Goal: Task Accomplishment & Management: Use online tool/utility

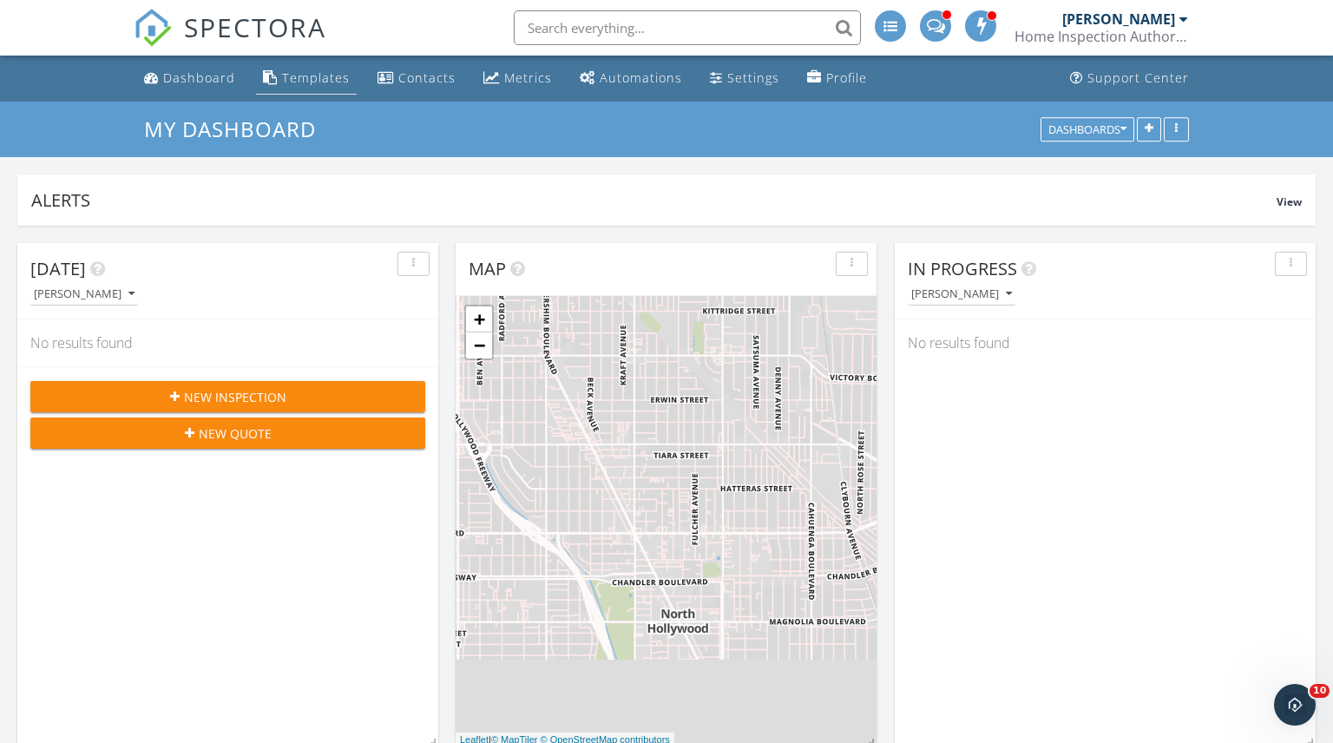
click at [307, 79] on div "Templates" at bounding box center [316, 77] width 68 height 16
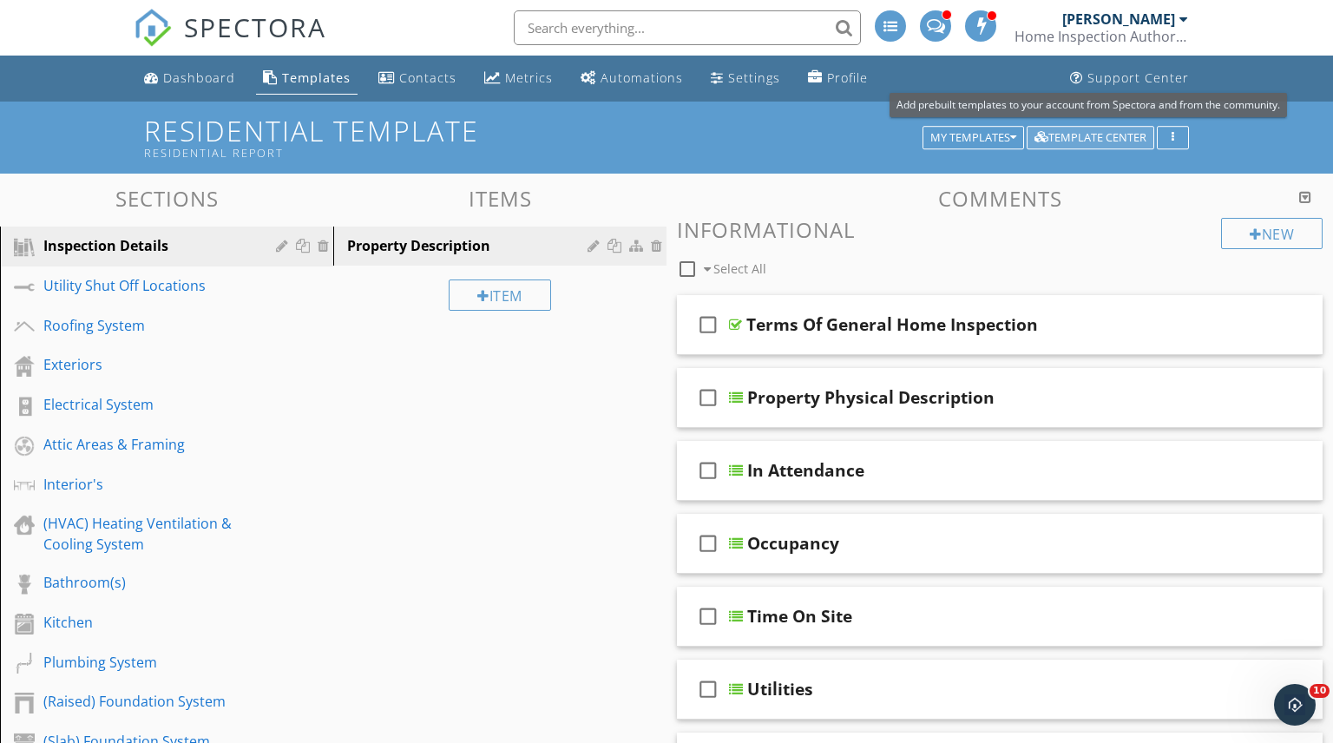
click at [1100, 138] on div "Template Center" at bounding box center [1091, 138] width 112 height 12
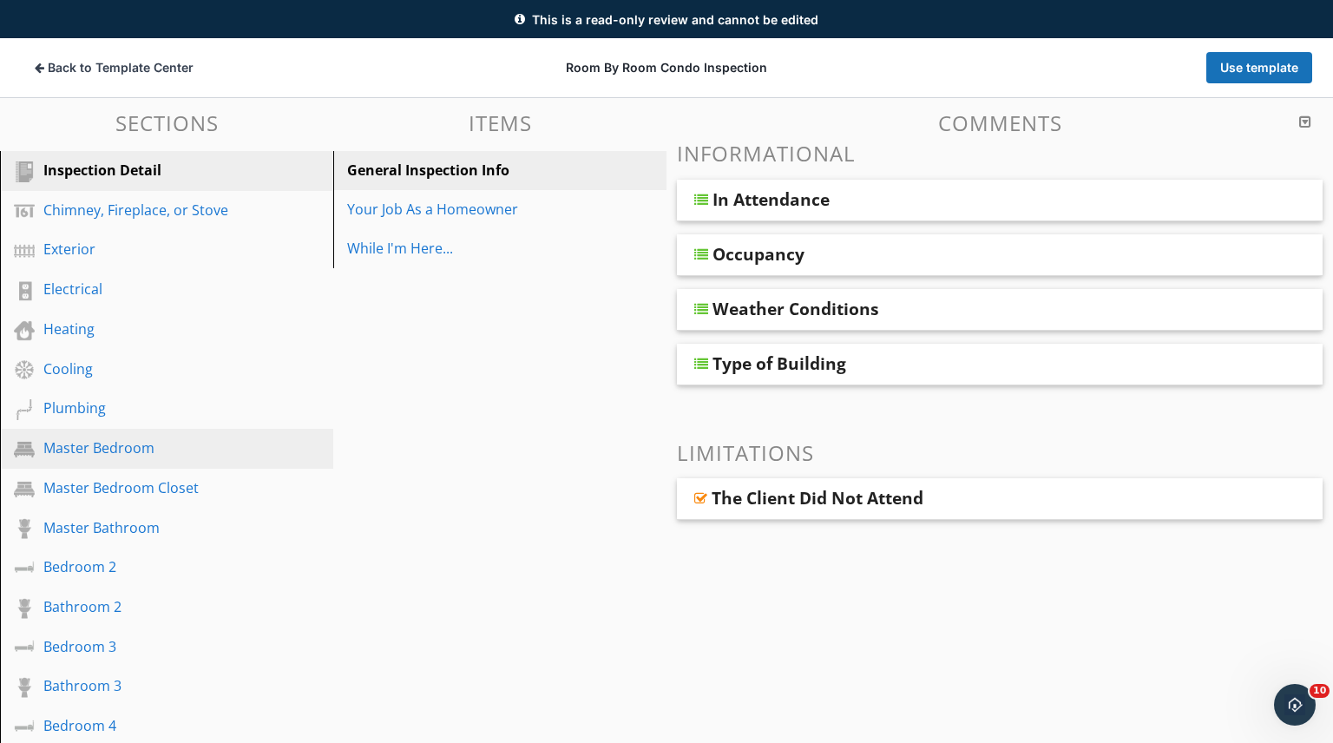
click at [91, 452] on div "Master Bedroom" at bounding box center [146, 447] width 207 height 21
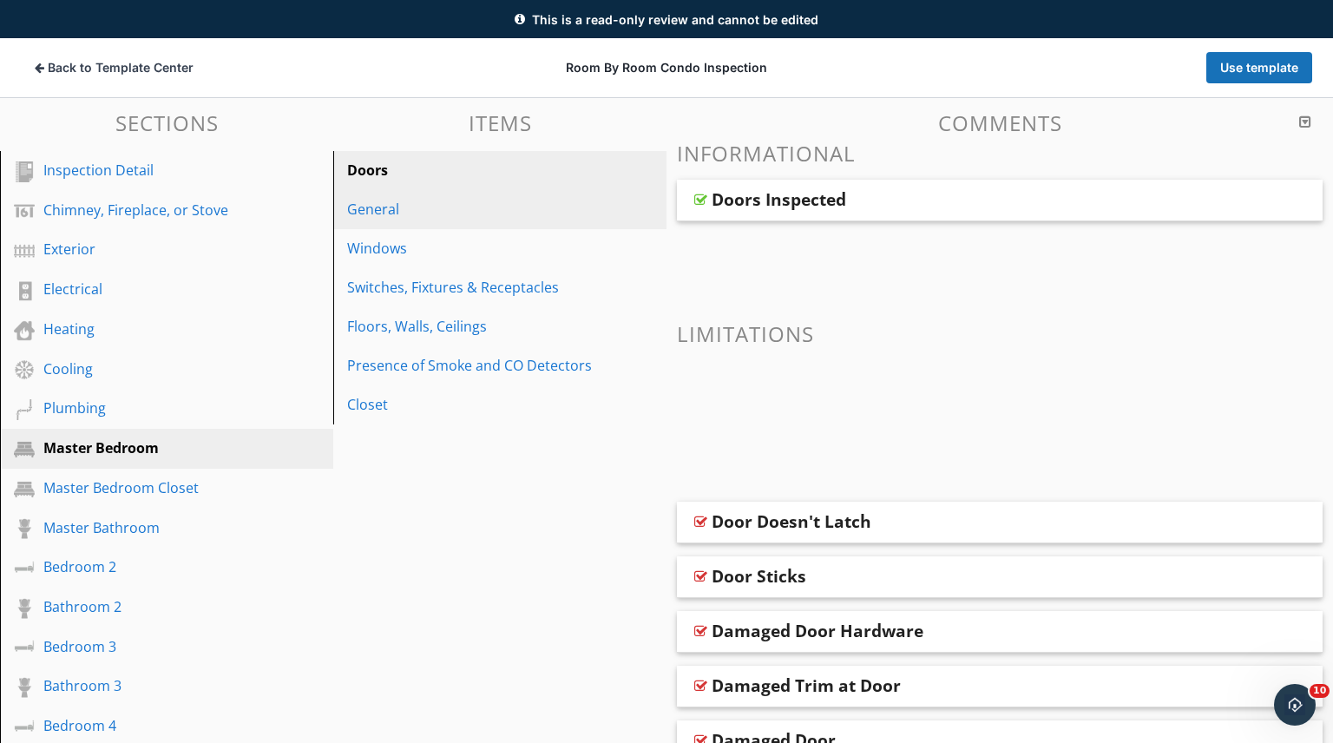
click at [398, 219] on div "General" at bounding box center [470, 209] width 246 height 21
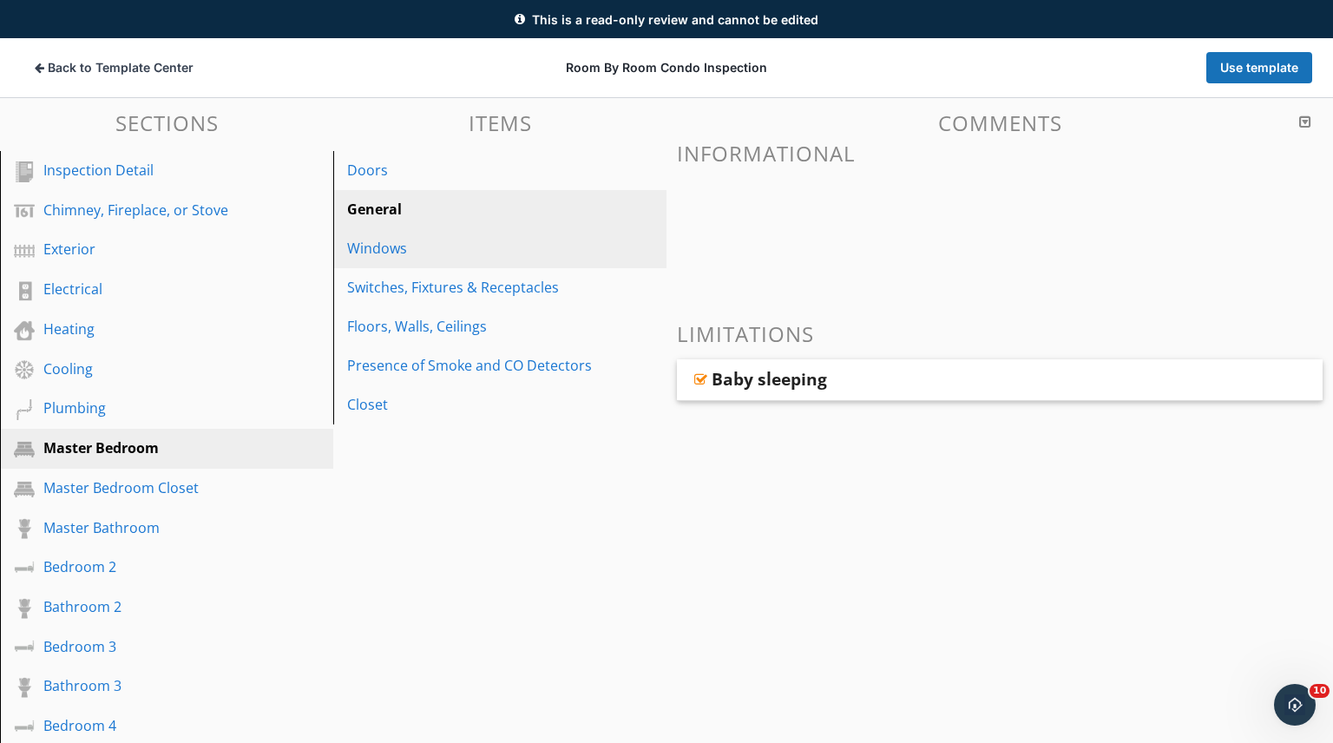
click at [414, 251] on div "Windows" at bounding box center [470, 248] width 246 height 21
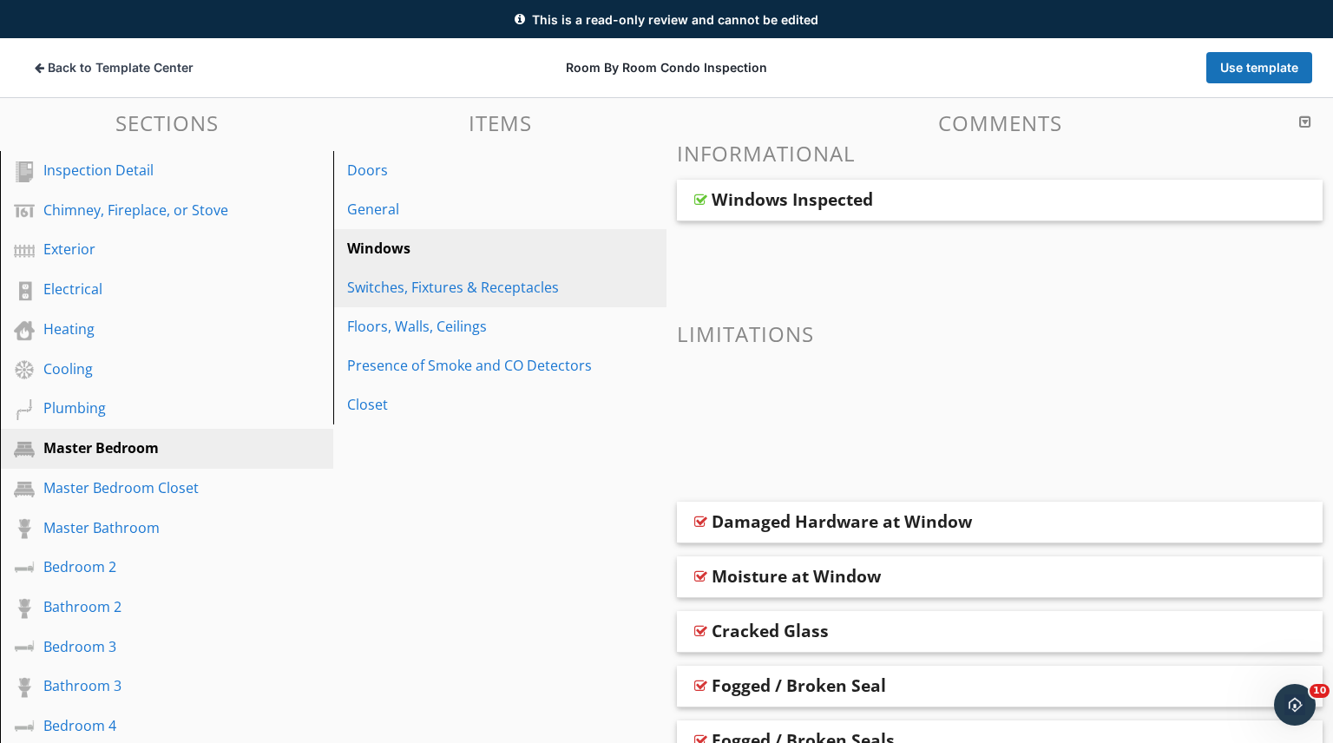
click at [447, 291] on div "Switches, Fixtures & Receptacles" at bounding box center [470, 287] width 246 height 21
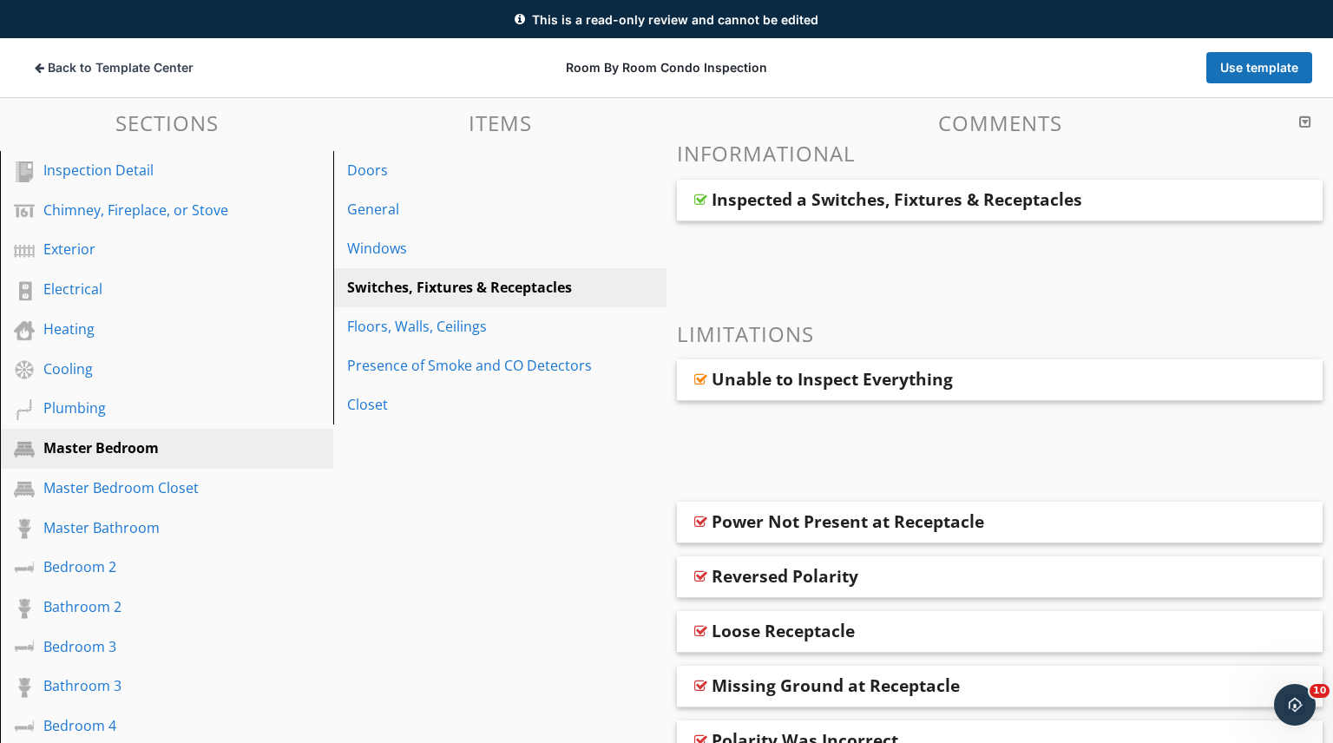
click at [1062, 526] on div "Power Not Present at Receptacle" at bounding box center [941, 521] width 458 height 21
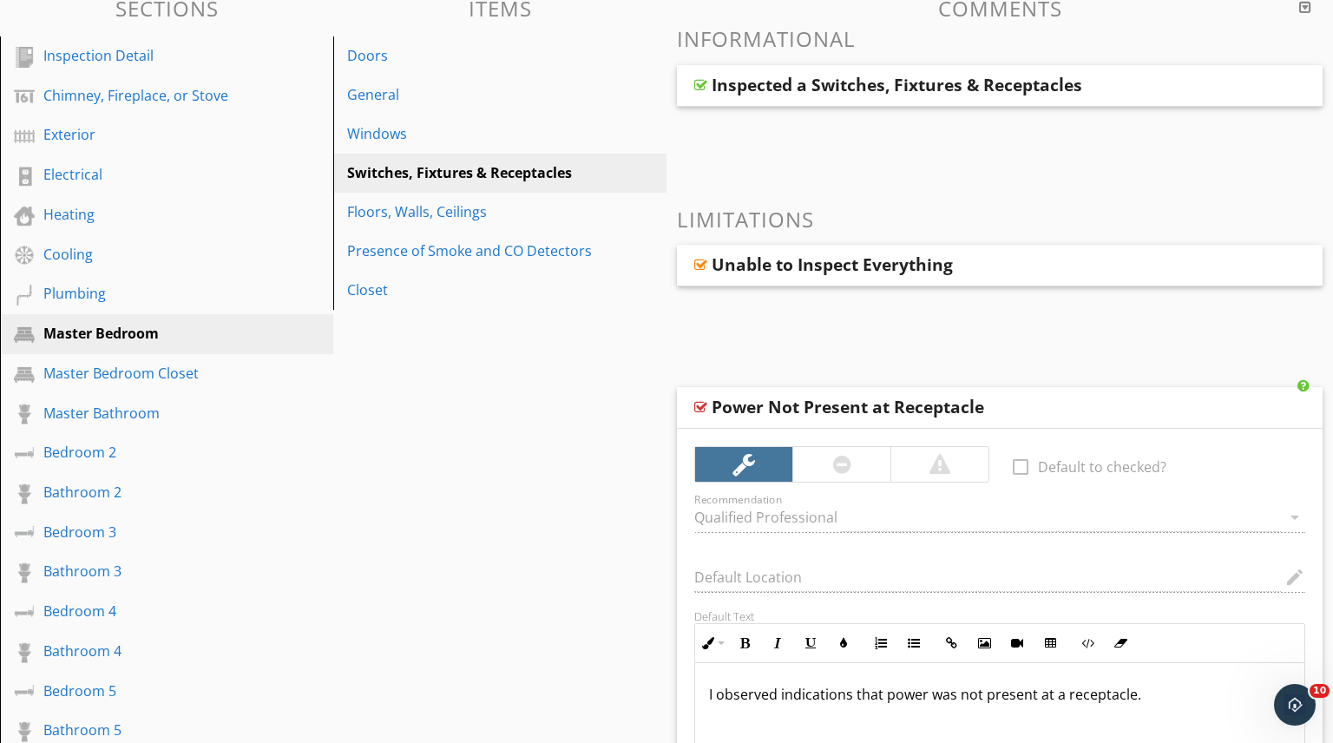
scroll to position [211, 0]
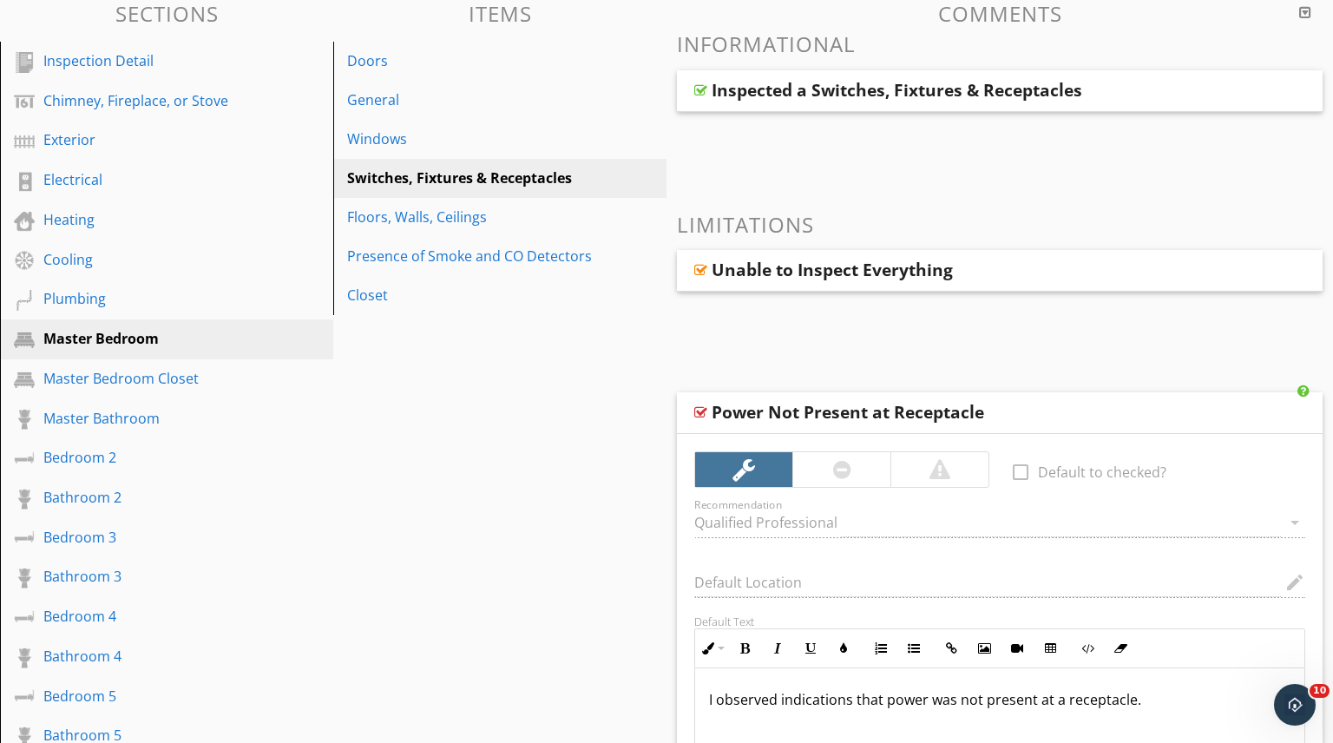
click at [1064, 404] on div "Power Not Present at Receptacle" at bounding box center [941, 412] width 458 height 21
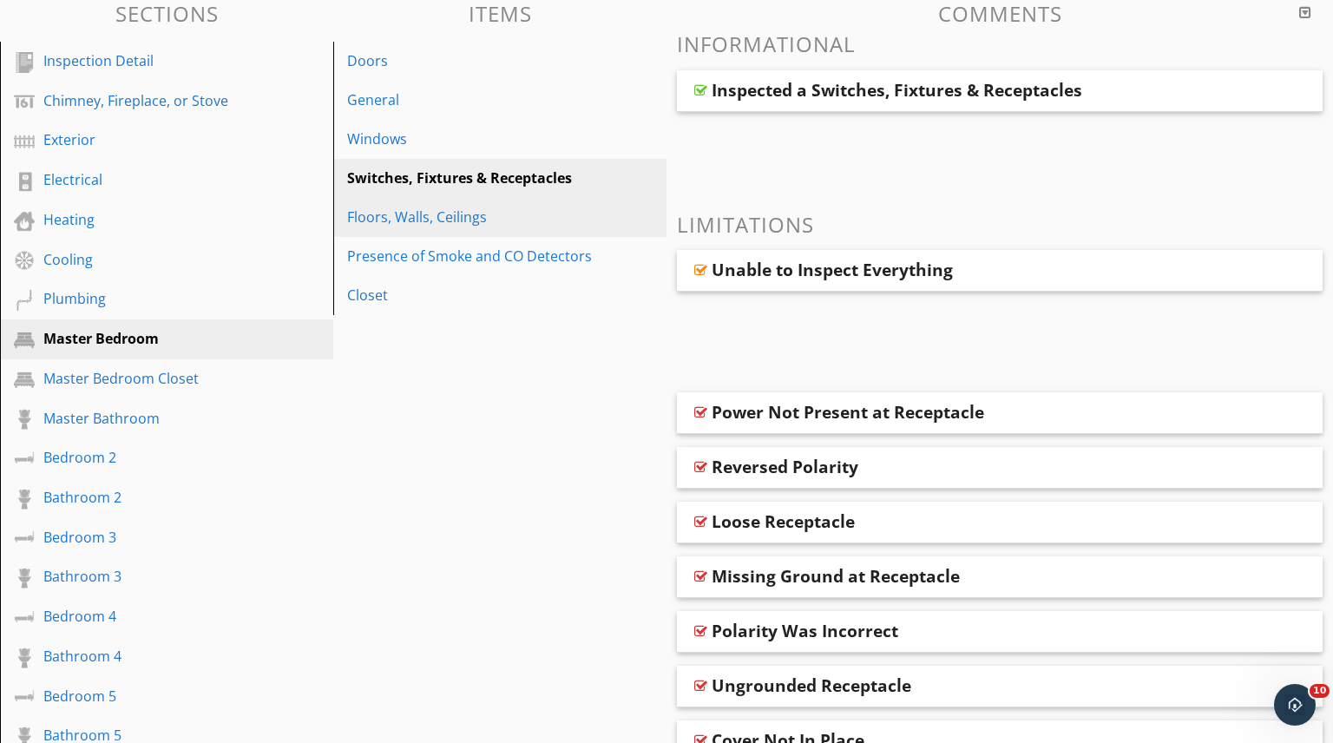
click at [410, 211] on div "Floors, Walls, Ceilings" at bounding box center [470, 217] width 246 height 21
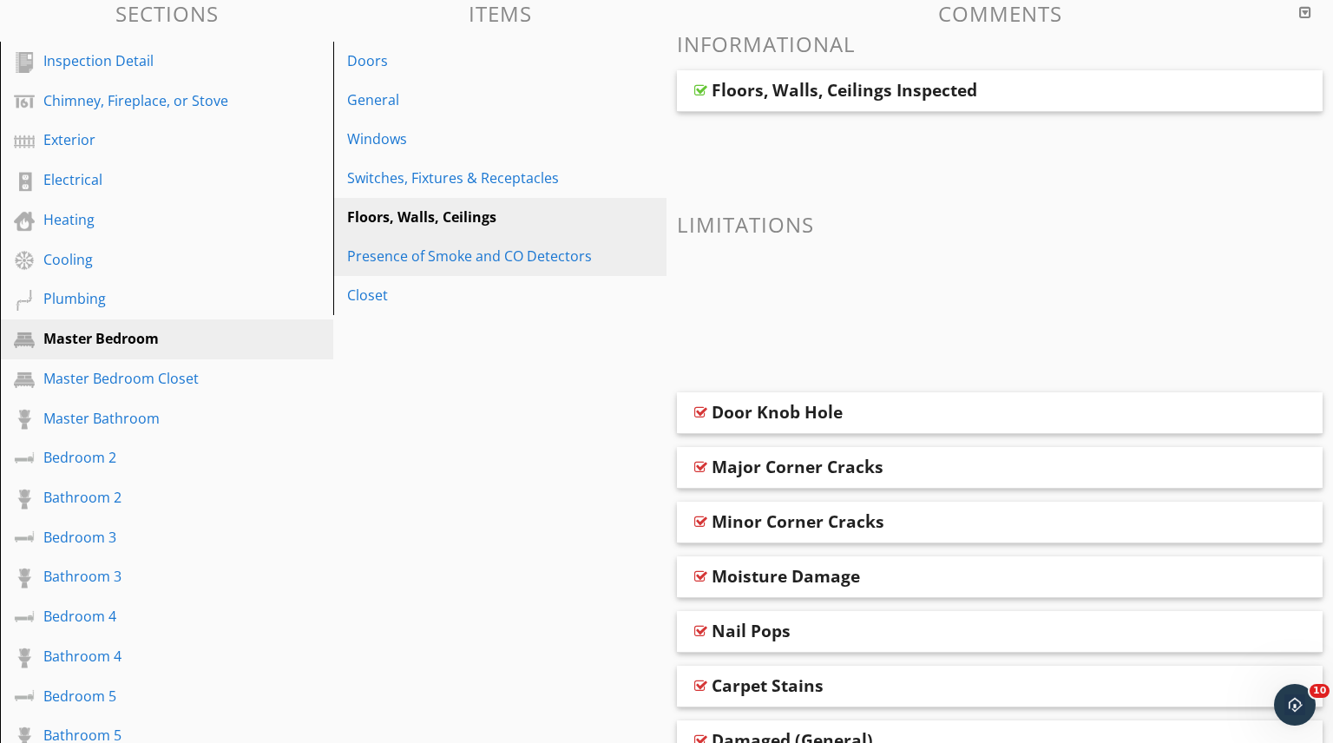
click at [405, 257] on div "Presence of Smoke and CO Detectors" at bounding box center [470, 256] width 246 height 21
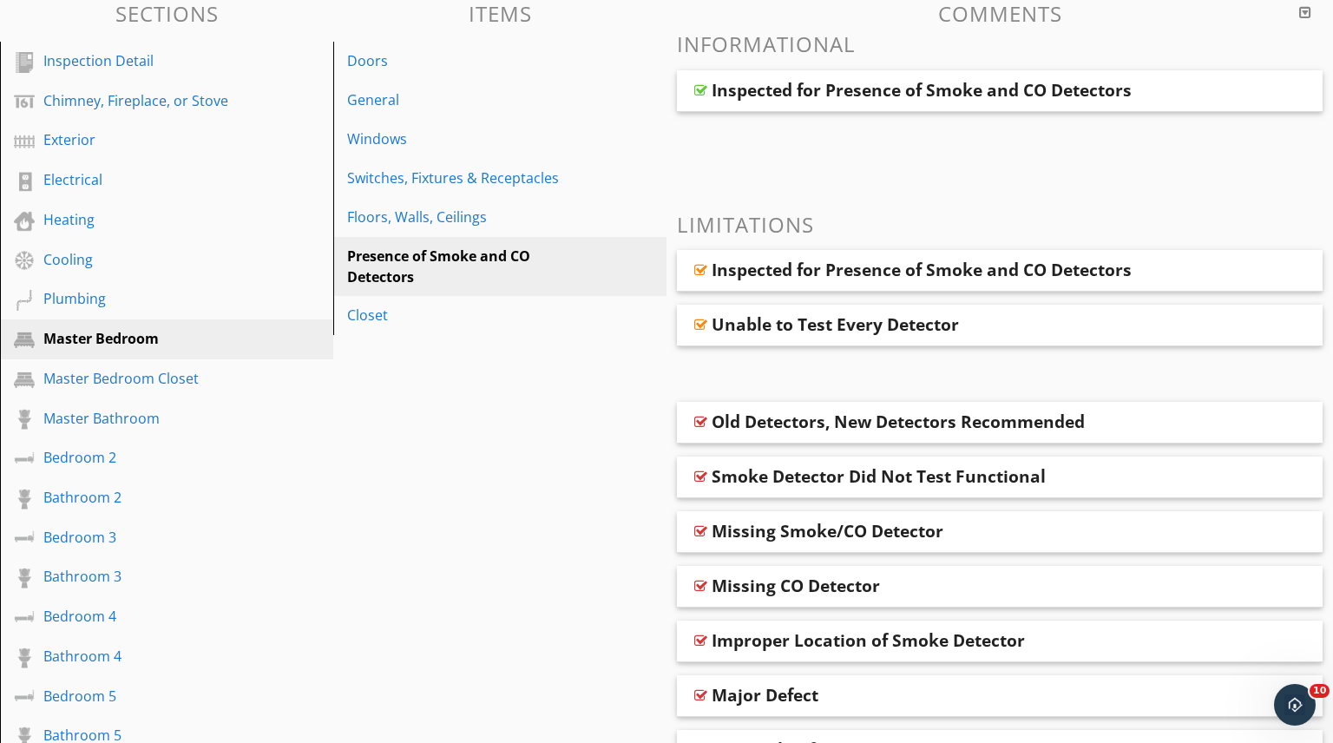
click at [1070, 416] on div "Old Detectors, New Detectors Recommended" at bounding box center [898, 421] width 373 height 21
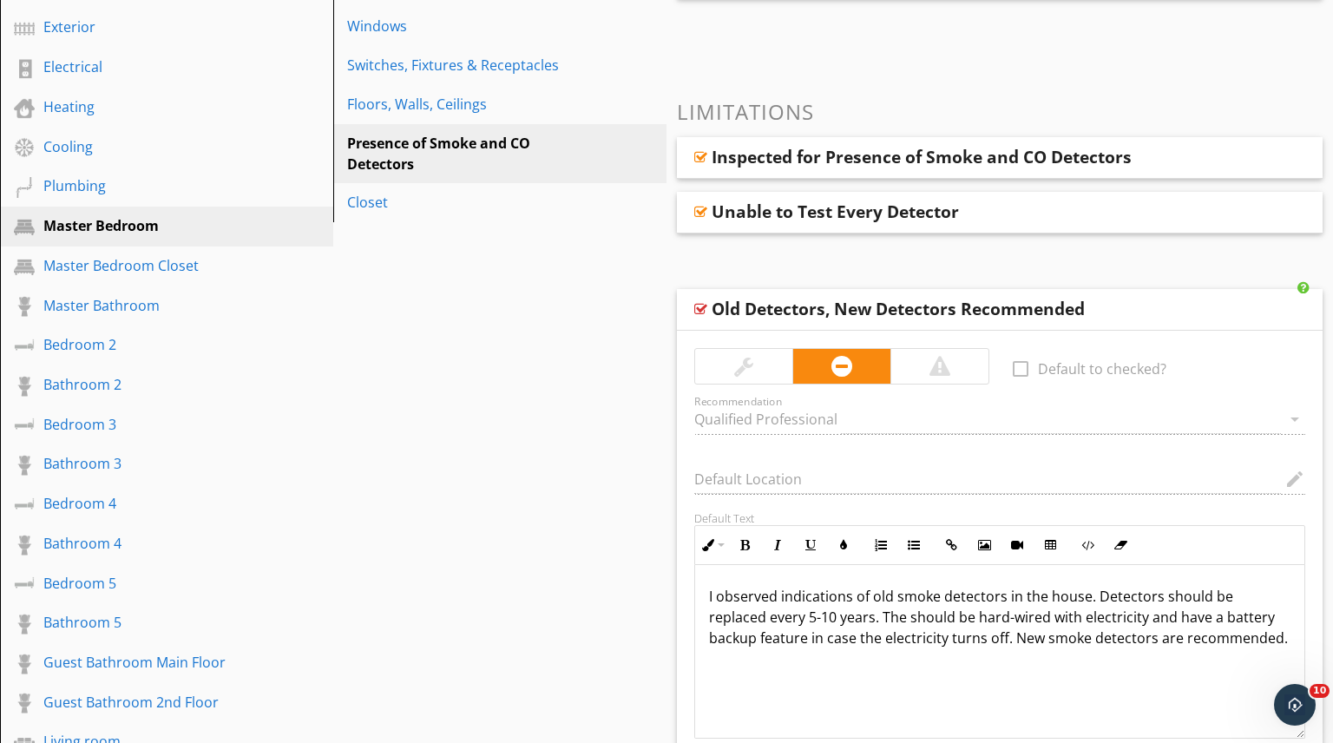
scroll to position [338, 0]
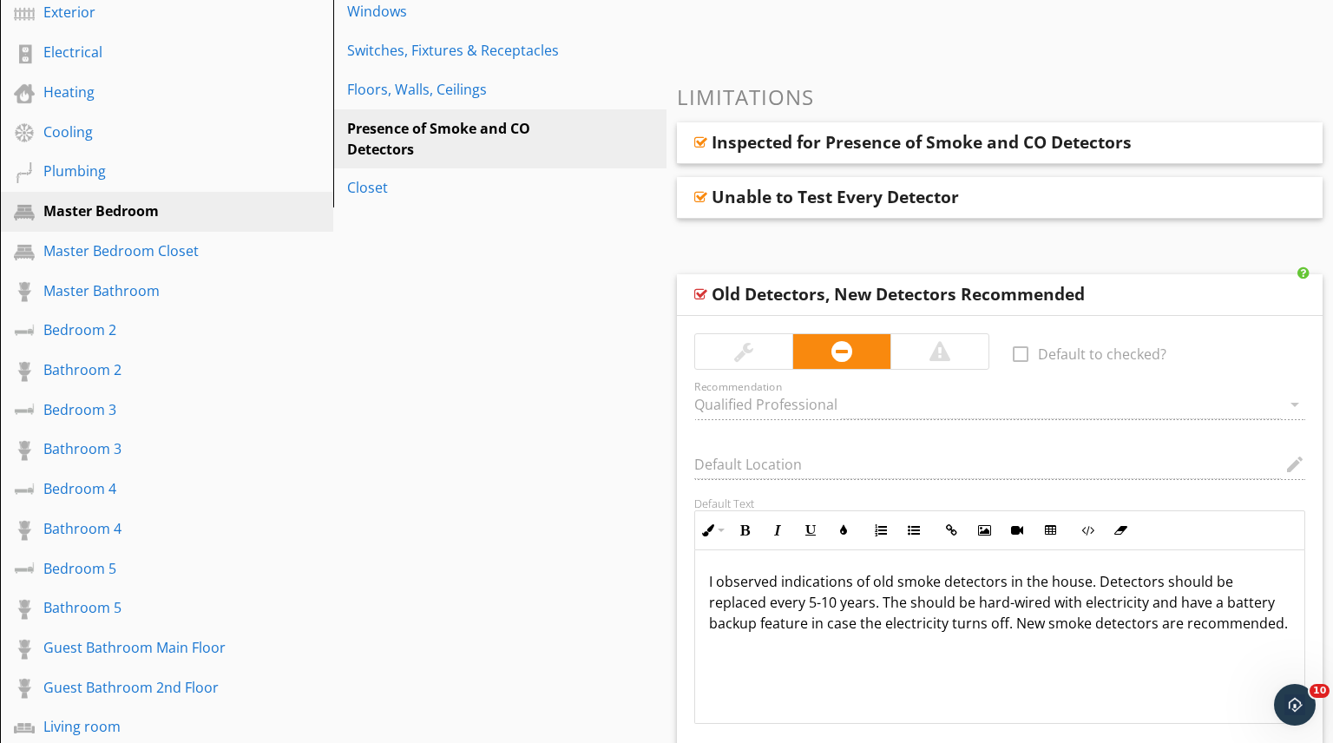
click at [1112, 290] on div "Old Detectors, New Detectors Recommended" at bounding box center [941, 294] width 458 height 21
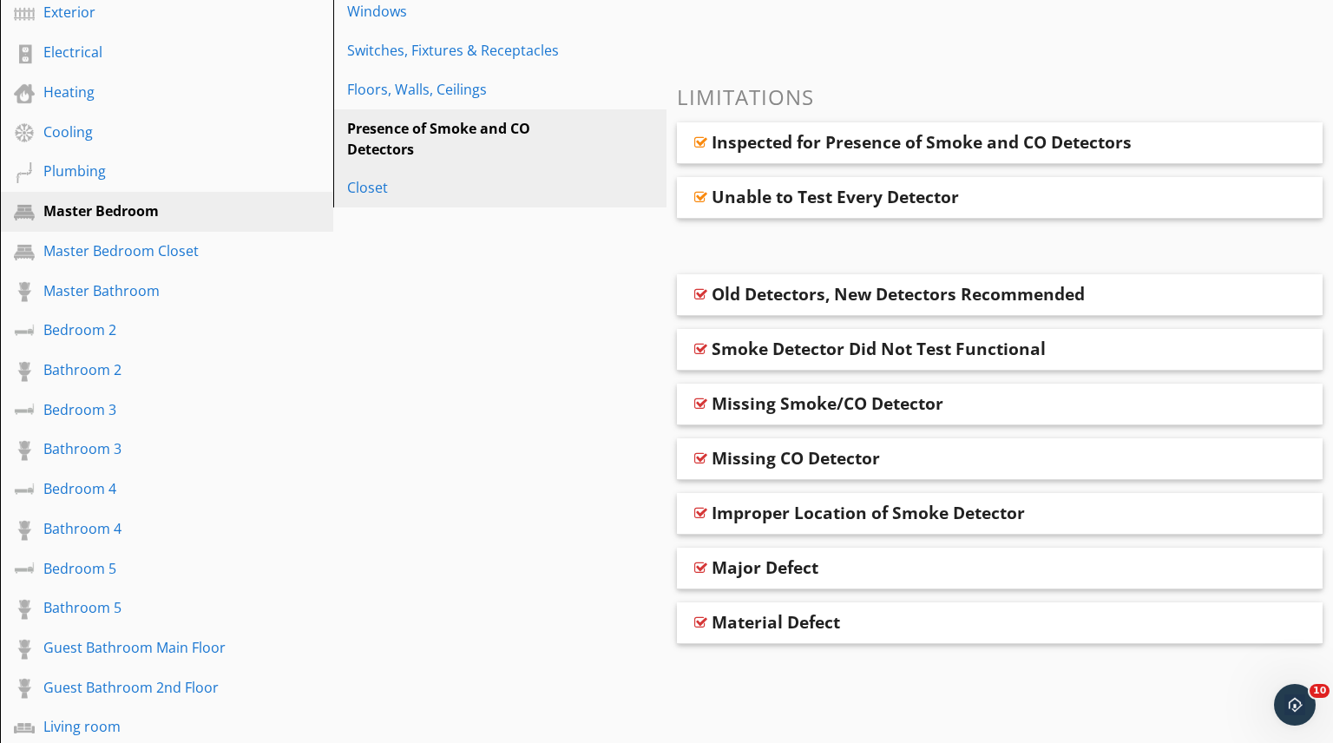
click at [377, 190] on div "Closet" at bounding box center [470, 187] width 246 height 21
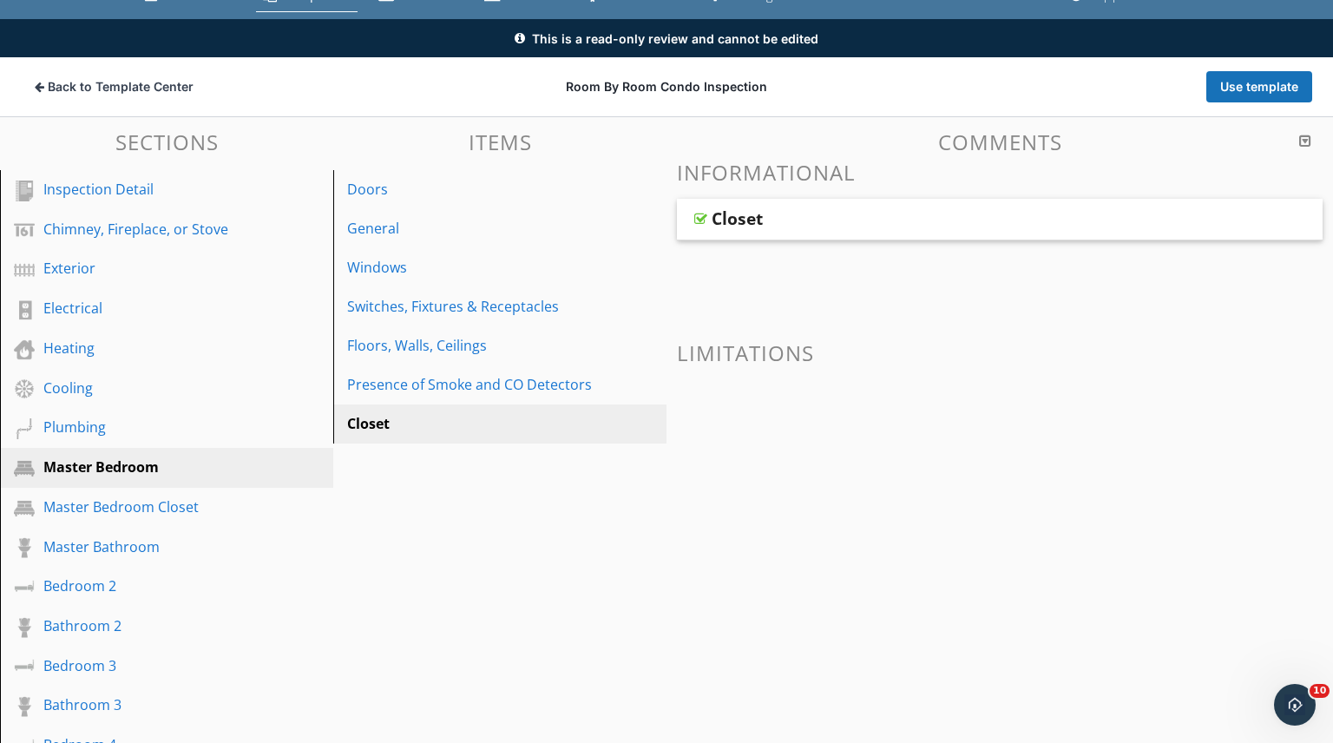
scroll to position [0, 0]
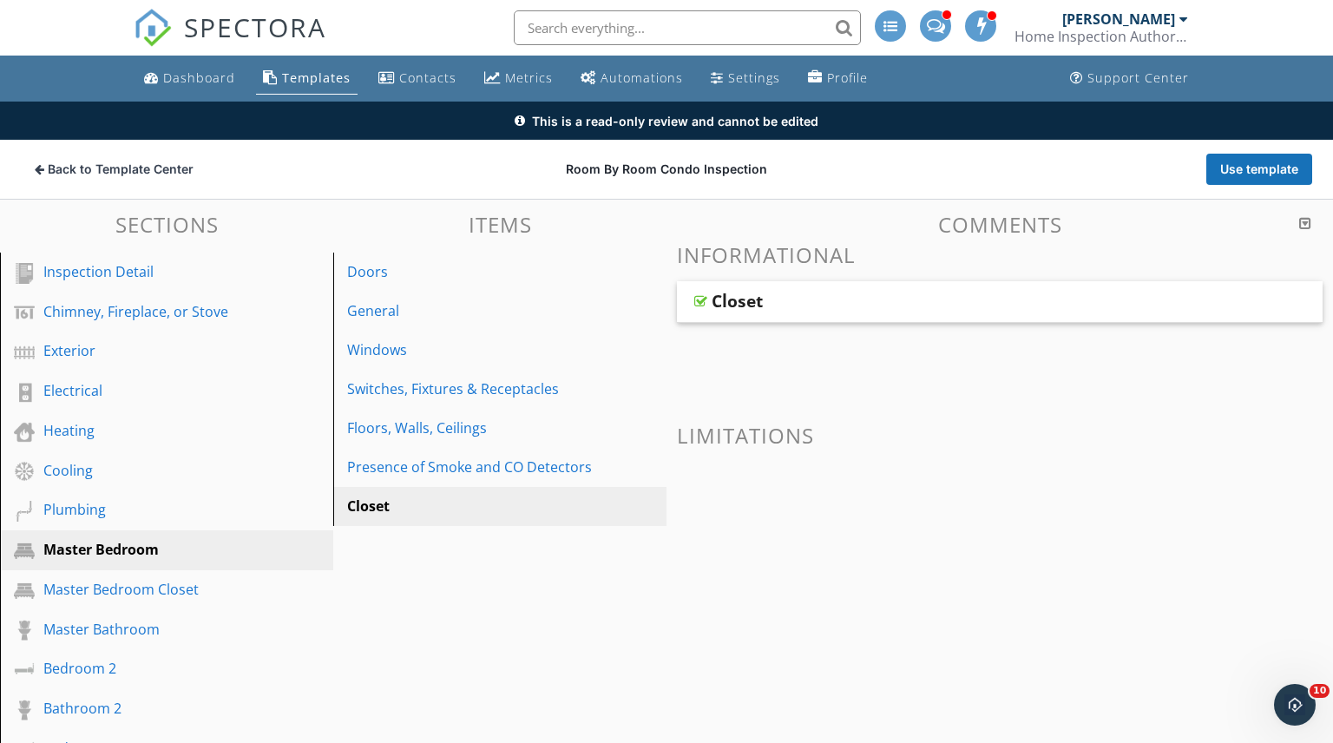
click at [946, 309] on div "Closet" at bounding box center [941, 301] width 458 height 21
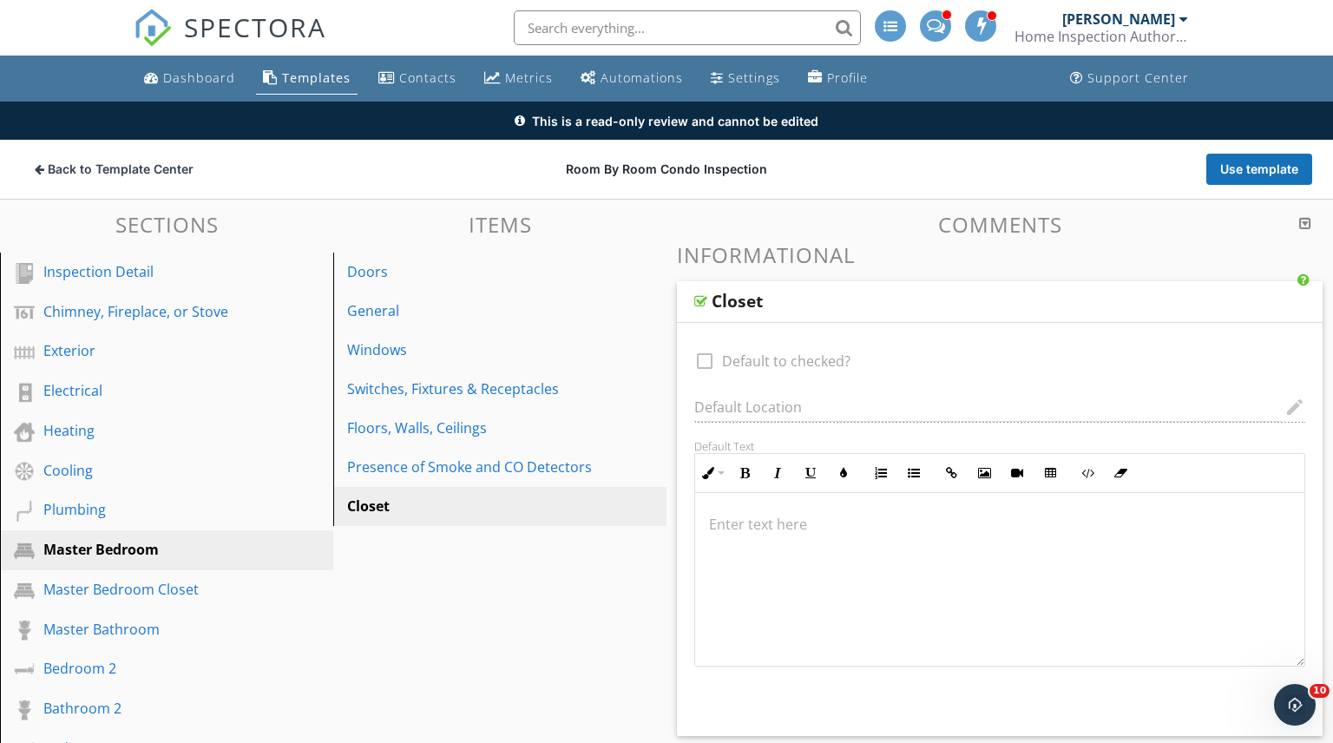
click at [977, 305] on div "Closet" at bounding box center [941, 301] width 458 height 21
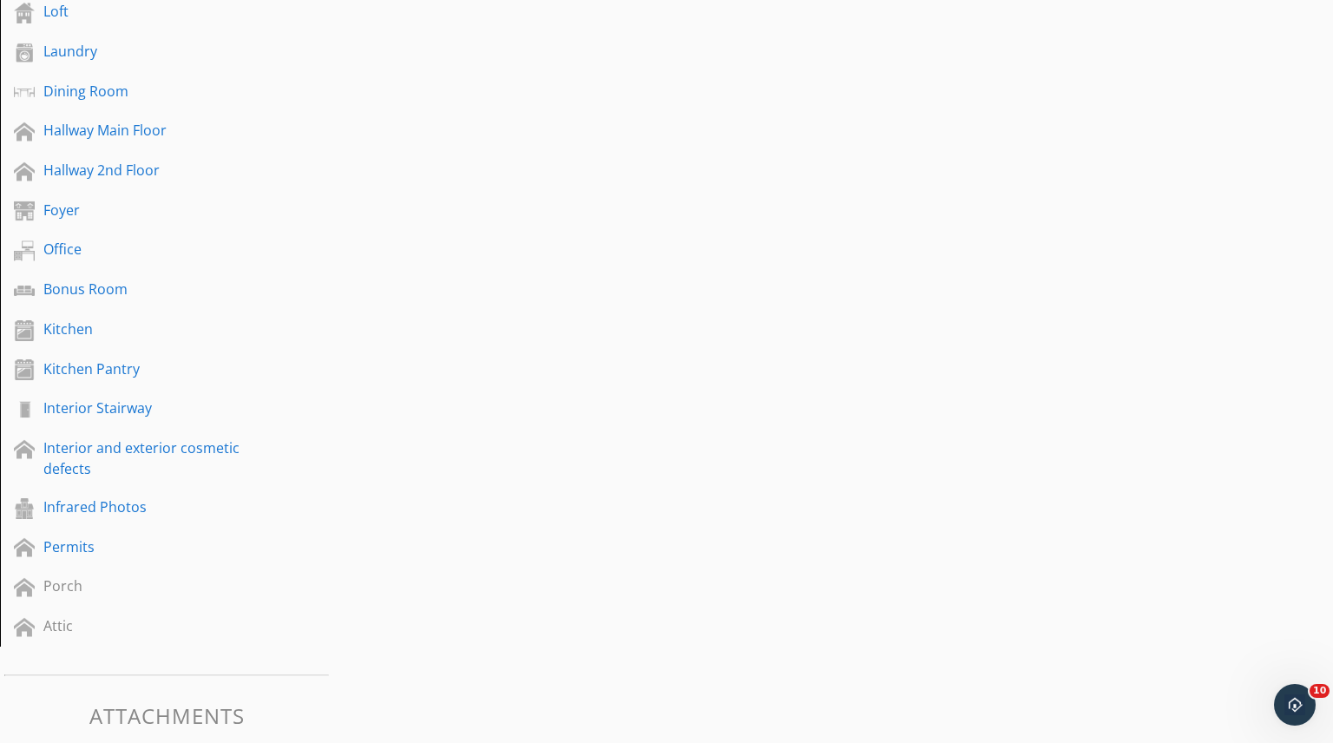
scroll to position [1111, 0]
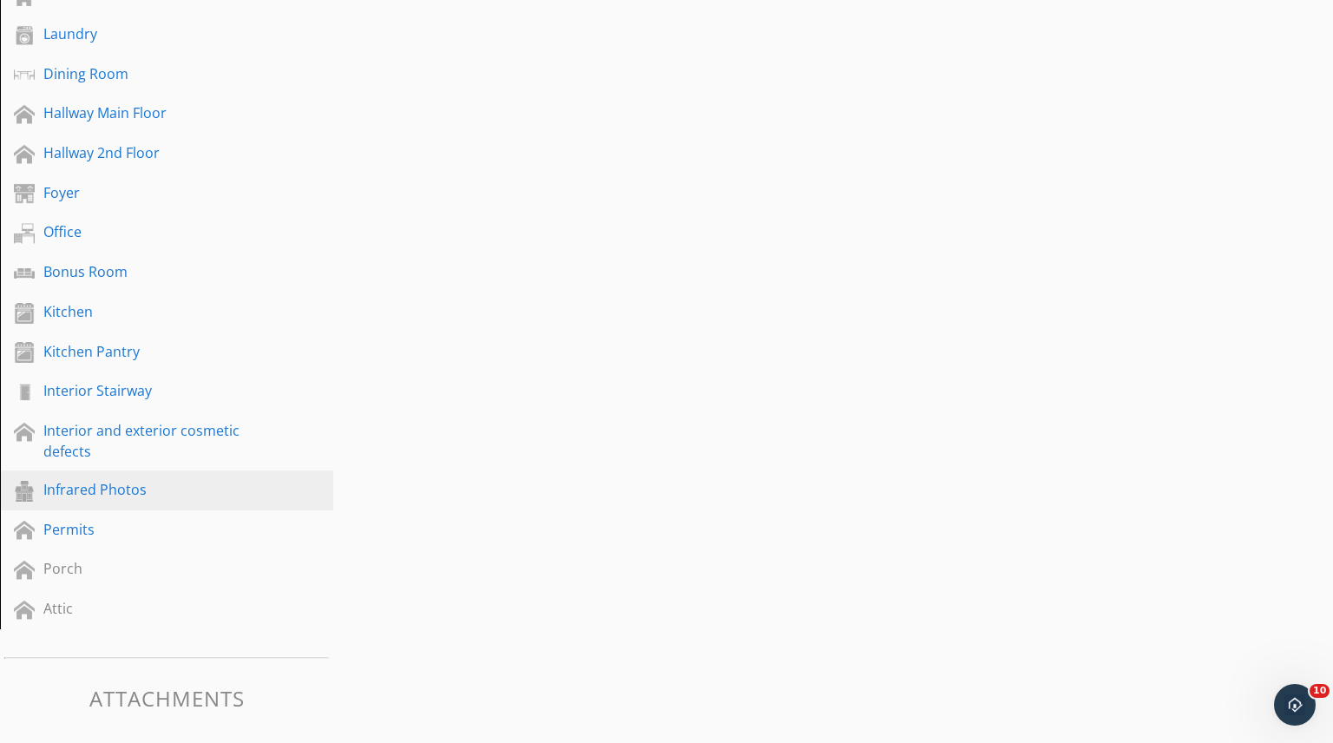
click at [130, 490] on div "Infrared Photos" at bounding box center [146, 489] width 207 height 21
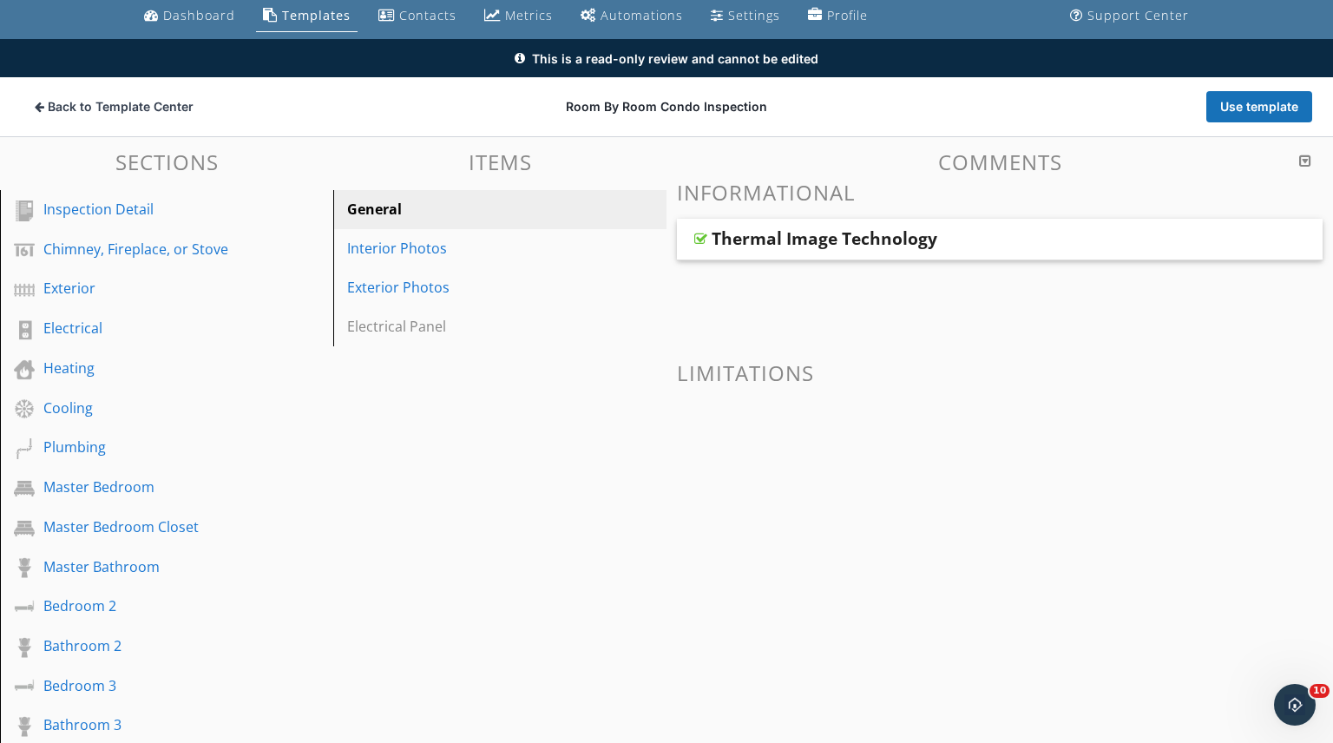
scroll to position [59, 0]
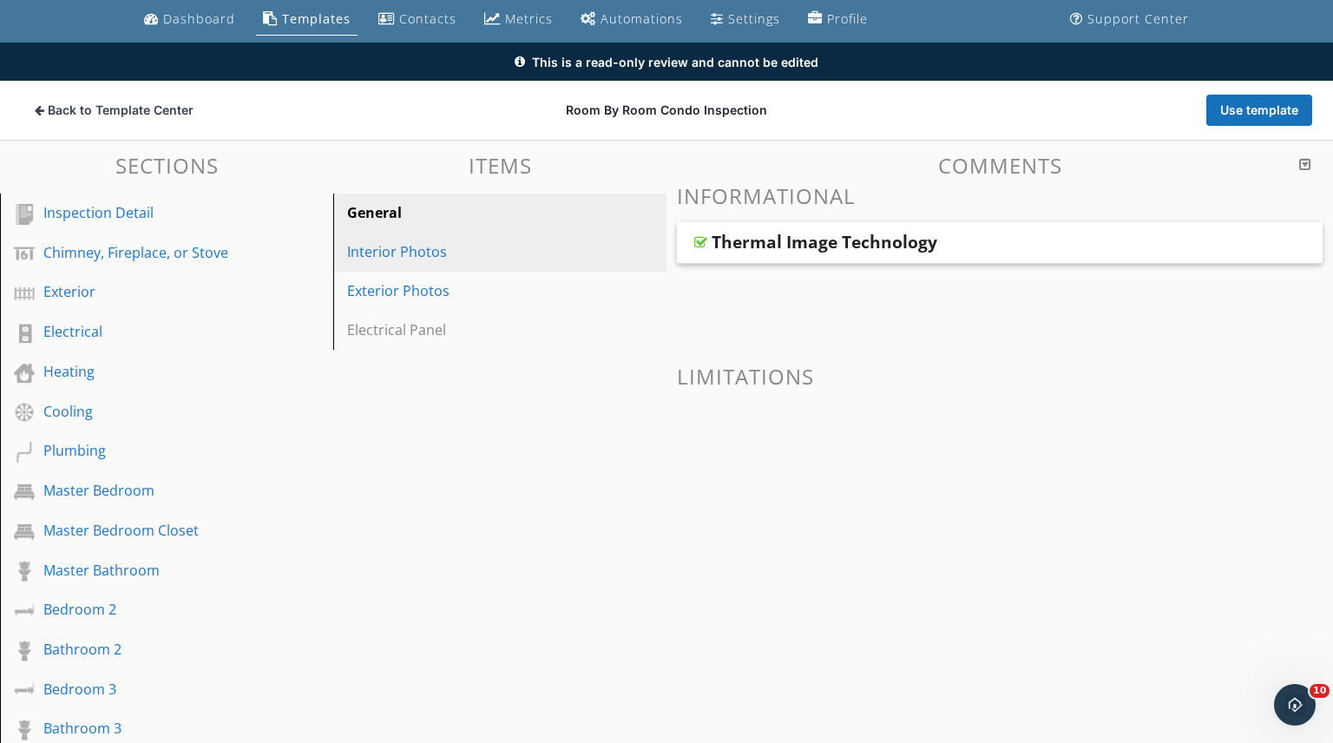
click at [405, 250] on div "Interior Photos" at bounding box center [470, 251] width 246 height 21
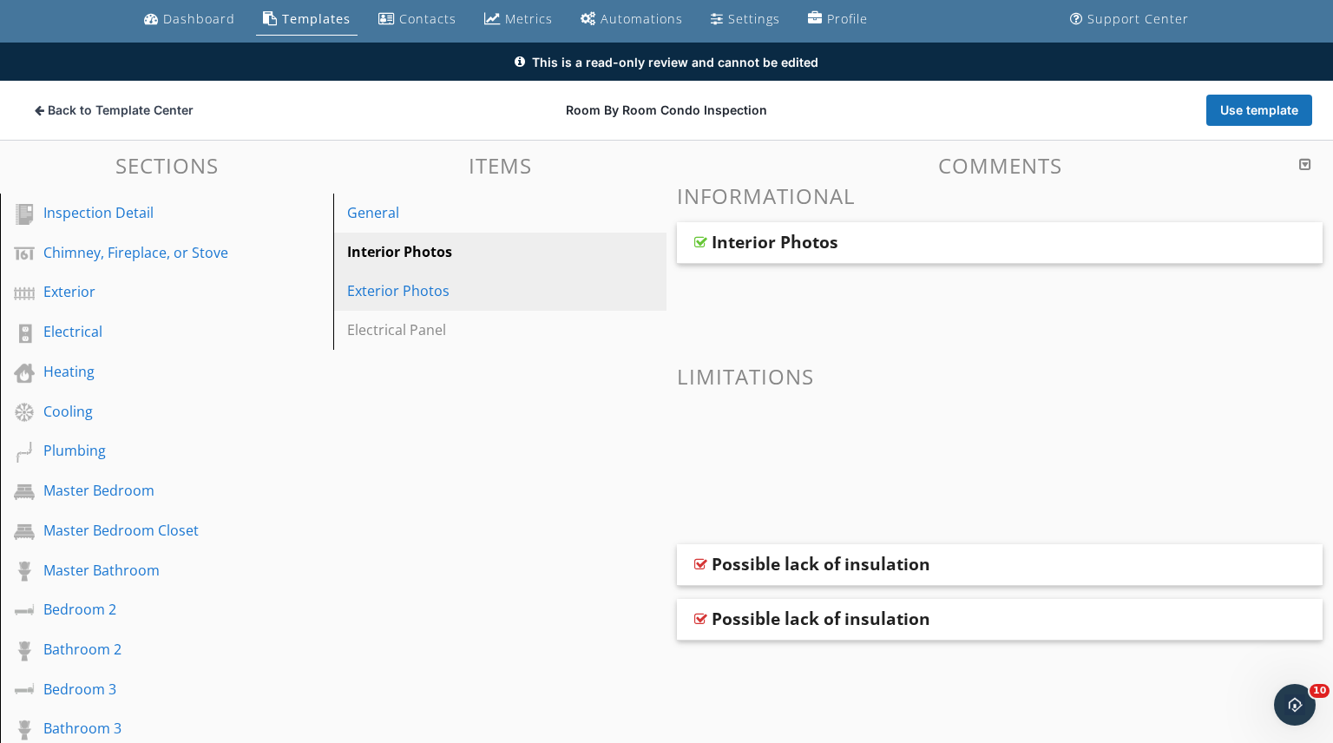
click at [413, 298] on div "Exterior Photos" at bounding box center [470, 290] width 246 height 21
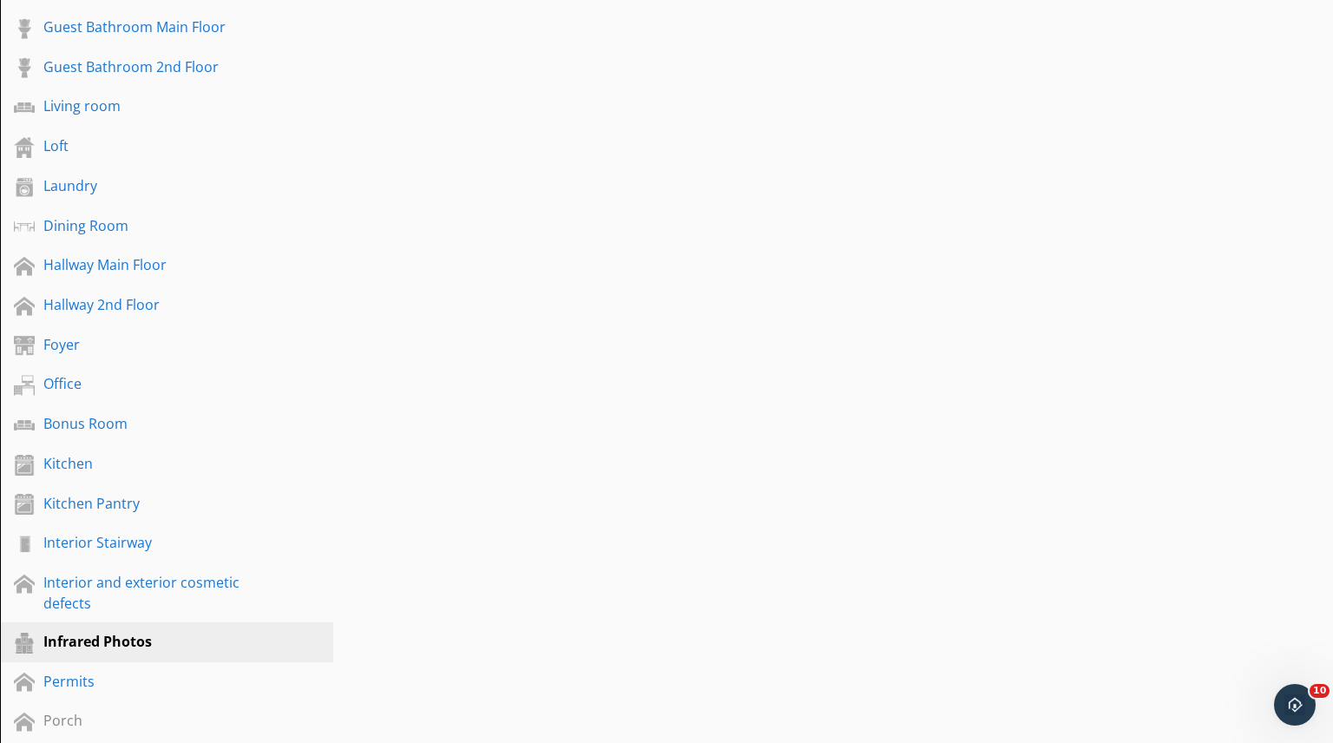
scroll to position [1111, 0]
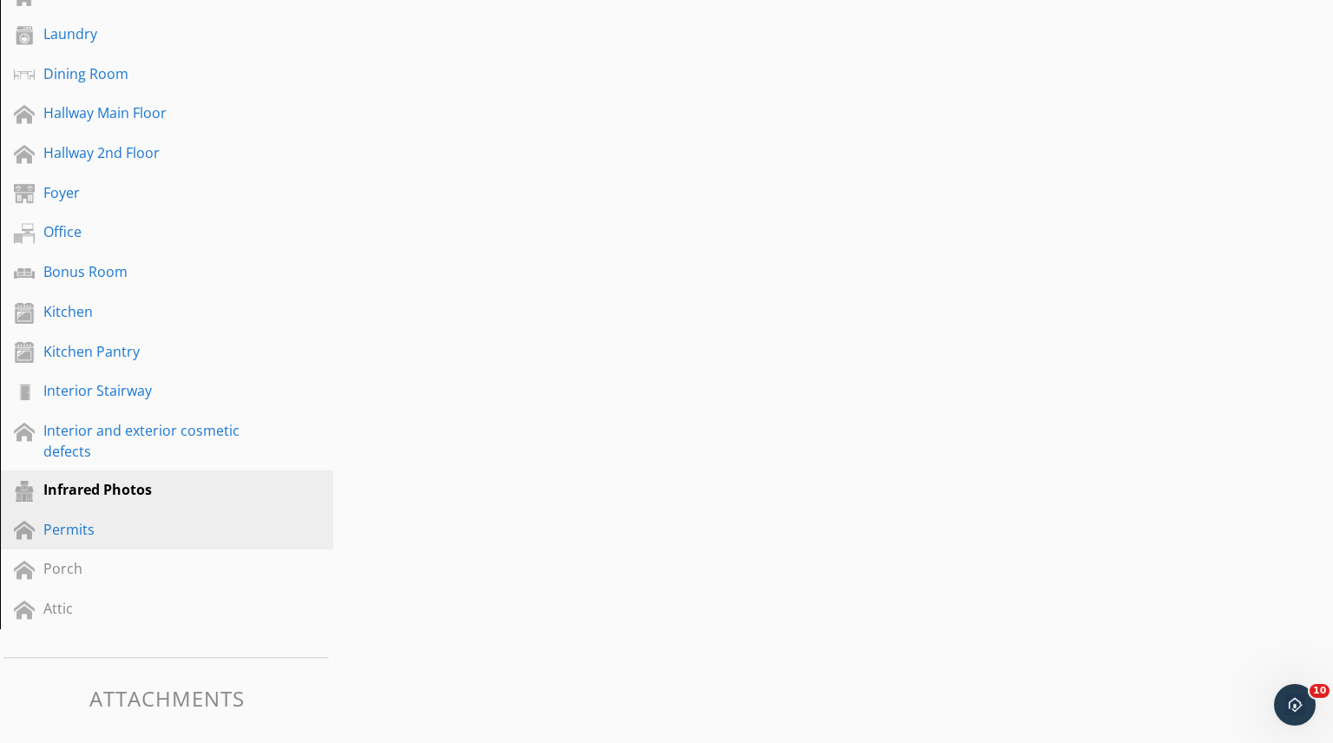
click at [62, 530] on div "Permits" at bounding box center [146, 529] width 207 height 21
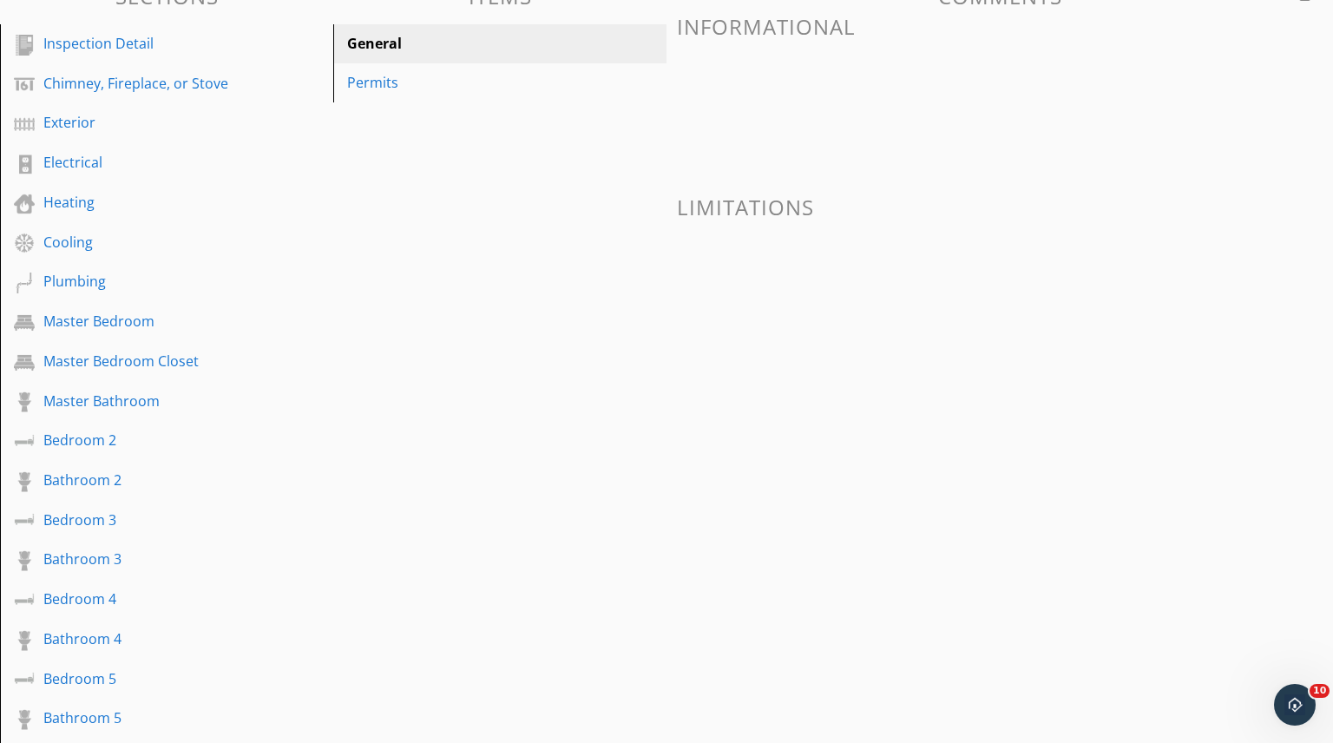
scroll to position [0, 0]
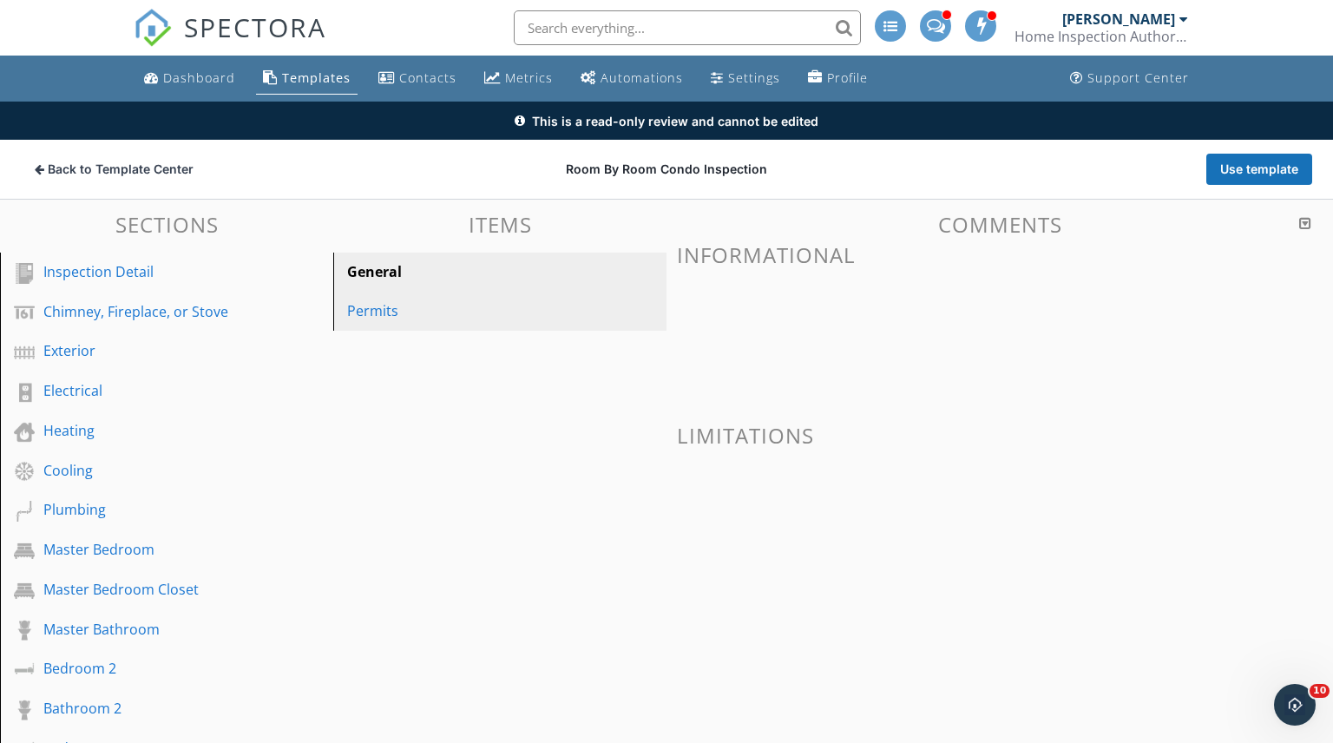
click at [388, 310] on div "Permits" at bounding box center [470, 310] width 246 height 21
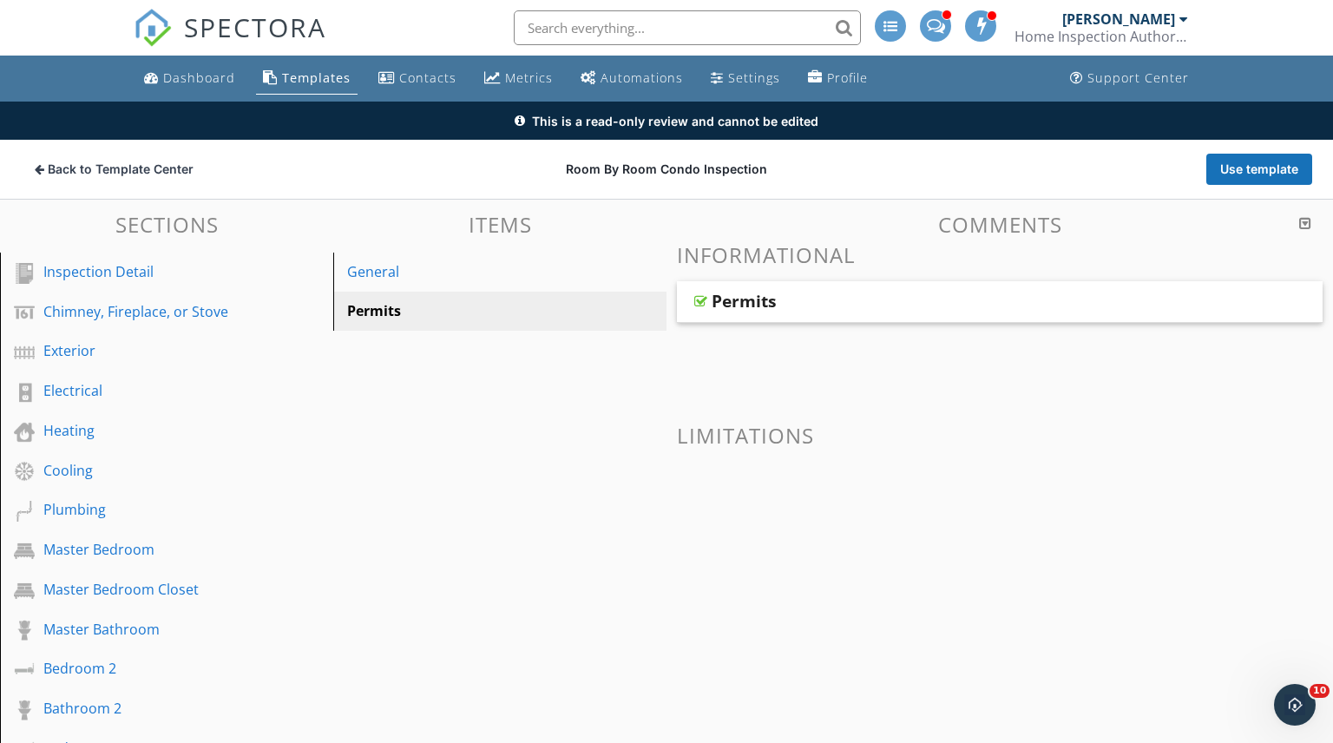
click at [978, 318] on div "Permits" at bounding box center [1000, 302] width 646 height 42
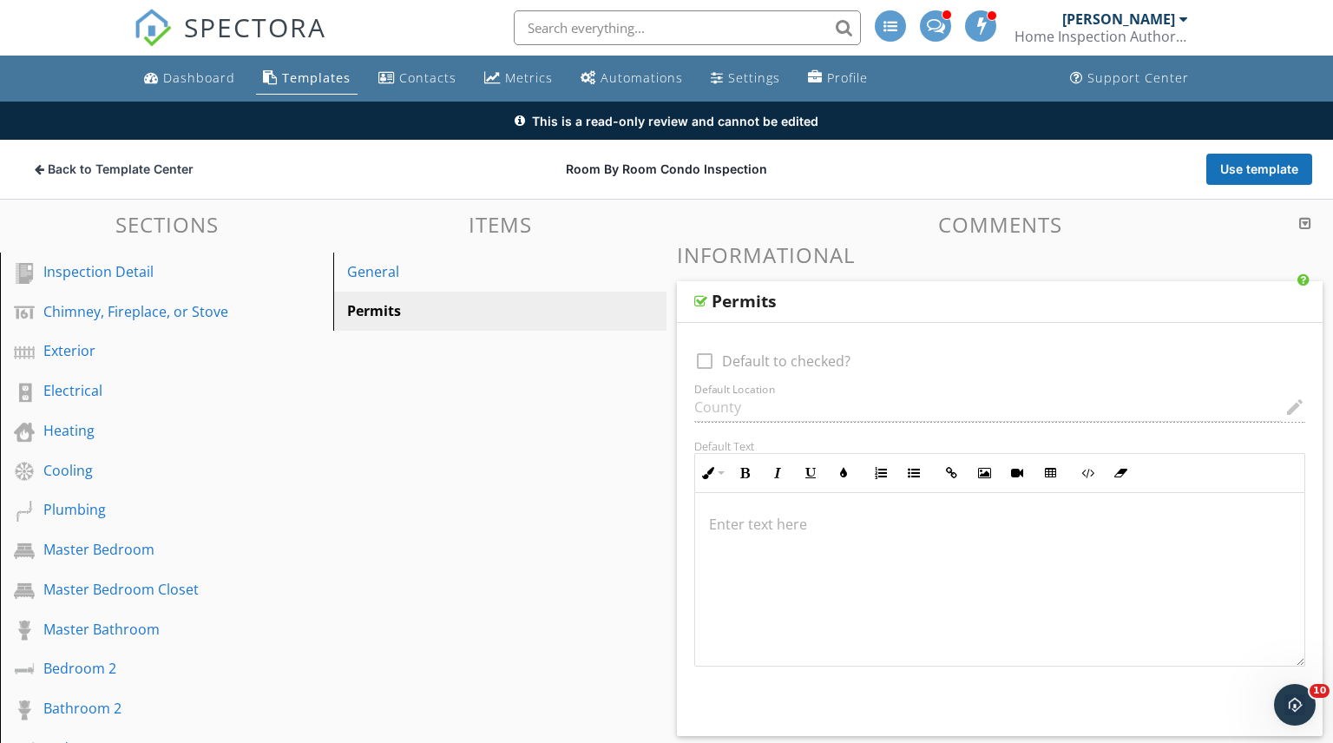
click at [968, 311] on div "Permits" at bounding box center [941, 301] width 458 height 21
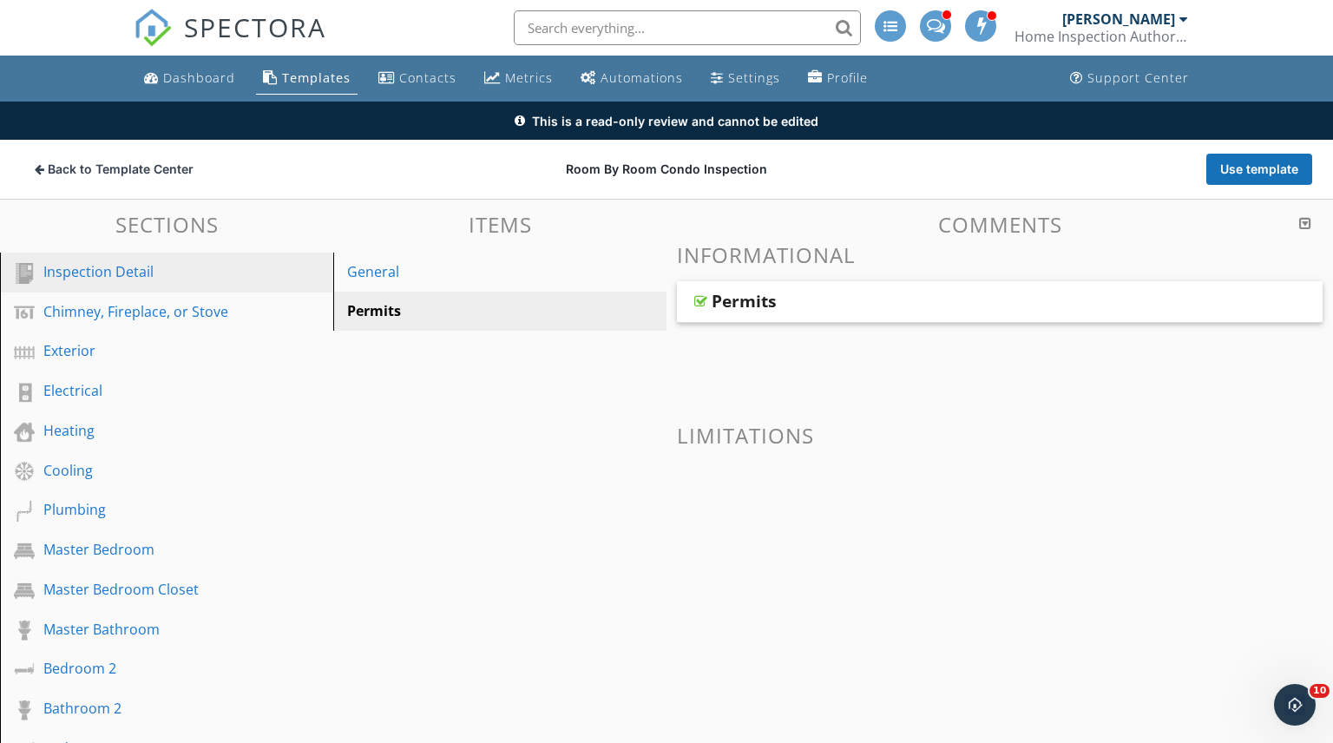
click at [108, 273] on div "Inspection Detail" at bounding box center [146, 271] width 207 height 21
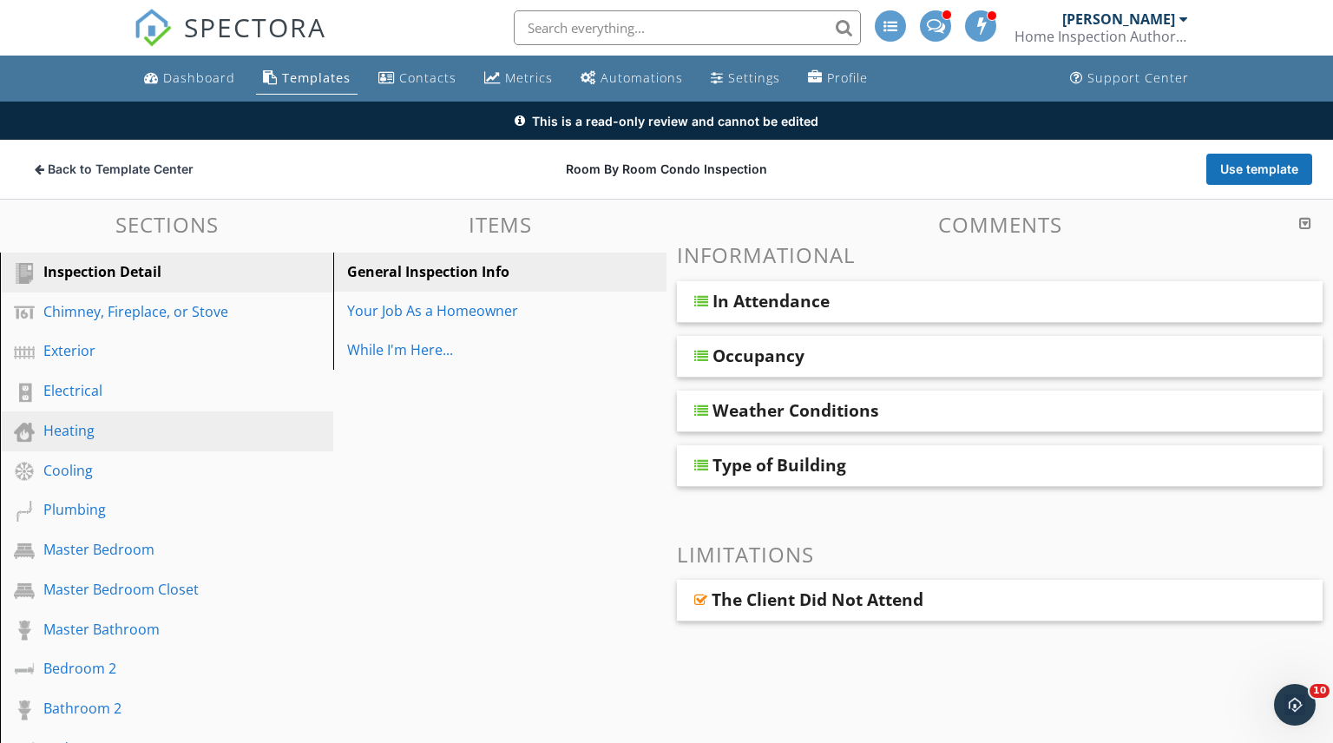
click at [133, 432] on div "Heating" at bounding box center [146, 430] width 207 height 21
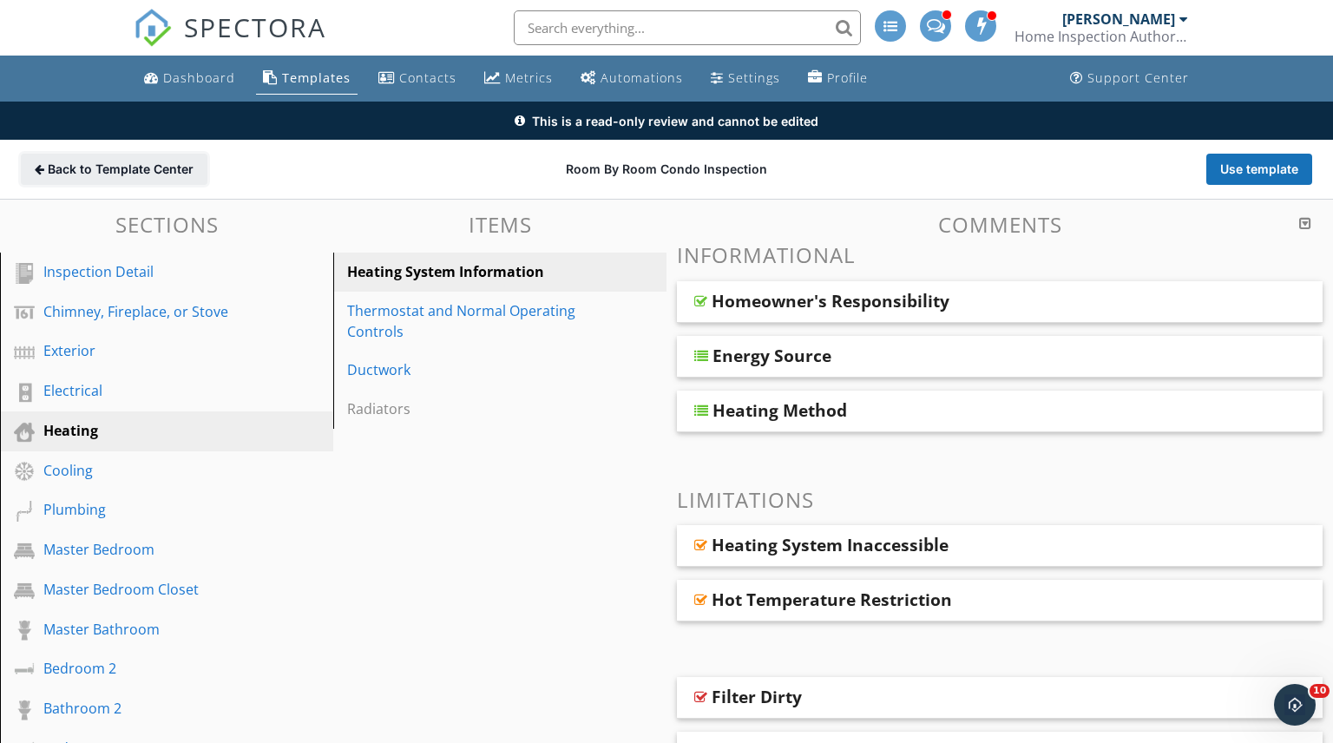
click at [48, 168] on span "Back to Template Center" at bounding box center [121, 169] width 146 height 17
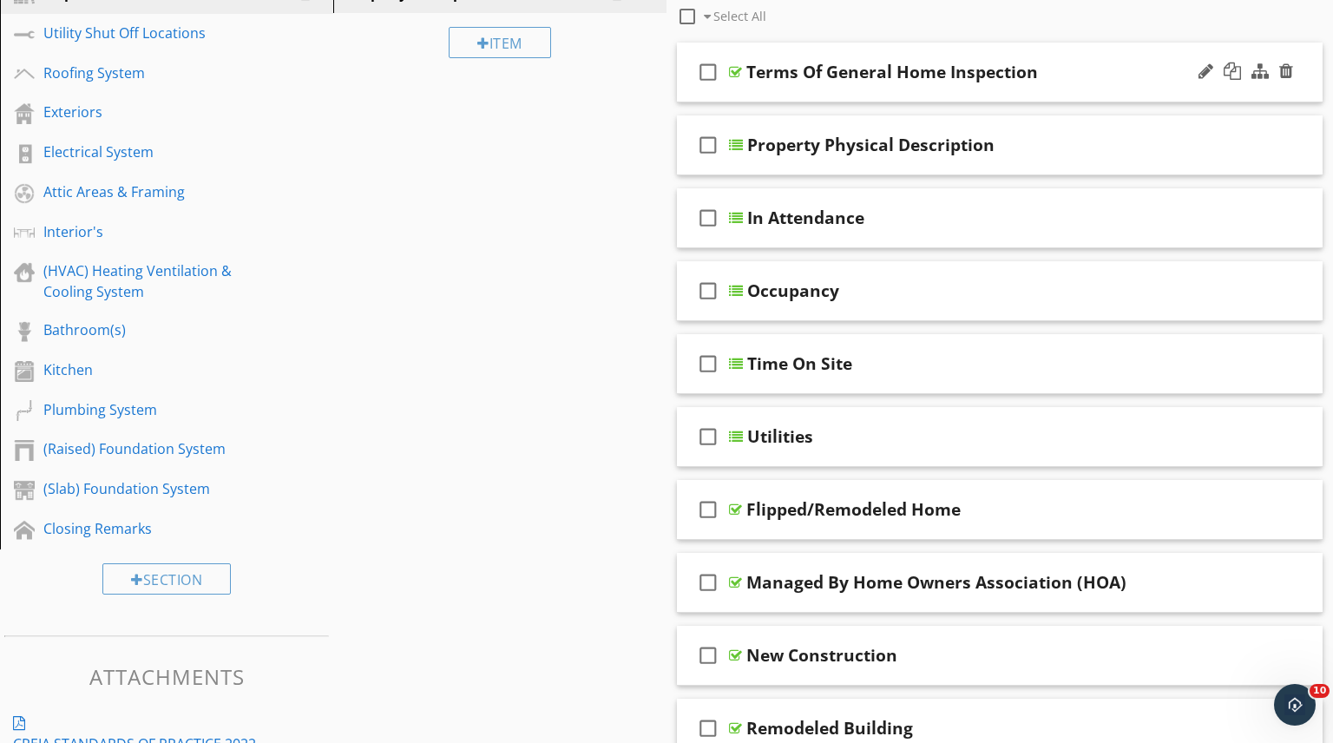
scroll to position [279, 0]
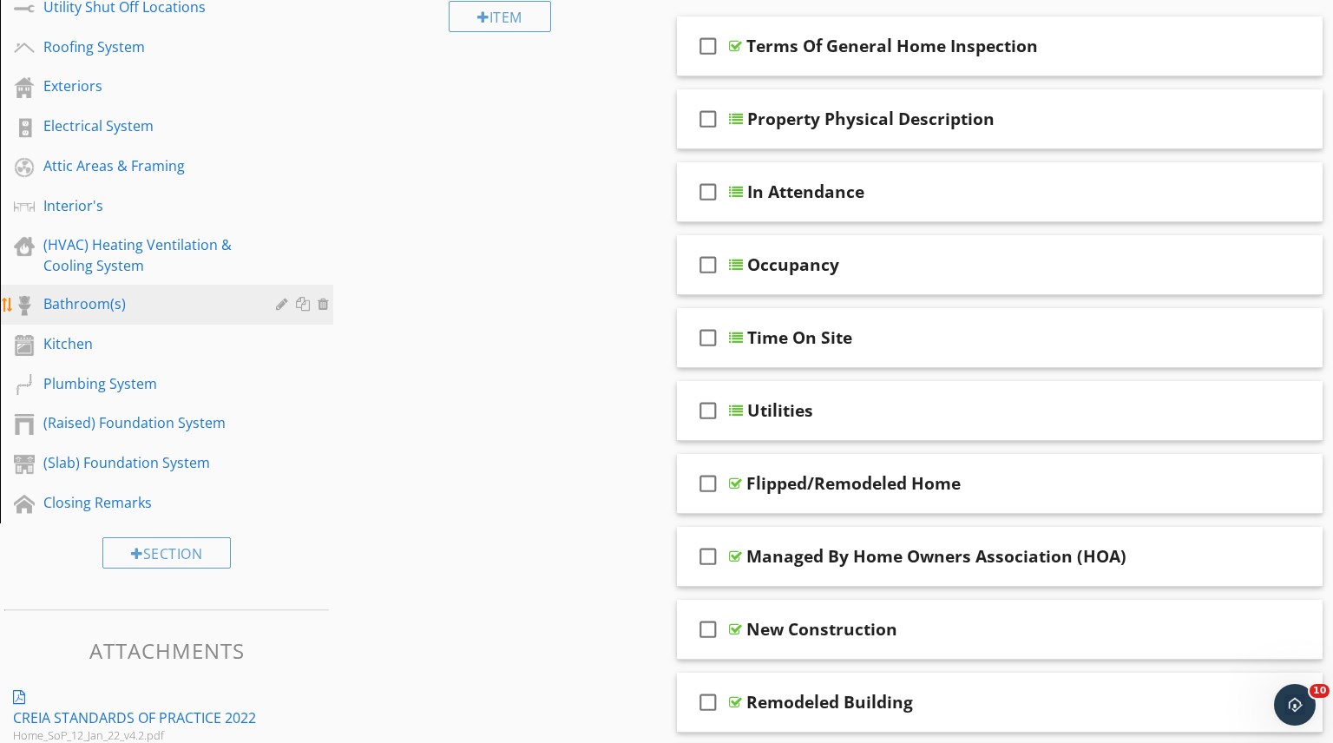
click at [107, 299] on div "Bathroom(s)" at bounding box center [146, 303] width 207 height 21
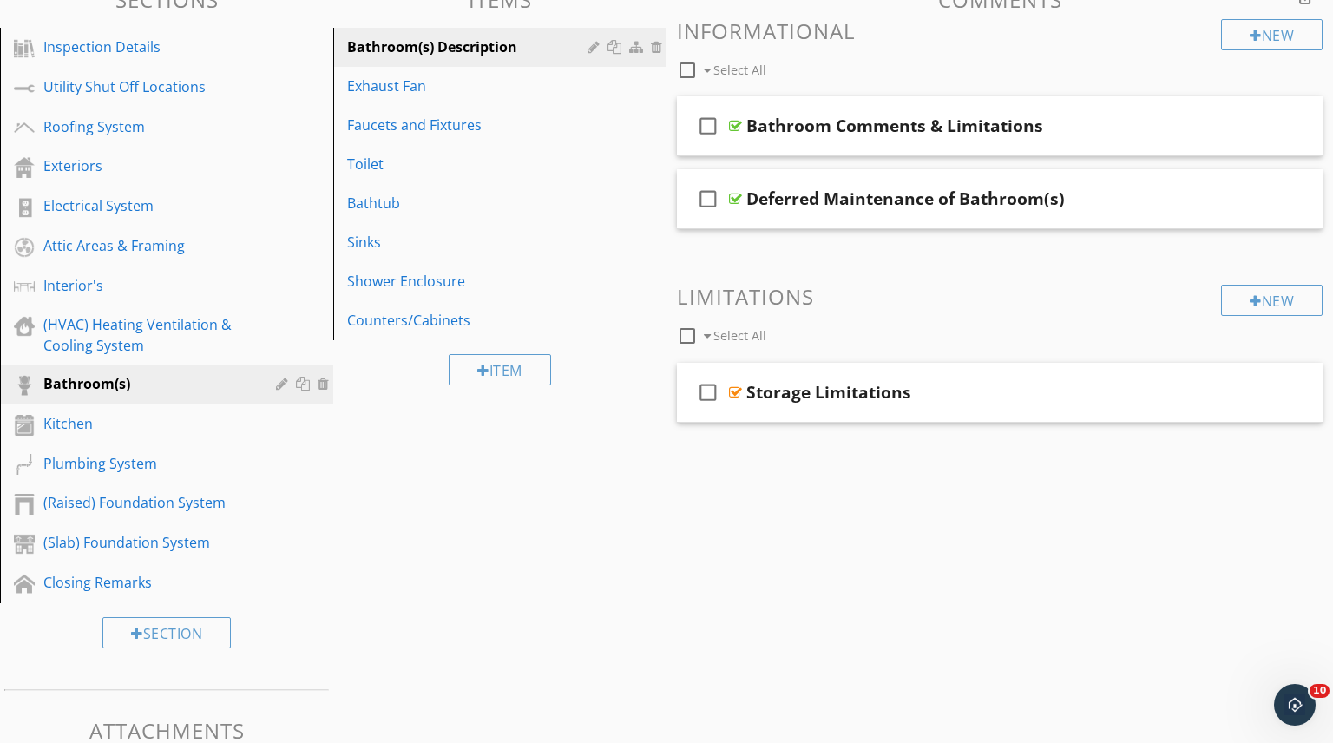
scroll to position [196, 0]
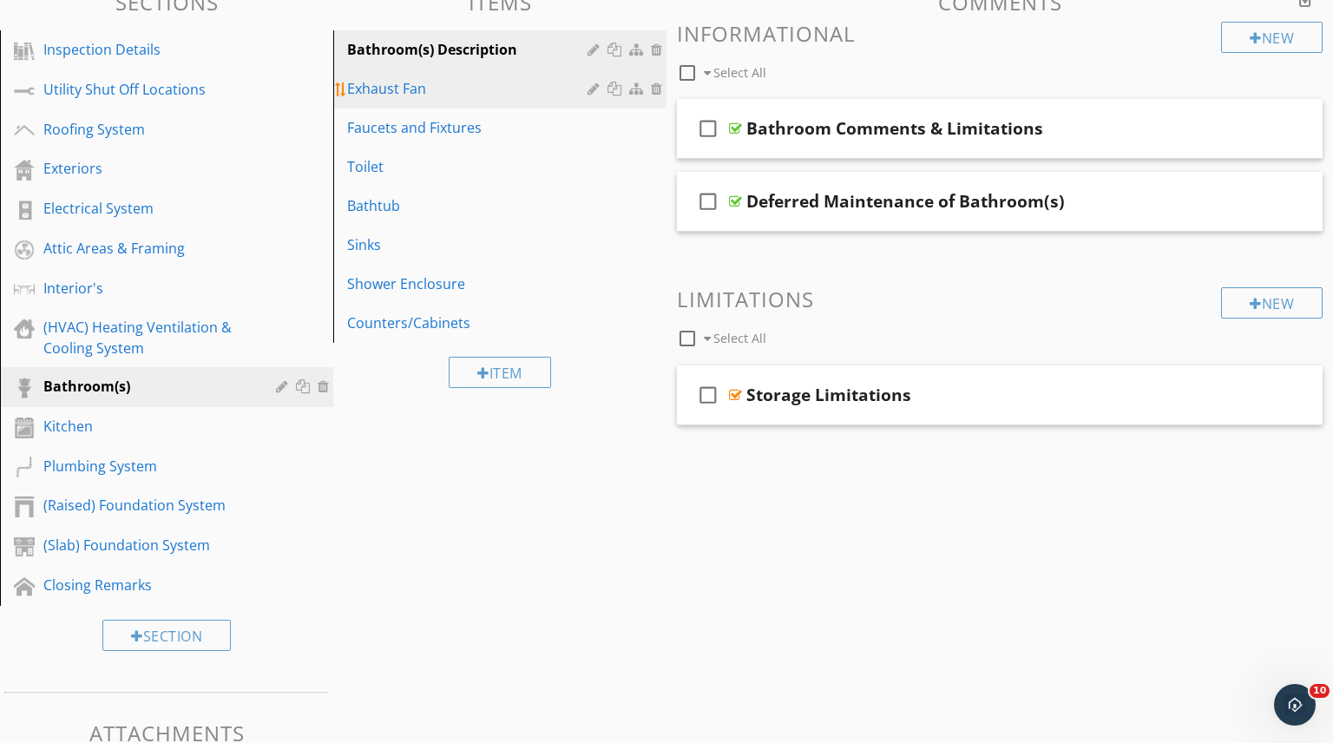
click at [447, 99] on div "Exhaust Fan" at bounding box center [470, 88] width 246 height 21
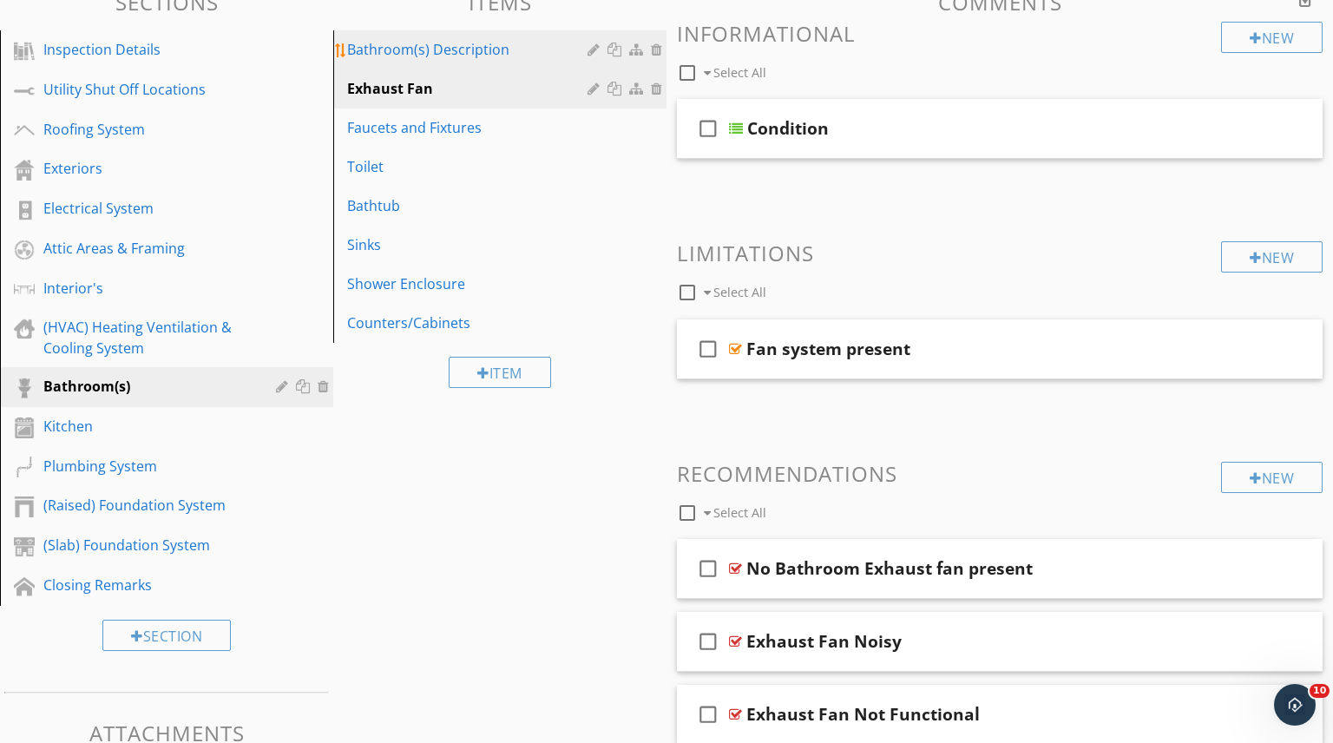
click at [417, 43] on div "Bathroom(s) Description" at bounding box center [470, 49] width 246 height 21
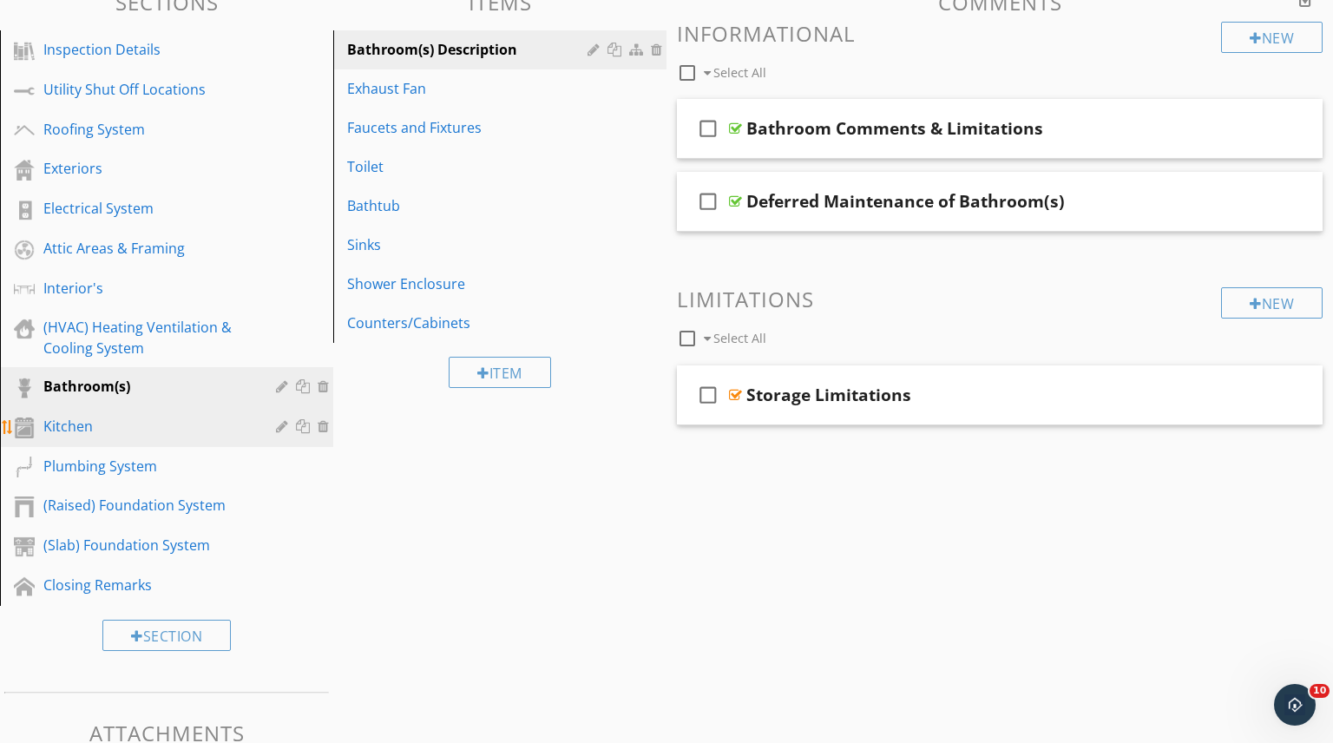
click at [62, 426] on div "Kitchen" at bounding box center [146, 426] width 207 height 21
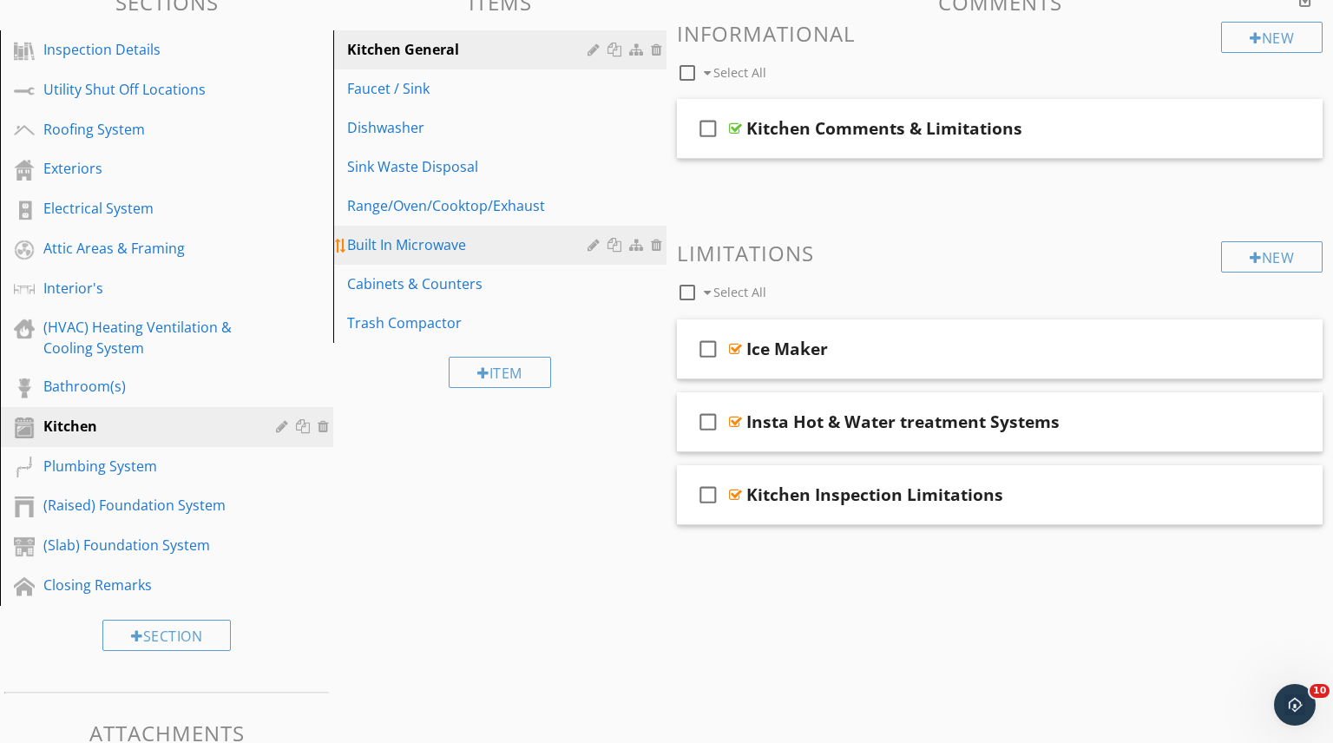
click at [429, 245] on div "Built In Microwave" at bounding box center [470, 244] width 246 height 21
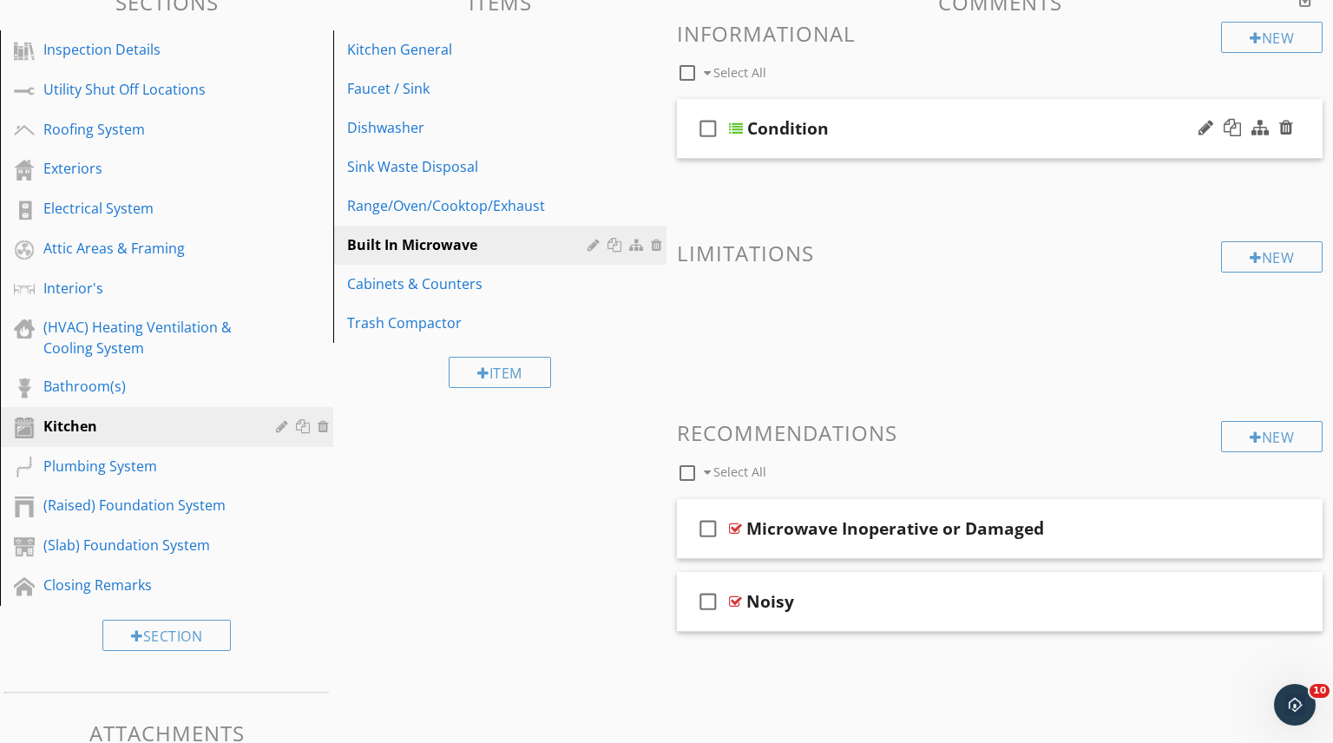
click at [1063, 127] on div "Condition" at bounding box center [976, 128] width 458 height 21
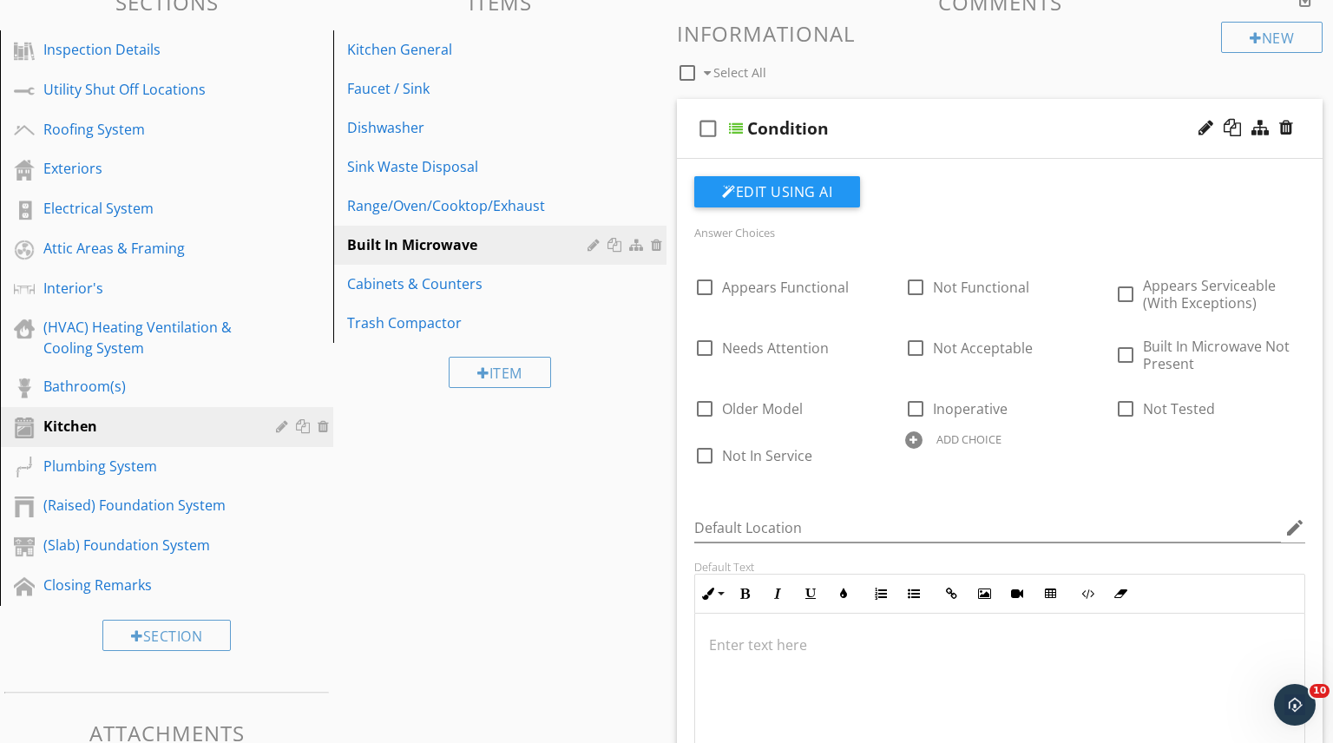
click at [1055, 128] on div "Condition" at bounding box center [976, 128] width 458 height 21
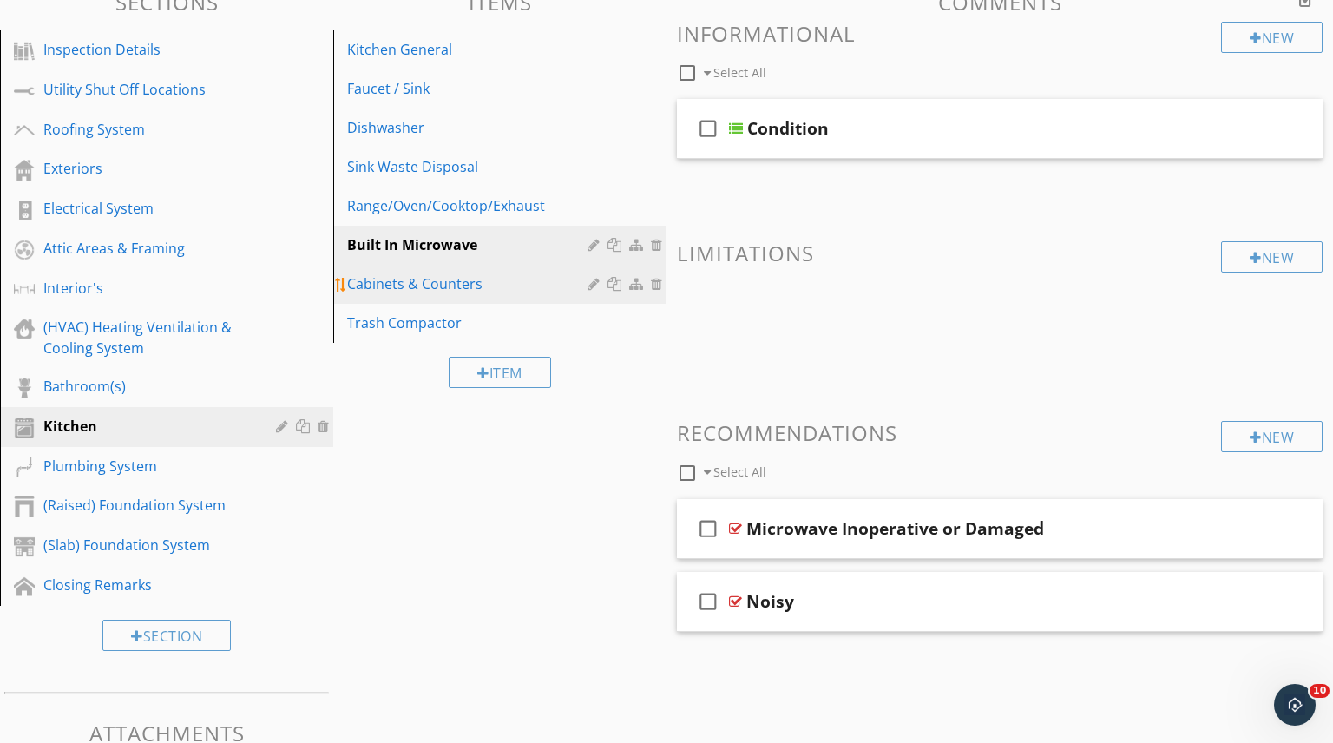
click at [426, 280] on div "Cabinets & Counters" at bounding box center [470, 283] width 246 height 21
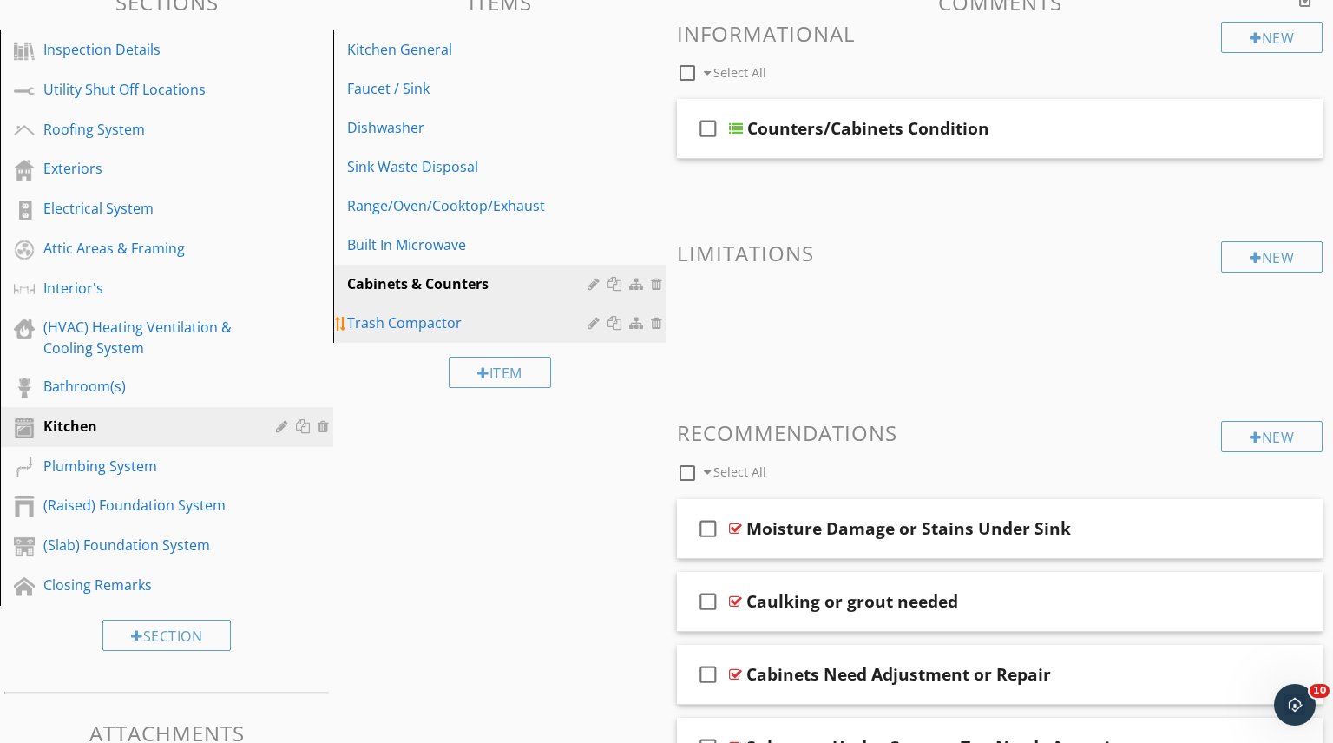
click at [429, 315] on div "Trash Compactor" at bounding box center [470, 322] width 246 height 21
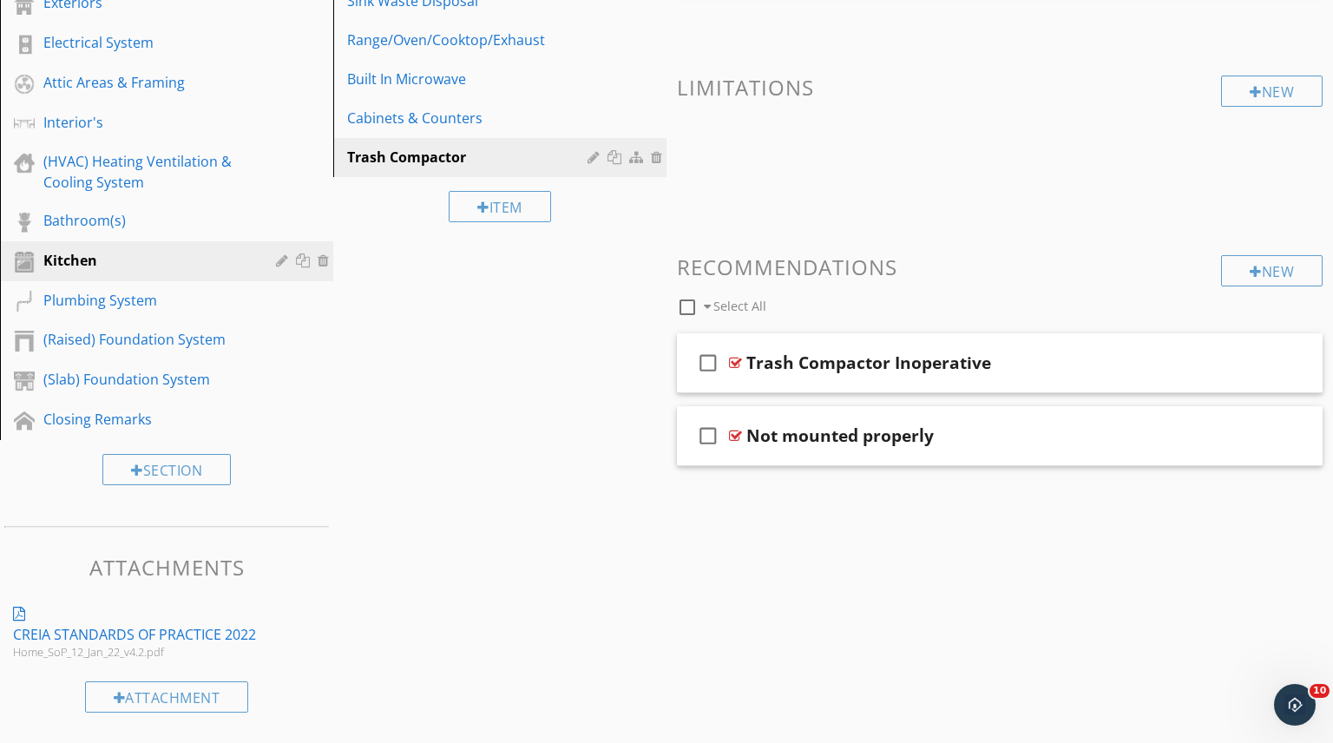
scroll to position [362, 0]
click at [177, 220] on div "Bathroom(s)" at bounding box center [146, 220] width 207 height 21
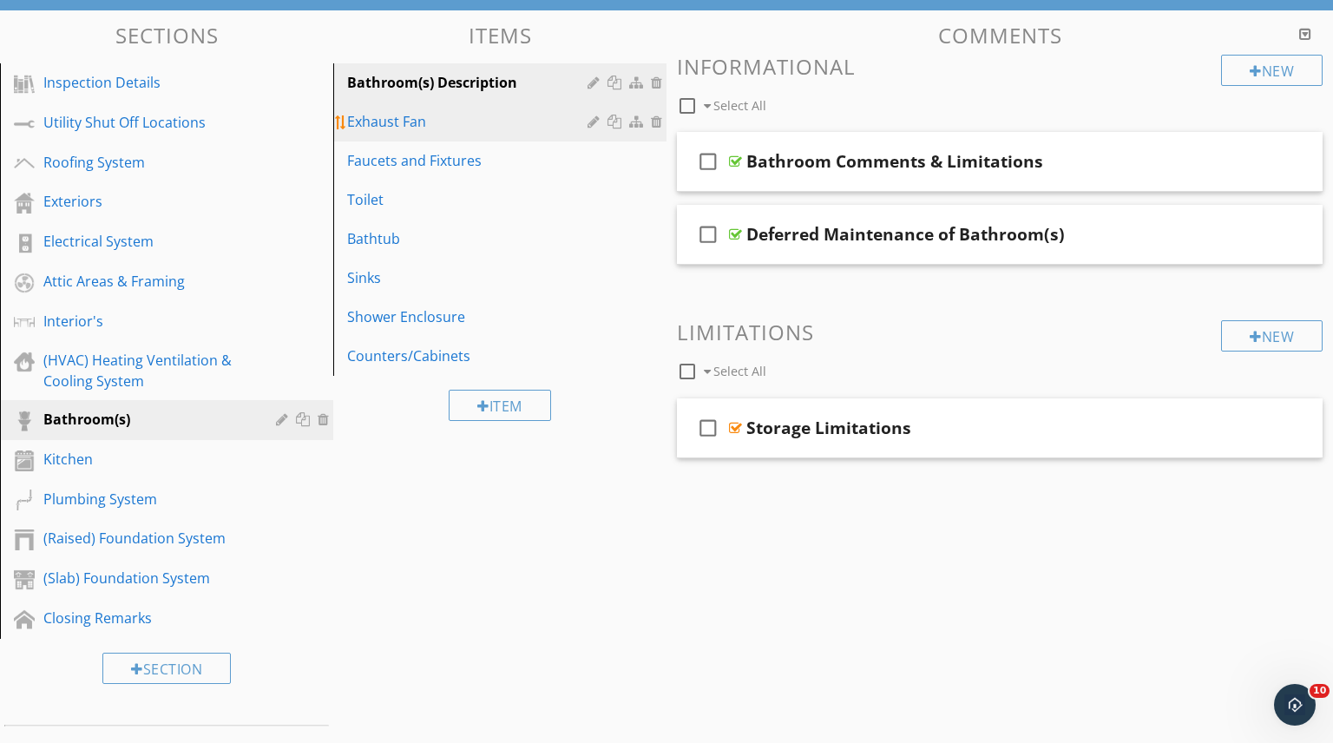
scroll to position [171, 0]
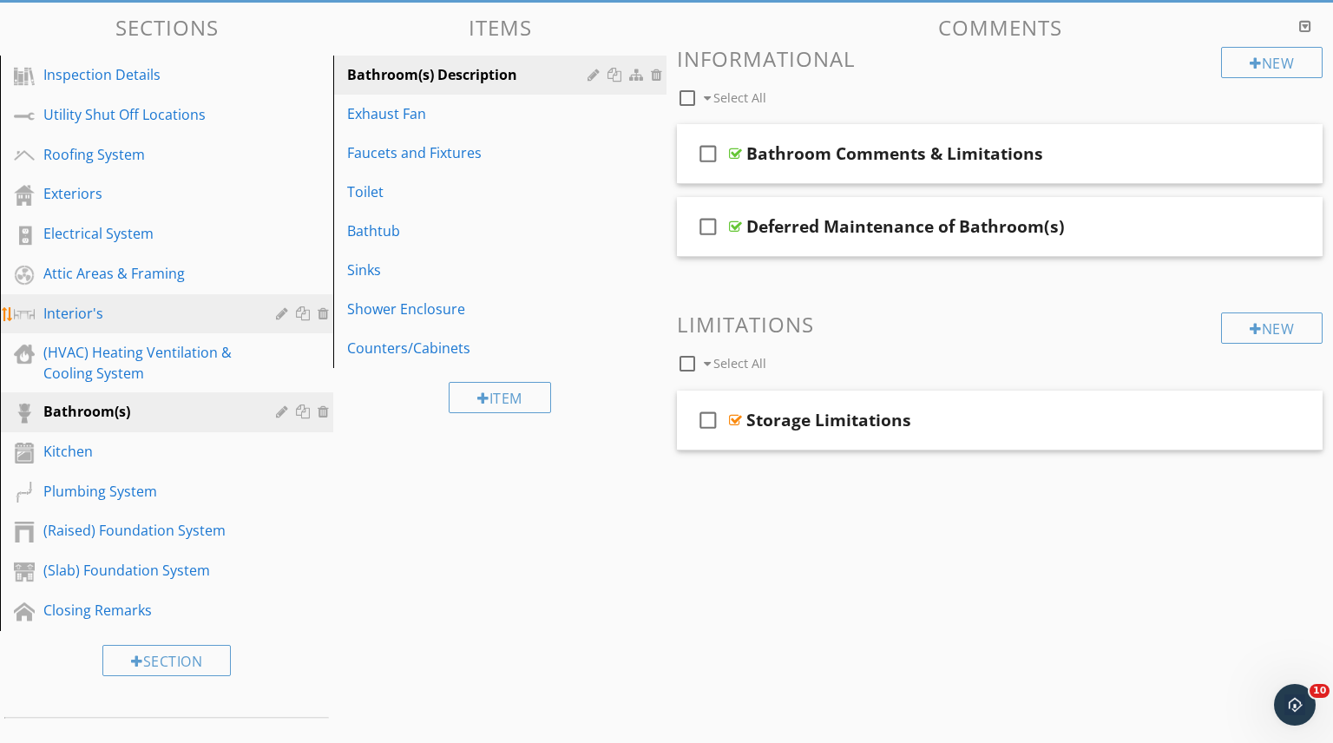
click at [76, 312] on div "Interior's" at bounding box center [146, 313] width 207 height 21
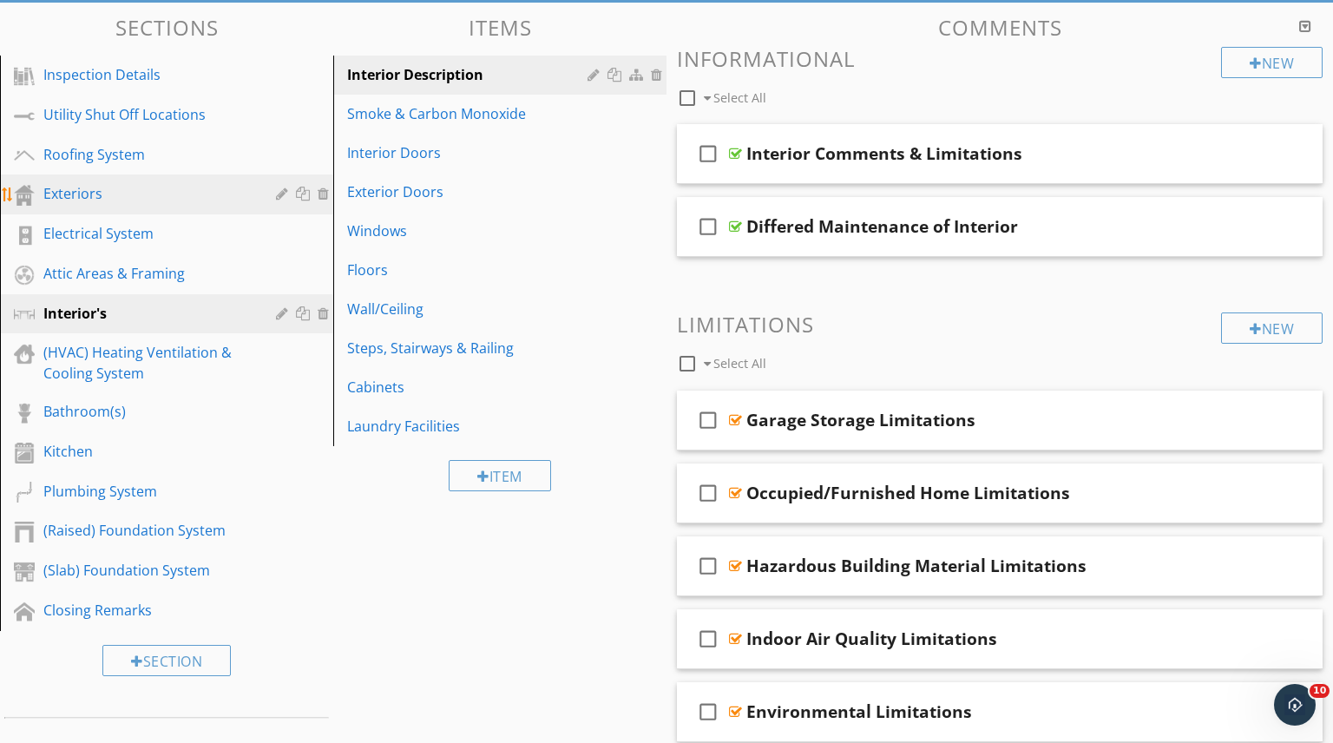
click at [98, 205] on div "Exteriors" at bounding box center [179, 194] width 273 height 23
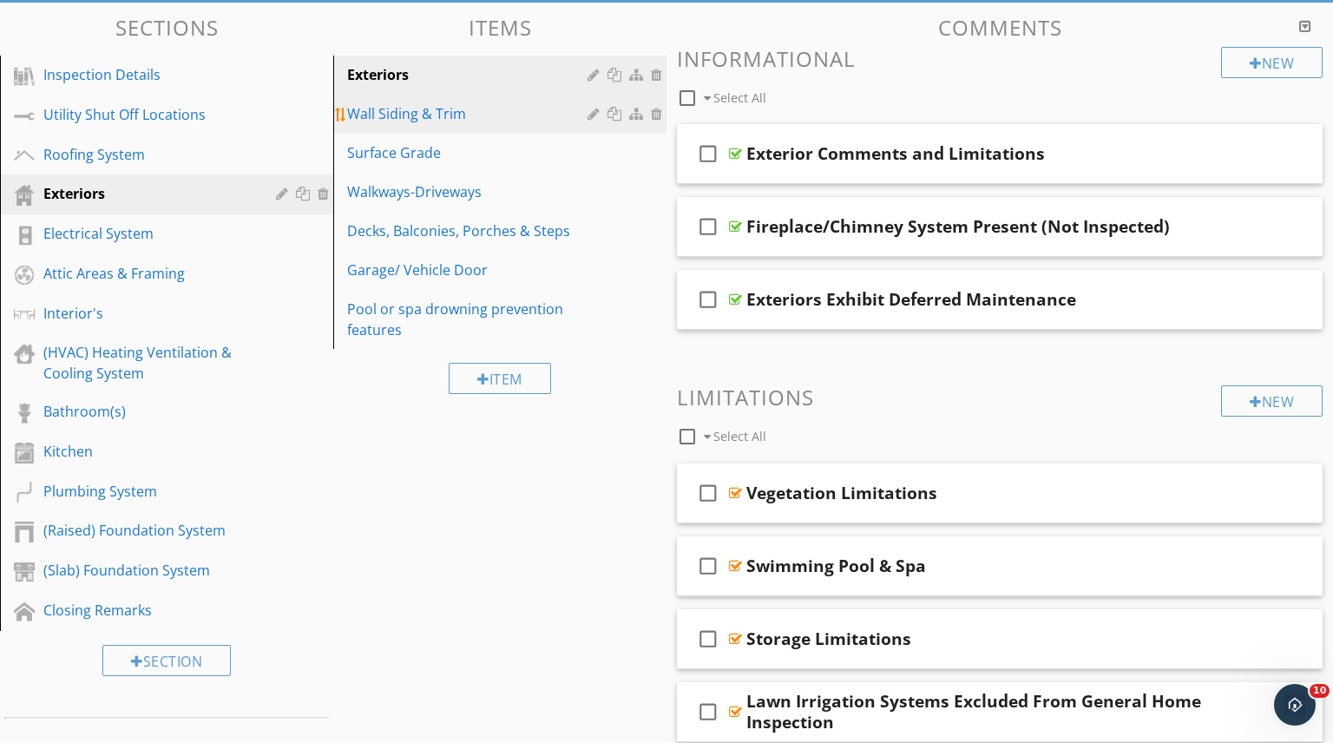
click at [437, 126] on link "Wall Siding & Trim" at bounding box center [502, 114] width 328 height 38
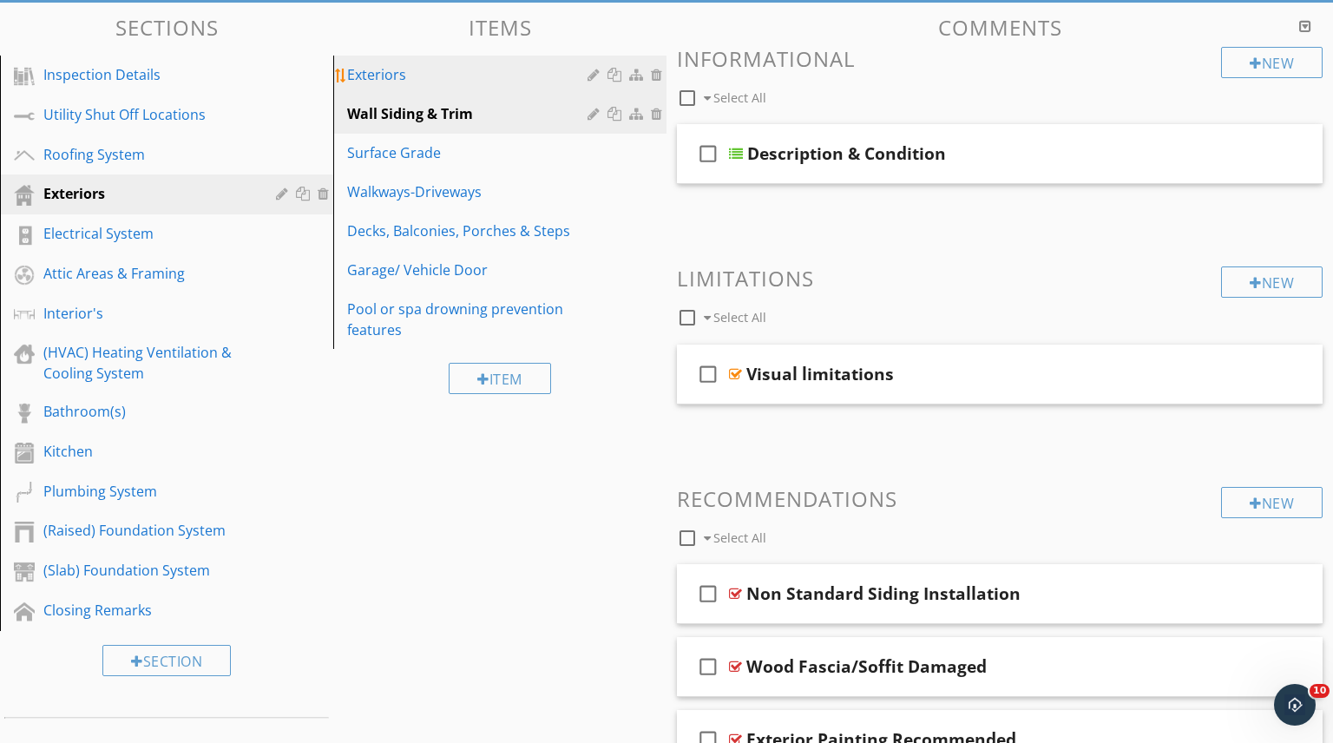
click at [386, 65] on div "Exteriors" at bounding box center [470, 74] width 246 height 21
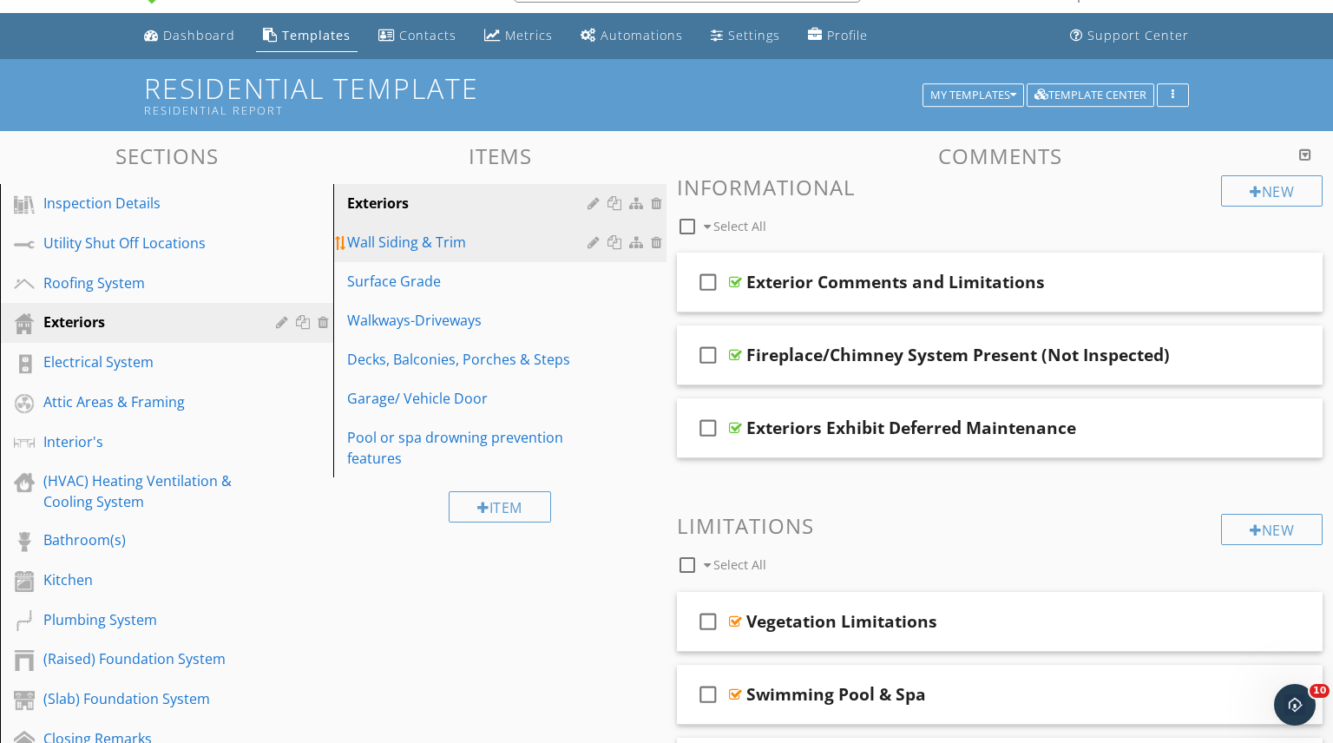
scroll to position [0, 0]
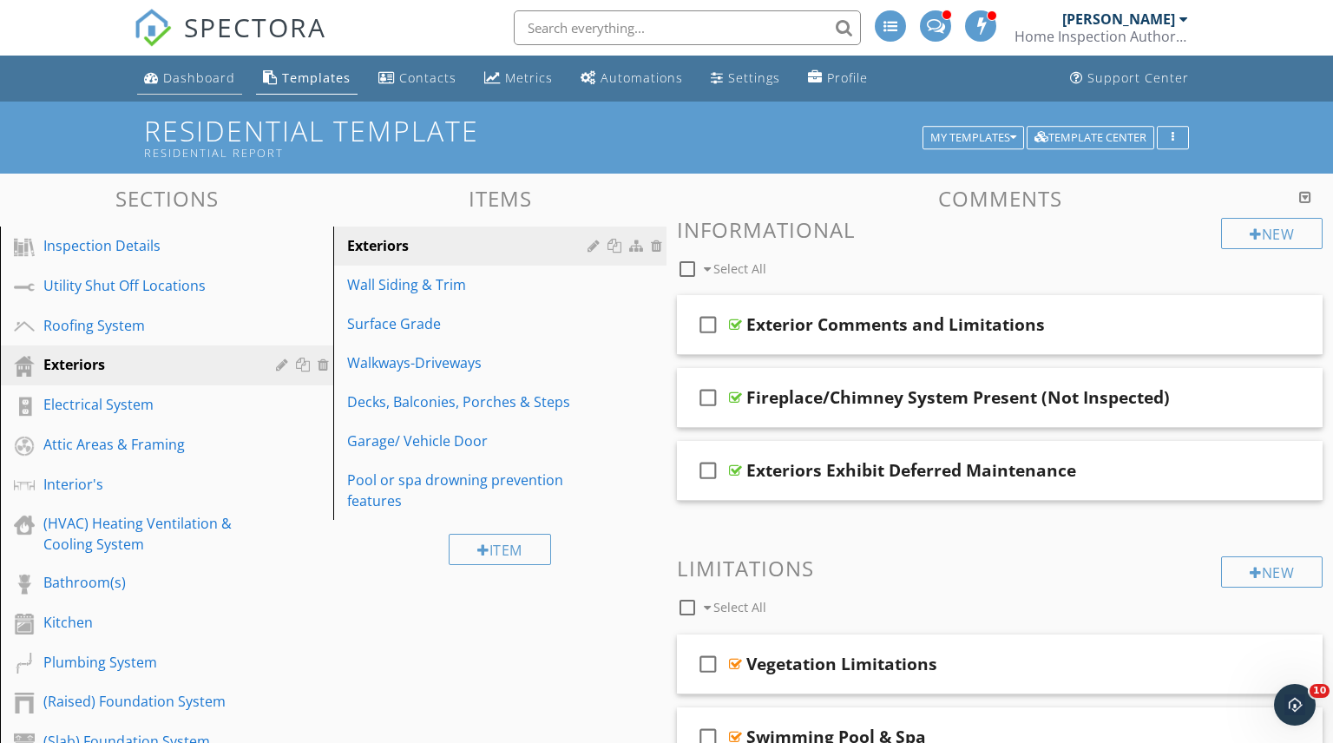
click at [195, 86] on div "Dashboard" at bounding box center [199, 77] width 72 height 16
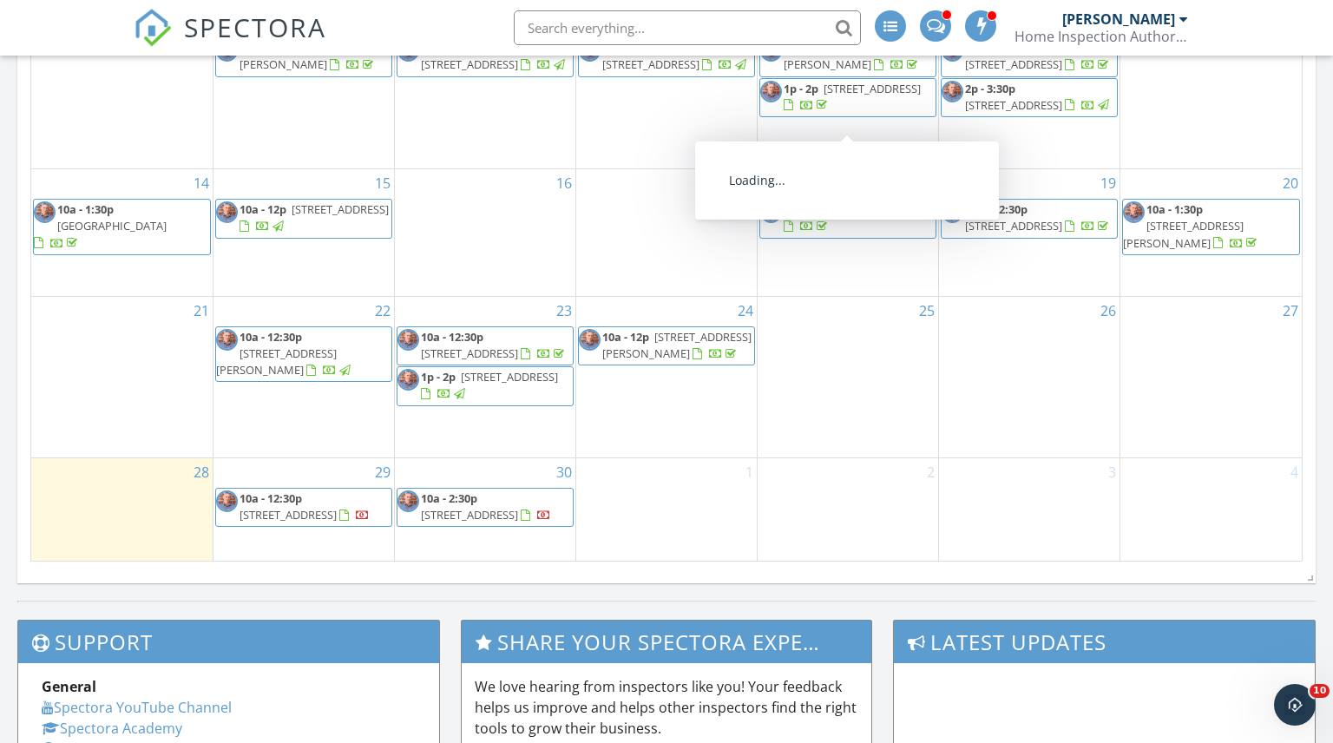
scroll to position [1038, 0]
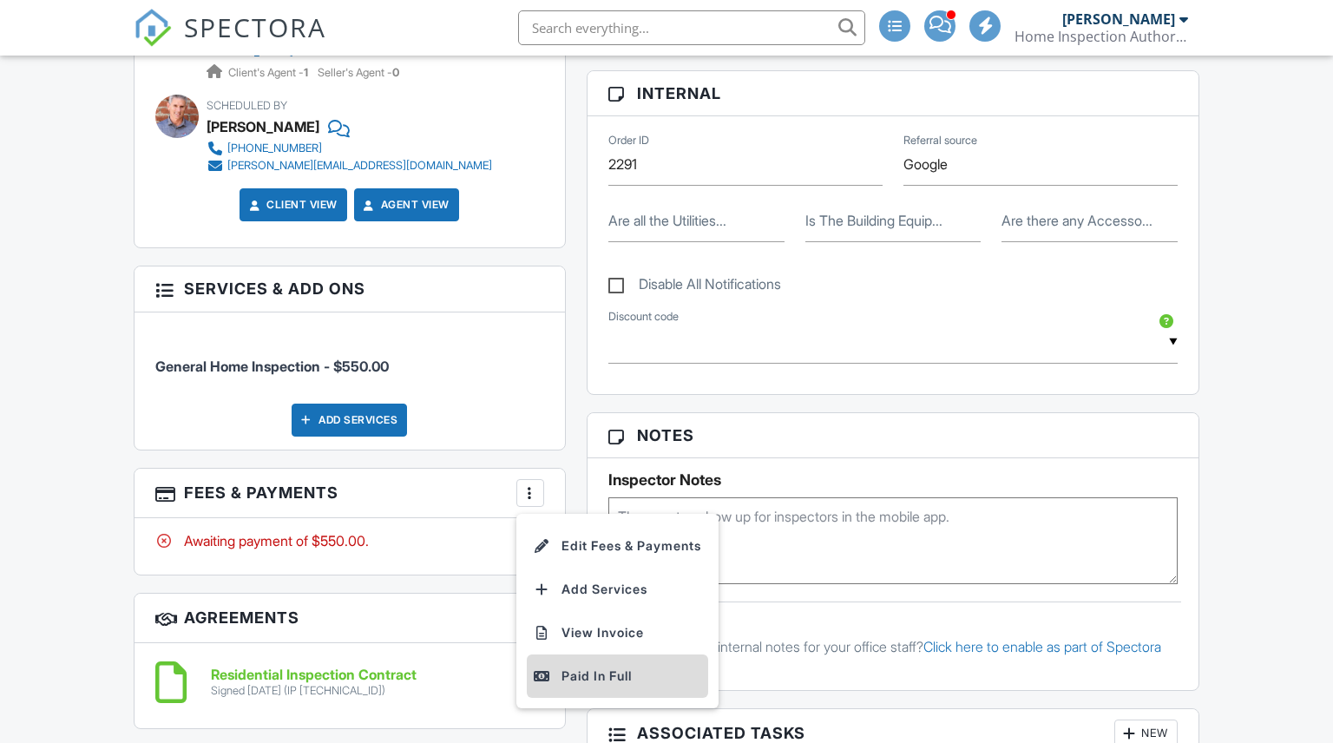
click at [583, 670] on div "Paid In Full" at bounding box center [618, 676] width 168 height 21
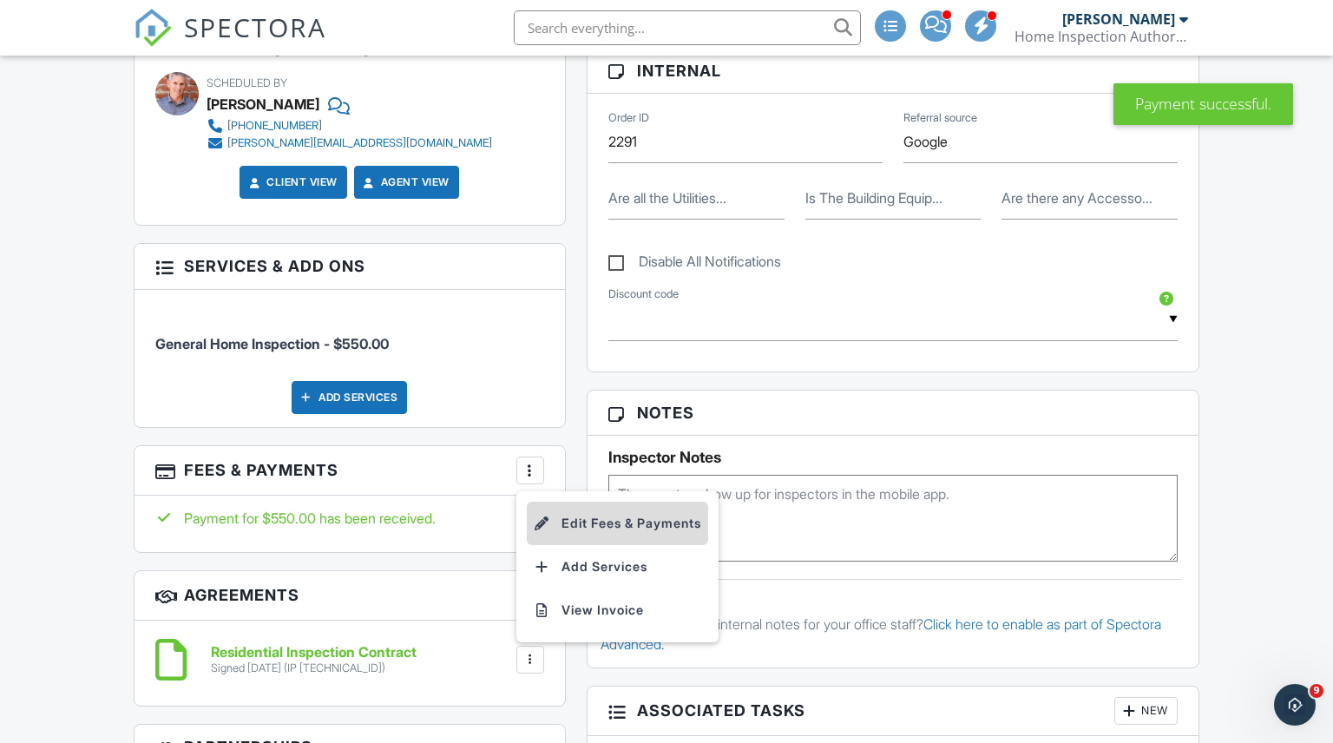
click at [576, 514] on li "Edit Fees & Payments" at bounding box center [617, 523] width 181 height 43
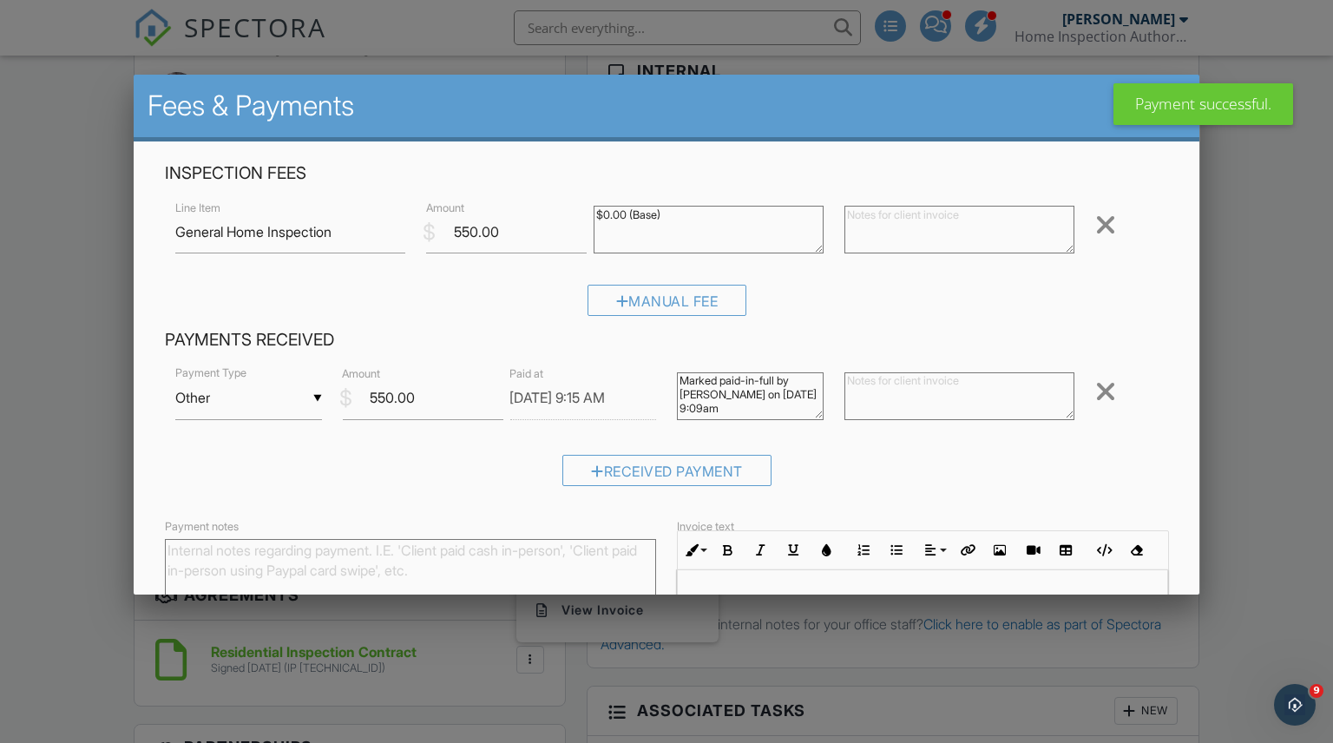
click at [339, 553] on textarea "Payment notes" at bounding box center [410, 581] width 491 height 87
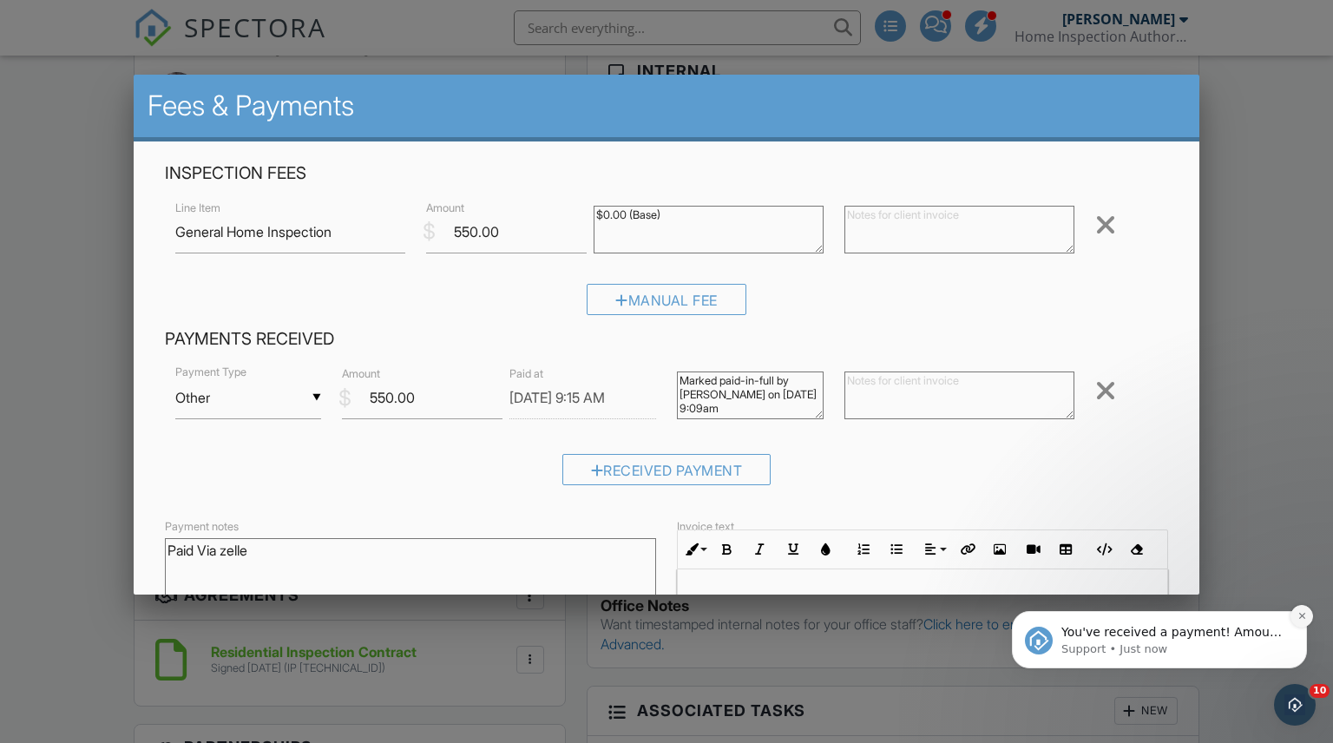
type textarea "Paid Via zelle"
click at [1301, 614] on icon "Dismiss notification" at bounding box center [1303, 616] width 10 height 10
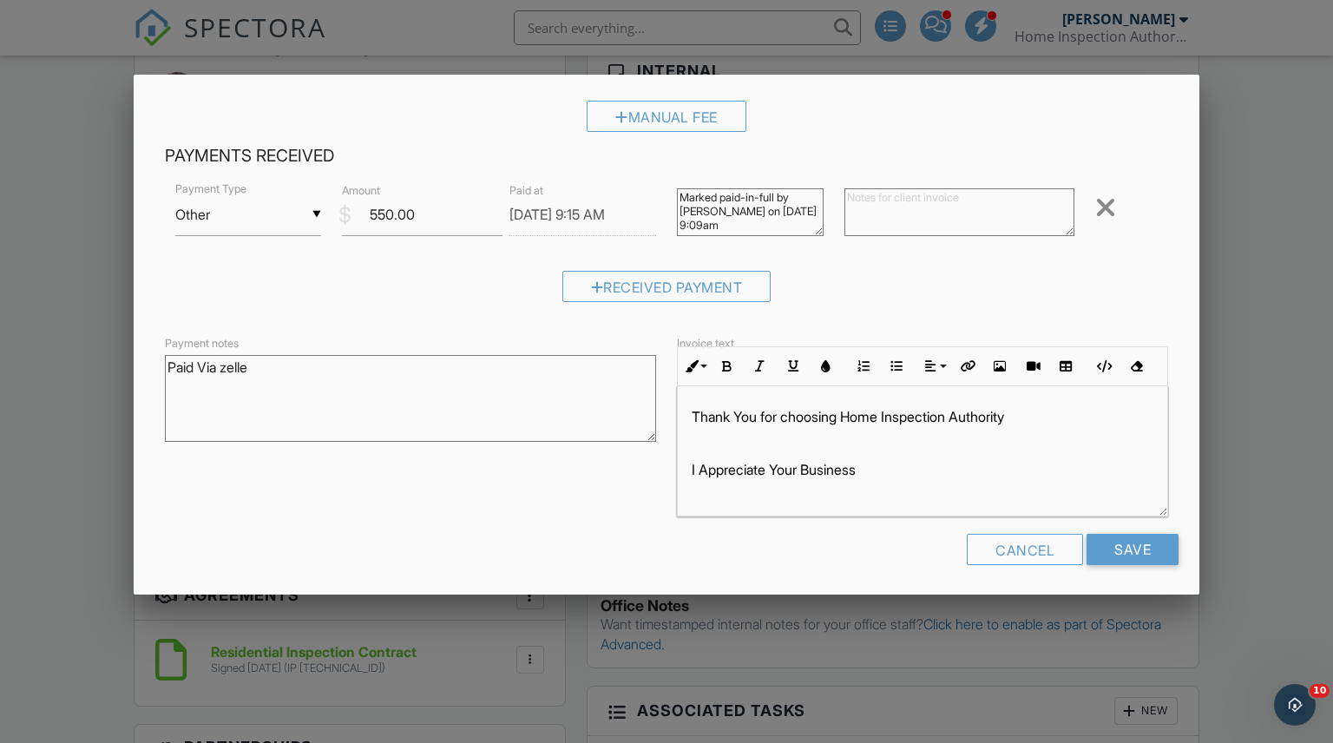
scroll to position [188, 0]
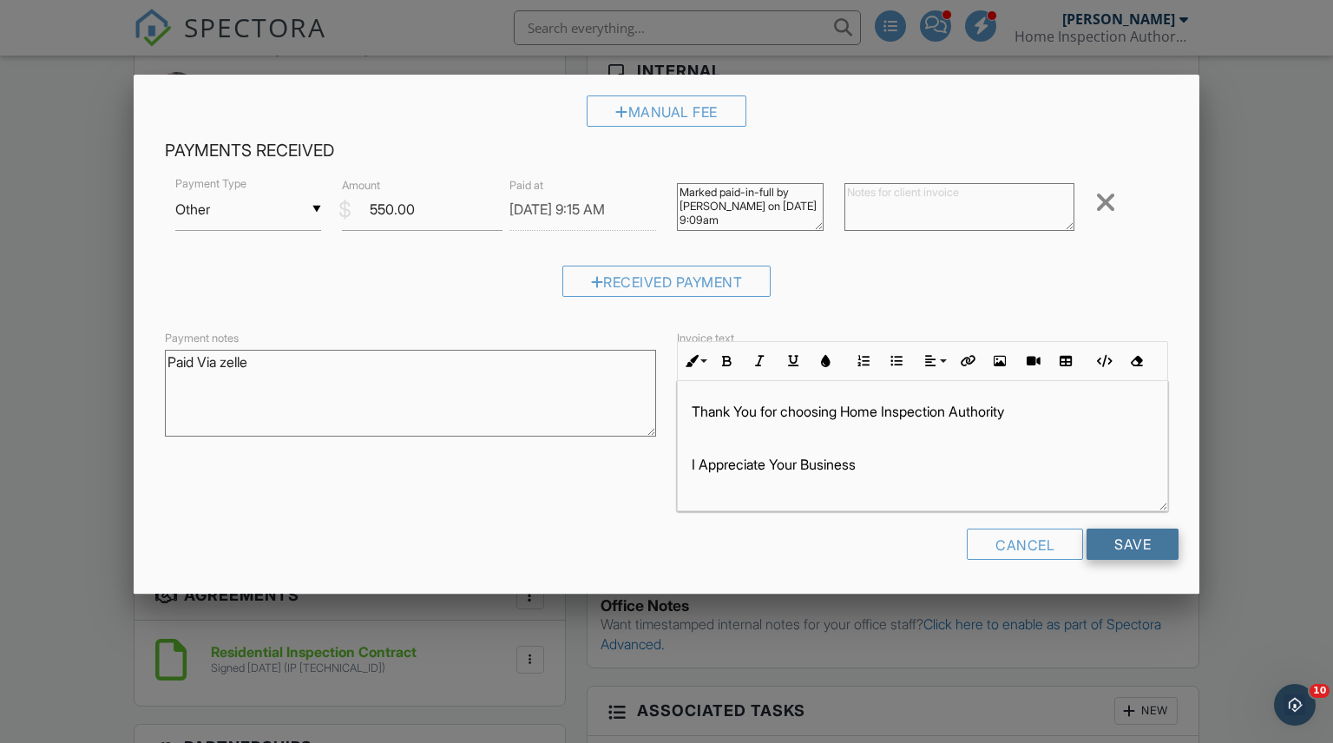
click at [1137, 541] on input "Save" at bounding box center [1133, 544] width 92 height 31
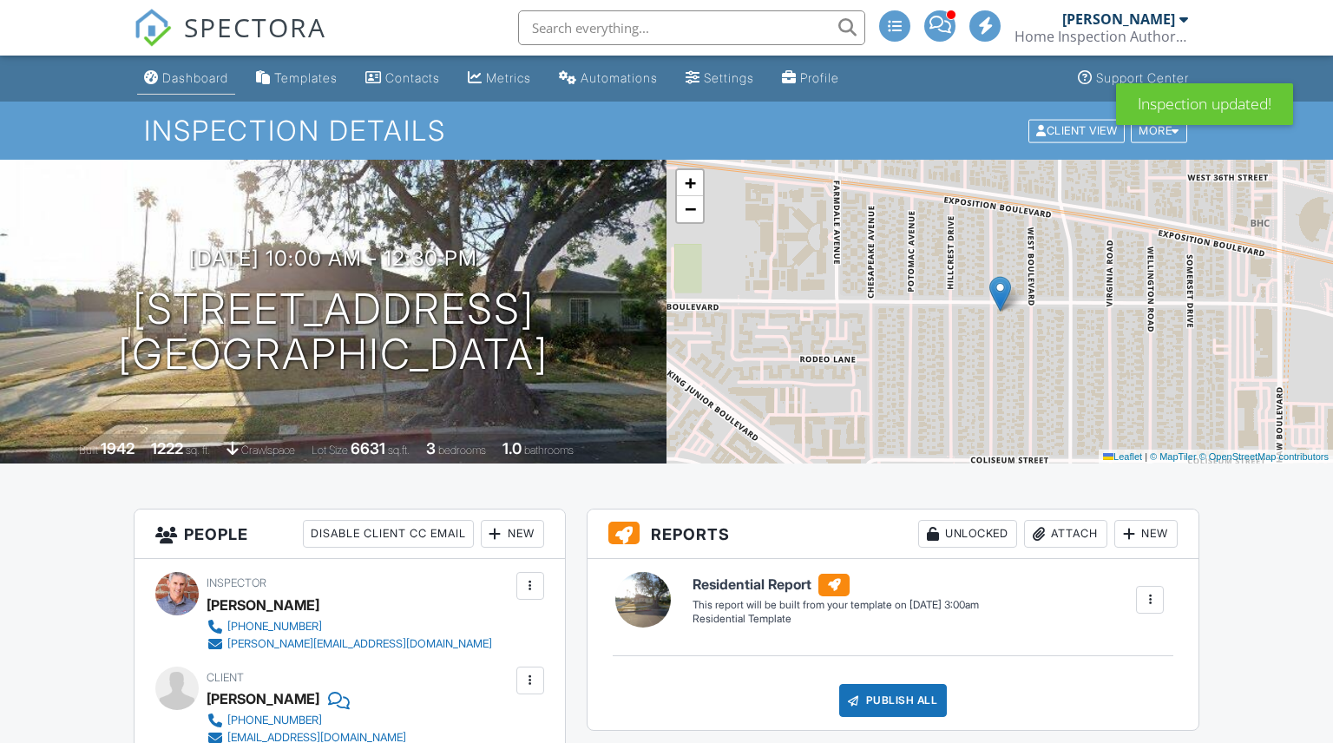
click at [203, 75] on div "Dashboard" at bounding box center [195, 77] width 66 height 15
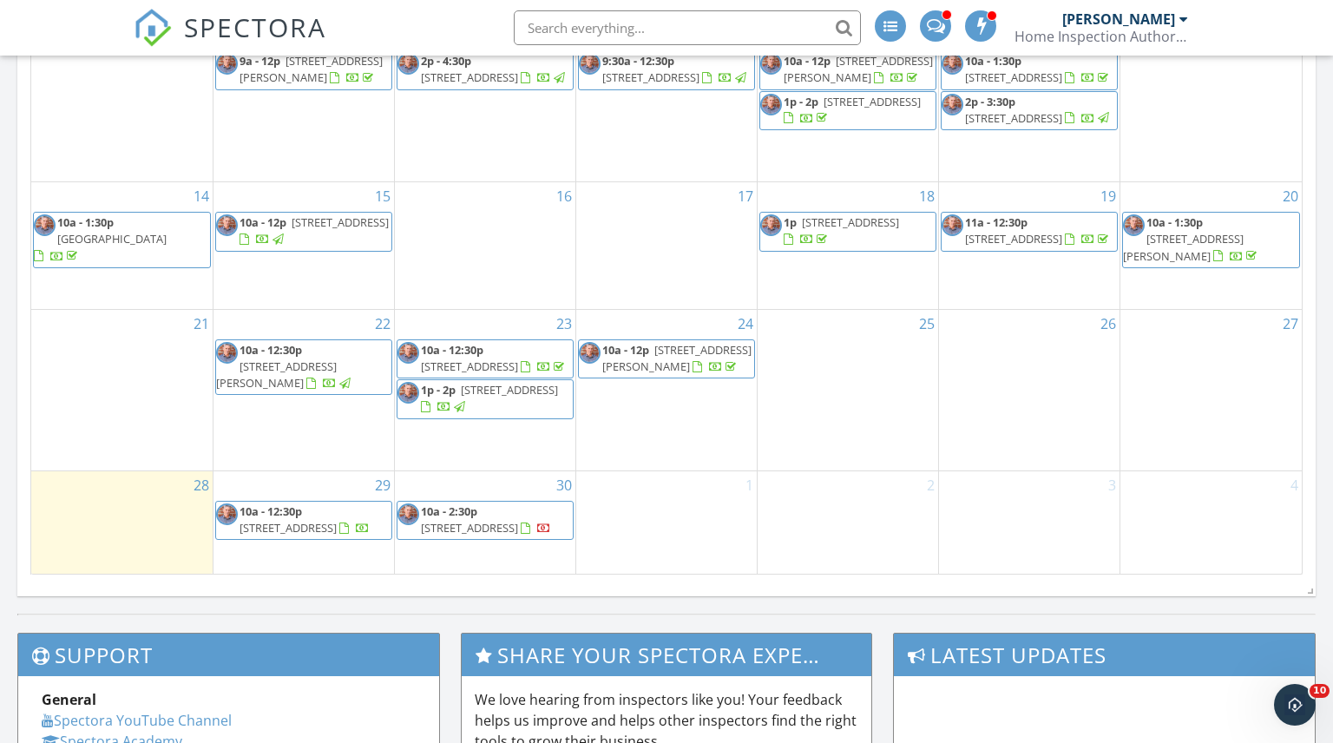
scroll to position [1029, 0]
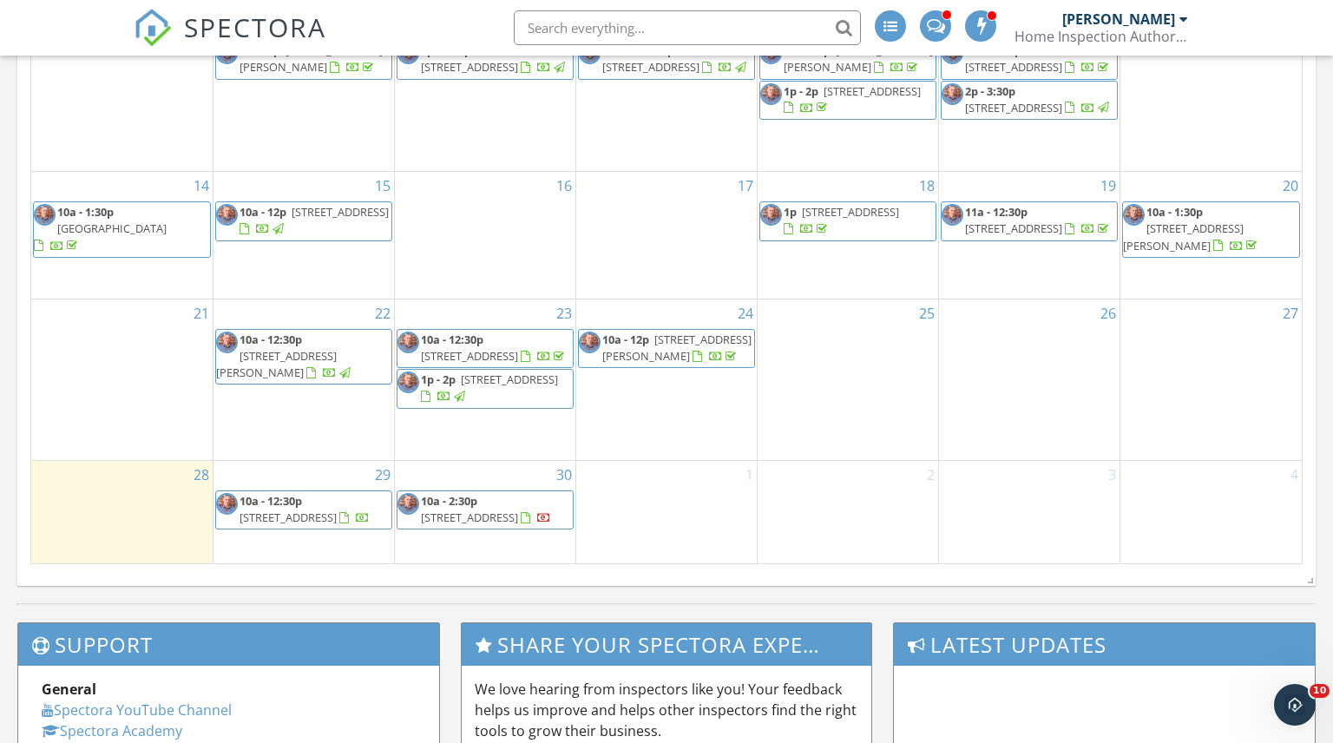
click at [493, 503] on span "10a - 2:30p [STREET_ADDRESS]" at bounding box center [485, 510] width 175 height 34
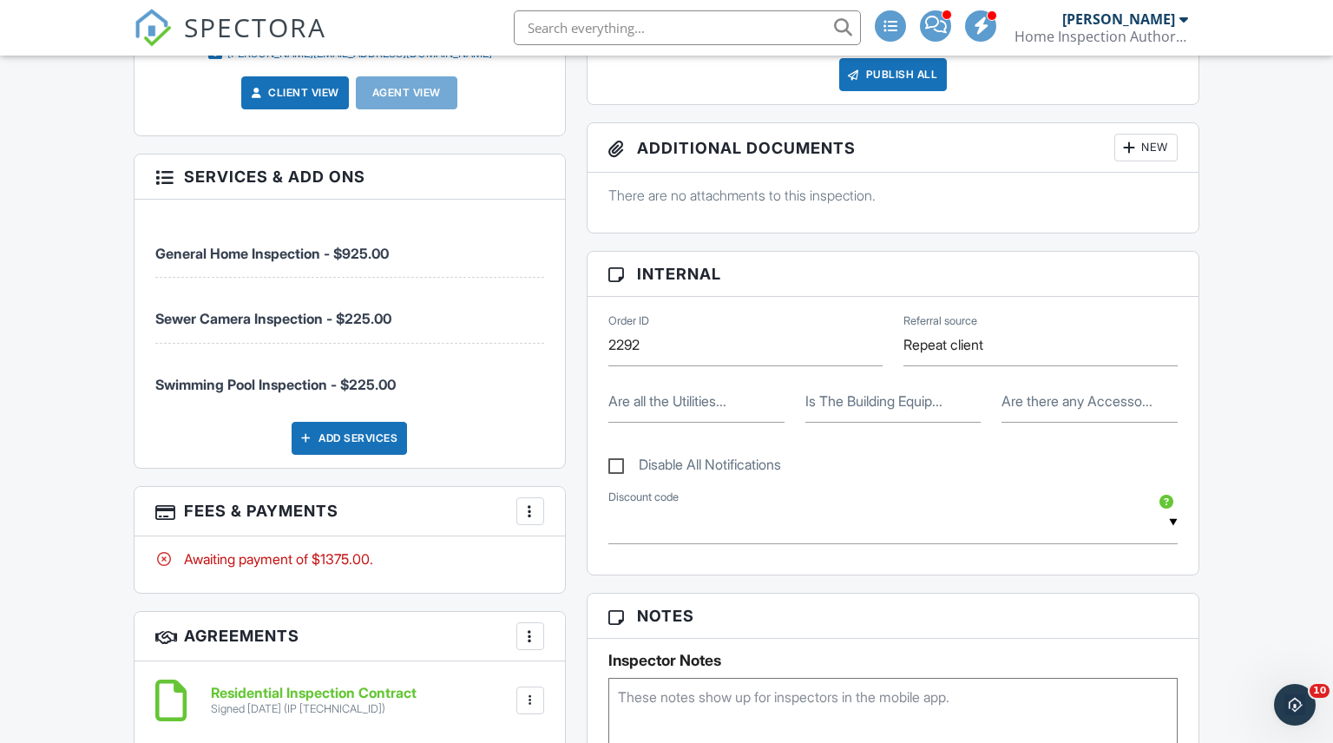
click at [523, 510] on div at bounding box center [530, 511] width 17 height 17
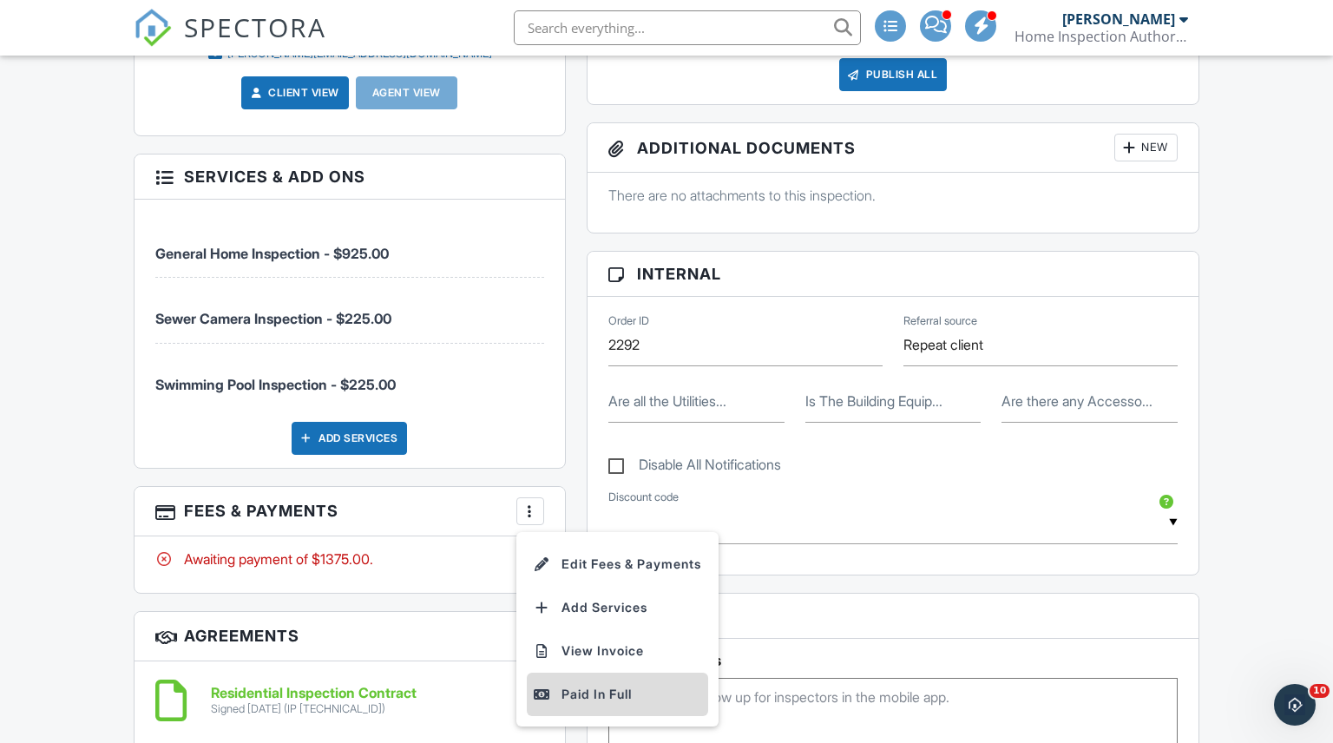
click at [585, 686] on div "Paid In Full" at bounding box center [618, 694] width 168 height 21
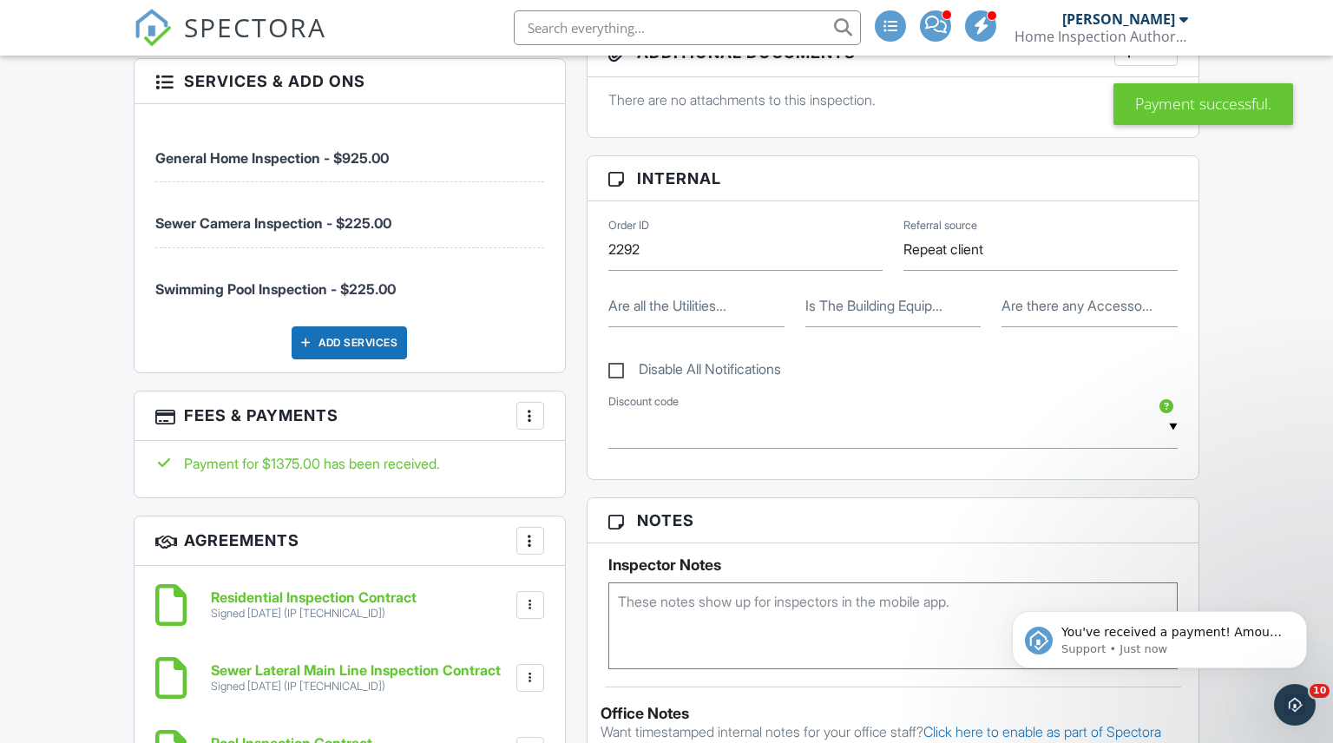
click at [526, 412] on div at bounding box center [530, 415] width 17 height 17
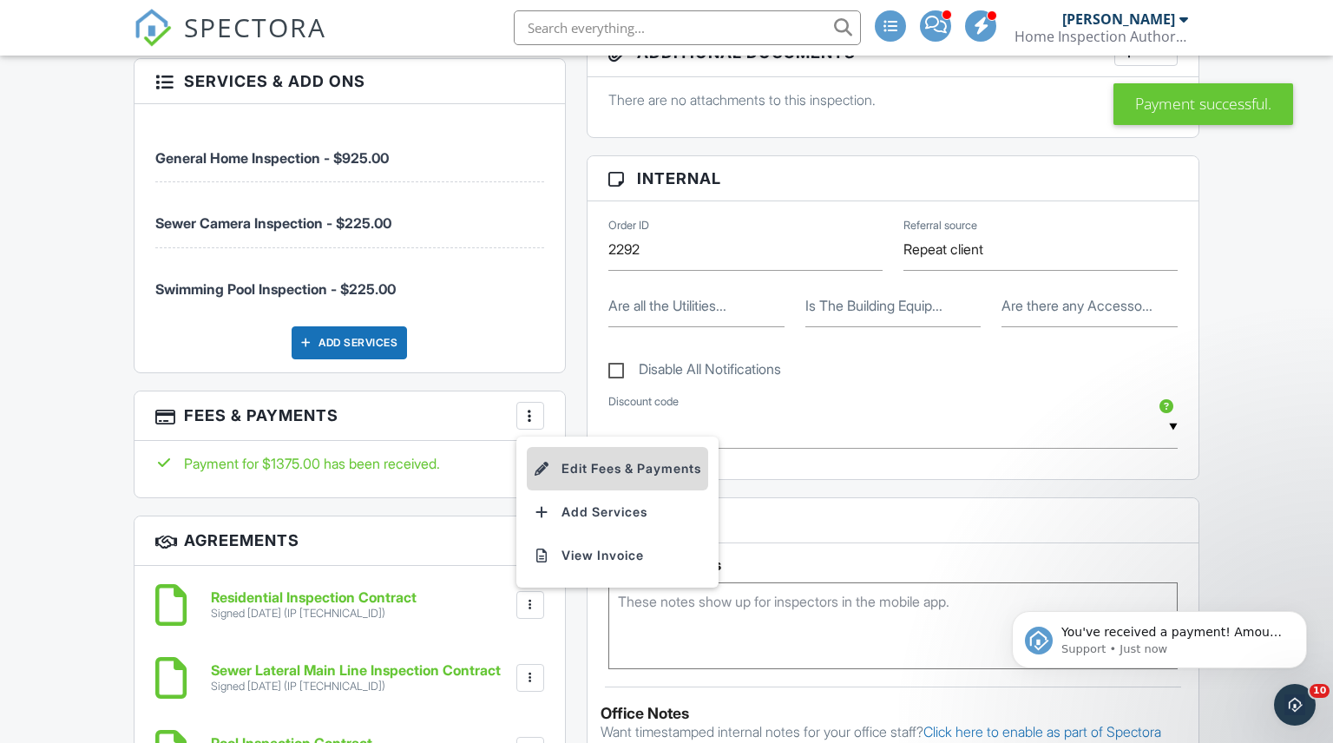
click at [596, 462] on li "Edit Fees & Payments" at bounding box center [617, 468] width 181 height 43
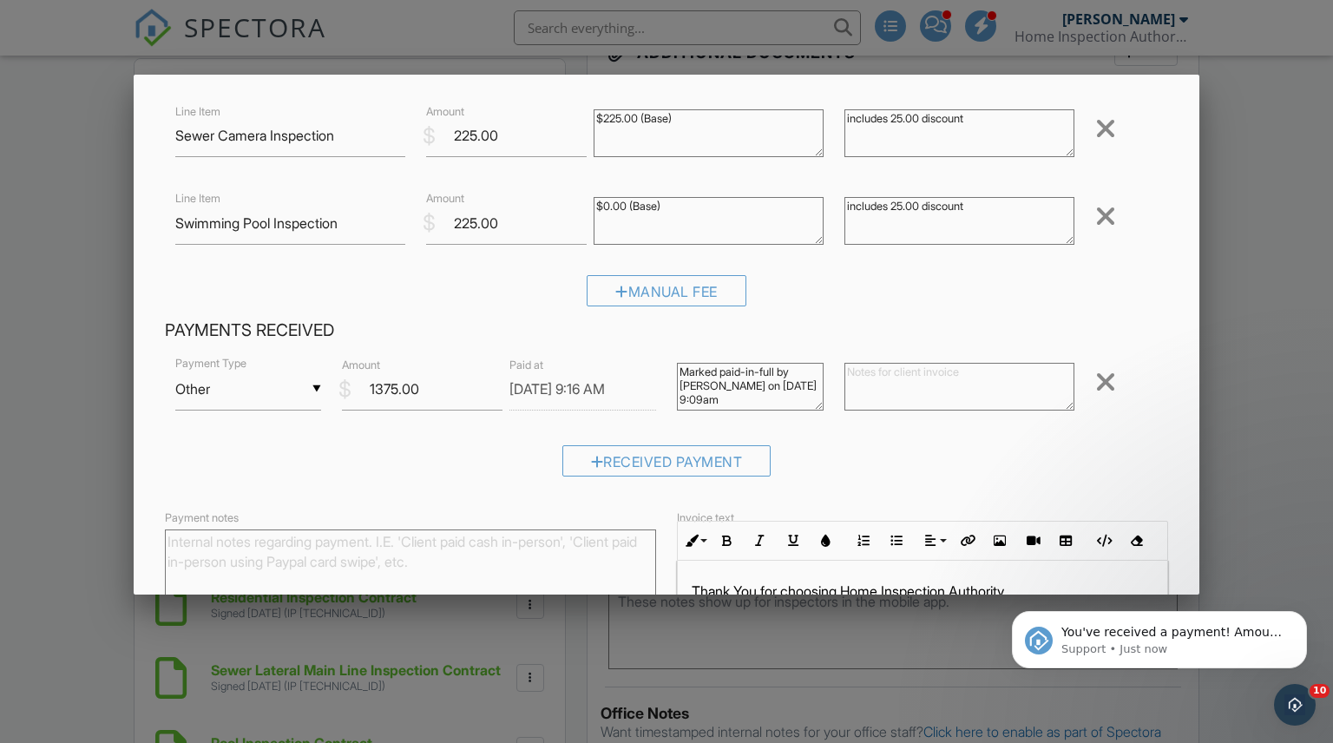
scroll to position [189, 0]
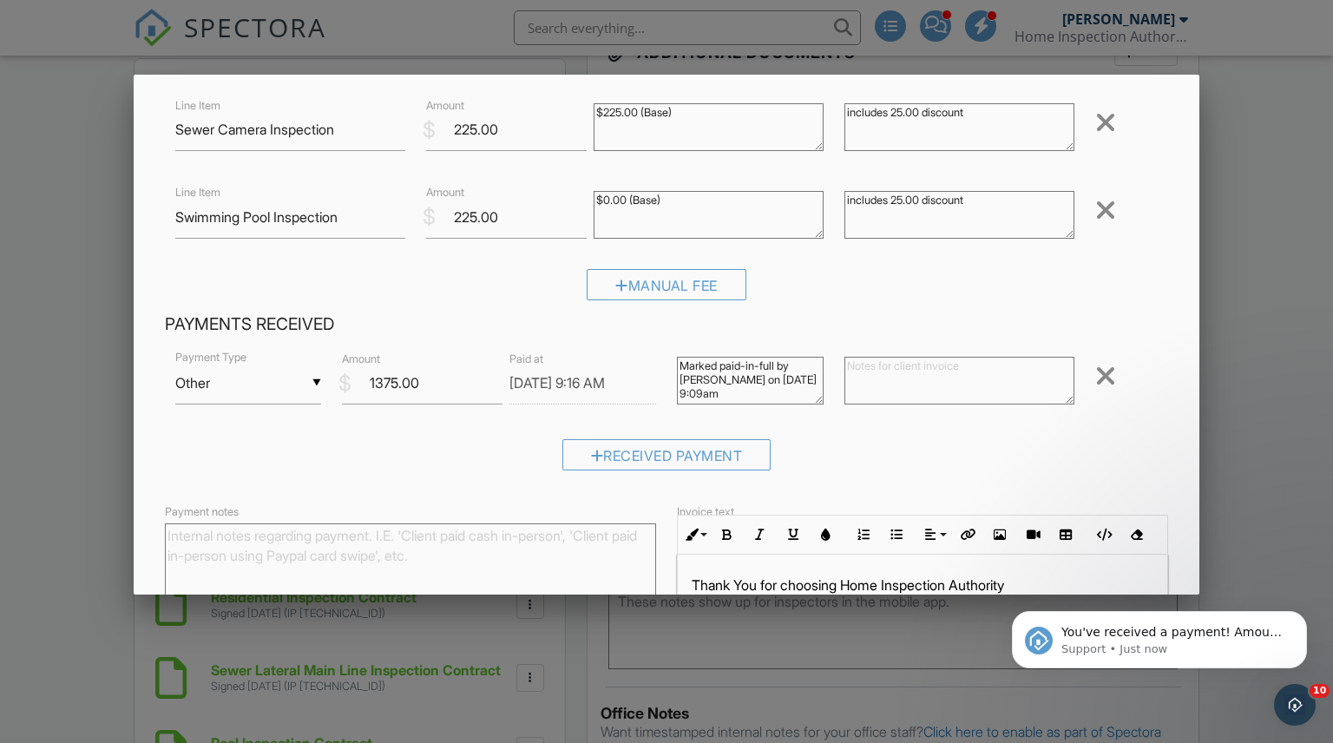
click at [383, 552] on textarea "Payment notes" at bounding box center [410, 566] width 491 height 87
type textarea "paid in full via zelle"
click at [1299, 614] on icon "Dismiss notification" at bounding box center [1301, 616] width 6 height 6
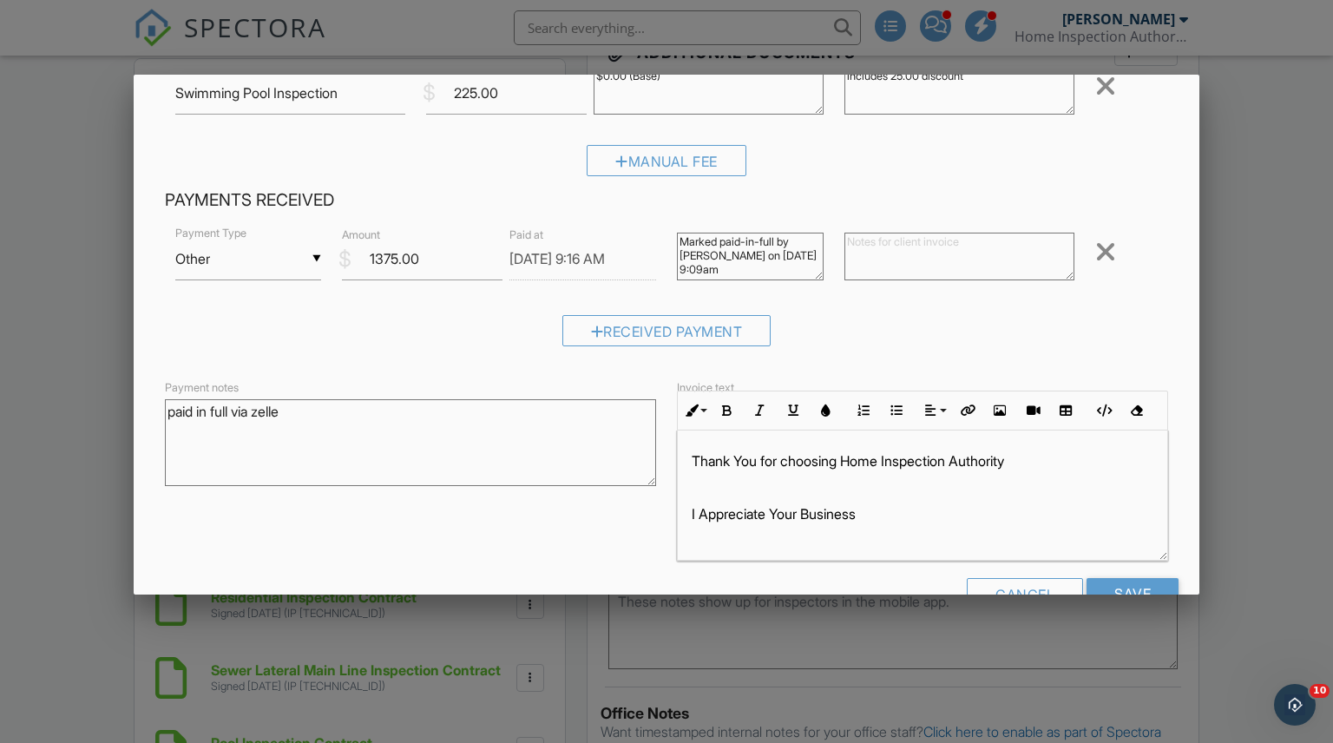
scroll to position [363, 0]
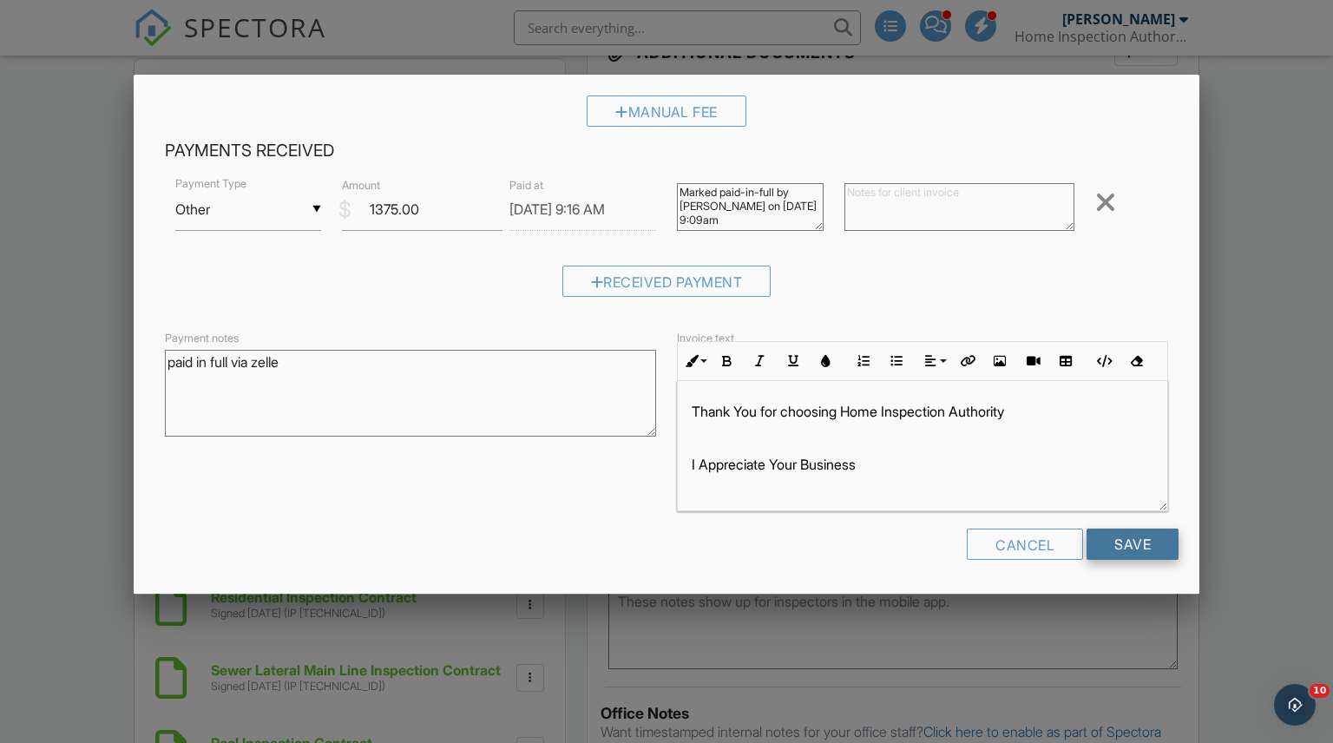
click at [1164, 555] on input "Save" at bounding box center [1133, 544] width 92 height 31
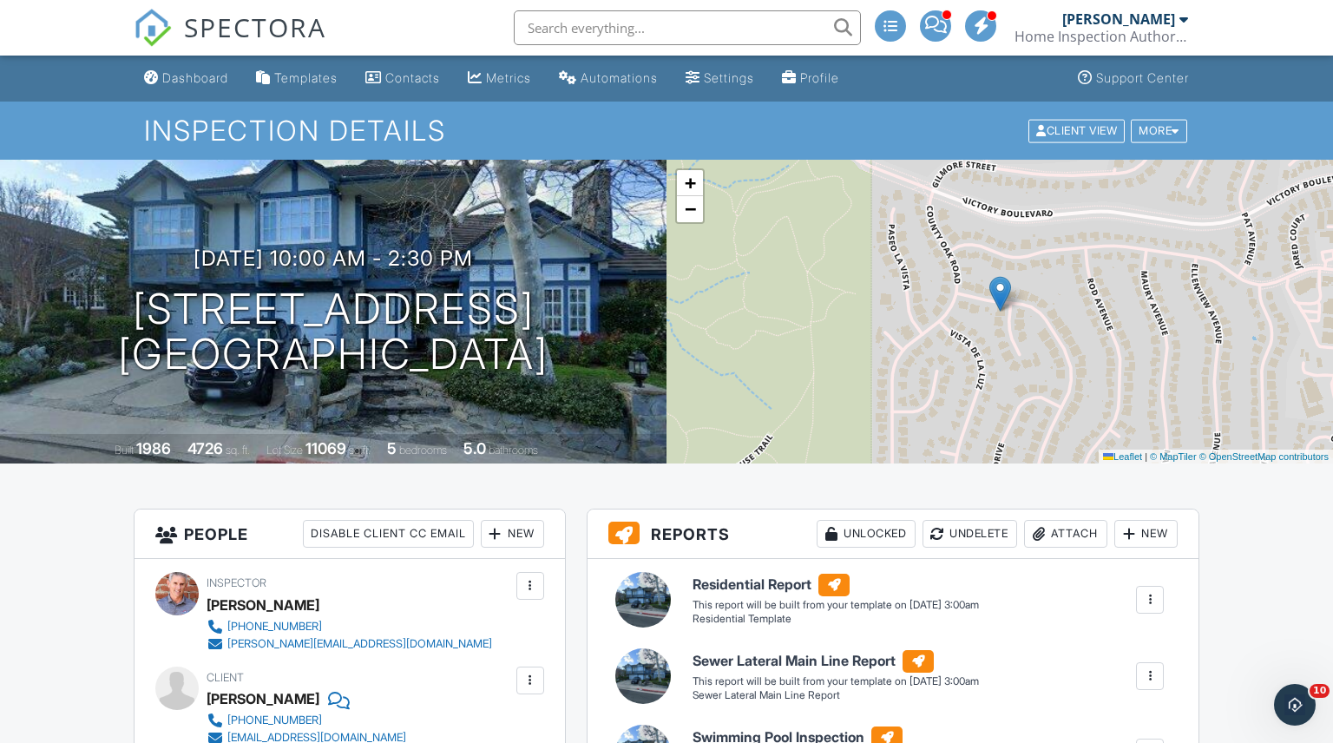
scroll to position [10, 0]
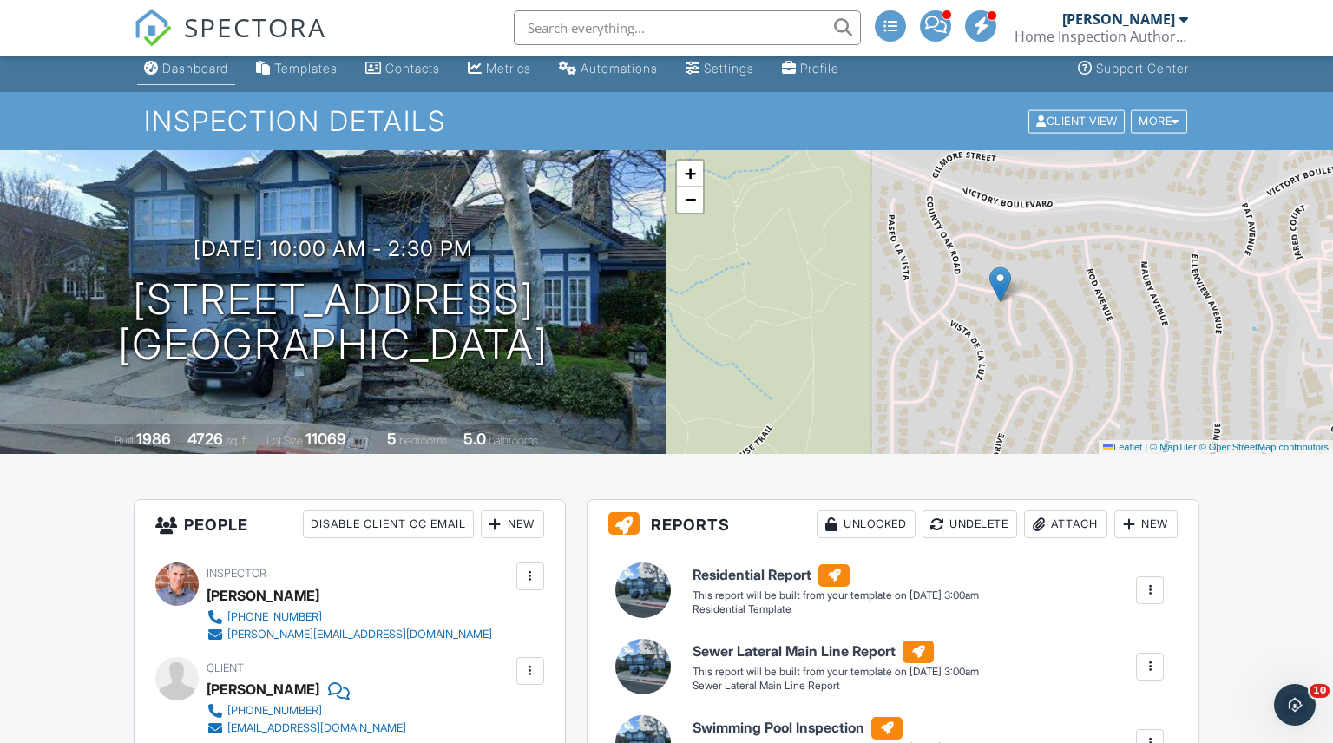
click at [200, 73] on div "Dashboard" at bounding box center [195, 68] width 66 height 15
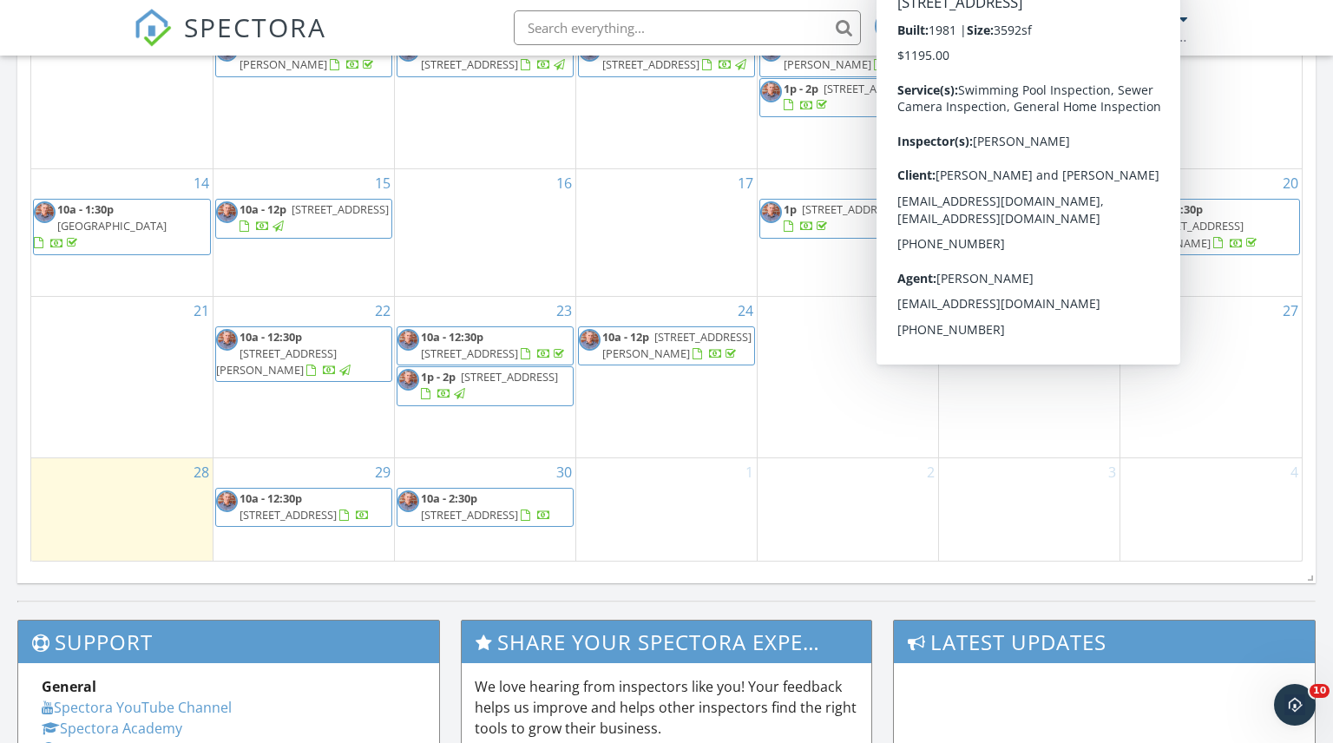
scroll to position [1030, 0]
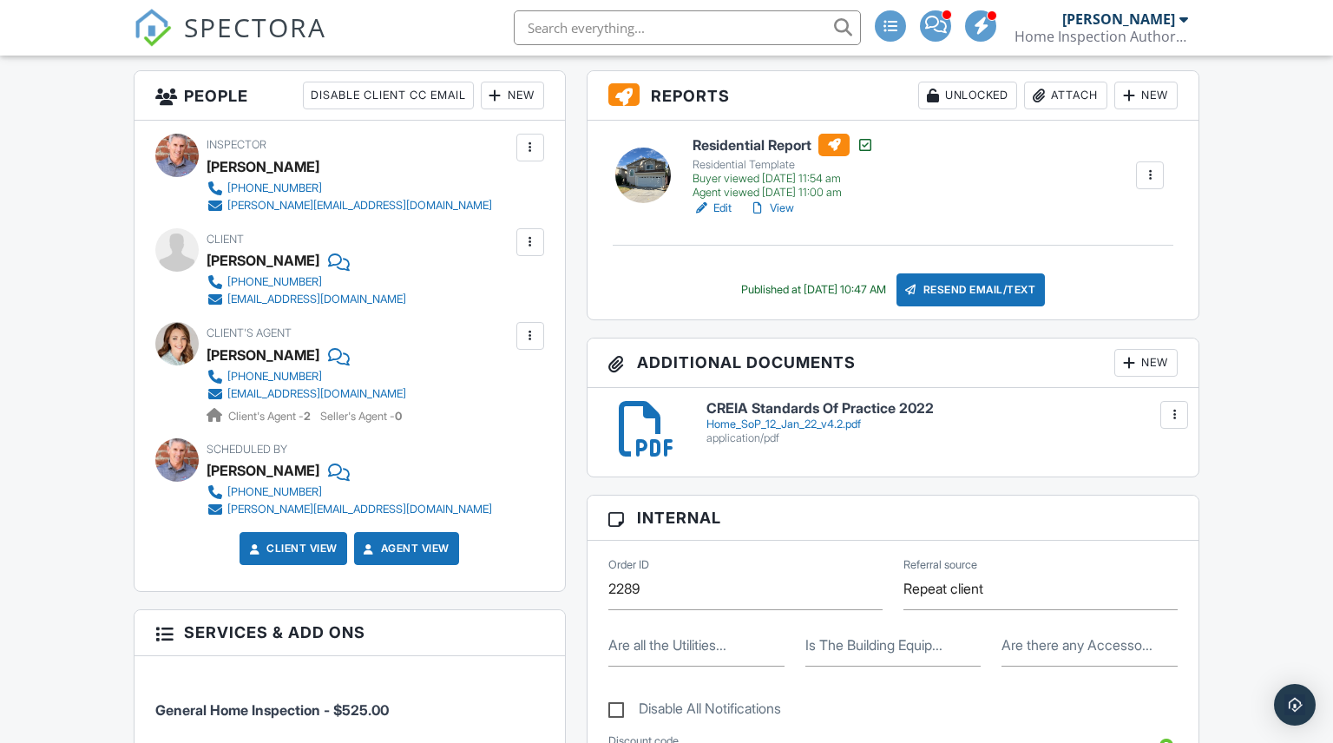
click at [787, 207] on link "View" at bounding box center [771, 208] width 45 height 17
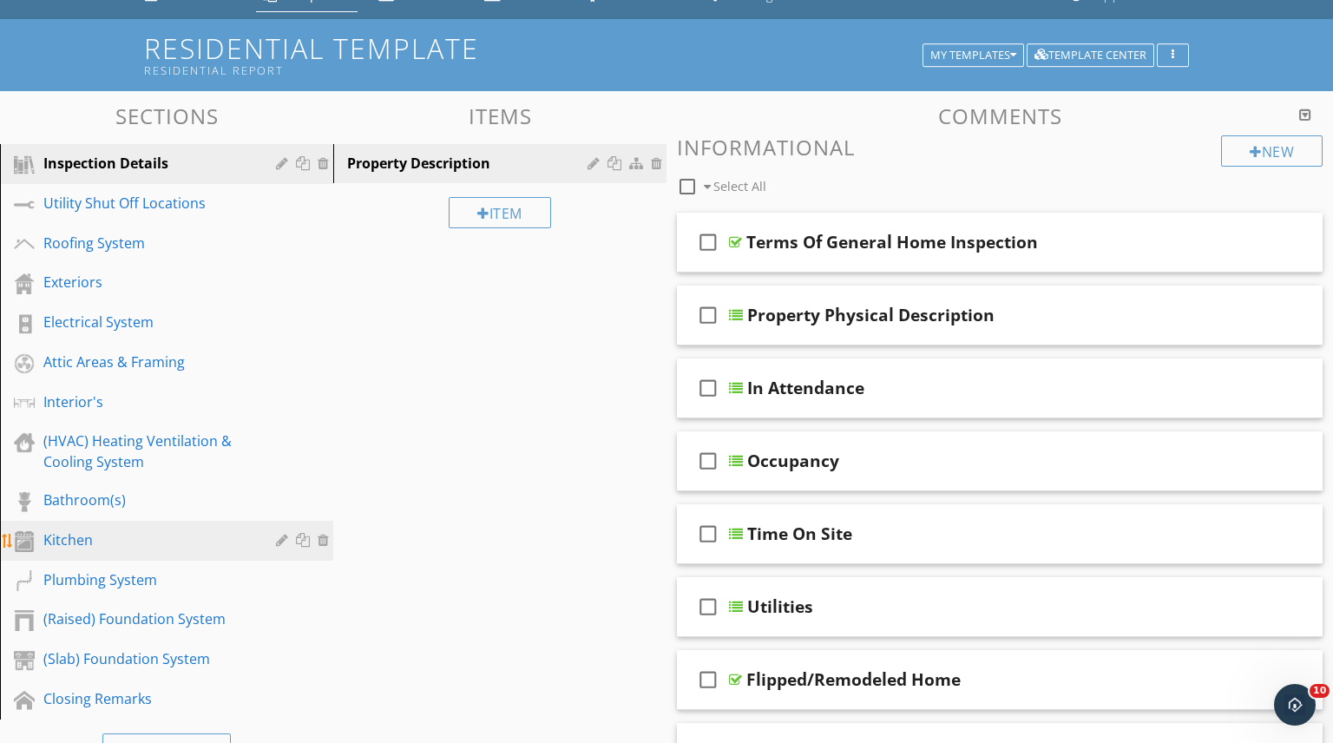
scroll to position [83, 0]
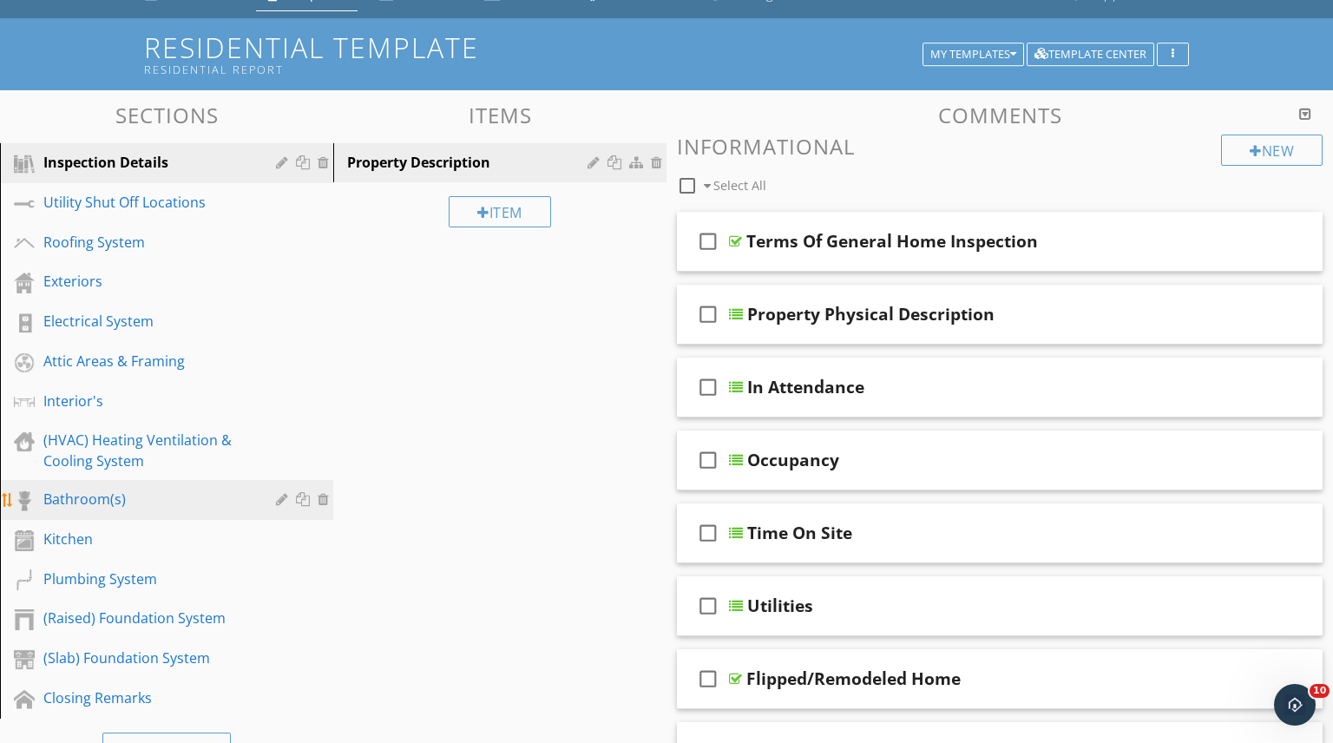
click at [61, 500] on div "Bathroom(s)" at bounding box center [146, 499] width 207 height 21
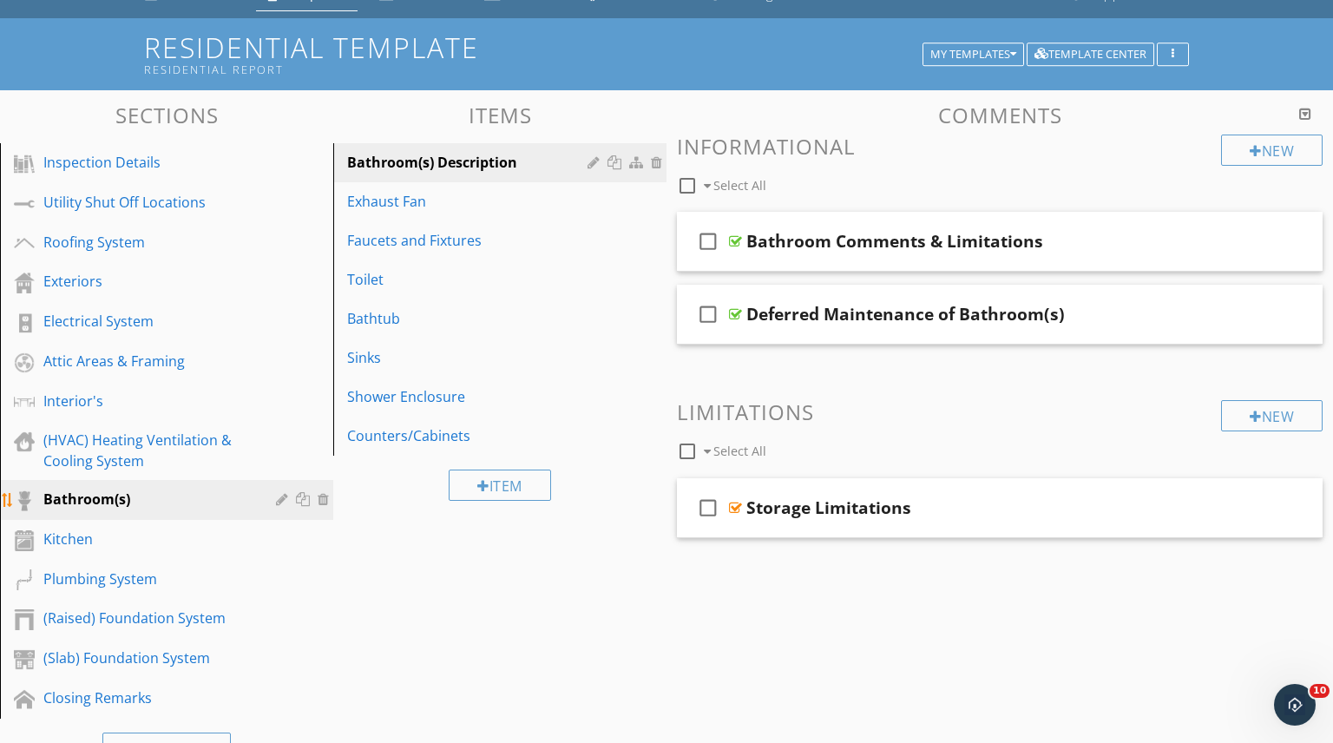
click at [300, 497] on div at bounding box center [305, 499] width 18 height 14
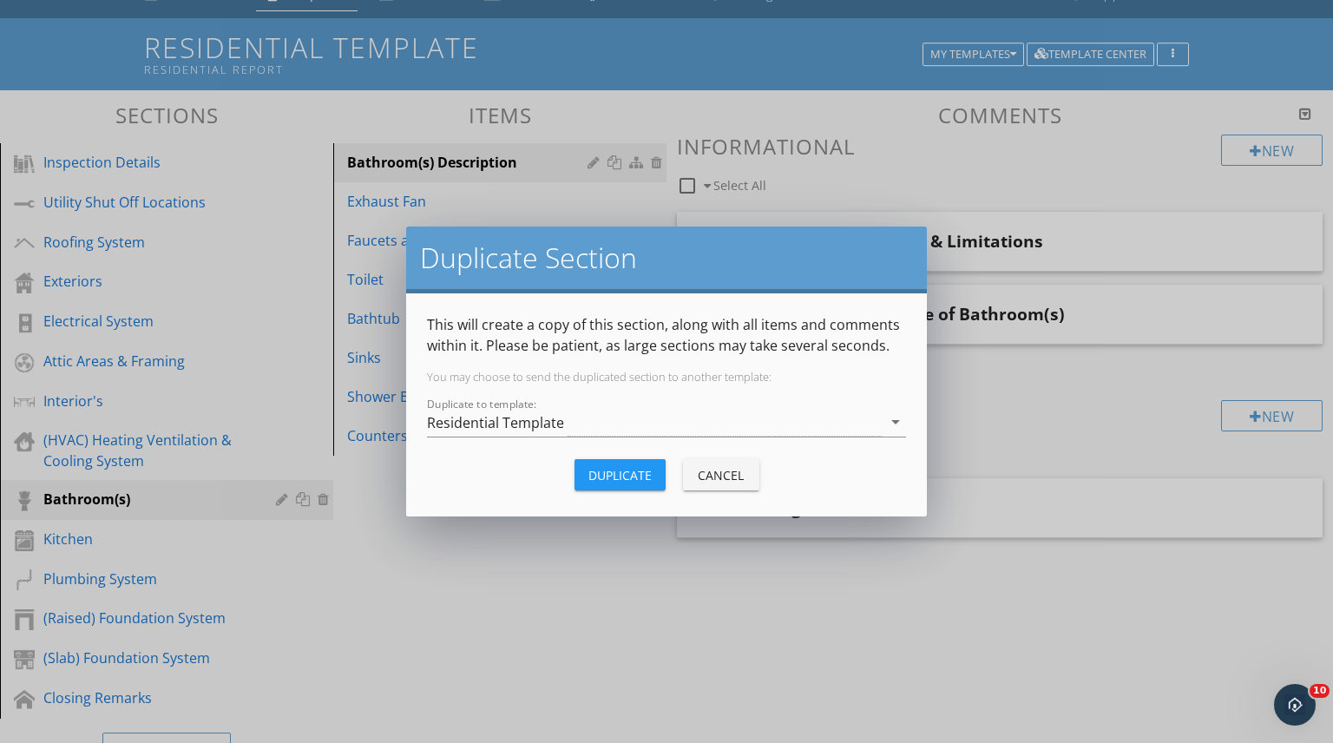
click at [623, 467] on div "Duplicate" at bounding box center [619, 475] width 63 height 18
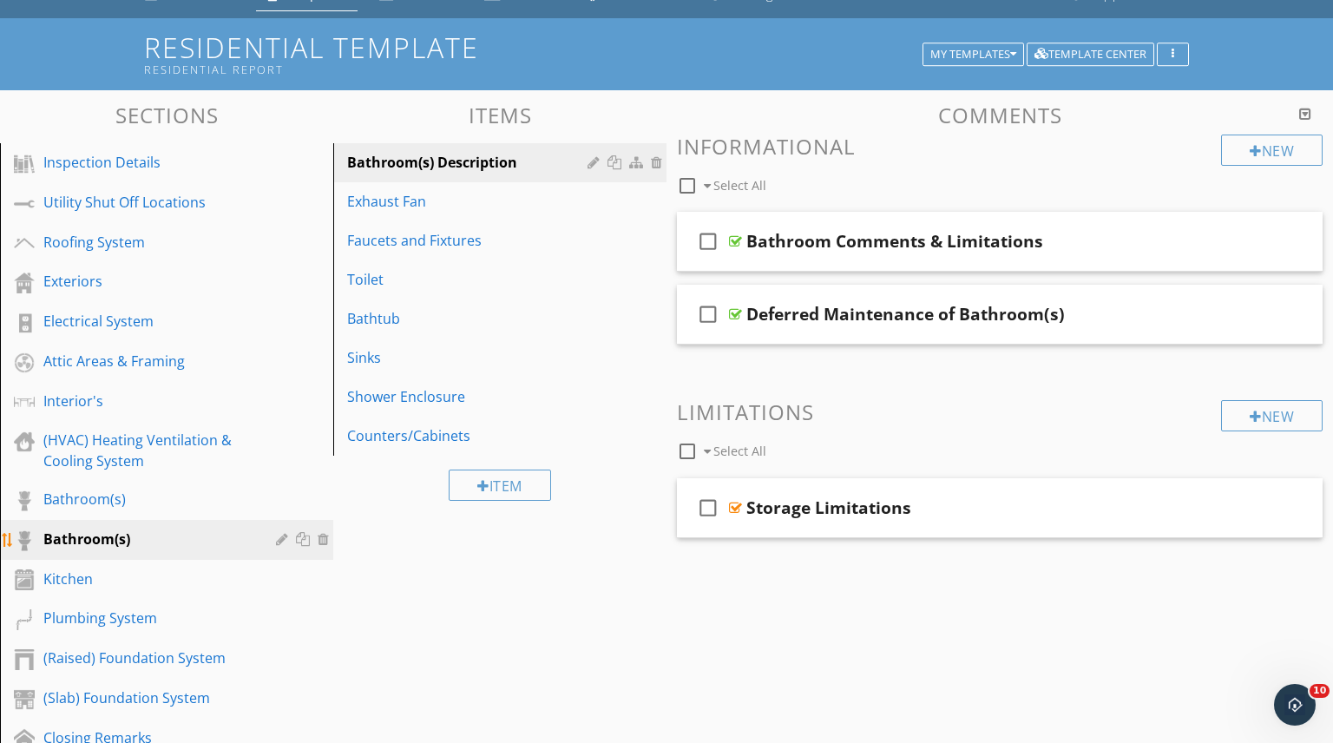
click at [298, 538] on div at bounding box center [305, 539] width 18 height 14
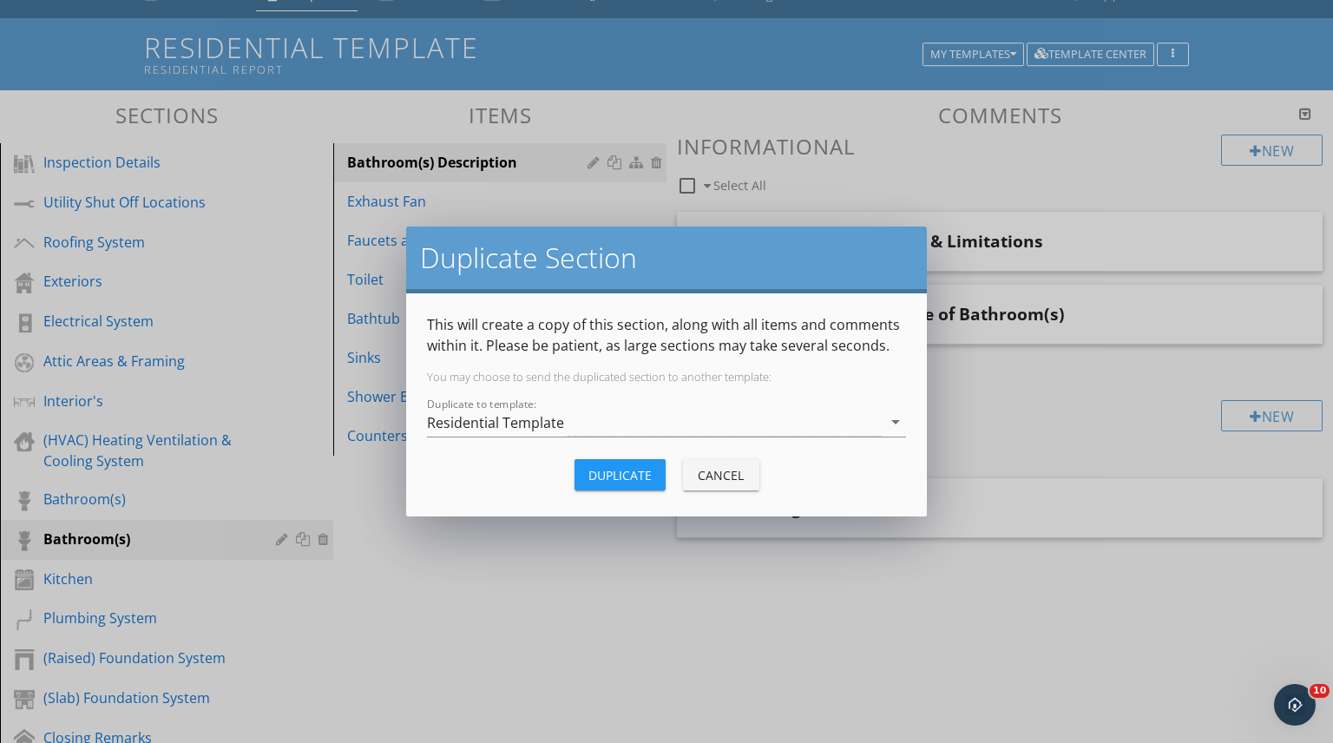
click at [623, 471] on div "Duplicate" at bounding box center [619, 475] width 63 height 18
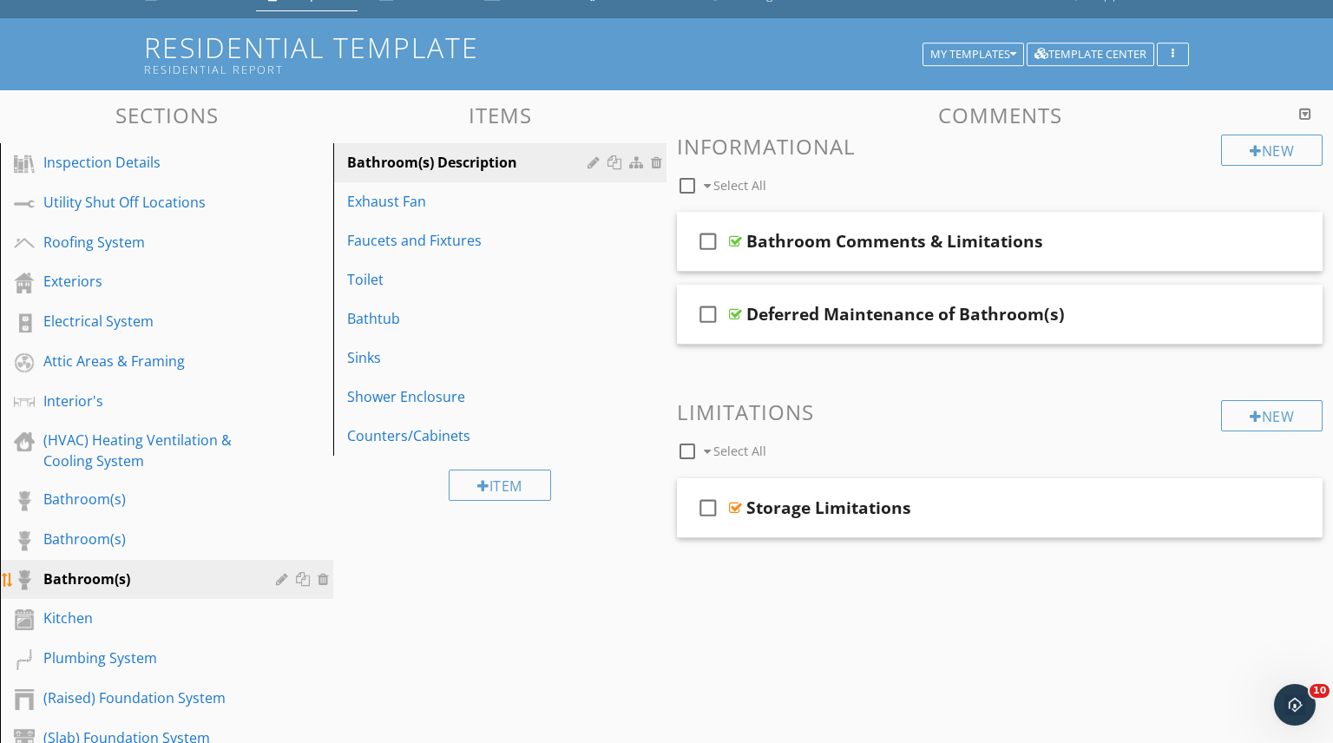
click at [299, 578] on div at bounding box center [305, 579] width 18 height 14
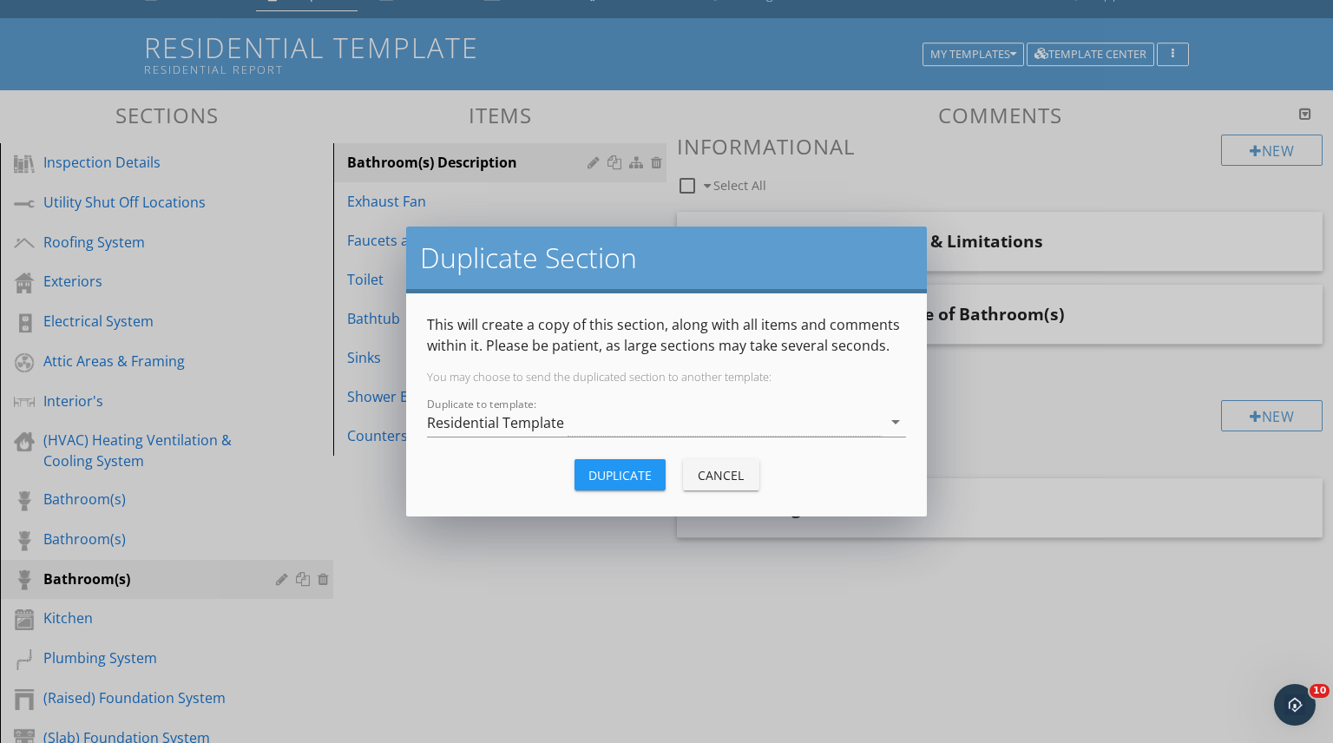
click at [615, 477] on div "Duplicate" at bounding box center [619, 475] width 63 height 18
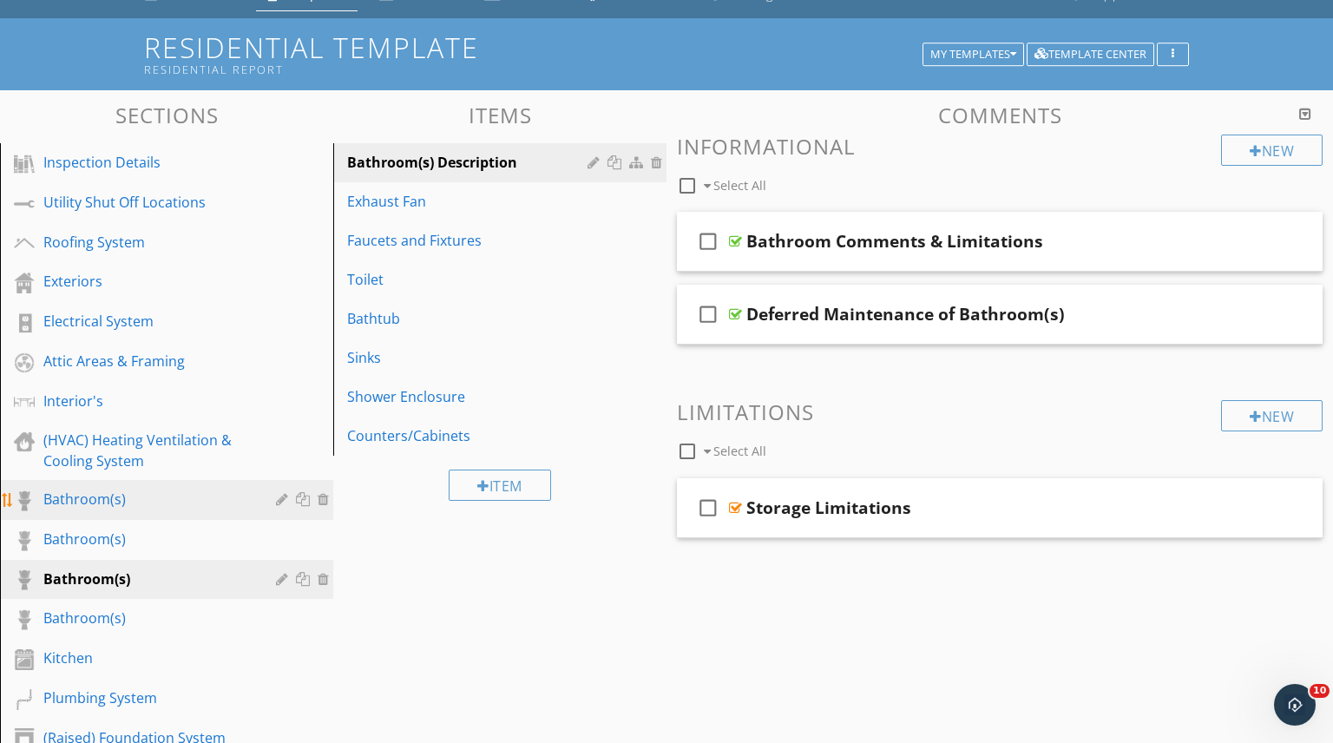
click at [276, 501] on div at bounding box center [284, 499] width 16 height 14
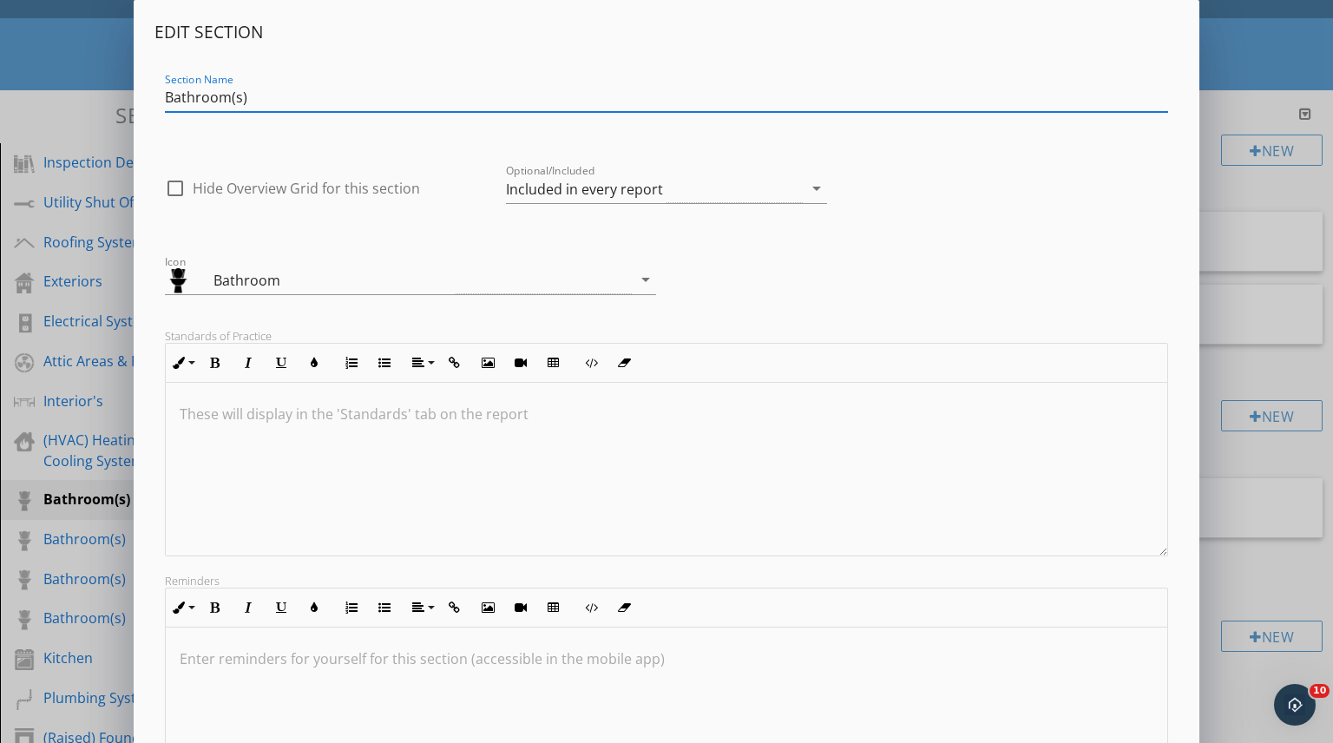
click at [166, 91] on input "Bathroom(s)" at bounding box center [667, 97] width 1004 height 29
click at [329, 96] on input "Master Bathroom(s)" at bounding box center [667, 97] width 1004 height 29
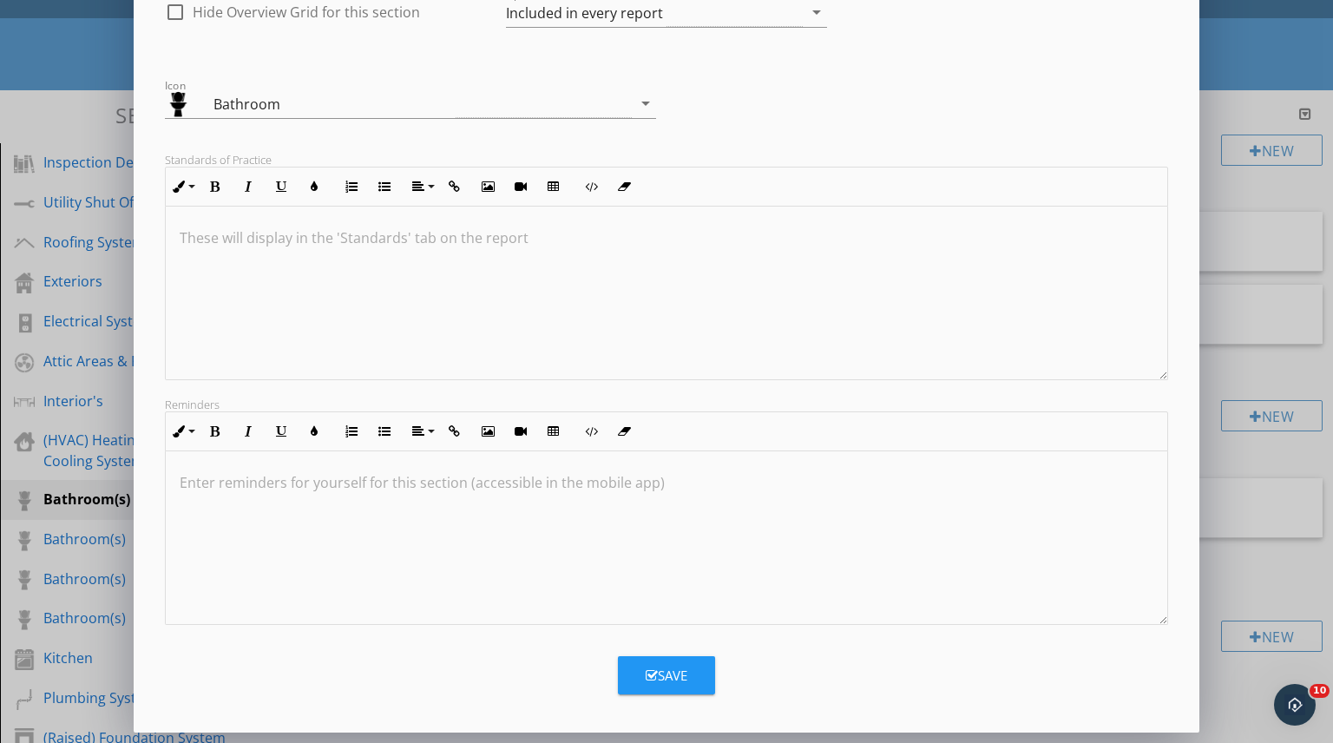
type input "Master Bathroom"
click at [693, 667] on button "Save" at bounding box center [666, 675] width 97 height 38
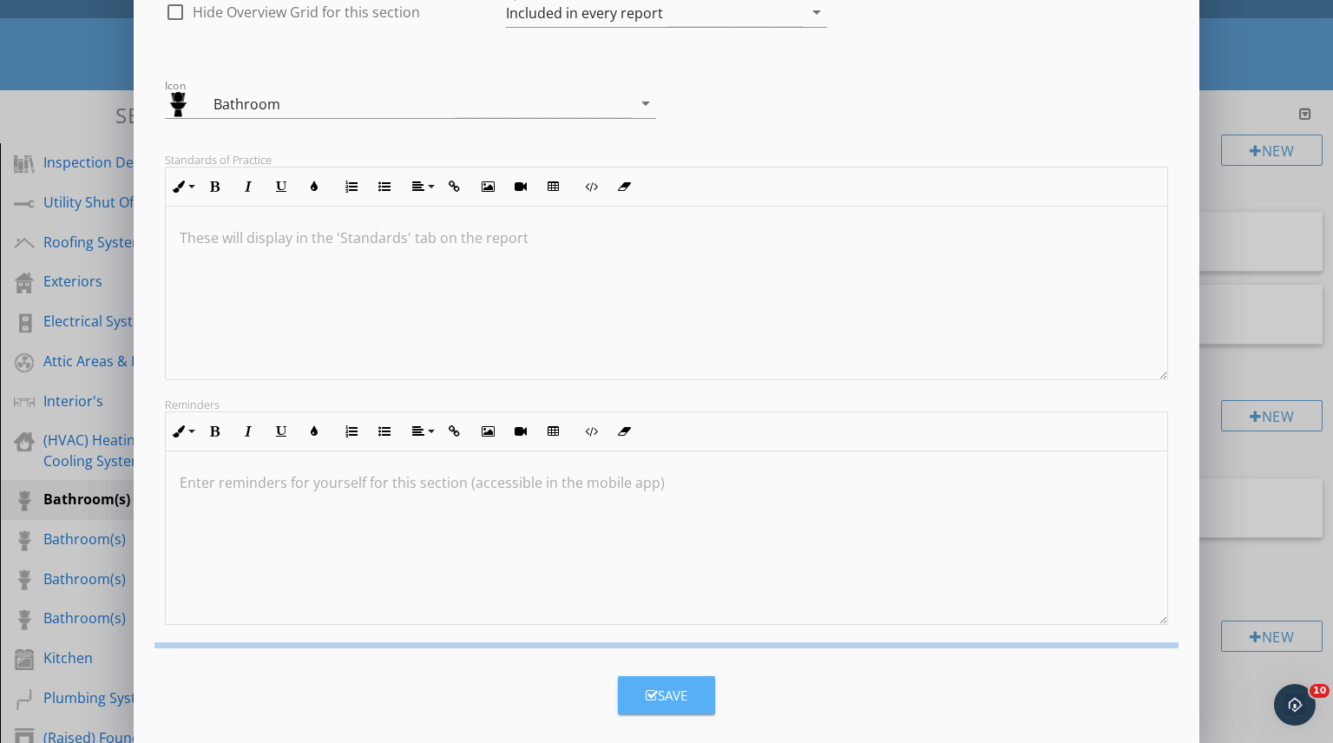
scroll to position [0, 0]
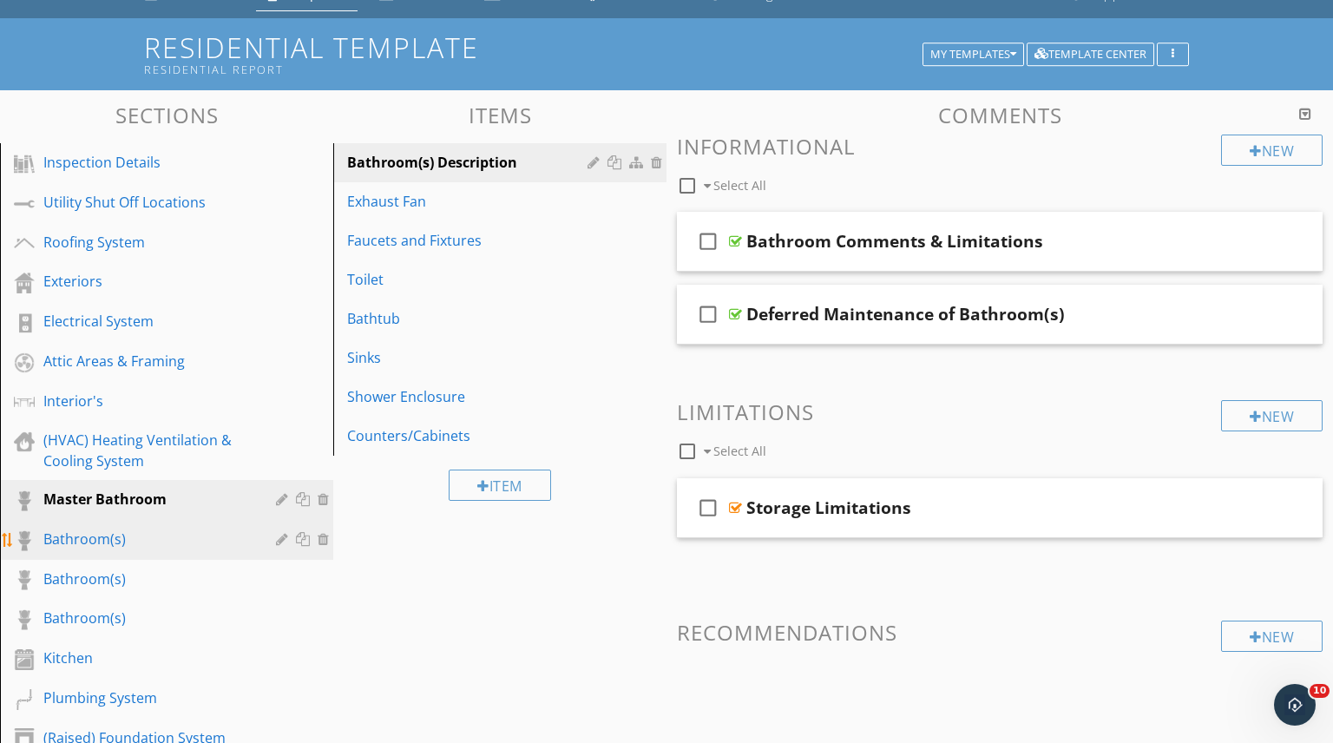
click at [280, 535] on div at bounding box center [284, 539] width 16 height 14
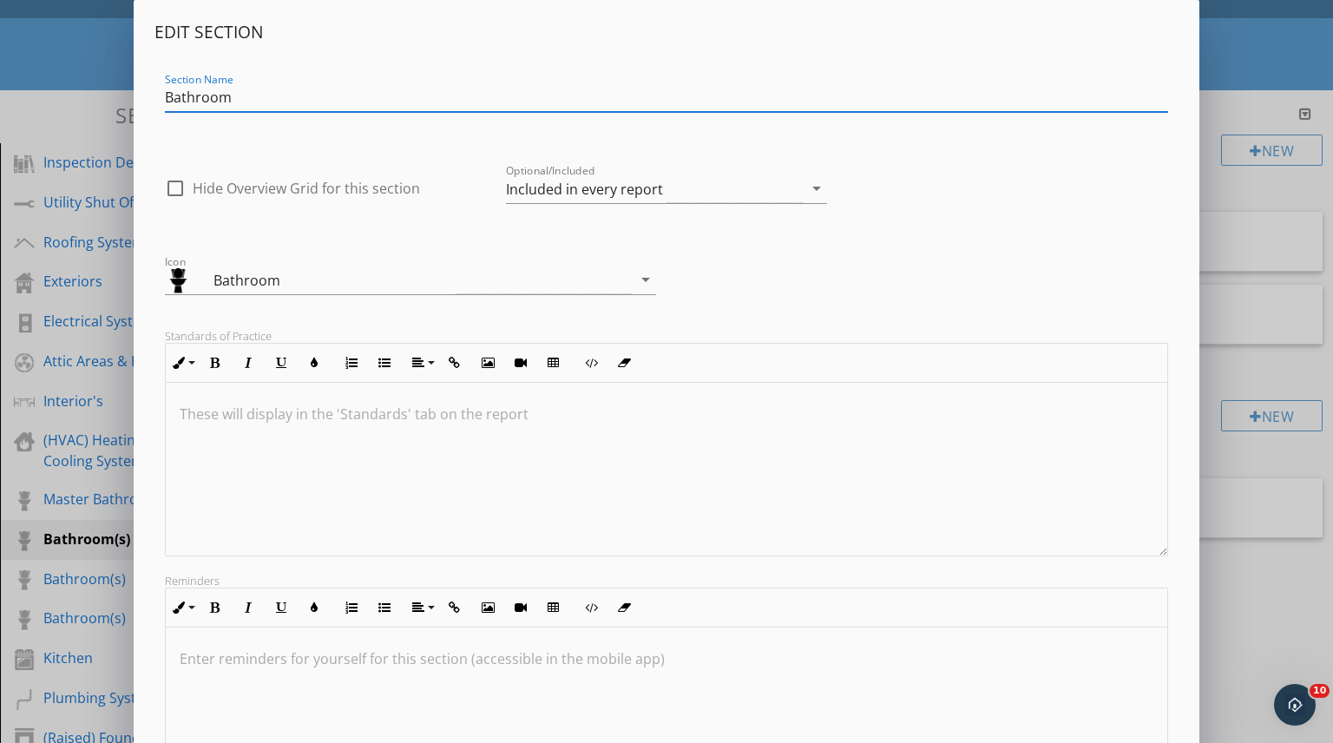
click at [165, 93] on input "Bathroom" at bounding box center [667, 97] width 1004 height 29
click at [281, 102] on input "Bathroom" at bounding box center [667, 97] width 1004 height 29
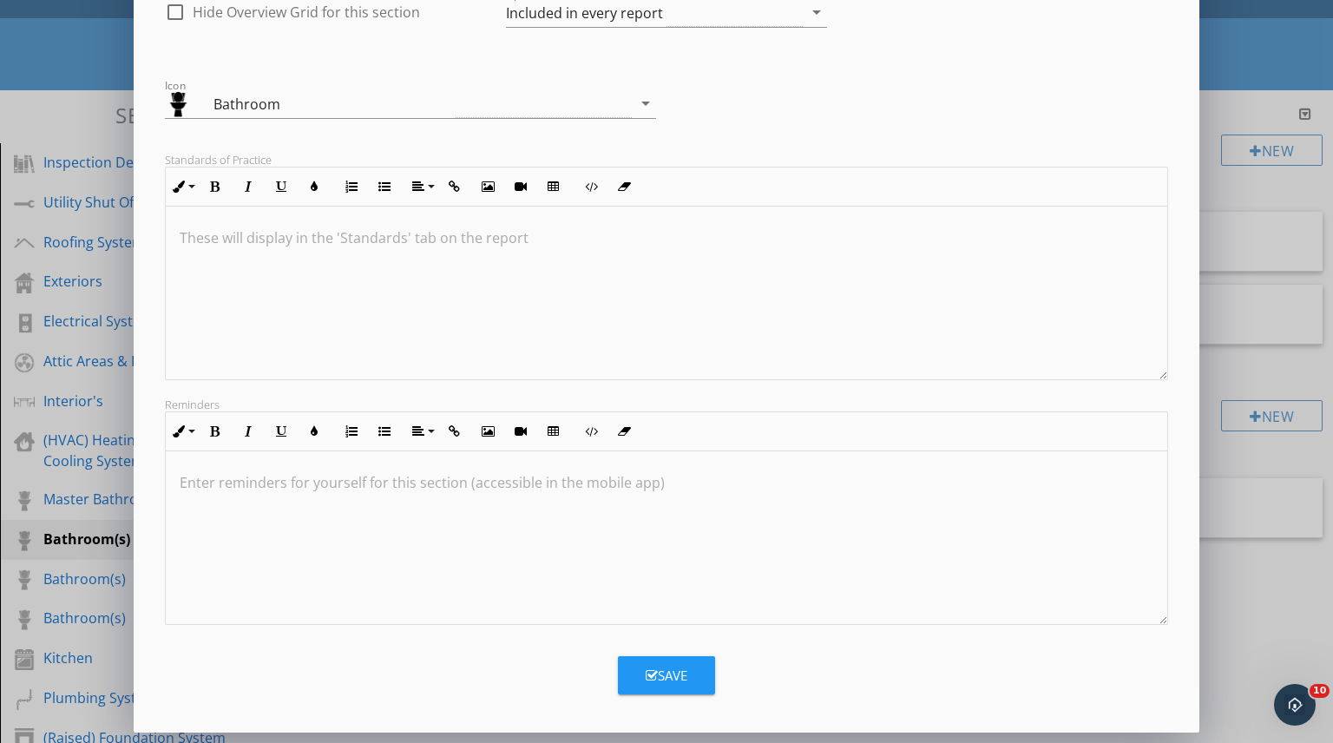
type input "Bathroom 2"
click at [679, 671] on div "Save" at bounding box center [667, 676] width 42 height 20
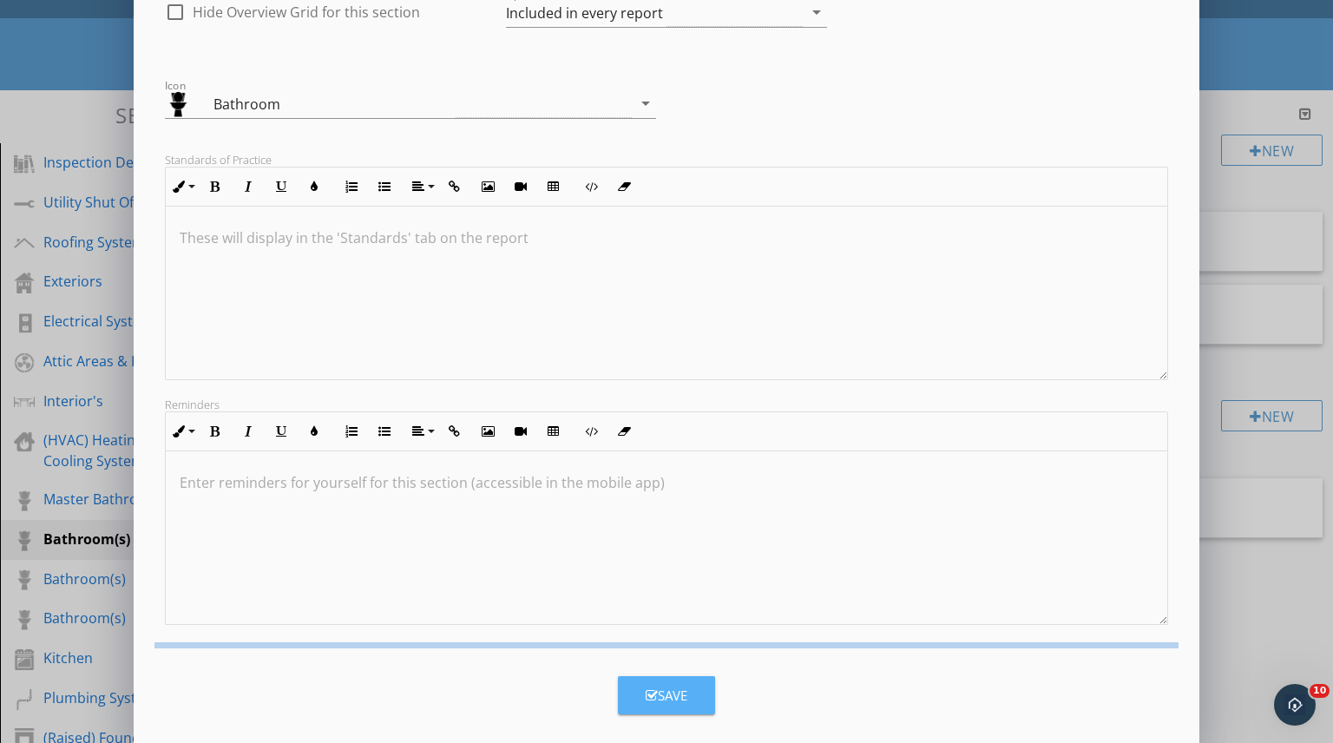
scroll to position [0, 0]
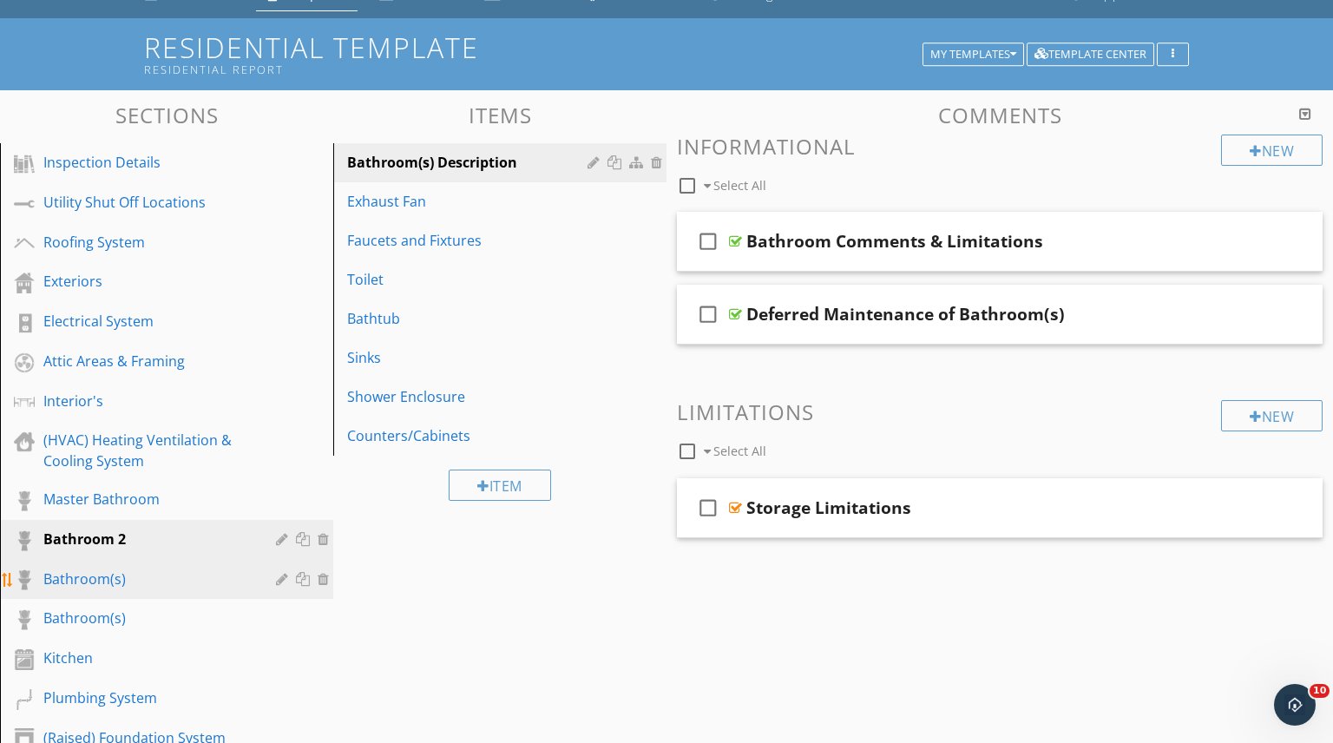
click at [278, 580] on div at bounding box center [284, 579] width 16 height 14
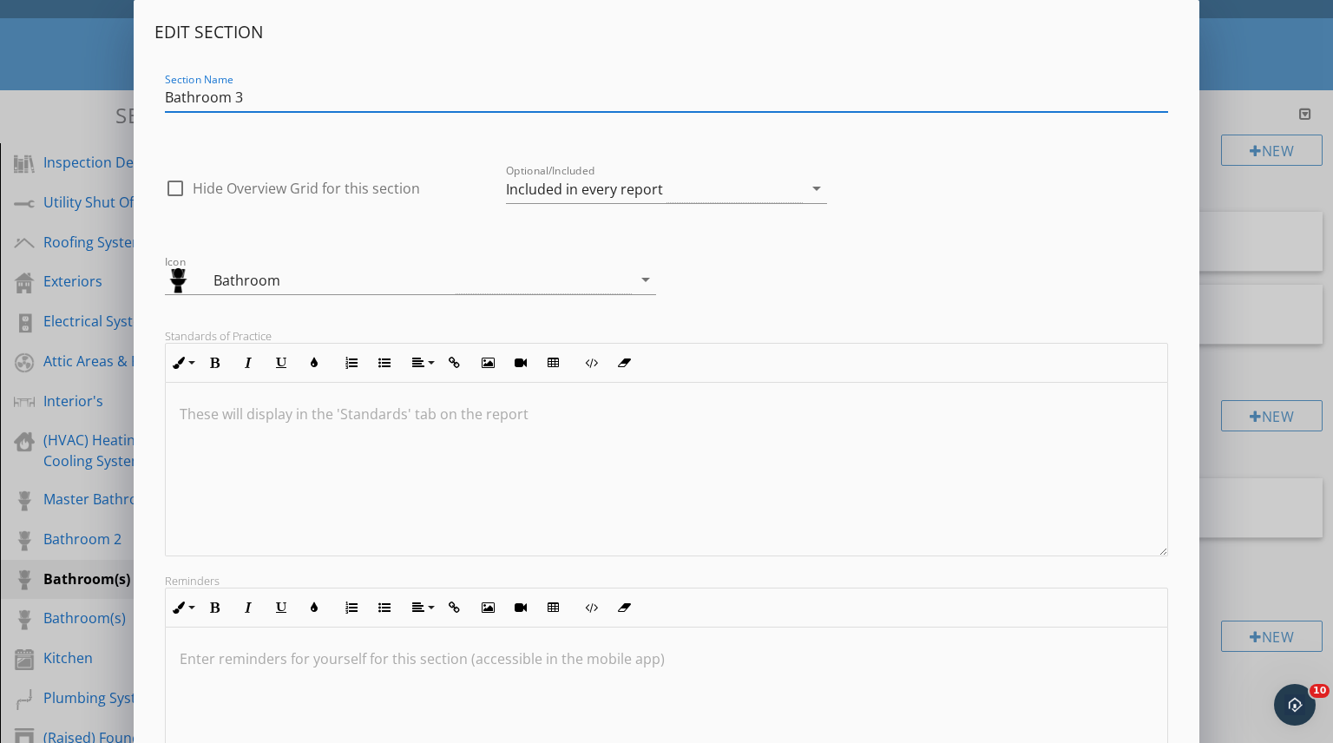
scroll to position [176, 0]
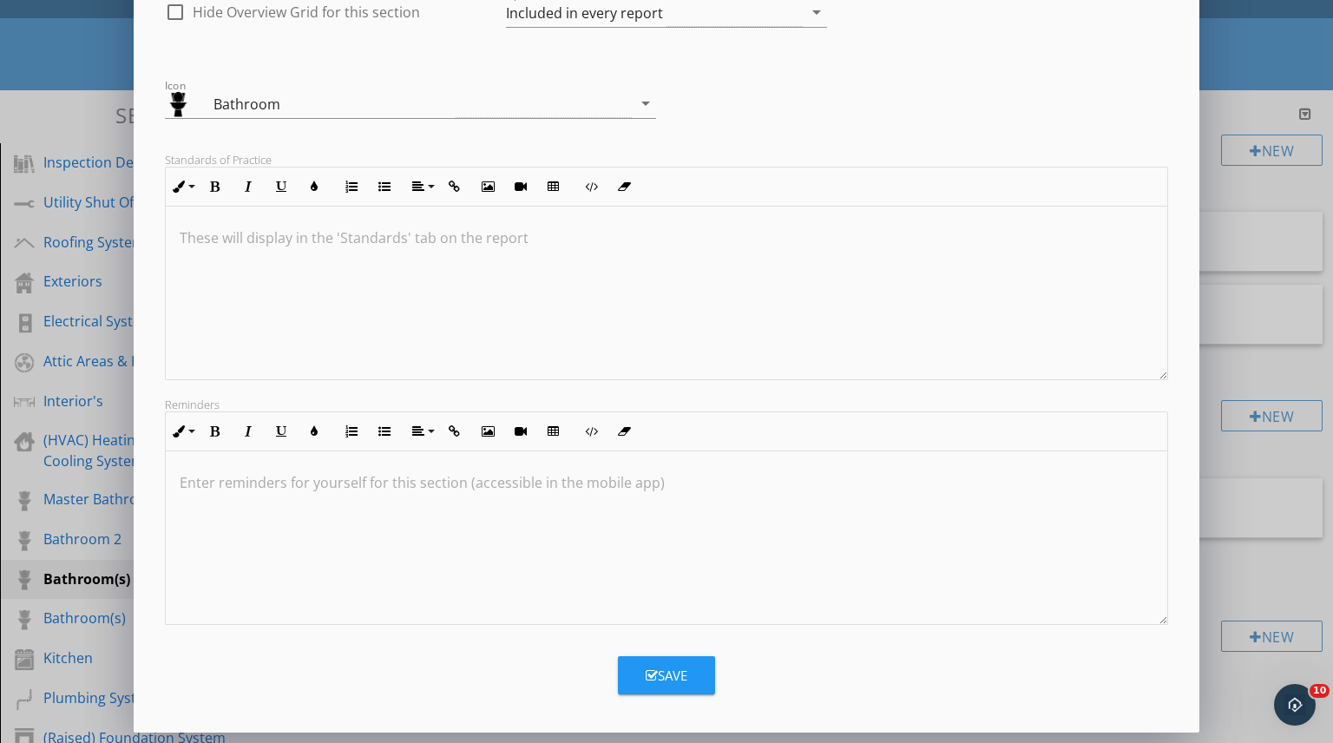
type input "Bathroom 3"
click at [680, 671] on div "Save" at bounding box center [667, 676] width 42 height 20
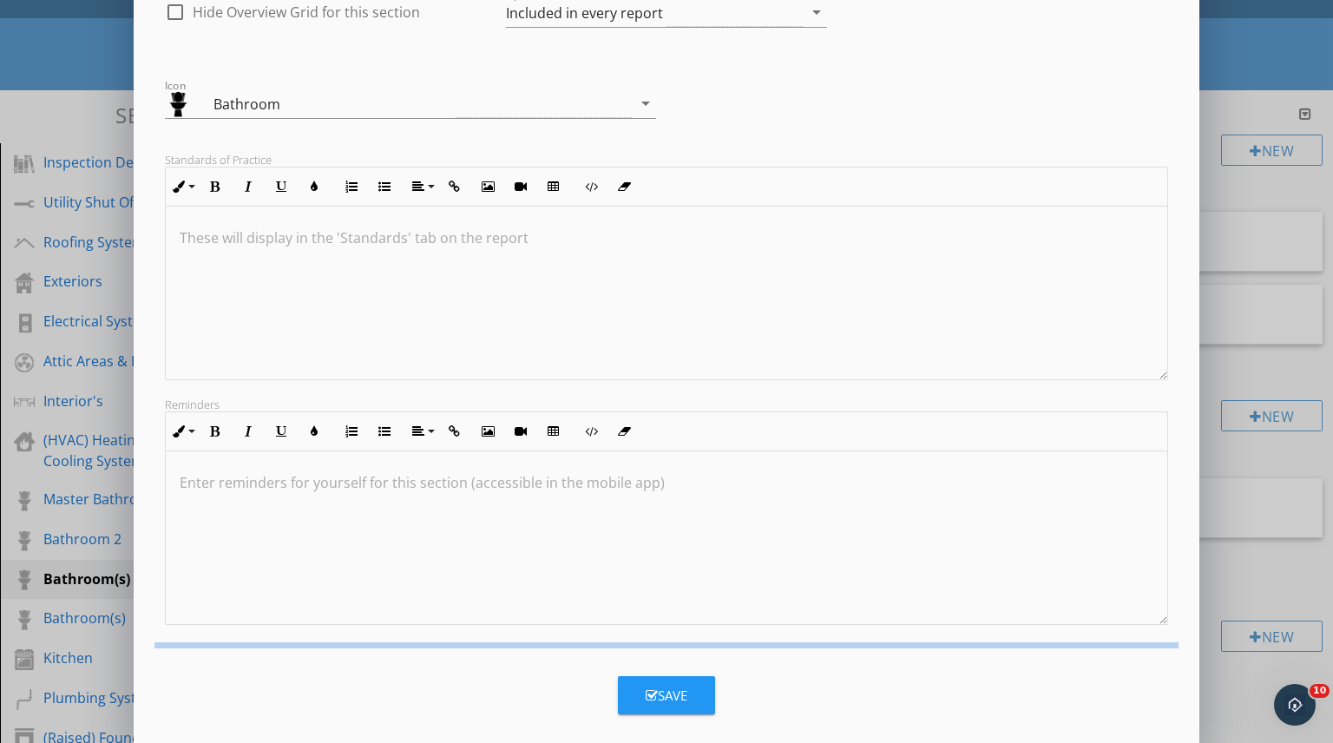
scroll to position [0, 0]
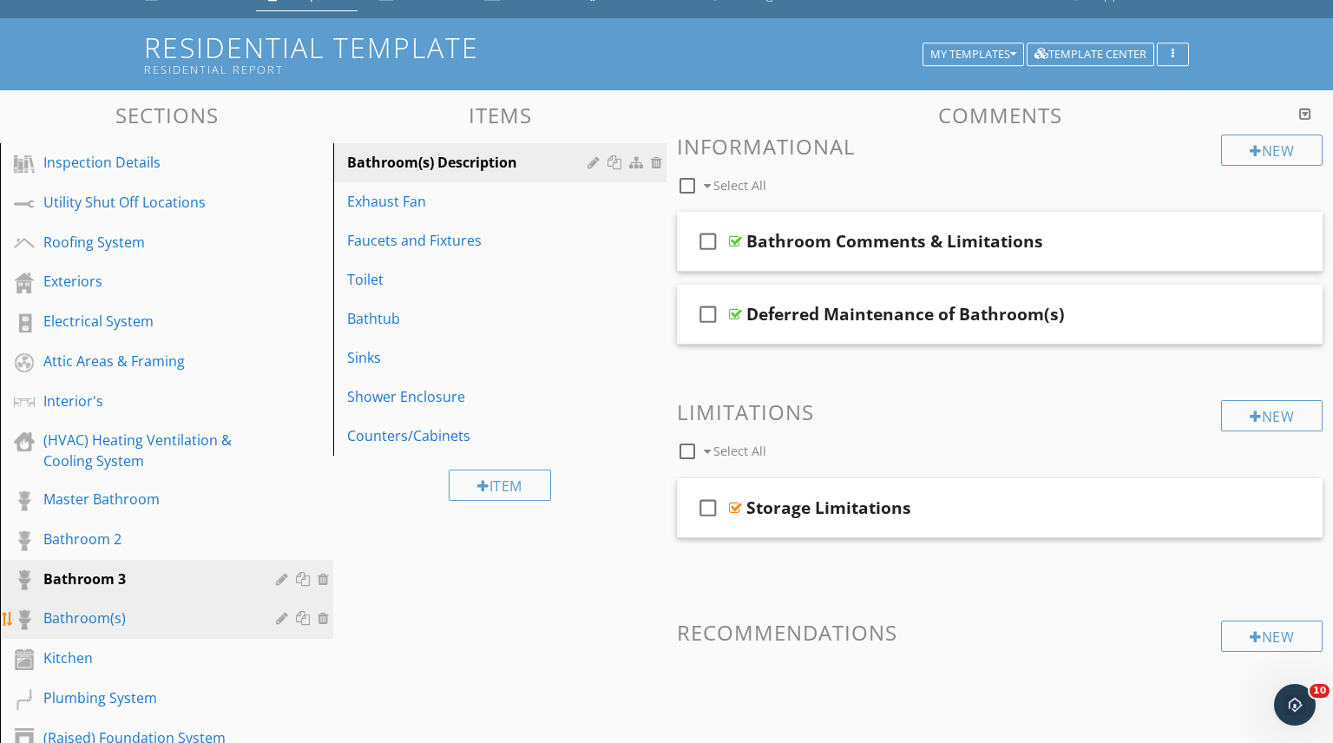
click at [280, 618] on div at bounding box center [284, 618] width 16 height 14
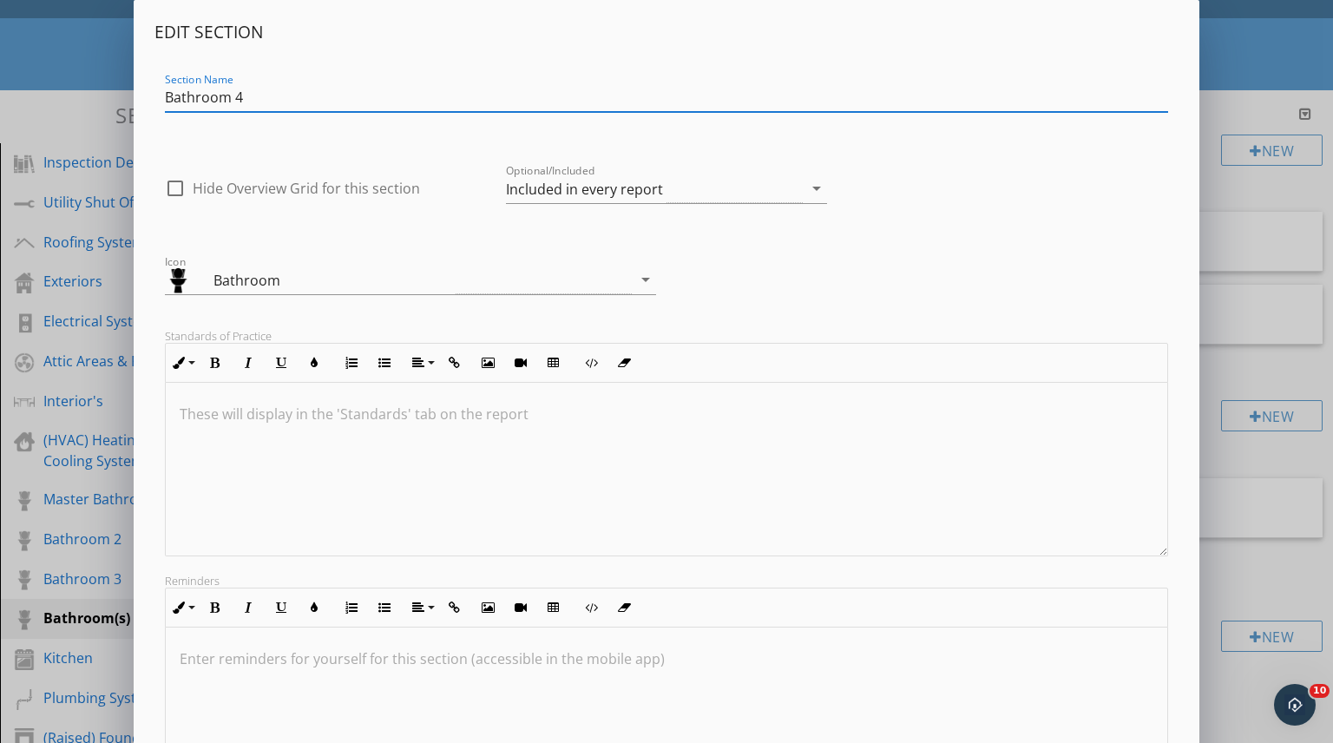
scroll to position [176, 0]
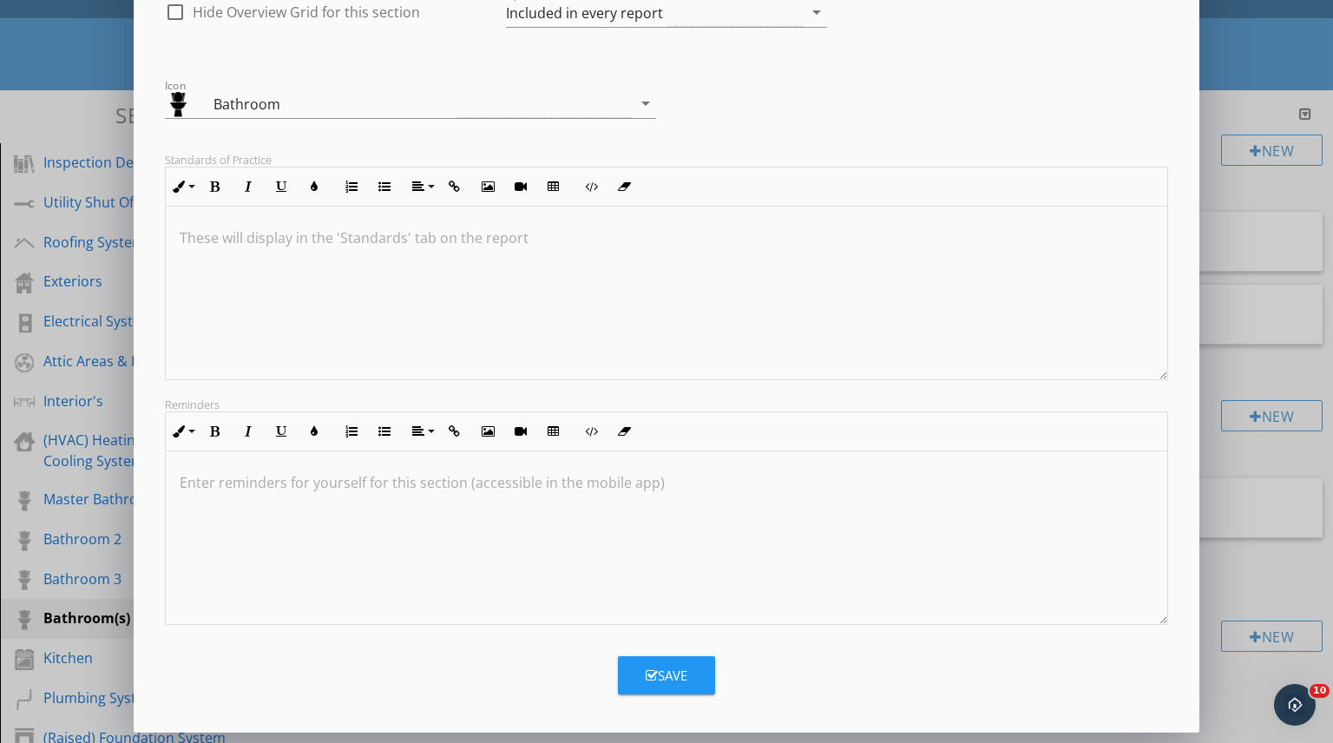
type input "Bathroom 4"
click at [693, 680] on button "Save" at bounding box center [666, 675] width 97 height 38
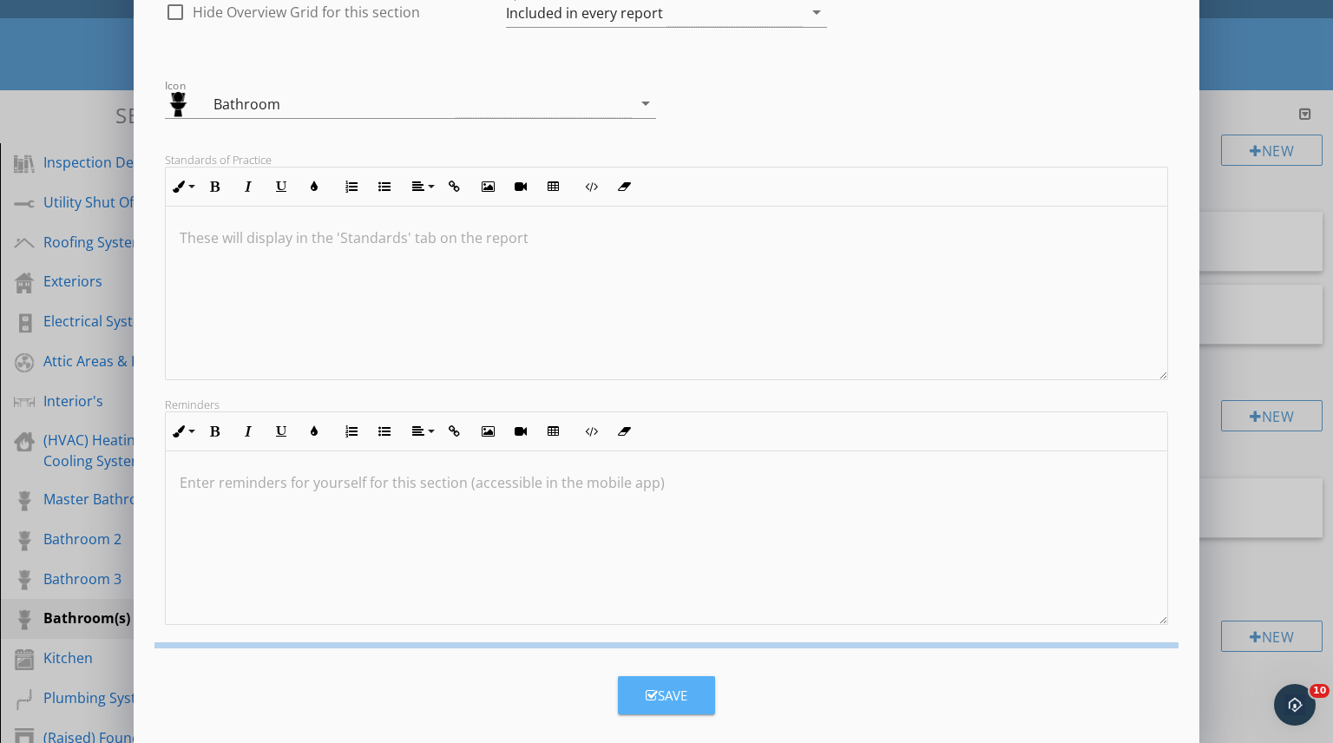
scroll to position [0, 0]
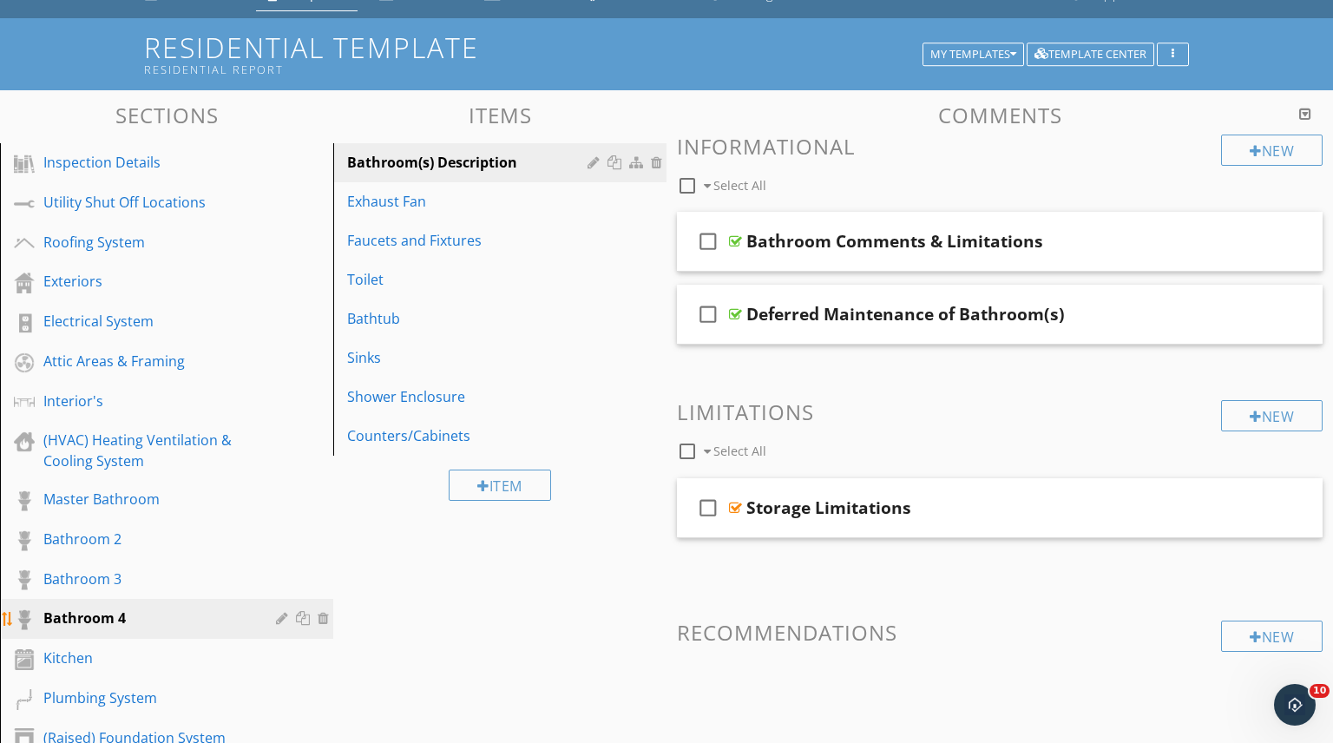
click at [304, 619] on div at bounding box center [305, 618] width 18 height 14
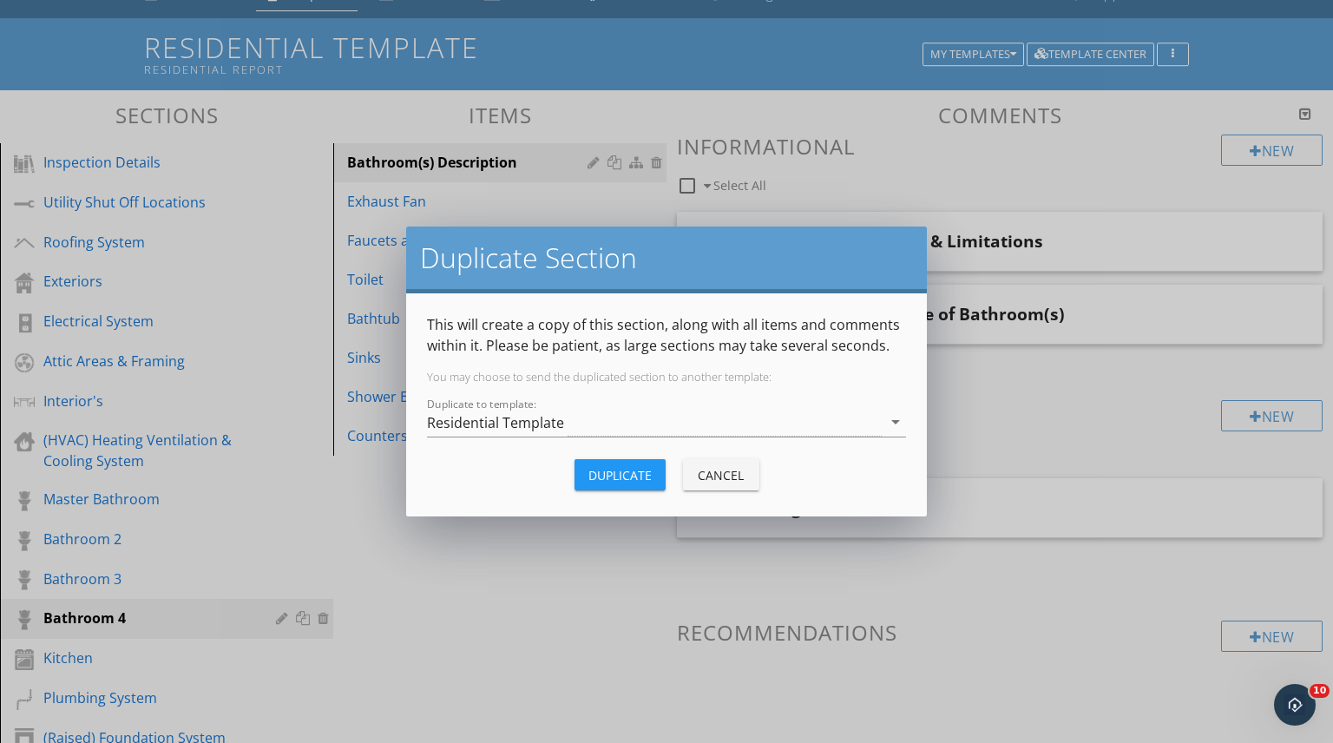
click at [628, 471] on div "Duplicate" at bounding box center [619, 475] width 63 height 18
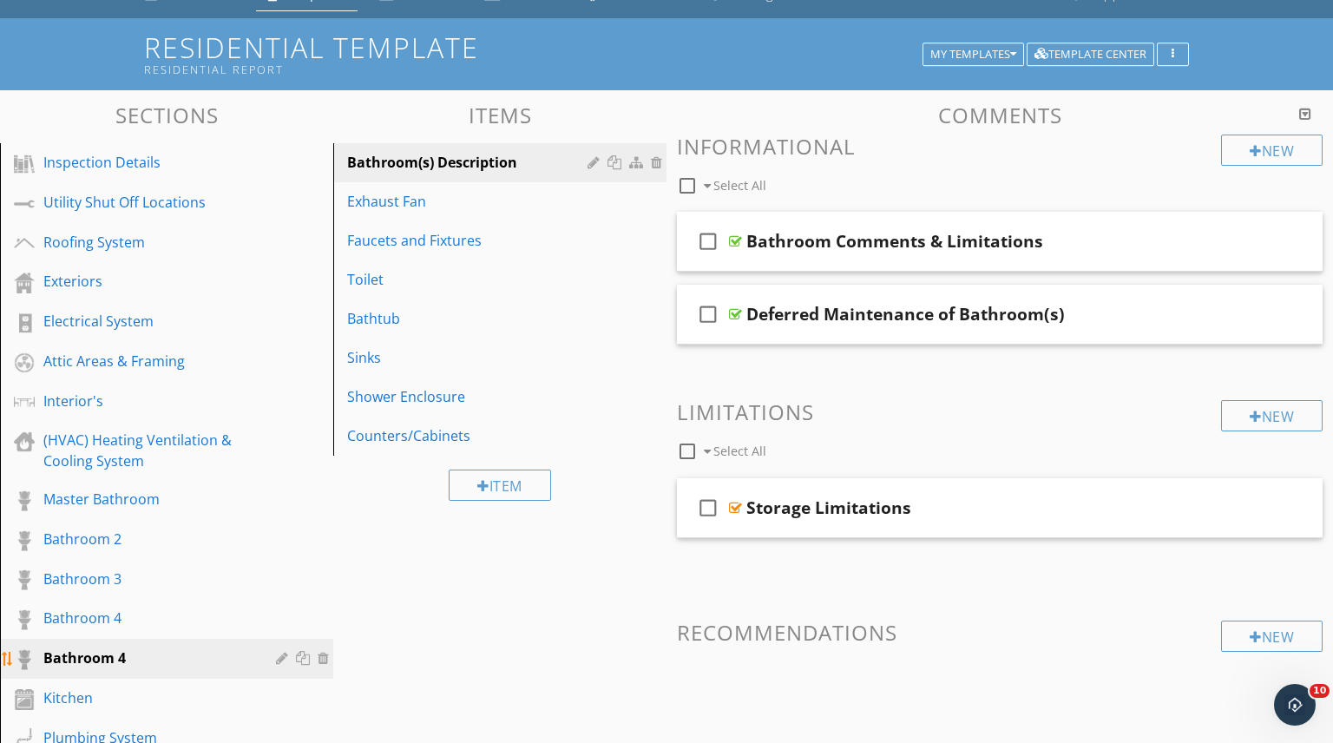
click at [279, 657] on div at bounding box center [284, 658] width 16 height 14
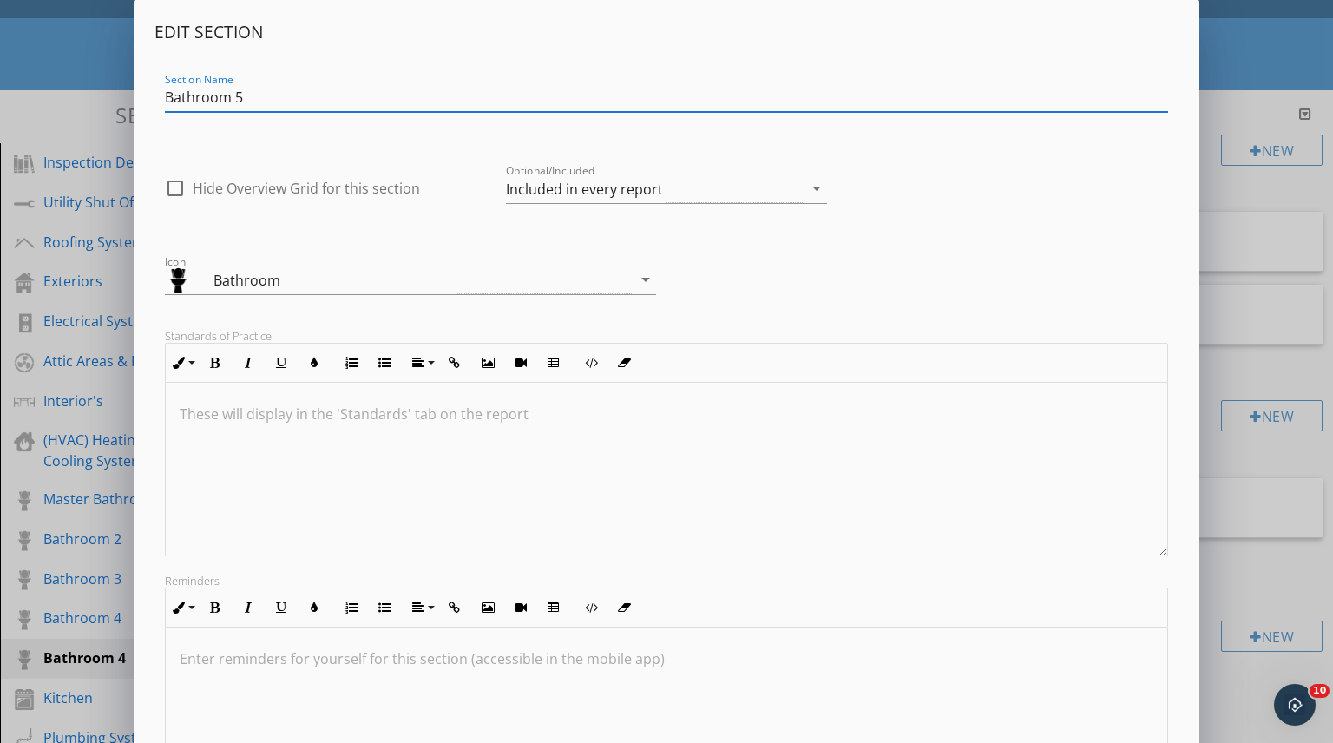
scroll to position [176, 0]
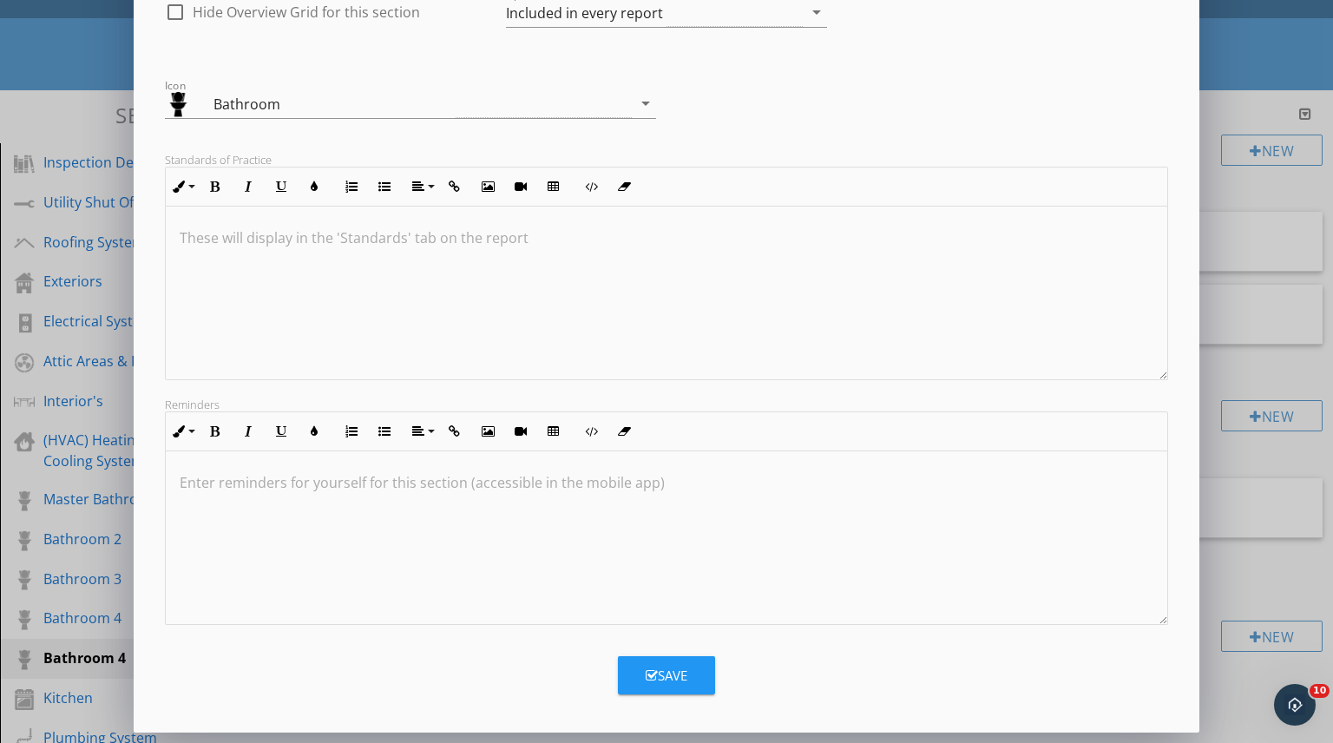
type input "Bathroom 5"
click at [689, 676] on button "Save" at bounding box center [666, 675] width 97 height 38
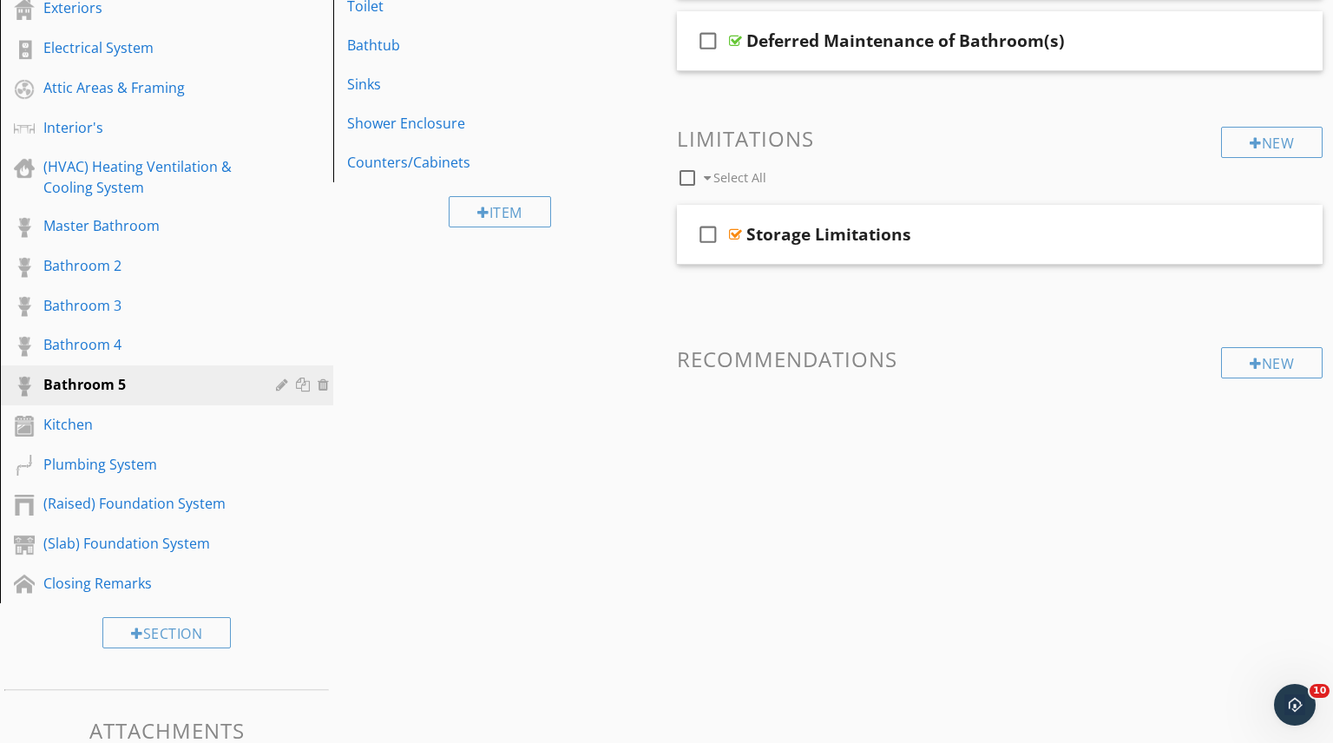
scroll to position [359, 0]
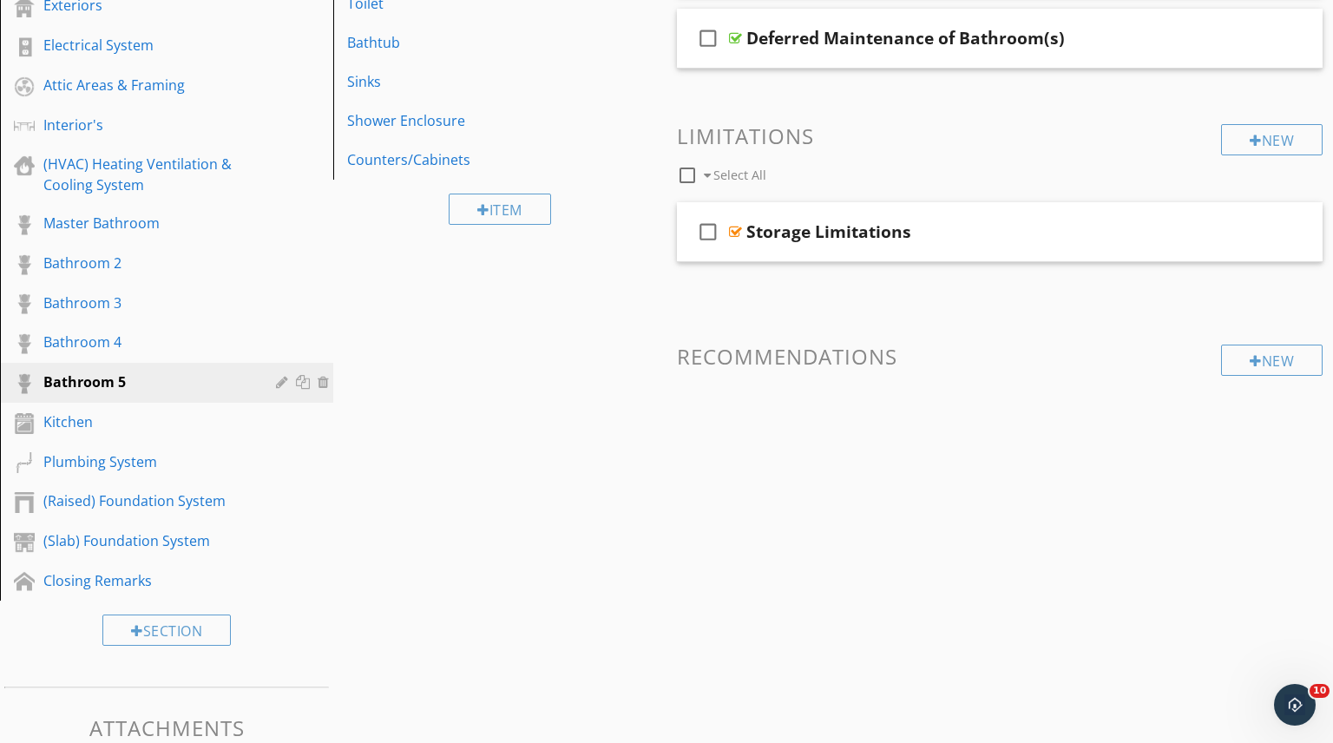
click at [500, 591] on div "Sections Inspection Details Utility Shut Off Locations Roofing System Exteriors…" at bounding box center [666, 350] width 1333 height 1073
click at [120, 268] on div "Bathroom 2" at bounding box center [146, 263] width 207 height 21
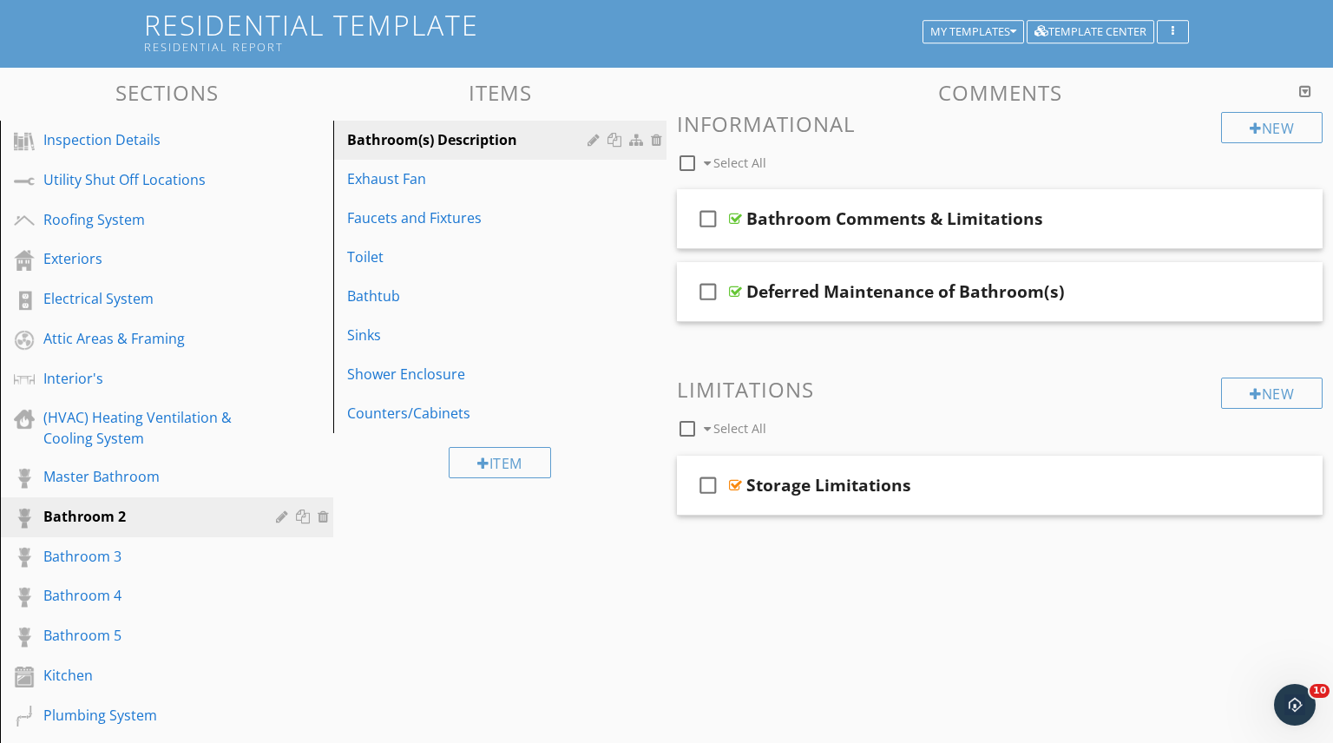
scroll to position [105, 0]
click at [114, 479] on div "Master Bathroom" at bounding box center [146, 477] width 207 height 21
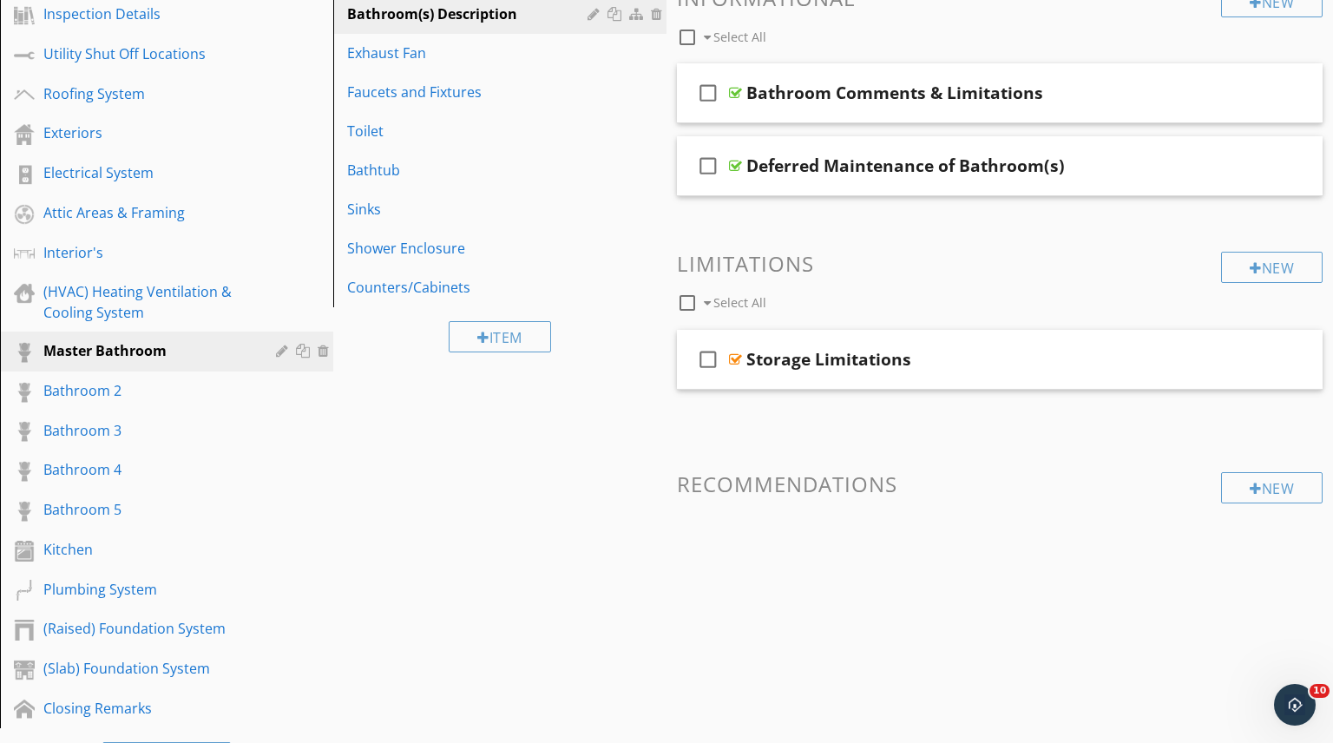
scroll to position [221, 0]
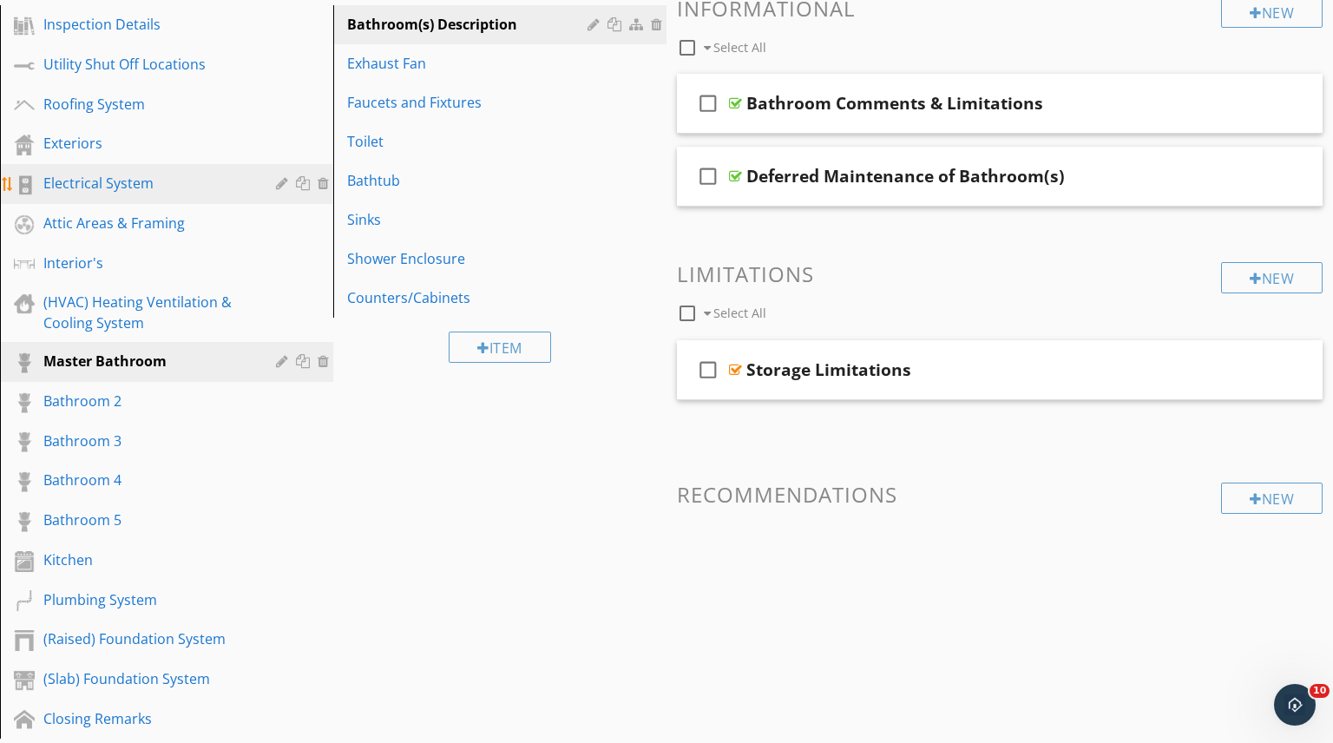
click at [144, 178] on div "Electrical System" at bounding box center [146, 183] width 207 height 21
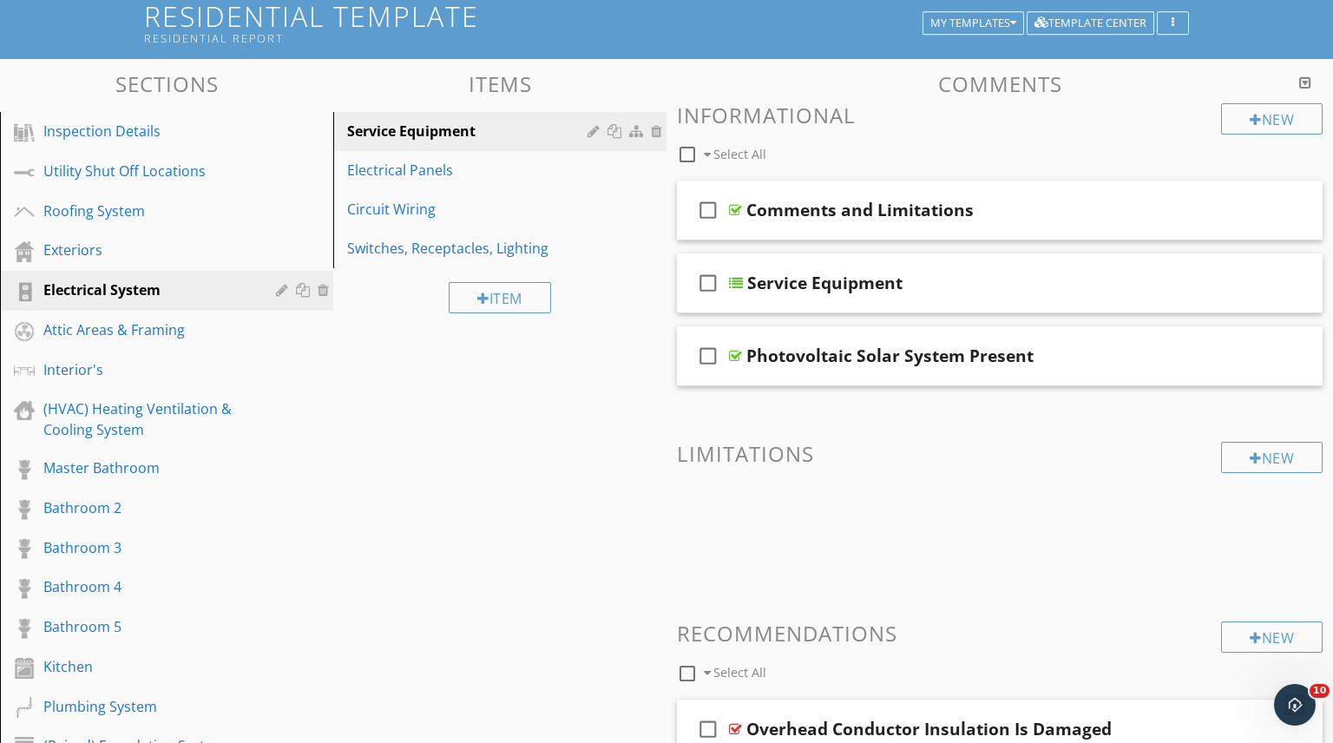
scroll to position [113, 0]
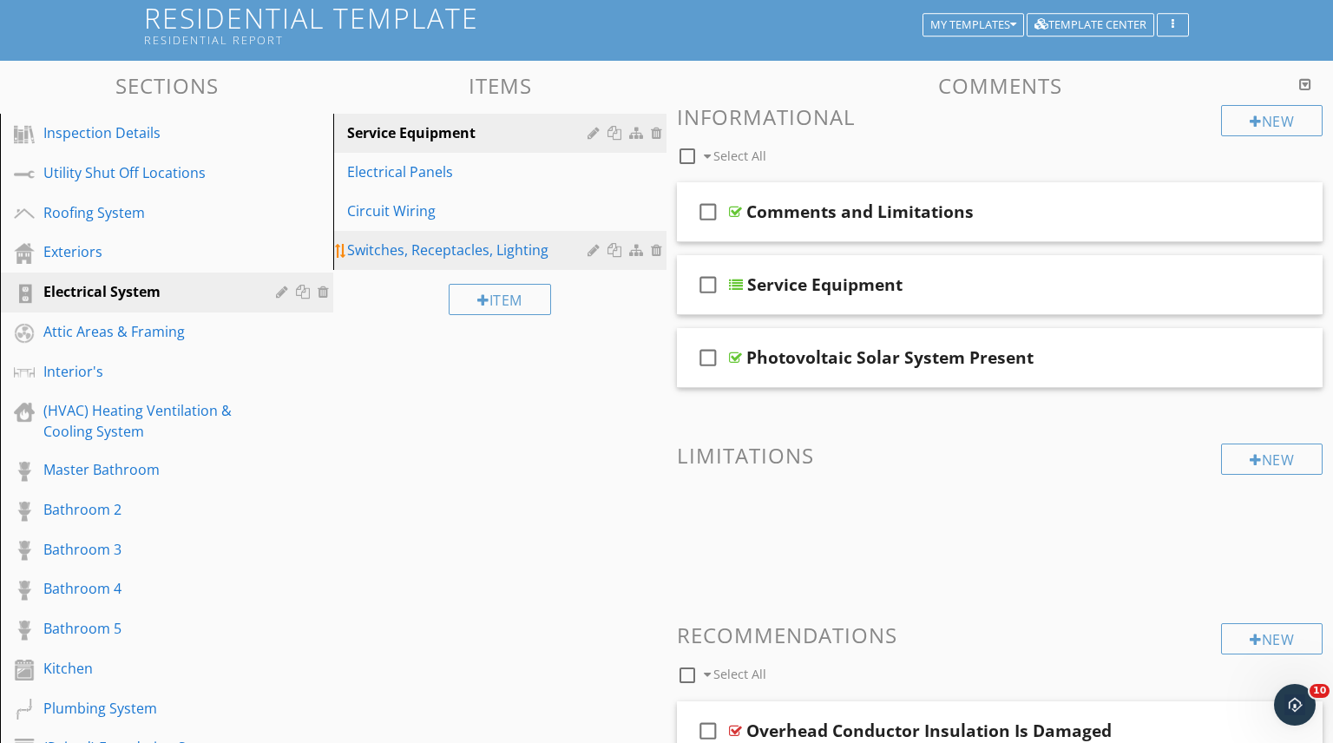
click at [470, 251] on div "Switches, Receptacles, Lighting" at bounding box center [470, 250] width 246 height 21
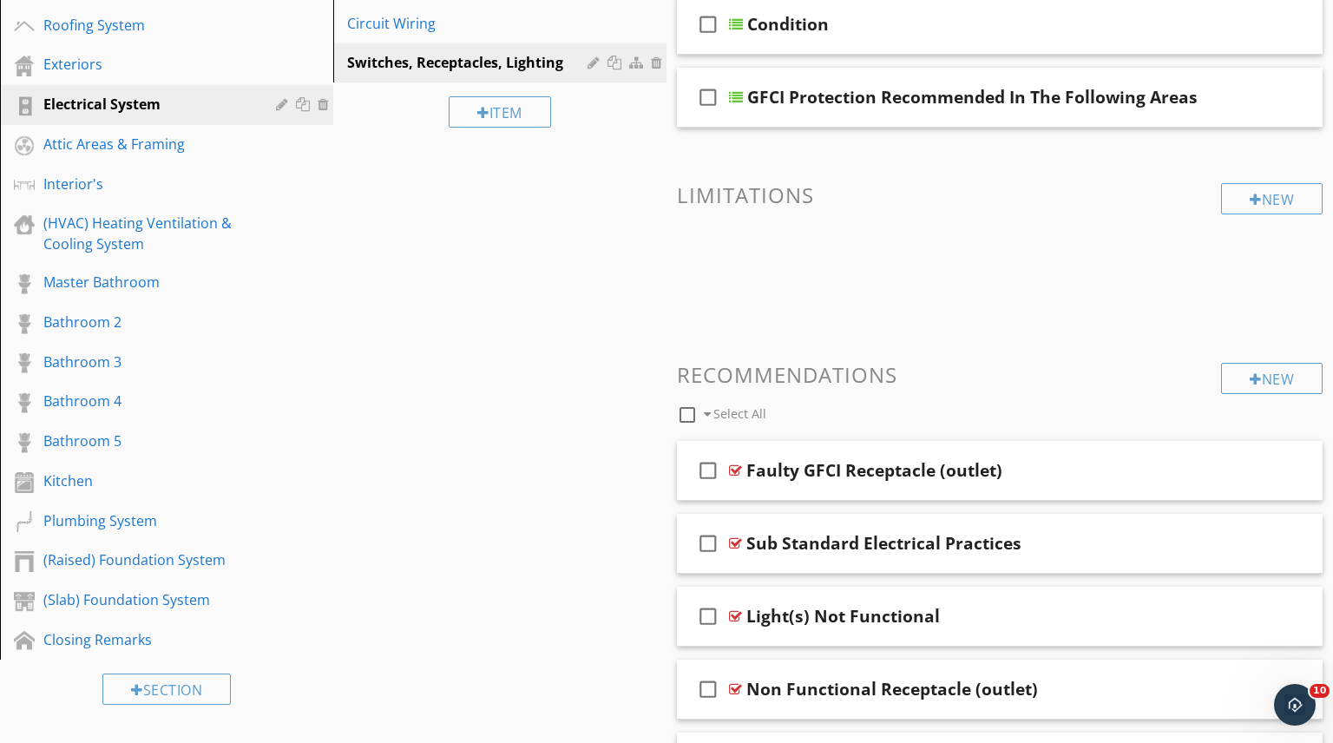
scroll to position [299, 0]
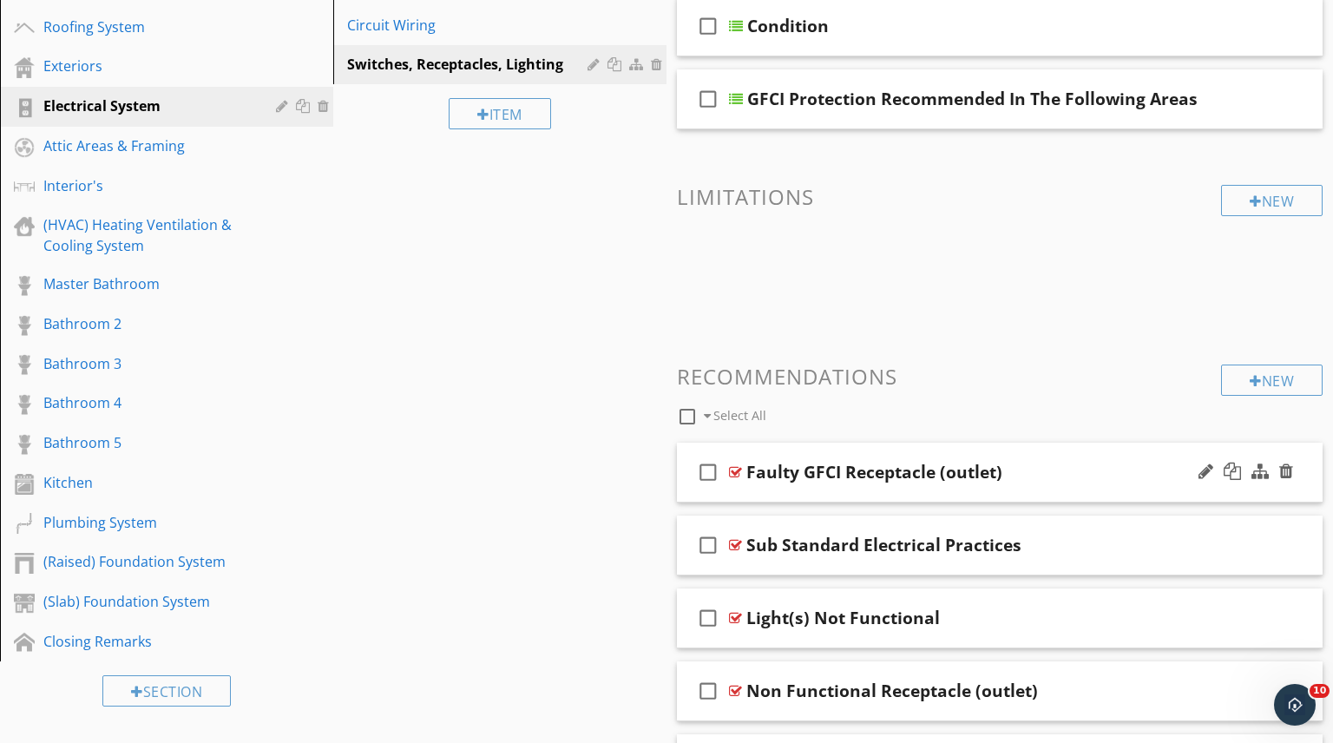
click at [1039, 463] on div "Faulty GFCI Receptacle (outlet)" at bounding box center [975, 472] width 458 height 21
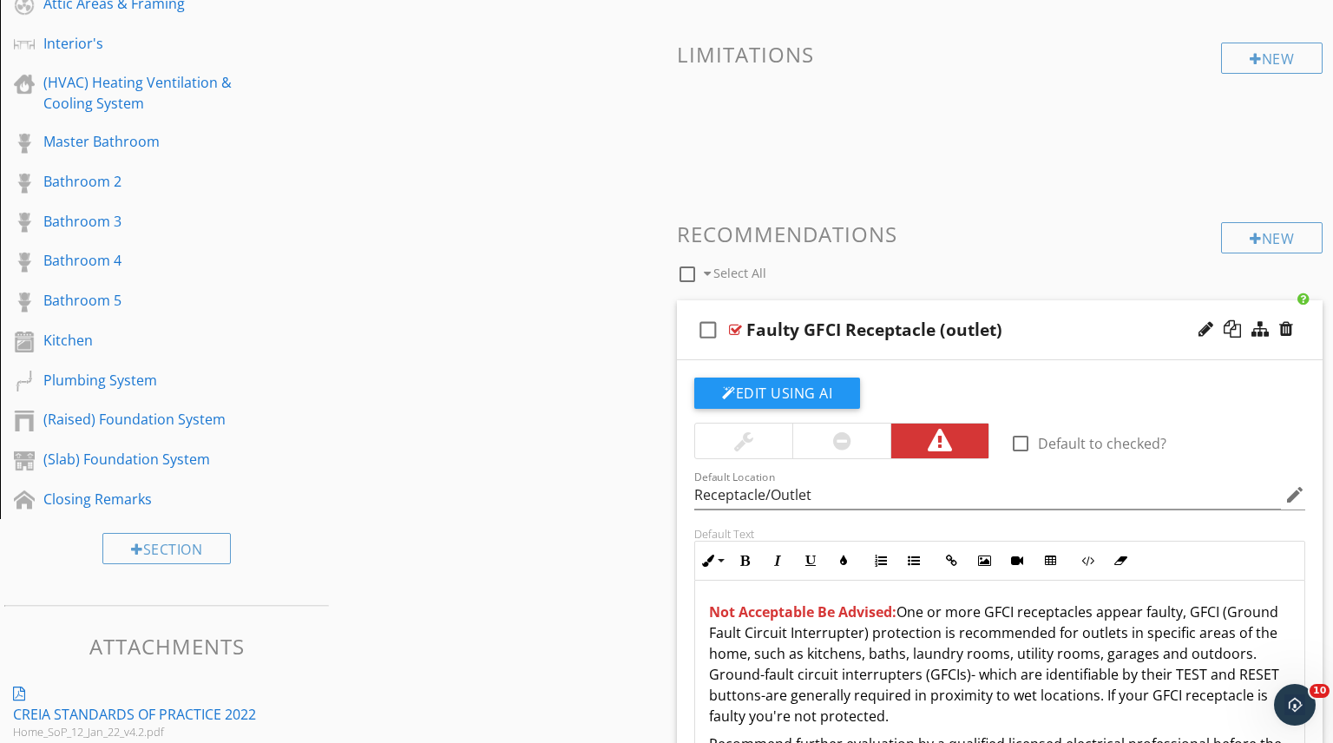
scroll to position [434, 0]
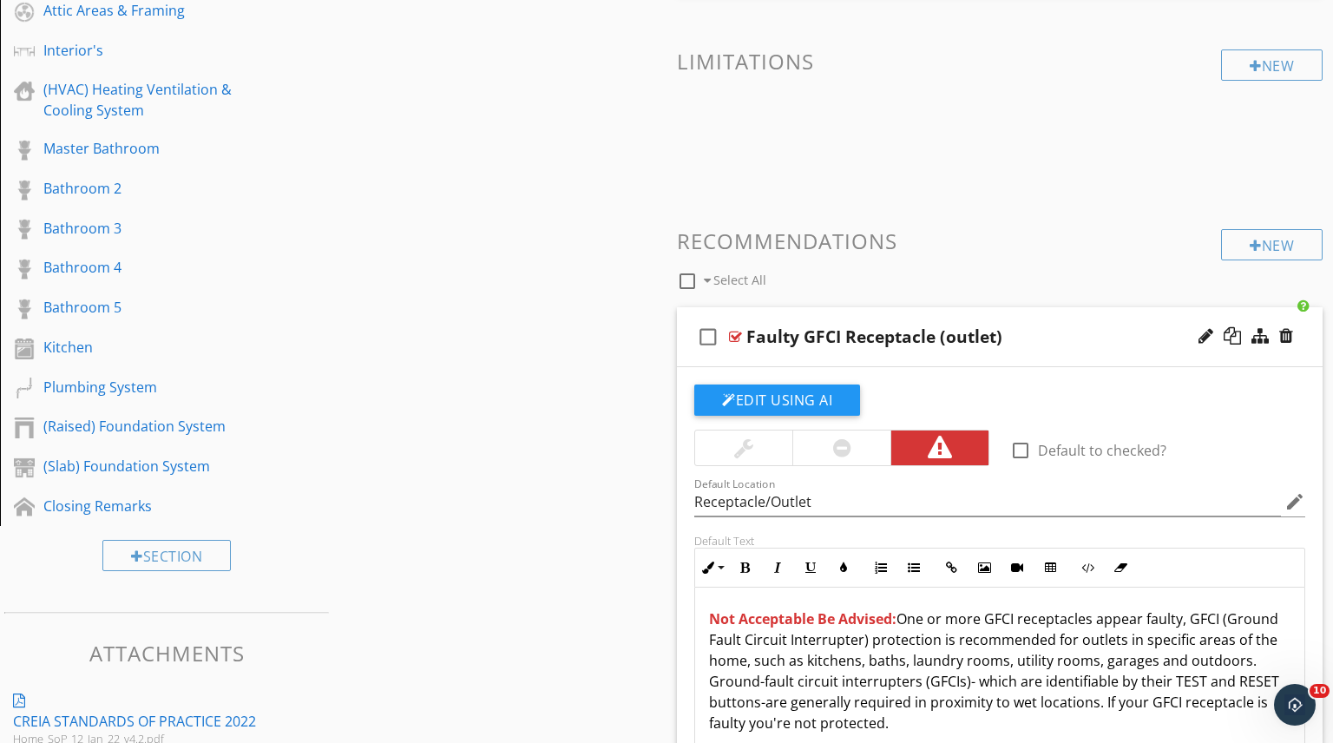
click at [1066, 333] on div "Faulty GFCI Receptacle (outlet)" at bounding box center [975, 336] width 458 height 21
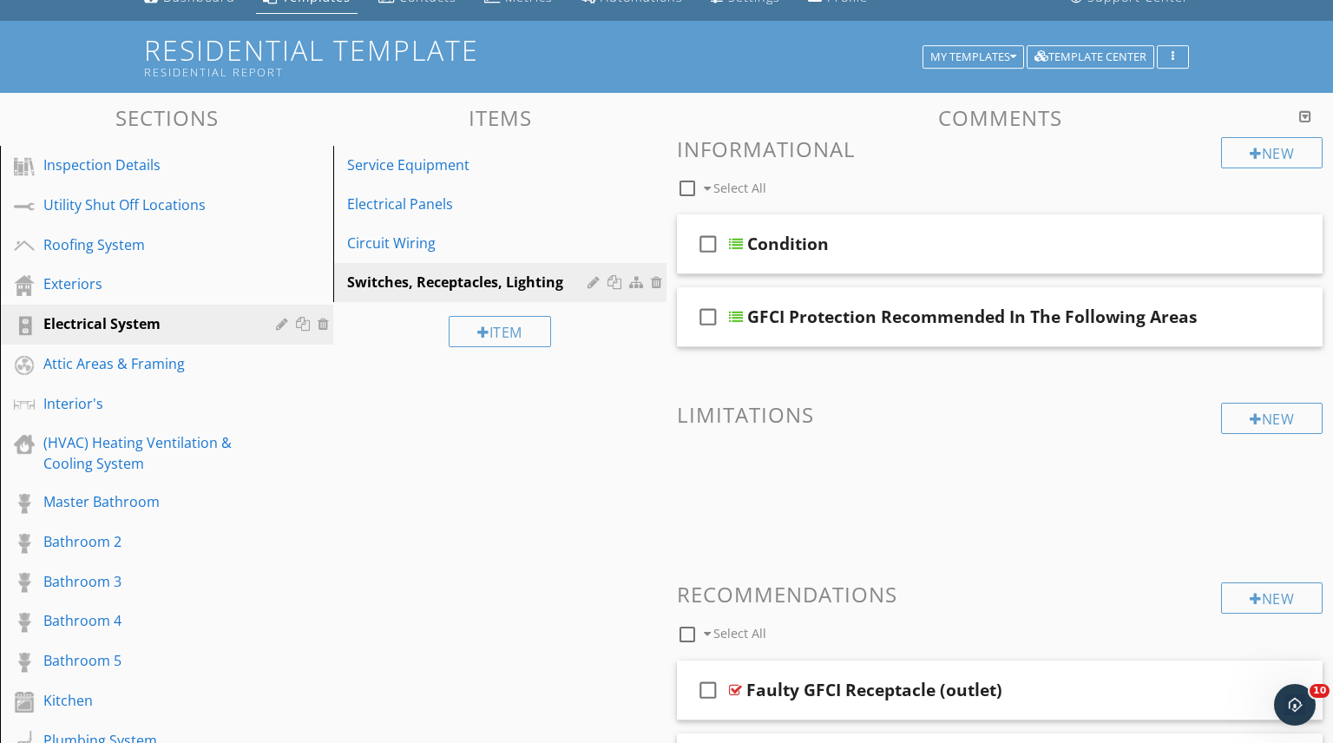
scroll to position [73, 0]
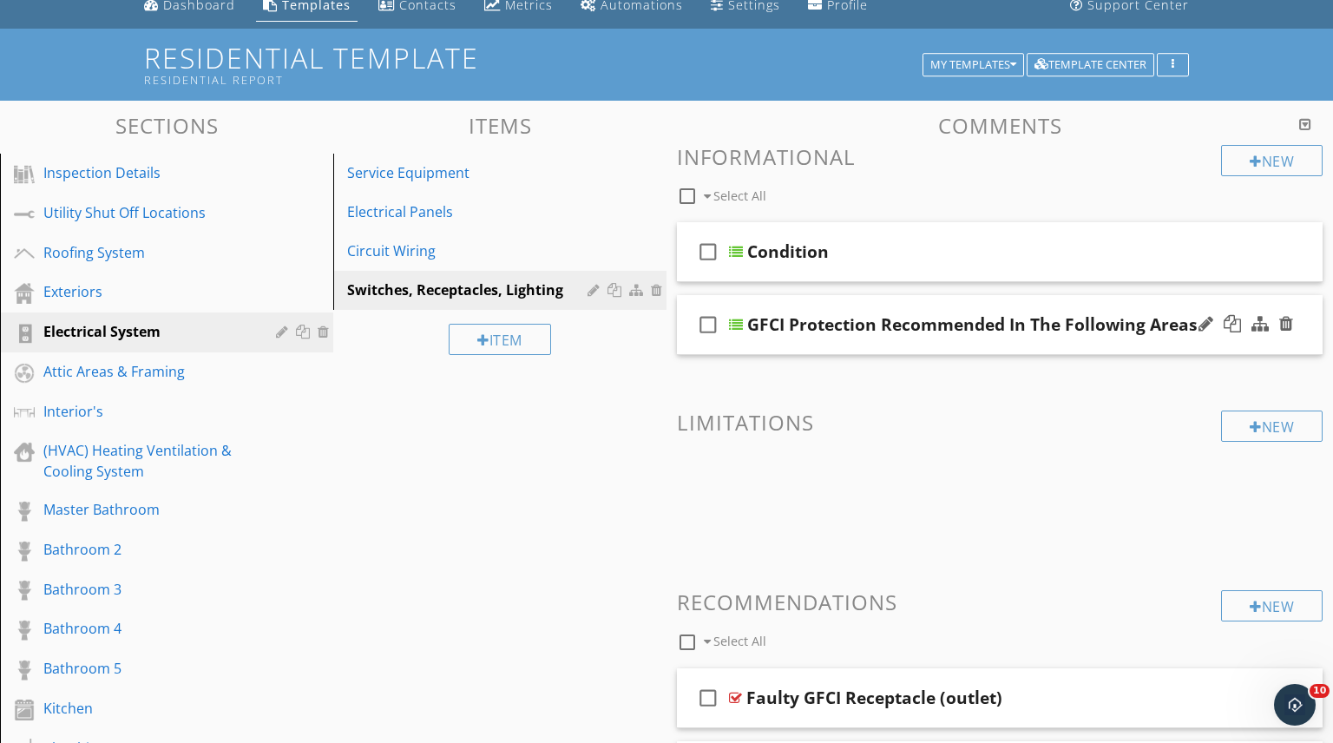
click at [1000, 322] on div "GFCI Protection Recommended In The Following Areas" at bounding box center [972, 324] width 450 height 21
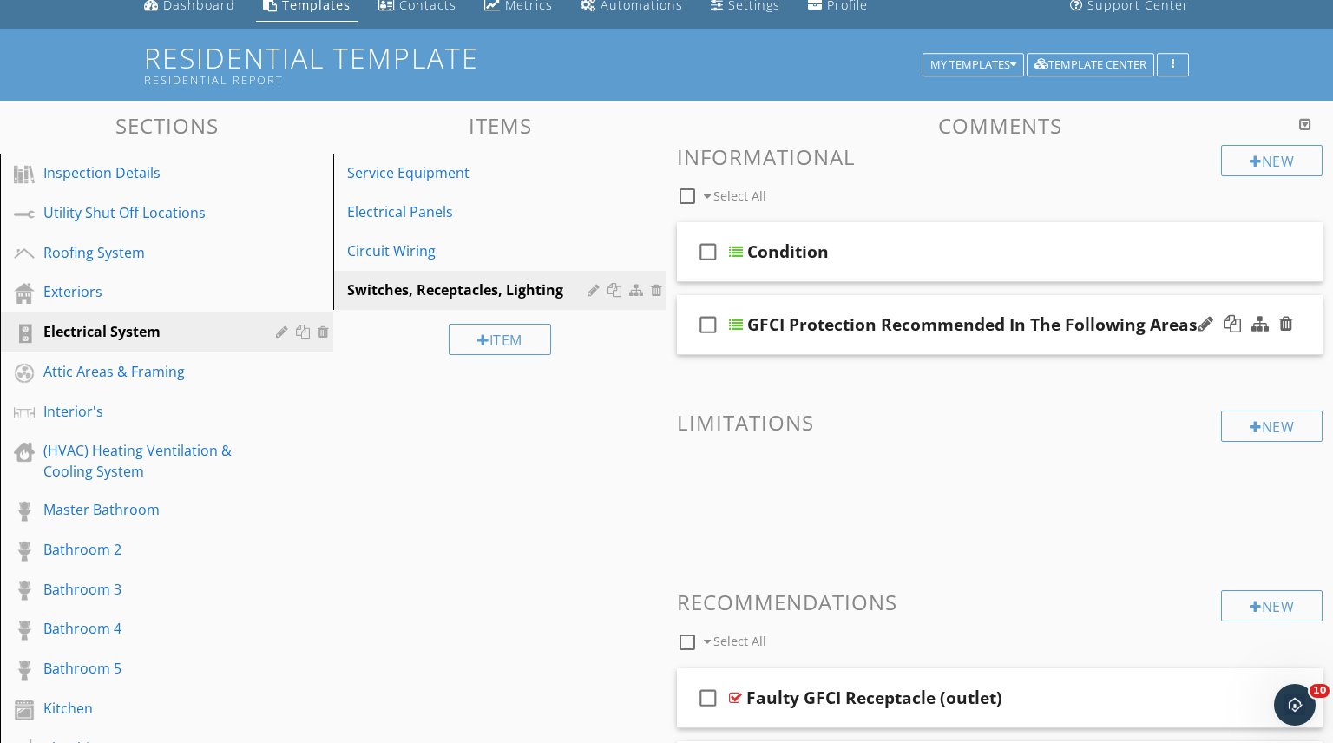
click at [738, 303] on div "check_box_outline_blank GFCI Protection Recommended In The Following Areas" at bounding box center [1000, 325] width 646 height 60
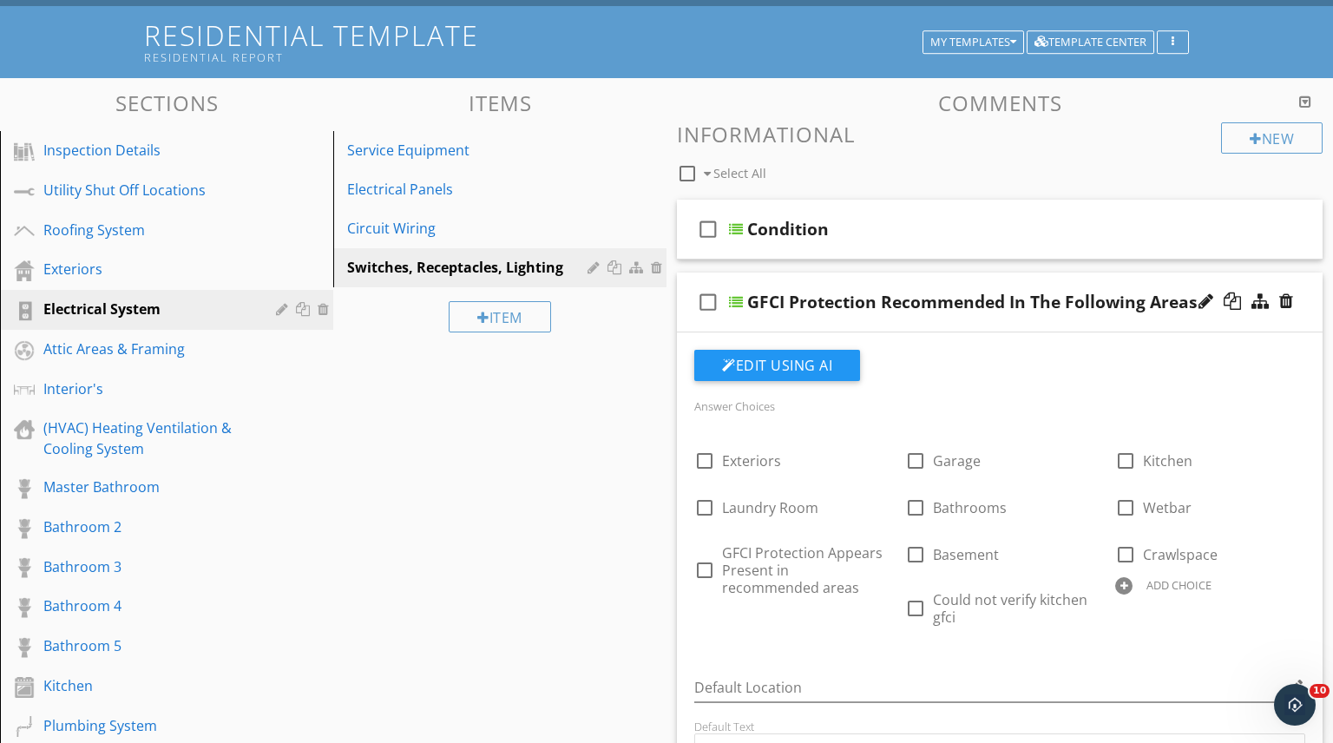
scroll to position [90, 0]
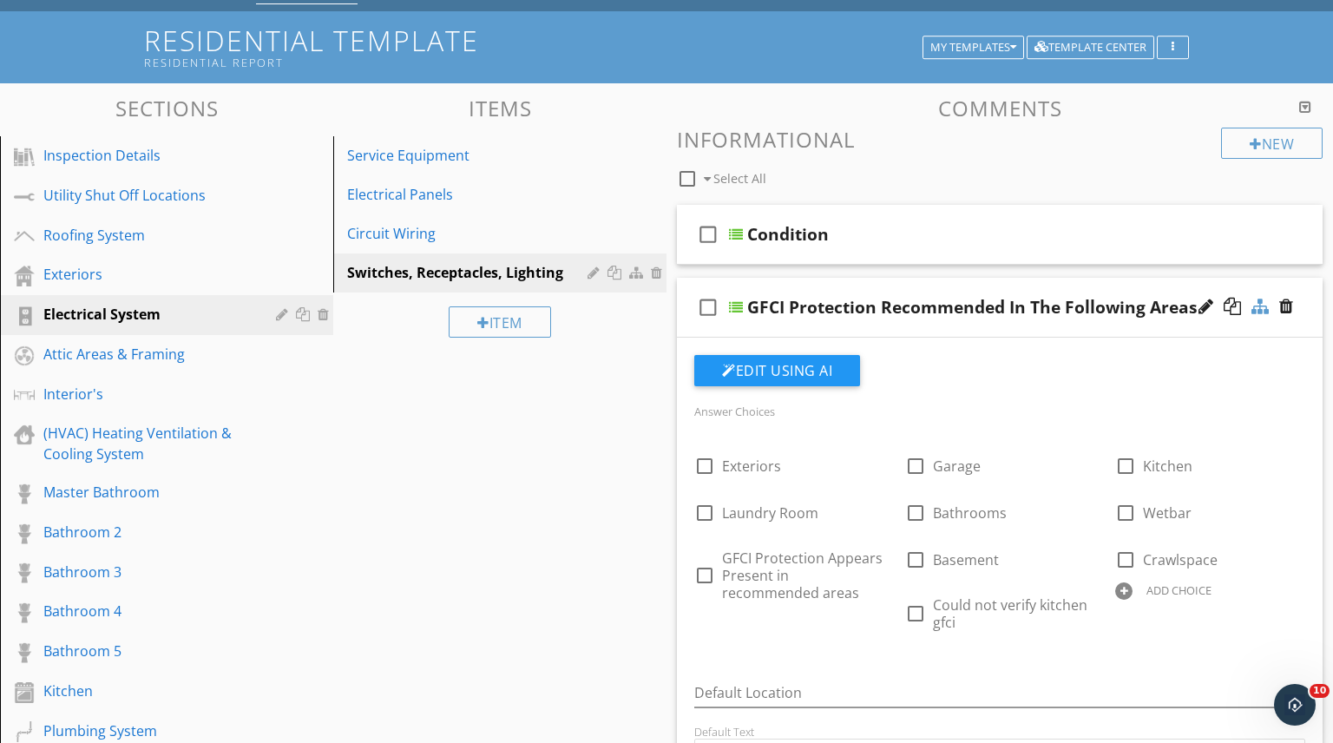
click at [1257, 305] on div at bounding box center [1260, 306] width 17 height 17
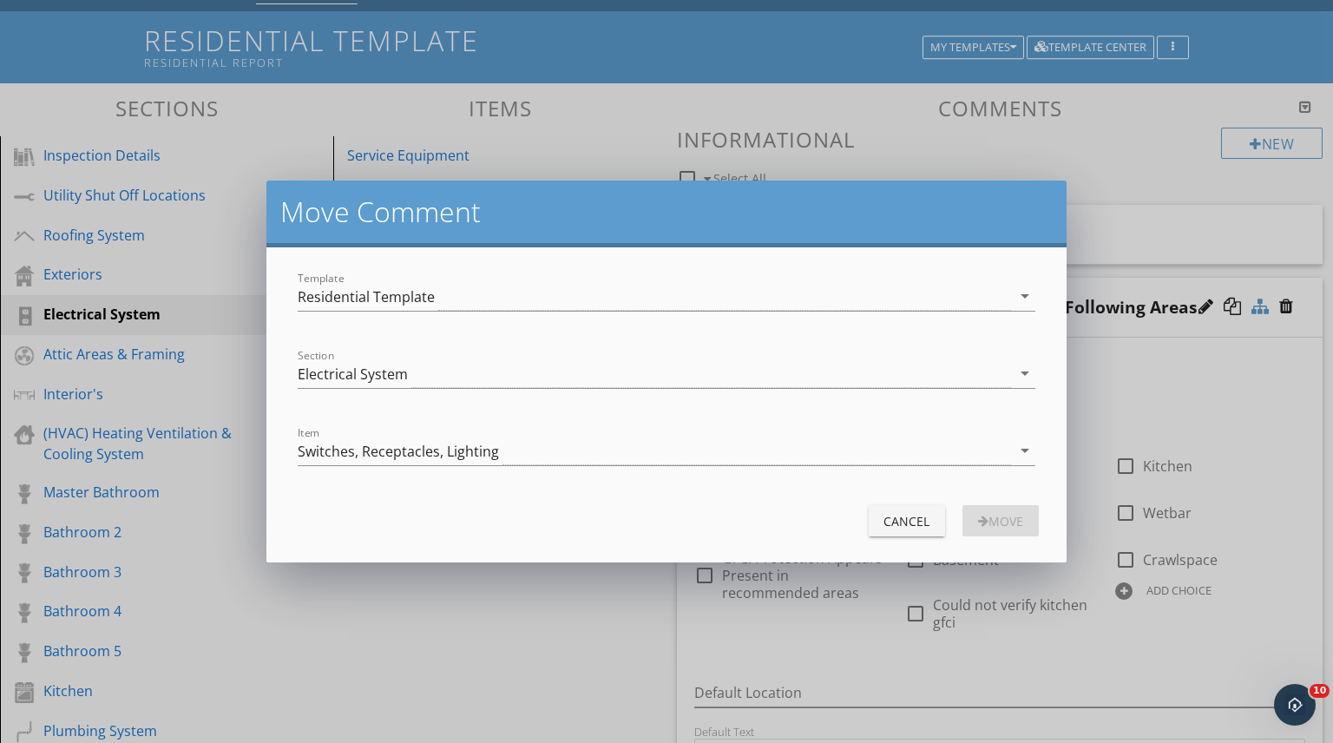
type textarea "<p>GFCI (Ground Fault Circuit Interrupter) protection is recommended for outlet…"
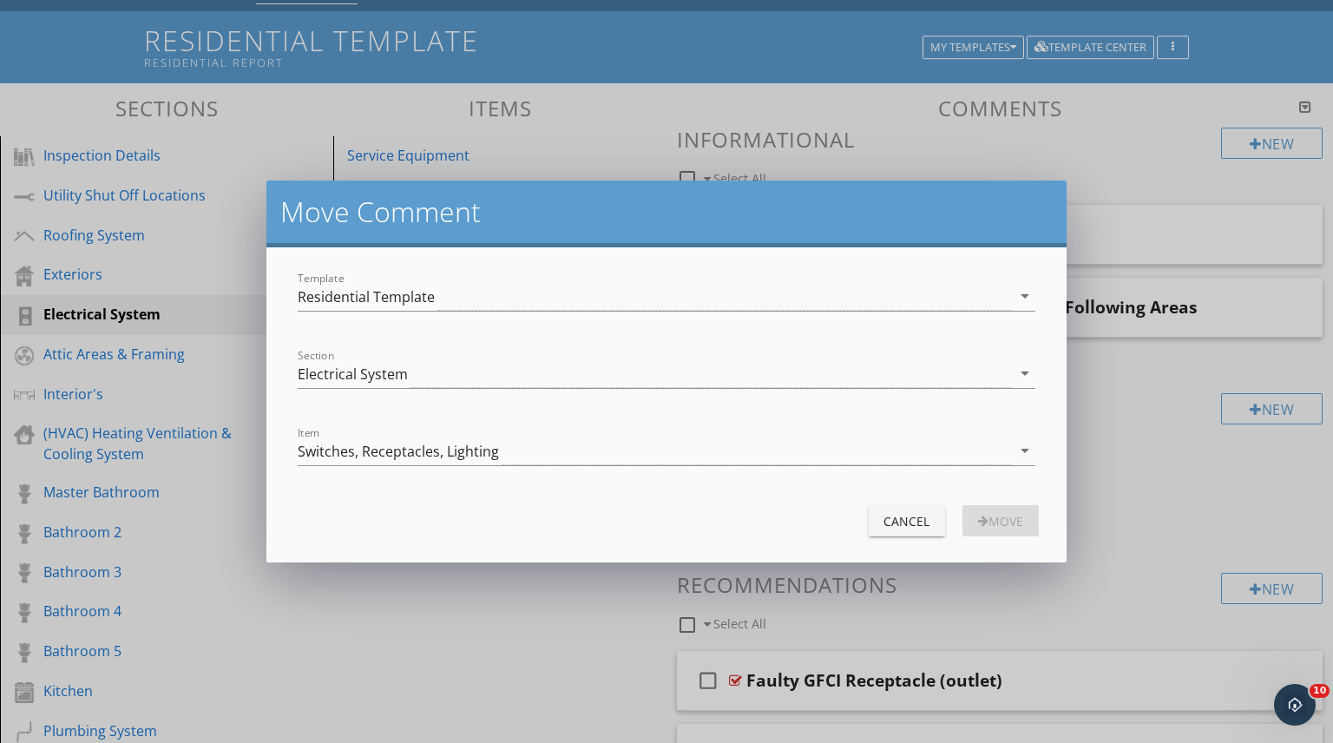
click at [903, 522] on div "Cancel" at bounding box center [907, 521] width 49 height 18
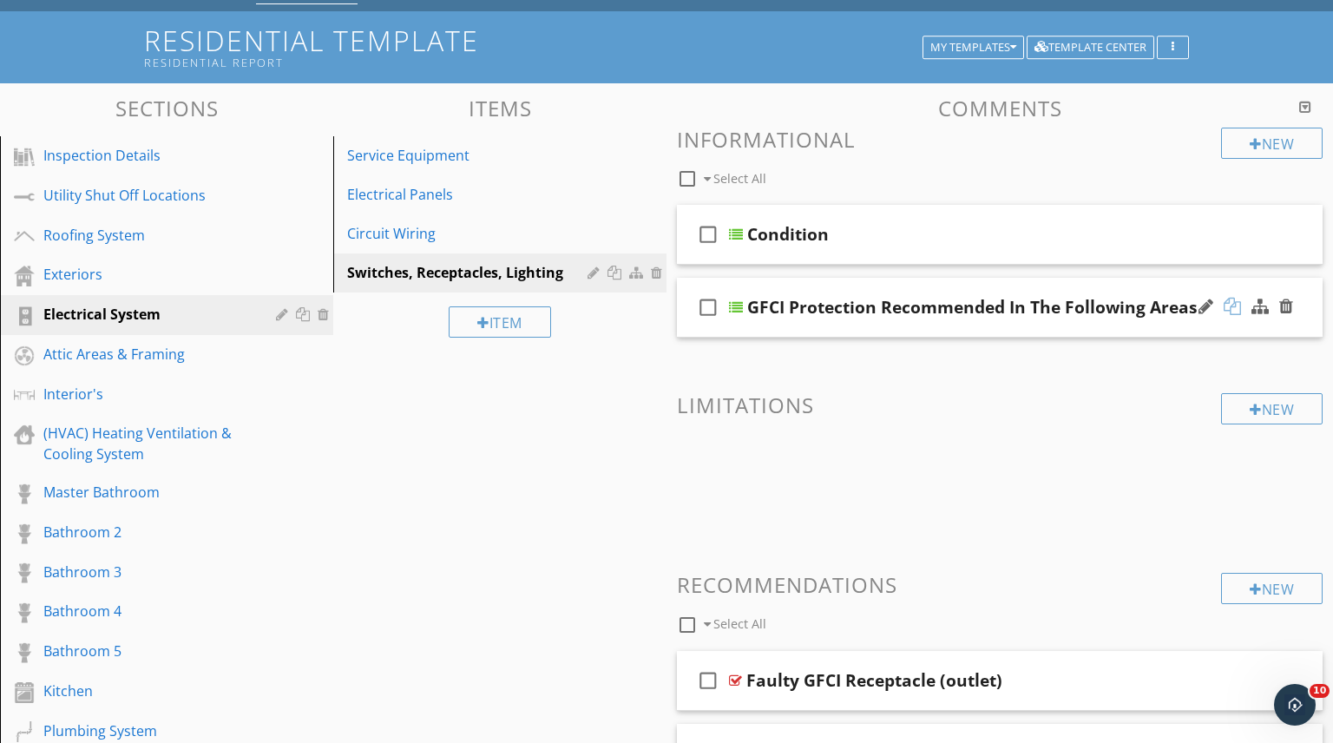
click at [1229, 307] on div at bounding box center [1232, 306] width 17 height 17
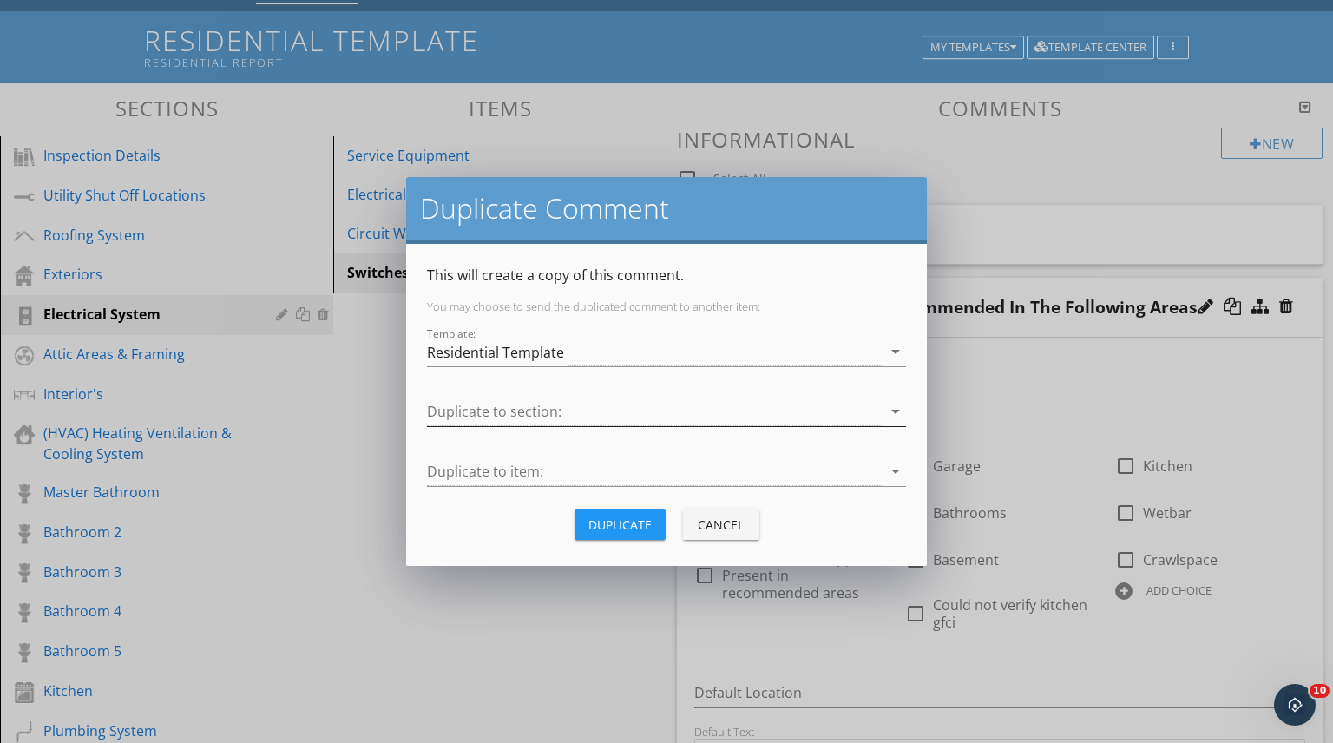
click at [851, 409] on div at bounding box center [654, 412] width 455 height 29
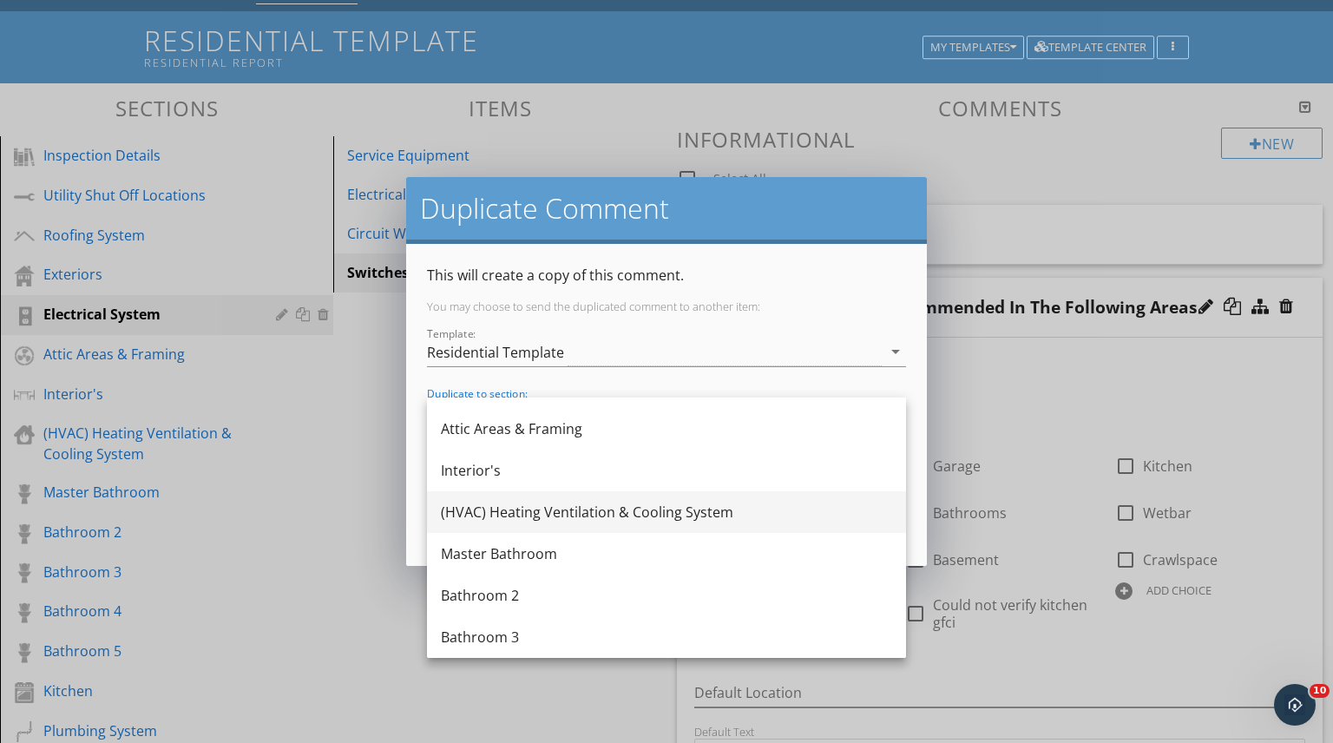
scroll to position [217, 0]
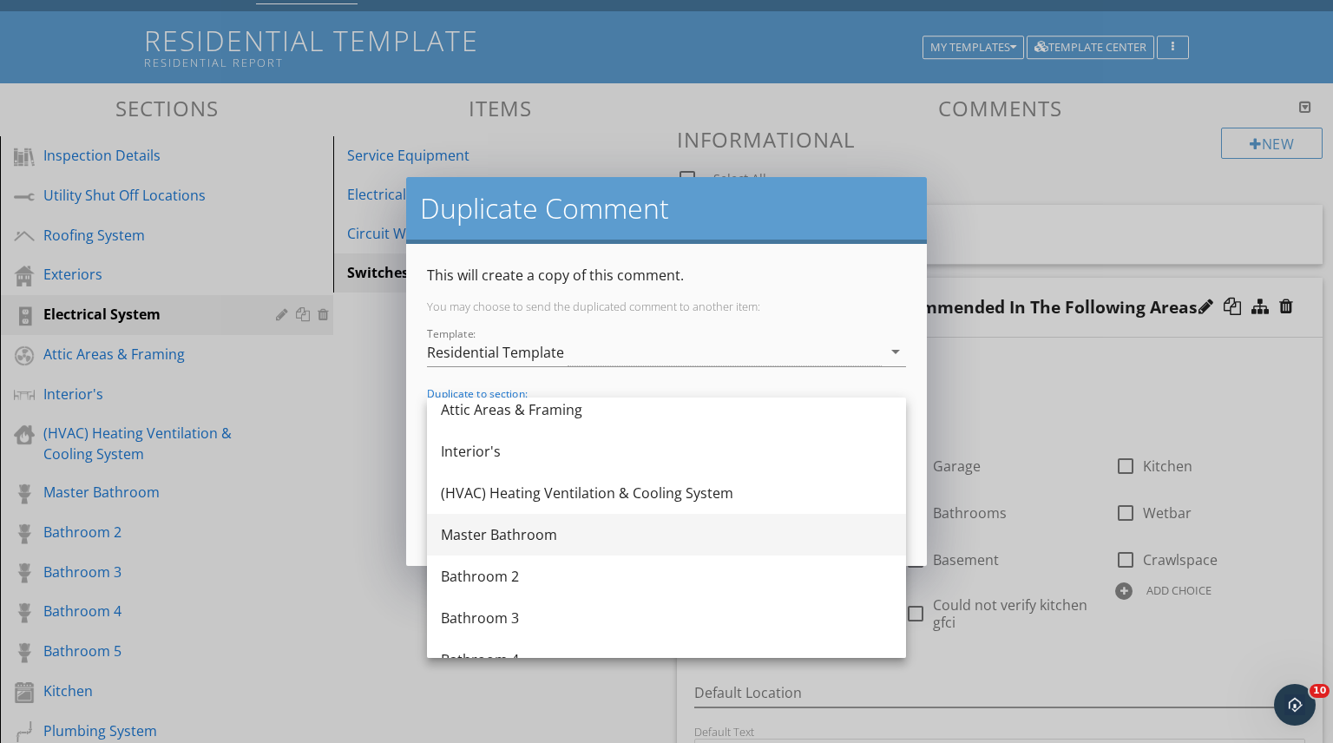
click at [562, 527] on div "Master Bathroom" at bounding box center [666, 534] width 451 height 21
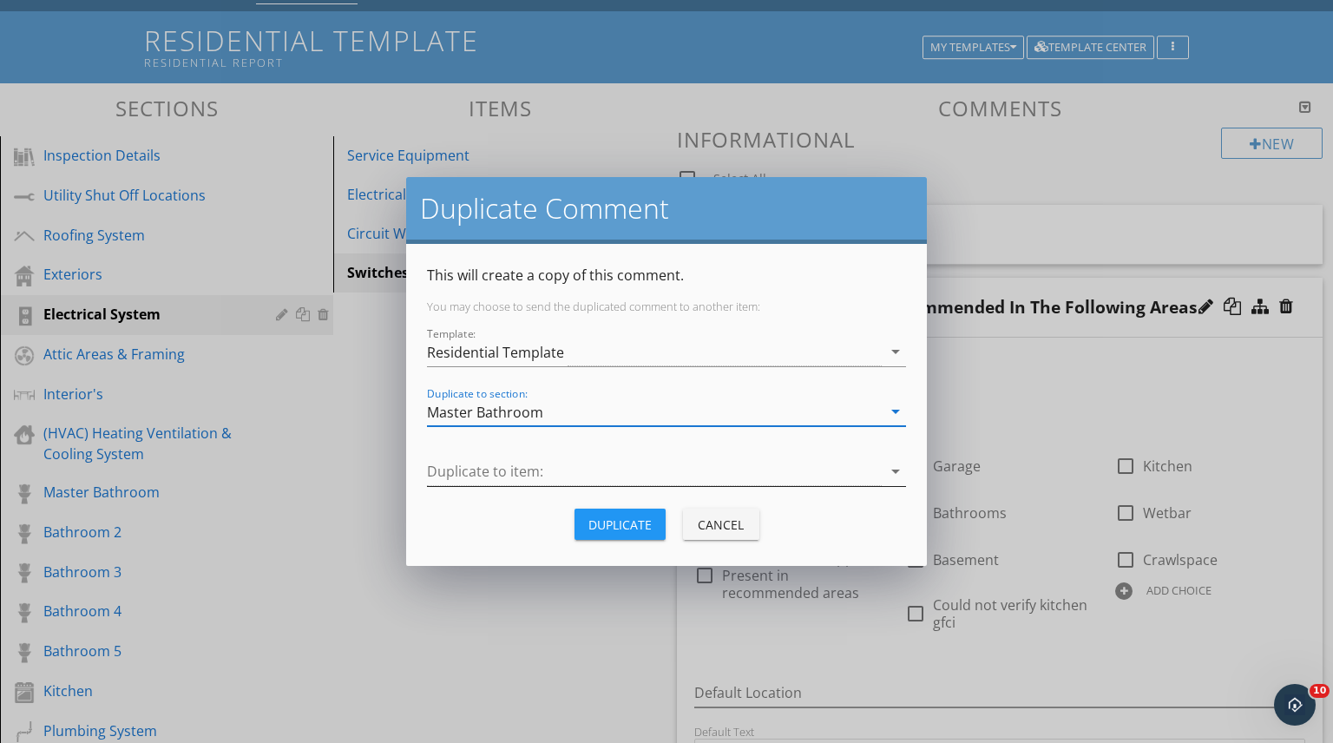
click at [857, 472] on div at bounding box center [654, 471] width 455 height 29
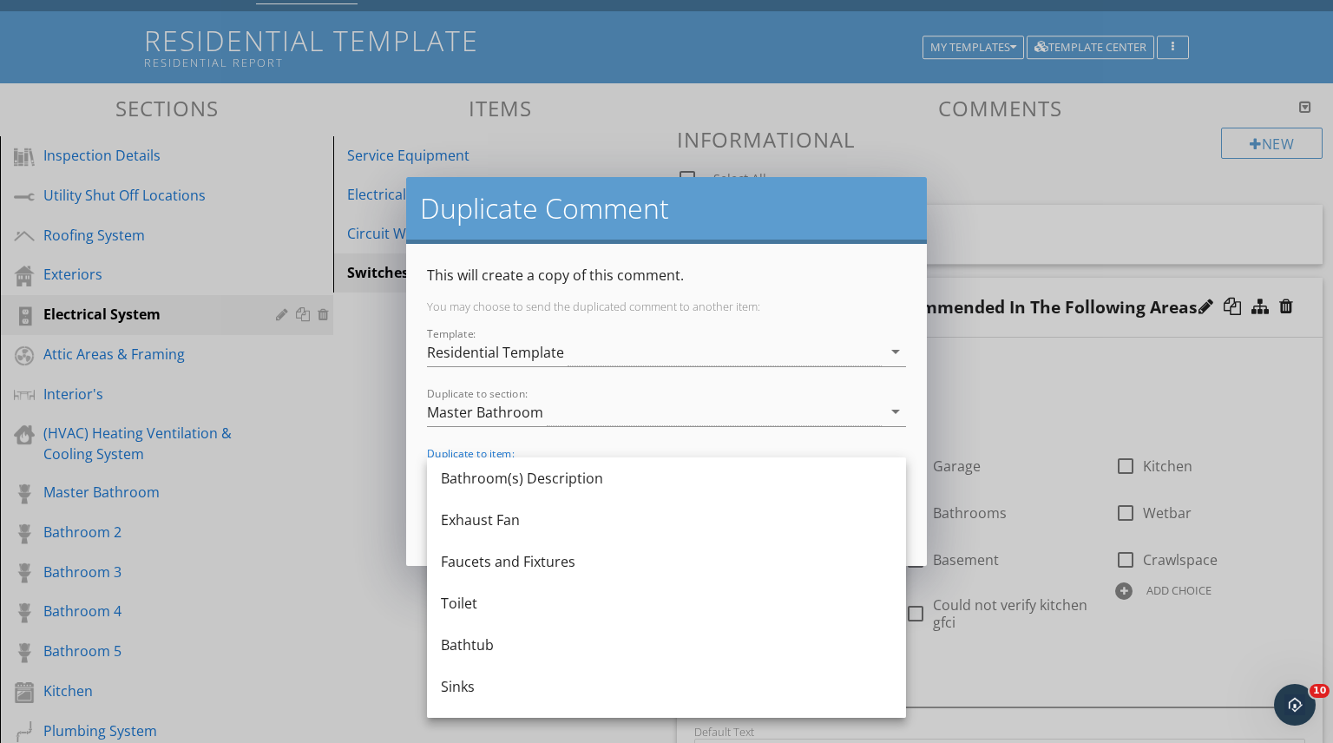
click at [884, 297] on div "This will create a copy of this comment. You may choose to send the duplicated …" at bounding box center [666, 405] width 479 height 280
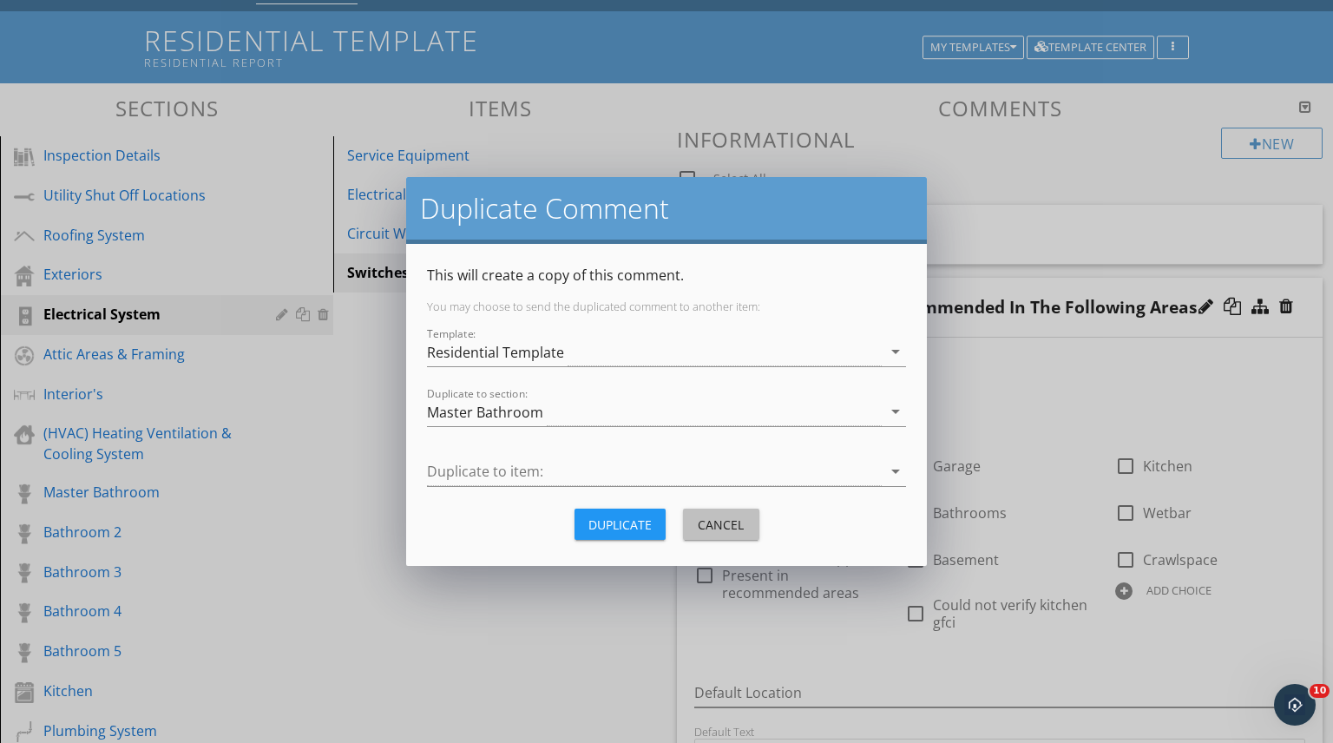
click at [717, 524] on div "Cancel" at bounding box center [721, 525] width 49 height 18
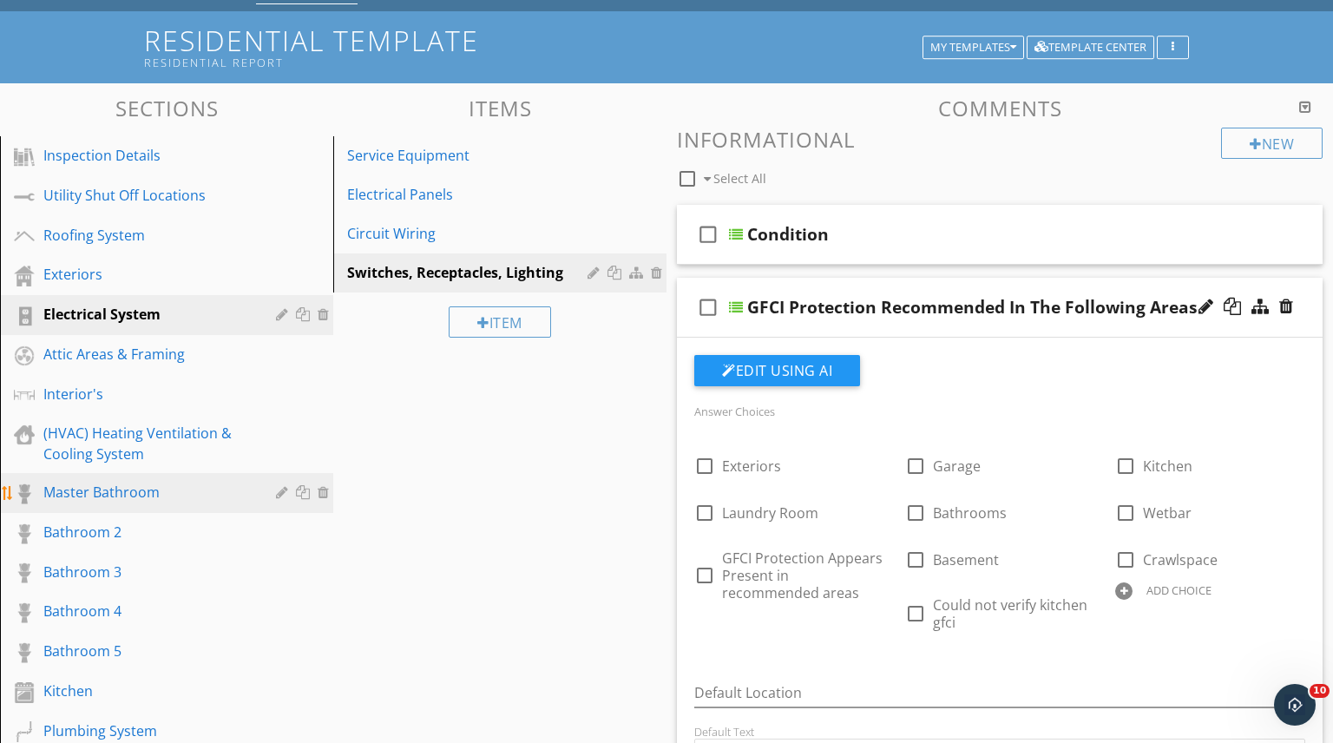
click at [150, 492] on div "Master Bathroom" at bounding box center [146, 492] width 207 height 21
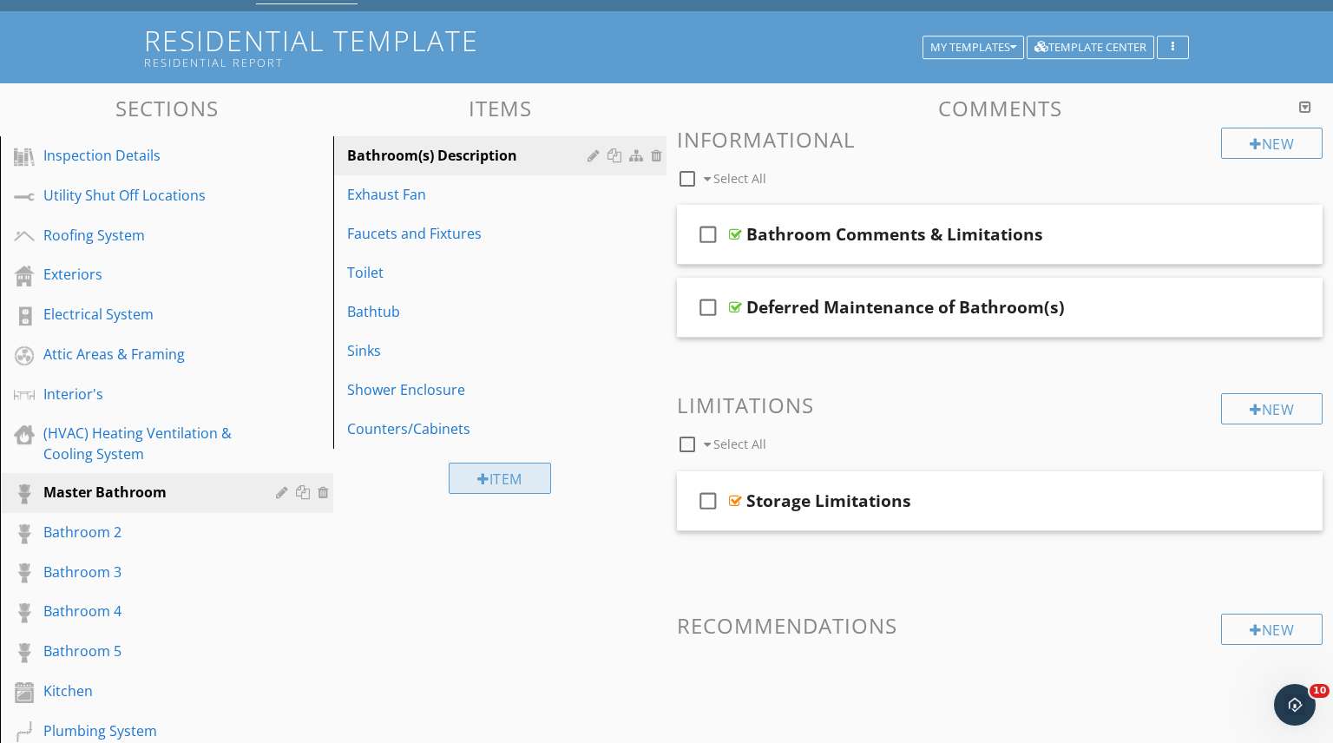
click at [500, 473] on div "Item" at bounding box center [500, 478] width 102 height 31
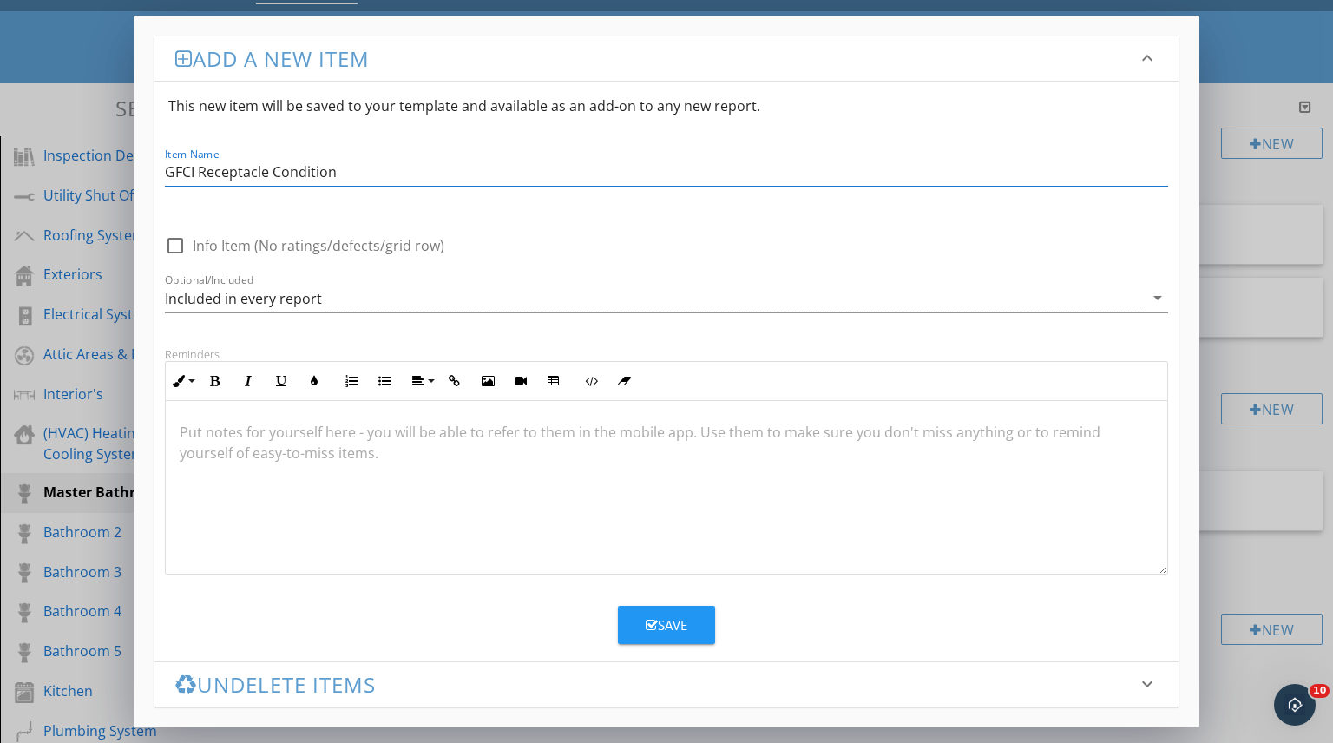
type input "GFCI Receptacle Condition"
click at [669, 621] on div "Save" at bounding box center [667, 625] width 42 height 20
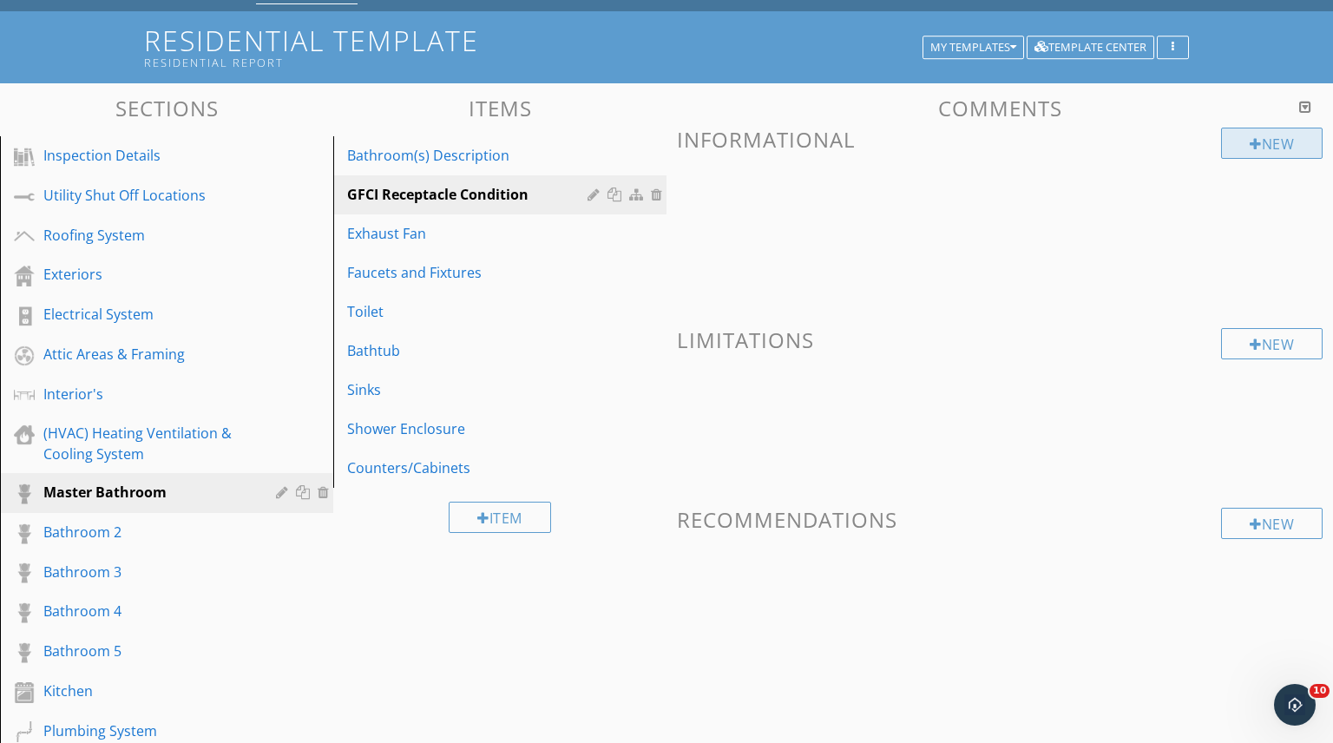
click at [1272, 143] on div "New" at bounding box center [1272, 143] width 102 height 31
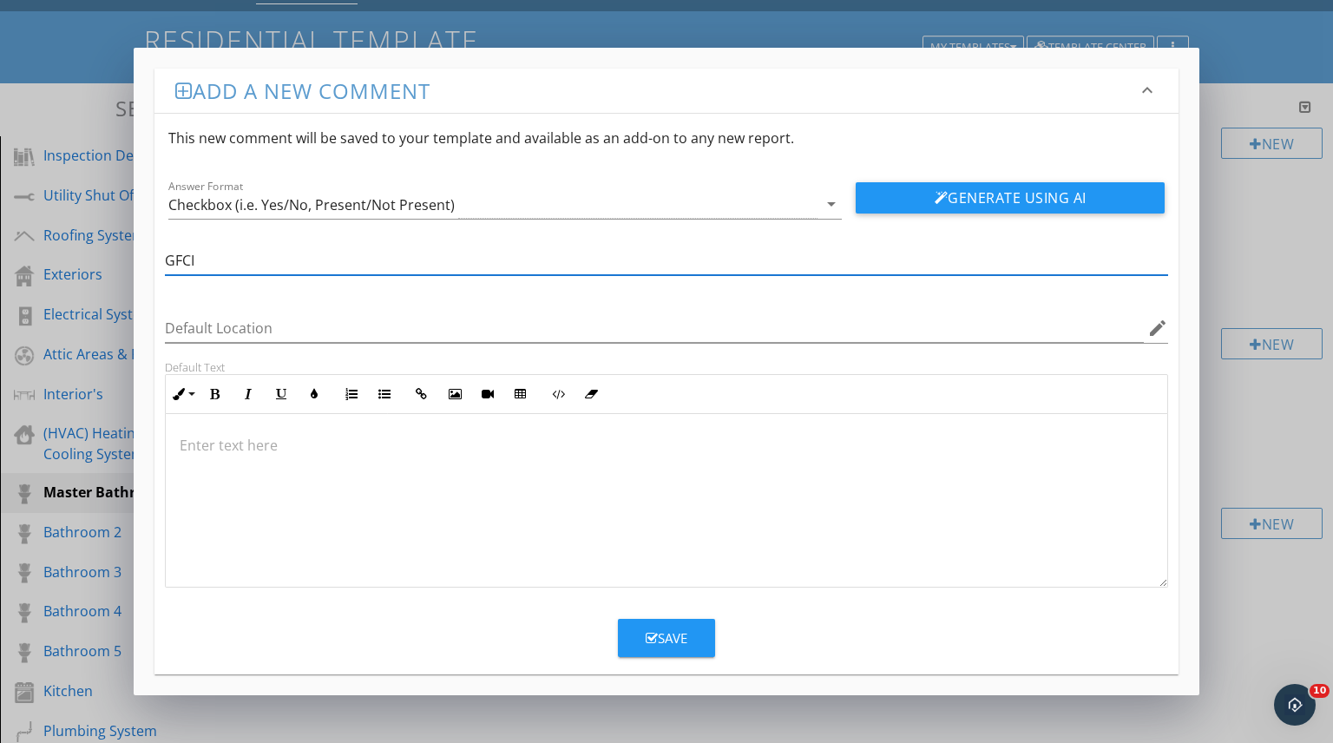
type input "GFCI Receptacle Condition"
click at [831, 209] on icon "arrow_drop_down" at bounding box center [831, 204] width 21 height 21
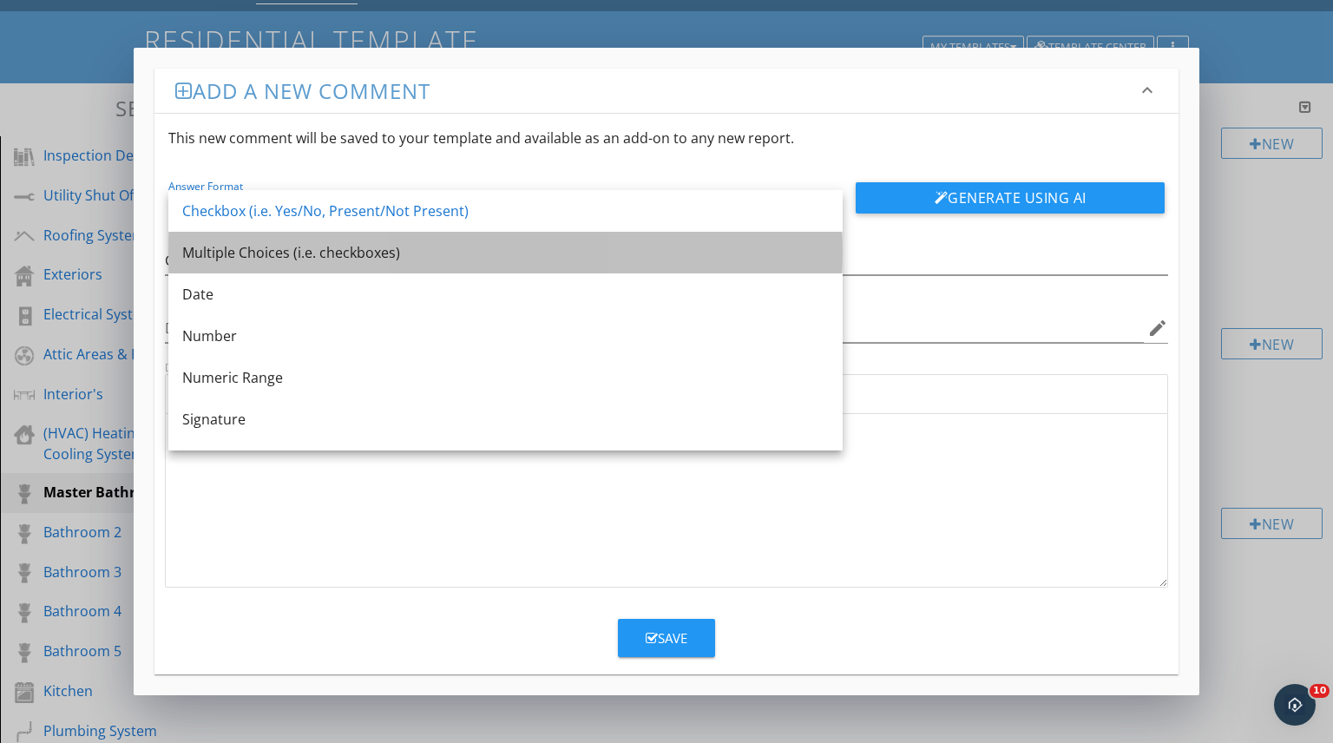
click at [313, 254] on div "Multiple Choices (i.e. checkboxes)" at bounding box center [505, 252] width 647 height 21
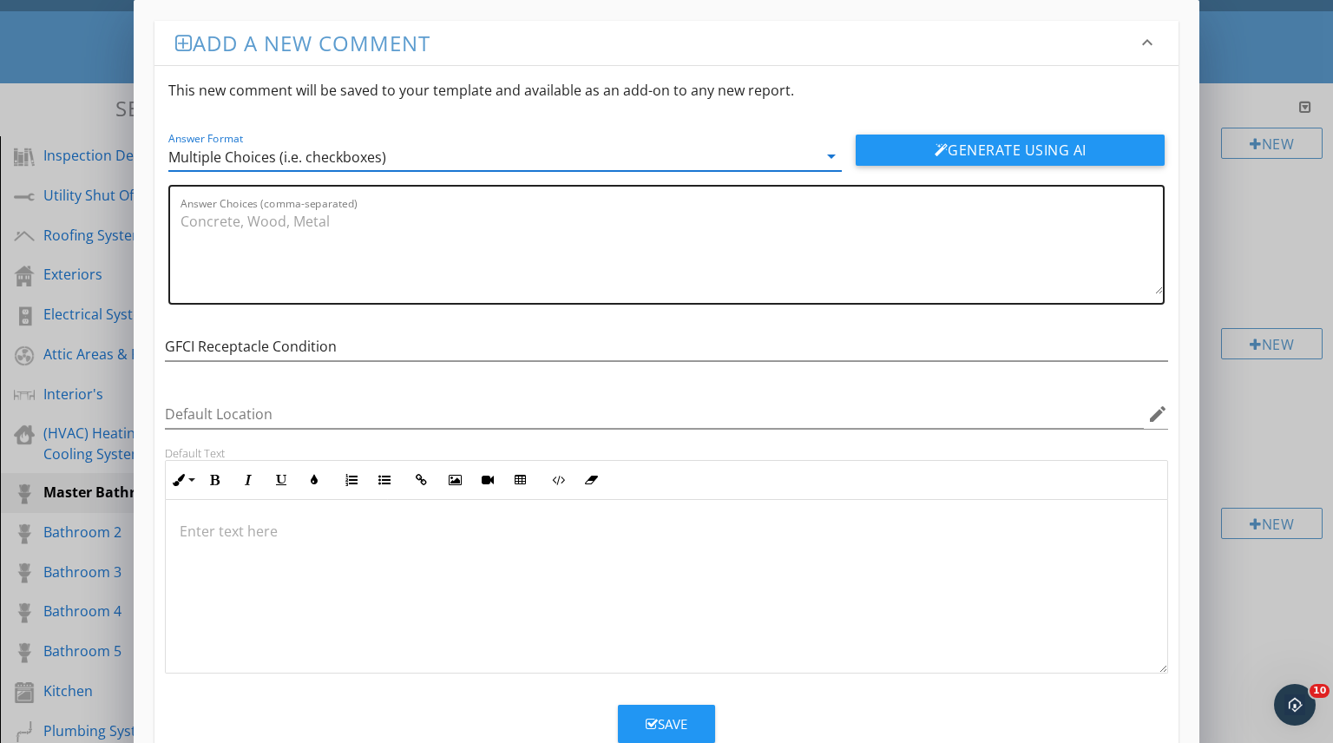
click at [388, 220] on textarea "Answer Choices (comma-separated)" at bounding box center [672, 250] width 983 height 87
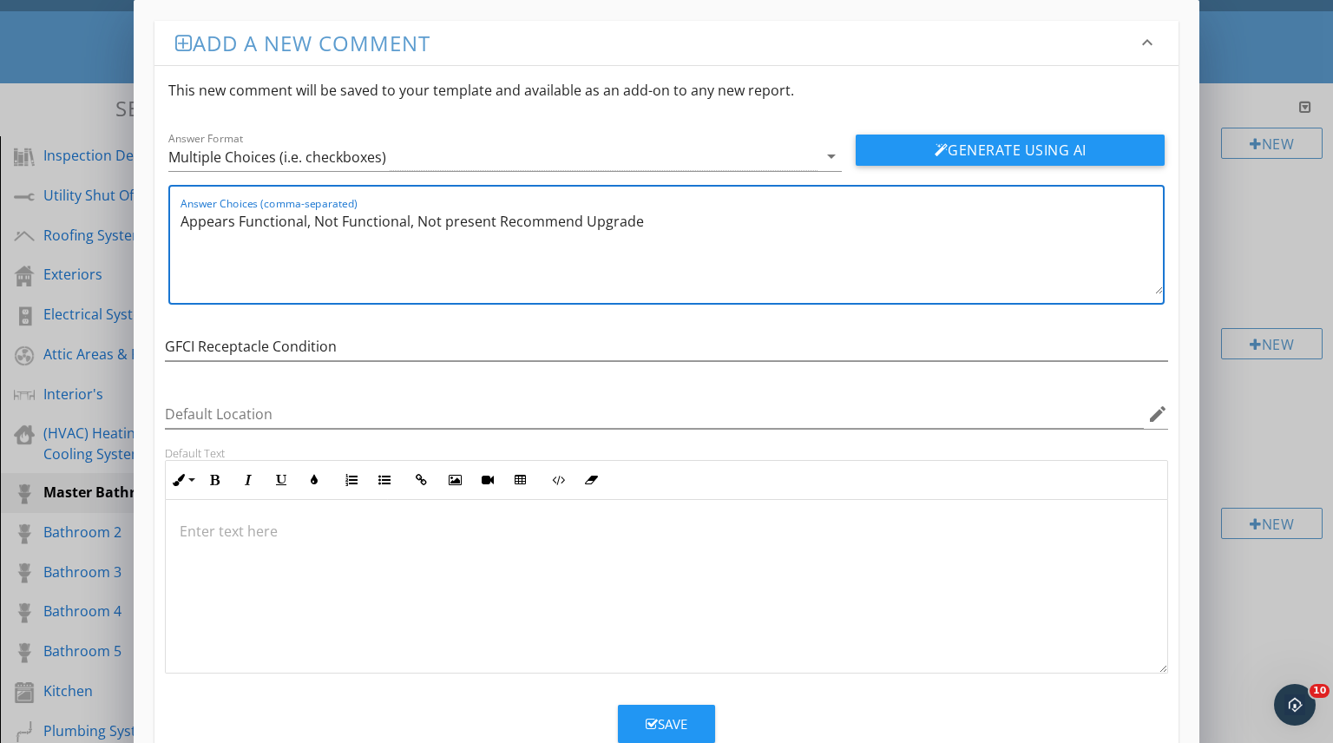
type textarea "Appears Functional, Not Functional, Not present Recommend Upgrade"
click at [678, 720] on div "Save" at bounding box center [667, 724] width 42 height 20
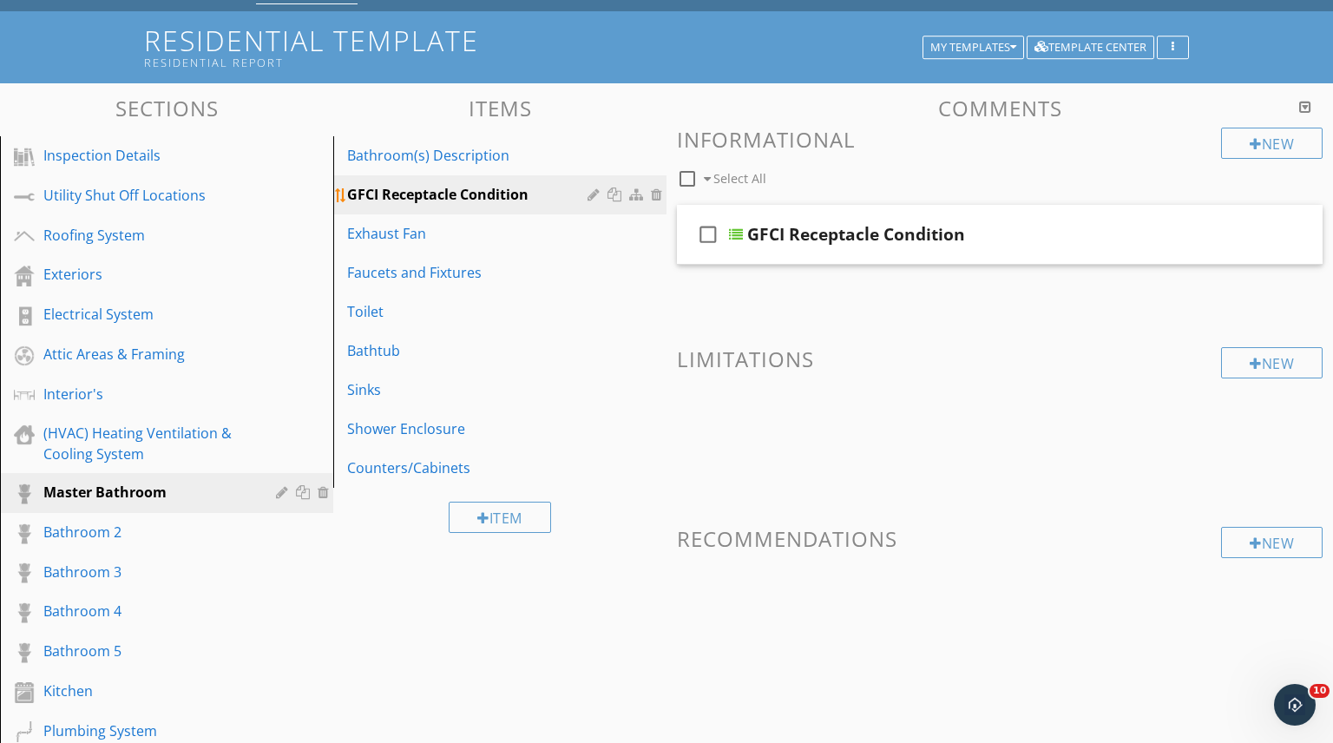
click at [592, 192] on div at bounding box center [596, 194] width 16 height 14
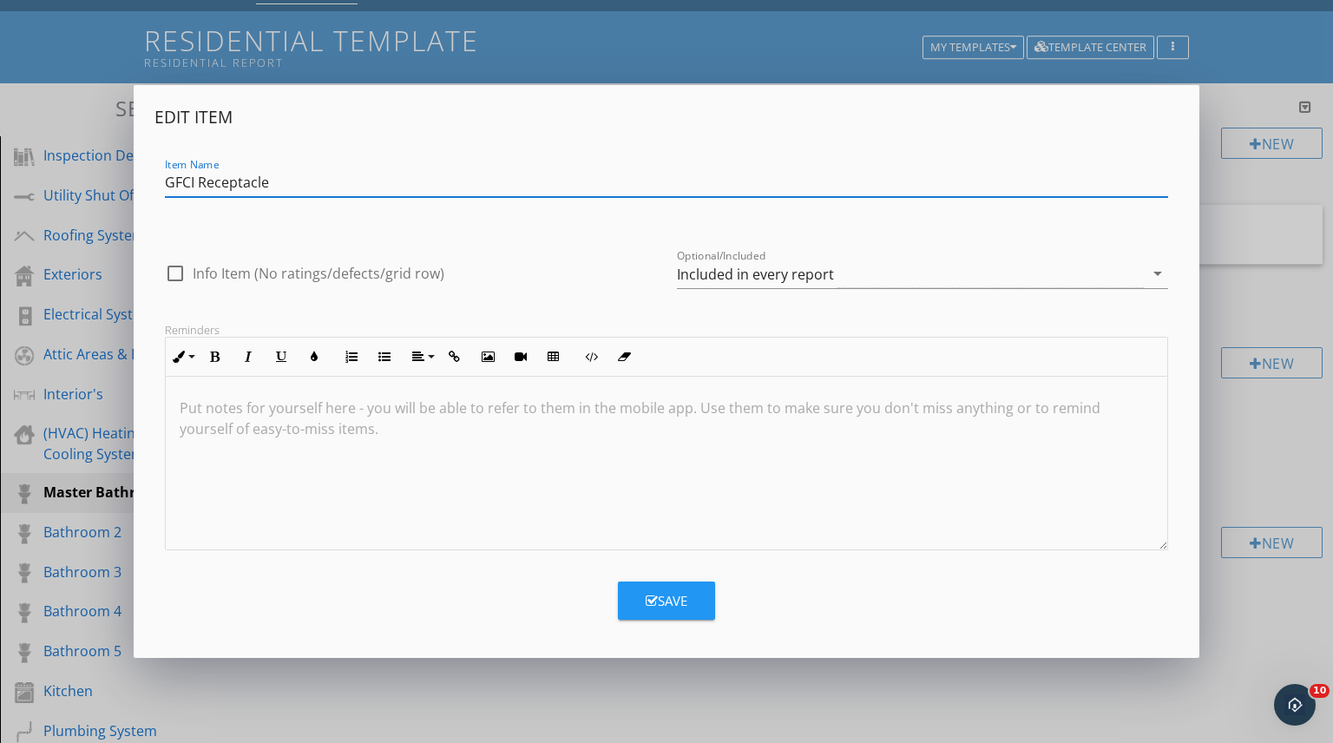
type input "GFCI Receptacle"
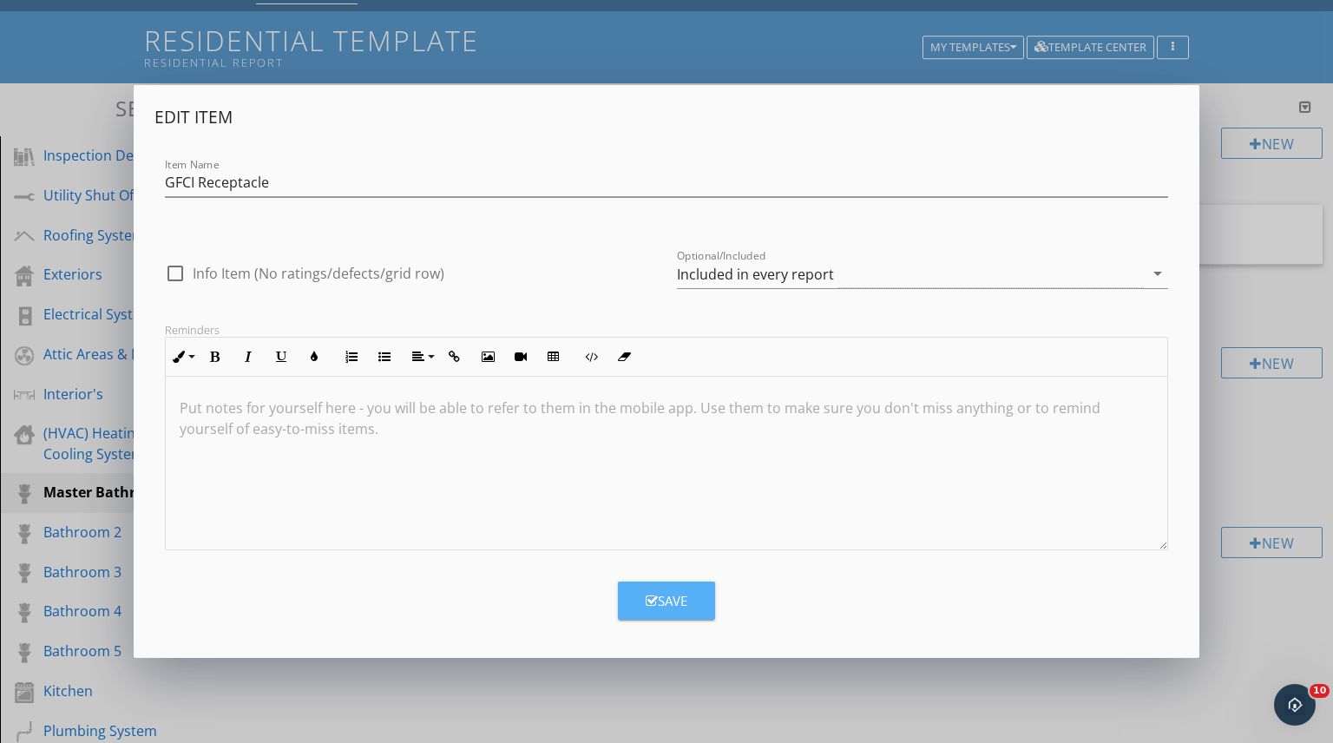
click at [666, 590] on button "Save" at bounding box center [666, 601] width 97 height 38
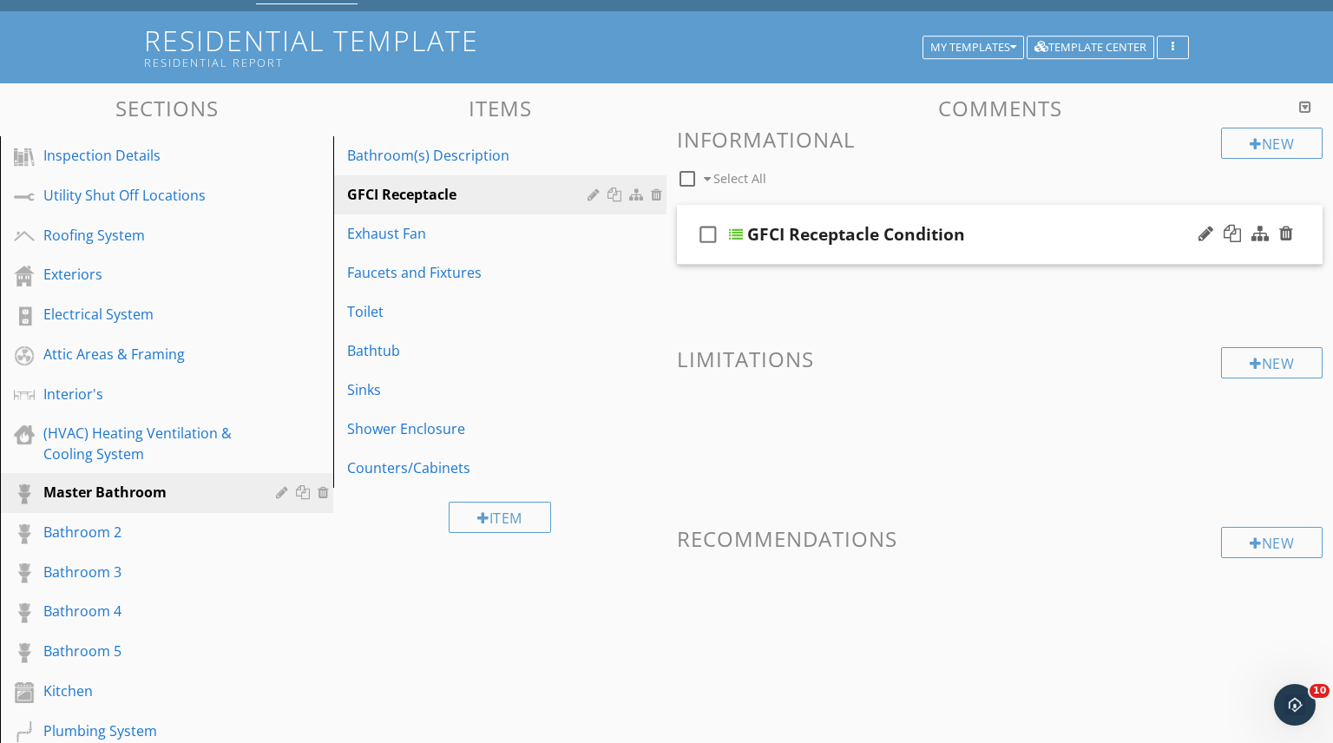
click at [1065, 234] on div "GFCI Receptacle Condition" at bounding box center [976, 234] width 458 height 21
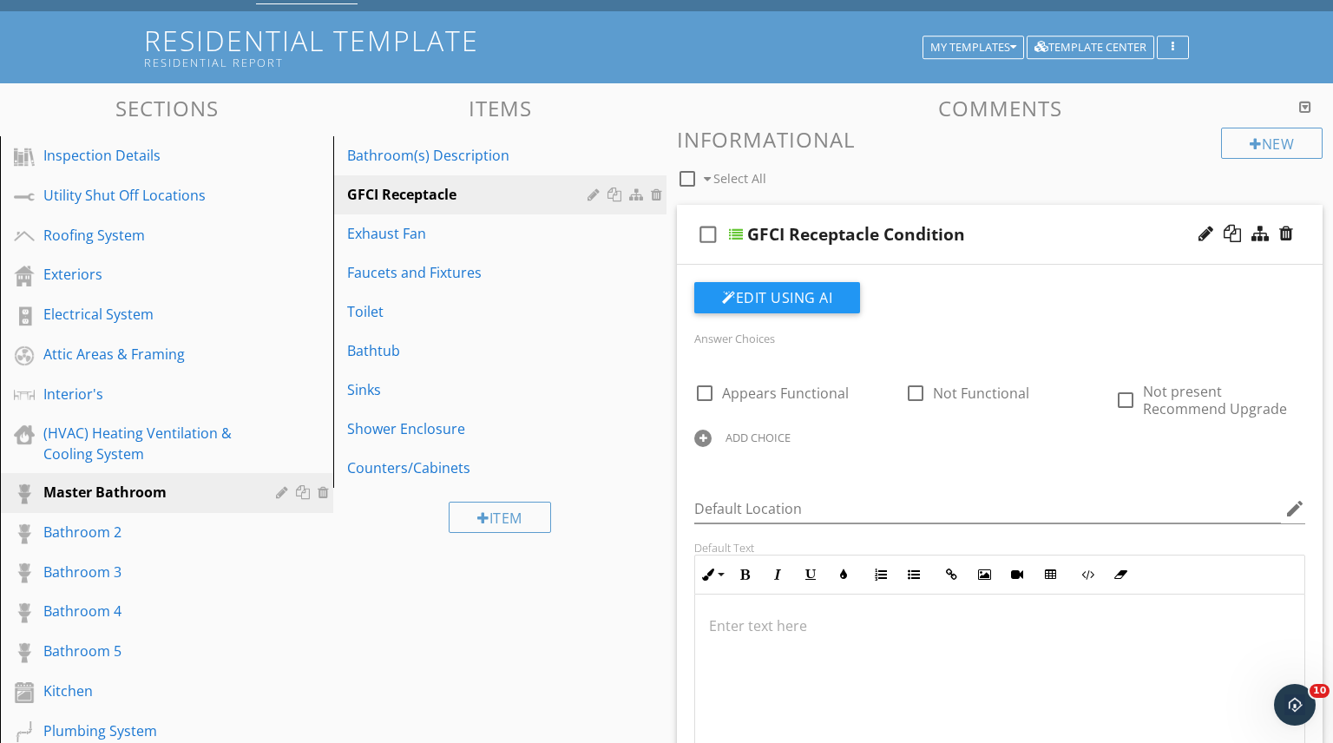
click at [1065, 234] on div "GFCI Receptacle Condition" at bounding box center [976, 234] width 458 height 21
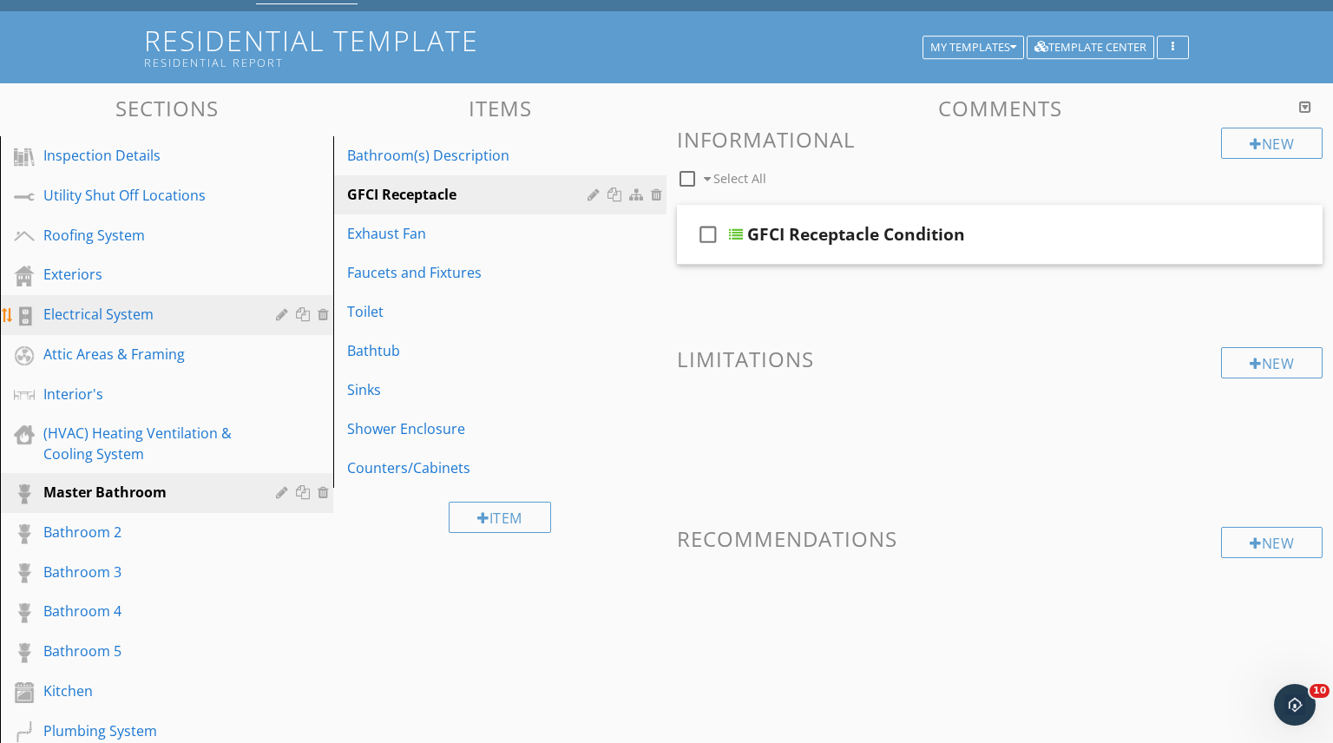
click at [136, 318] on div "Electrical System" at bounding box center [146, 314] width 207 height 21
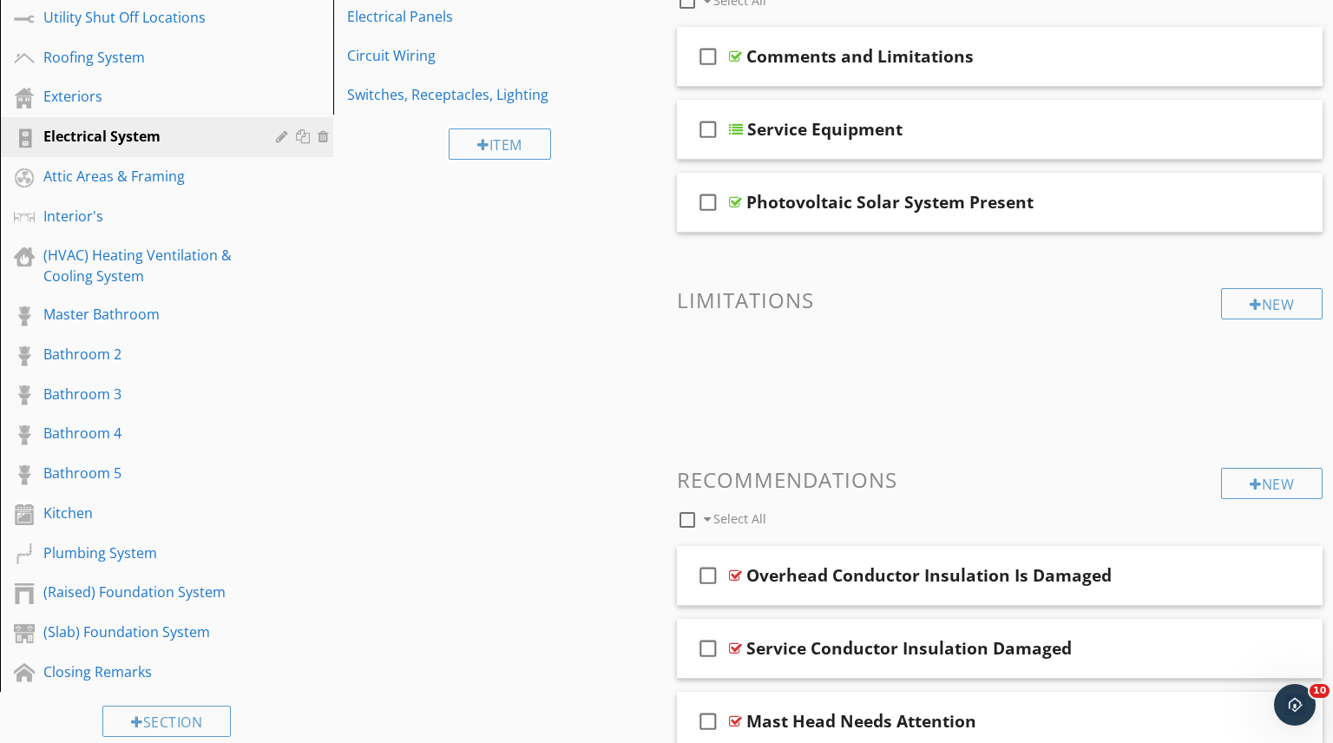
scroll to position [113, 0]
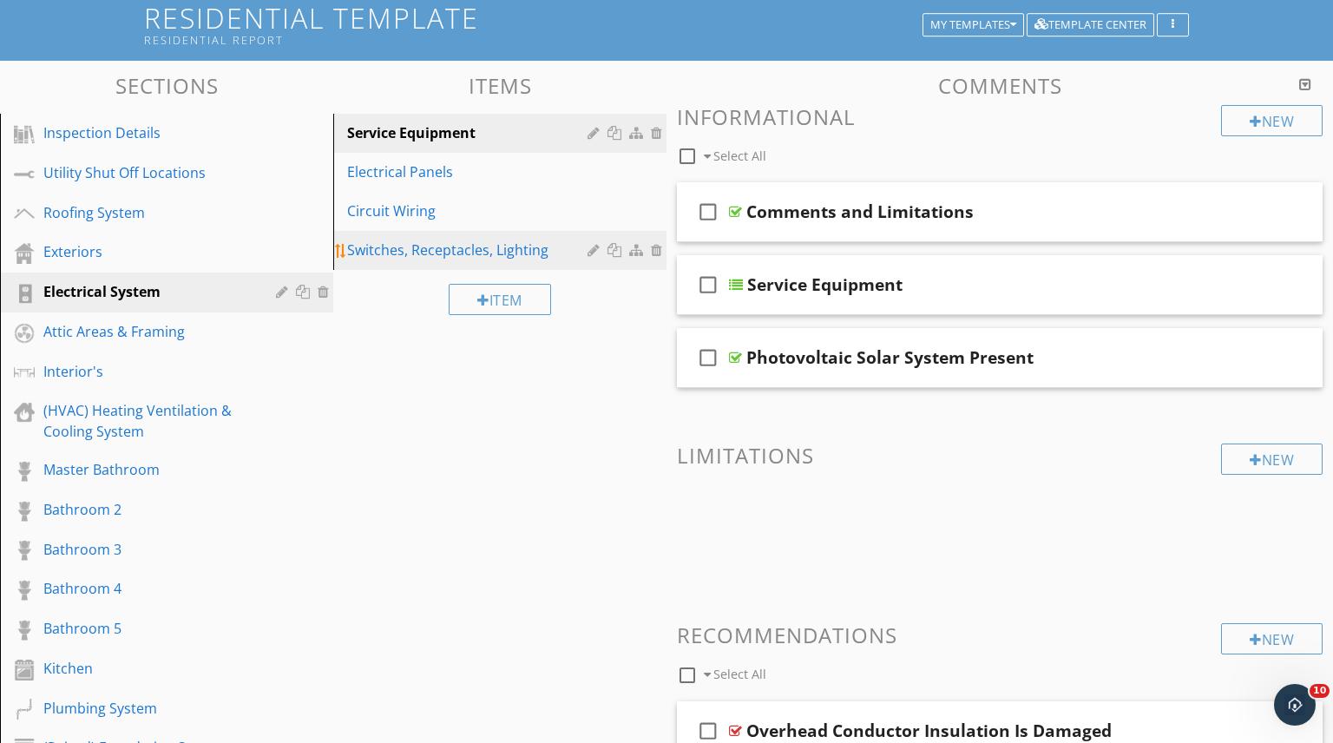
click at [481, 253] on div "Switches, Receptacles, Lighting" at bounding box center [470, 250] width 246 height 21
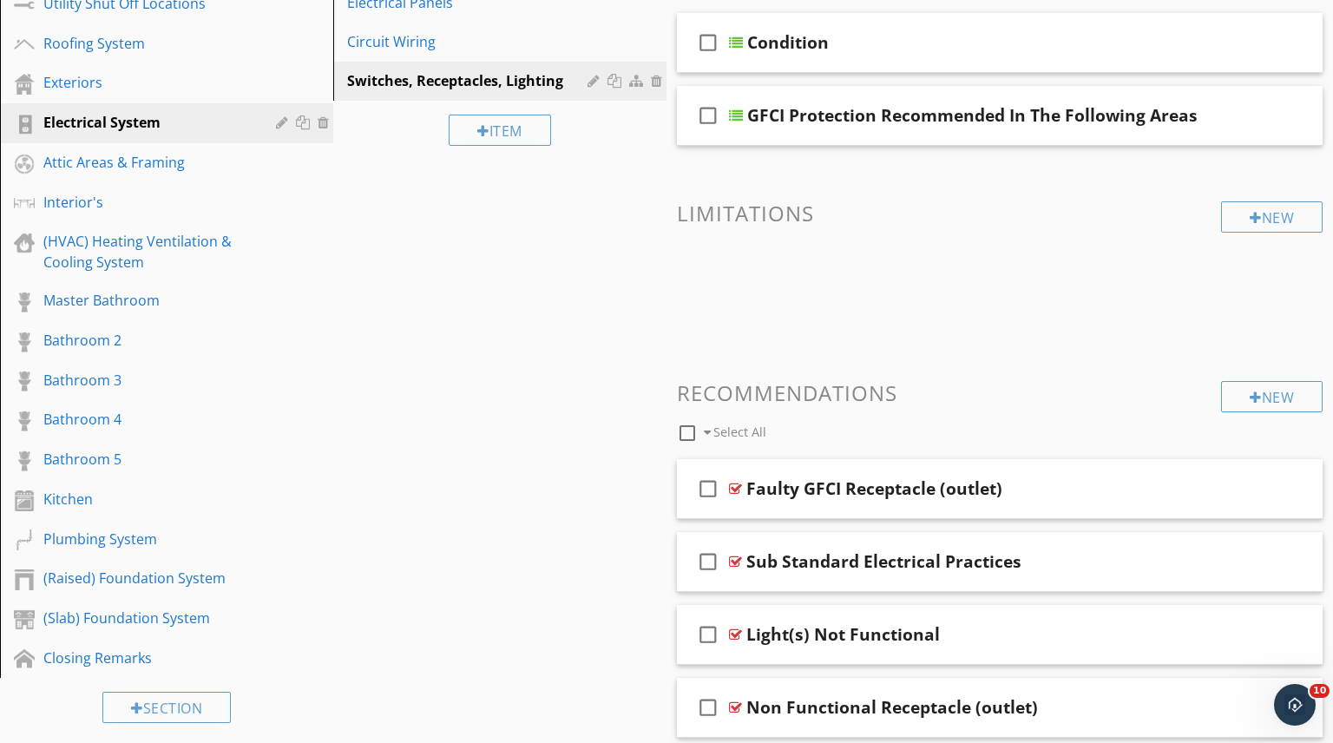
scroll to position [292, 0]
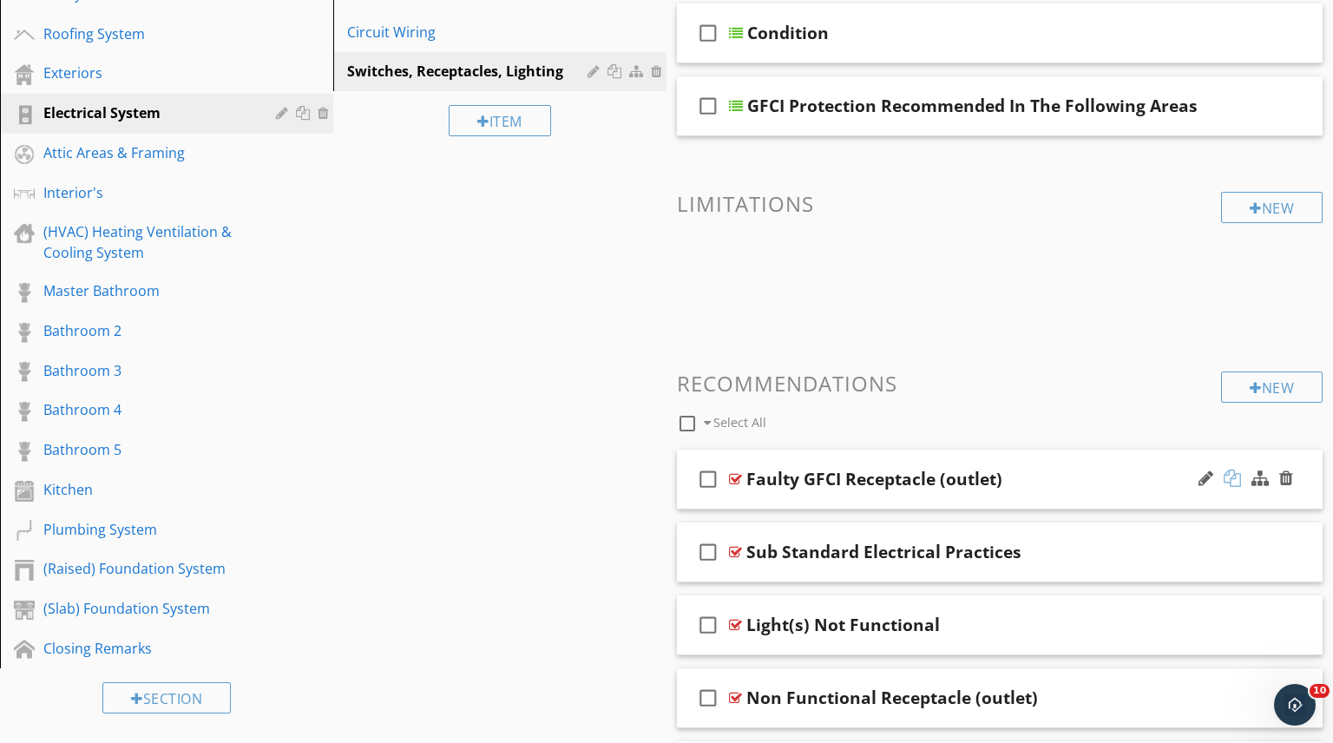
click at [1231, 480] on div at bounding box center [1232, 478] width 17 height 17
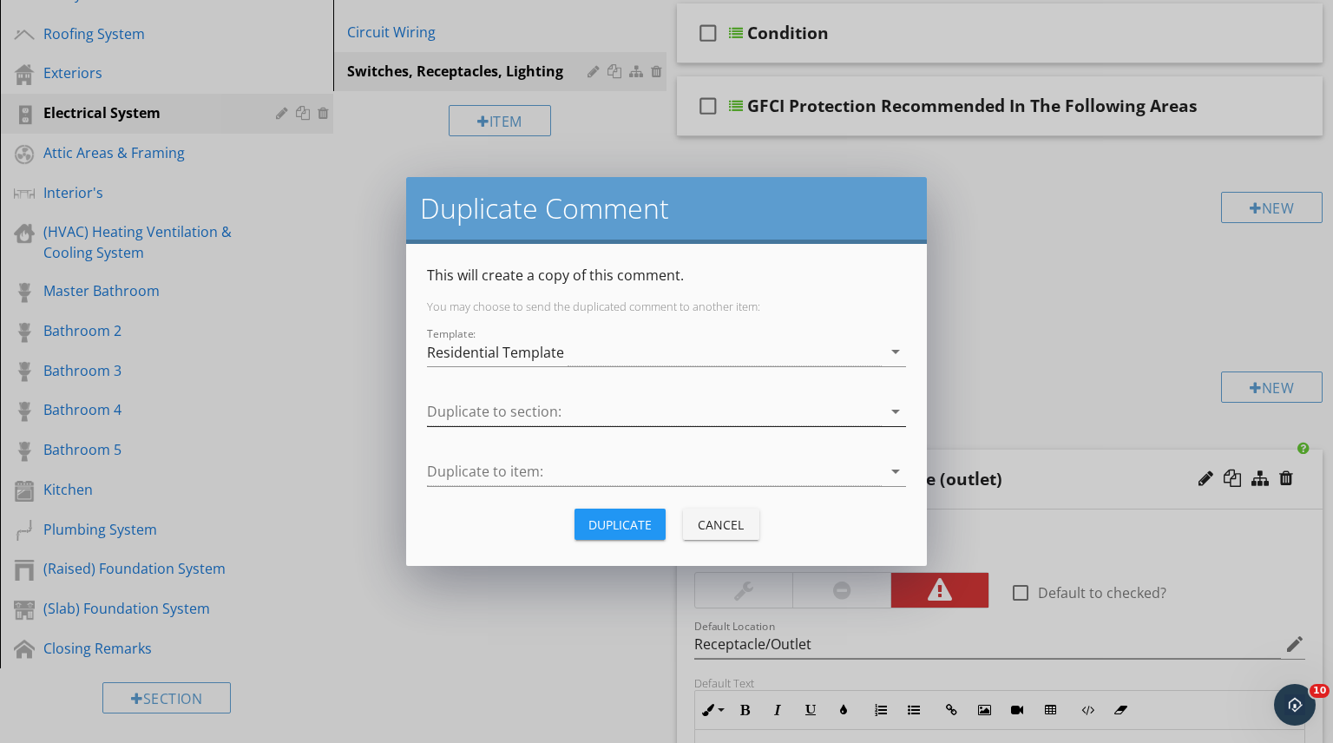
click at [851, 410] on div at bounding box center [654, 412] width 455 height 29
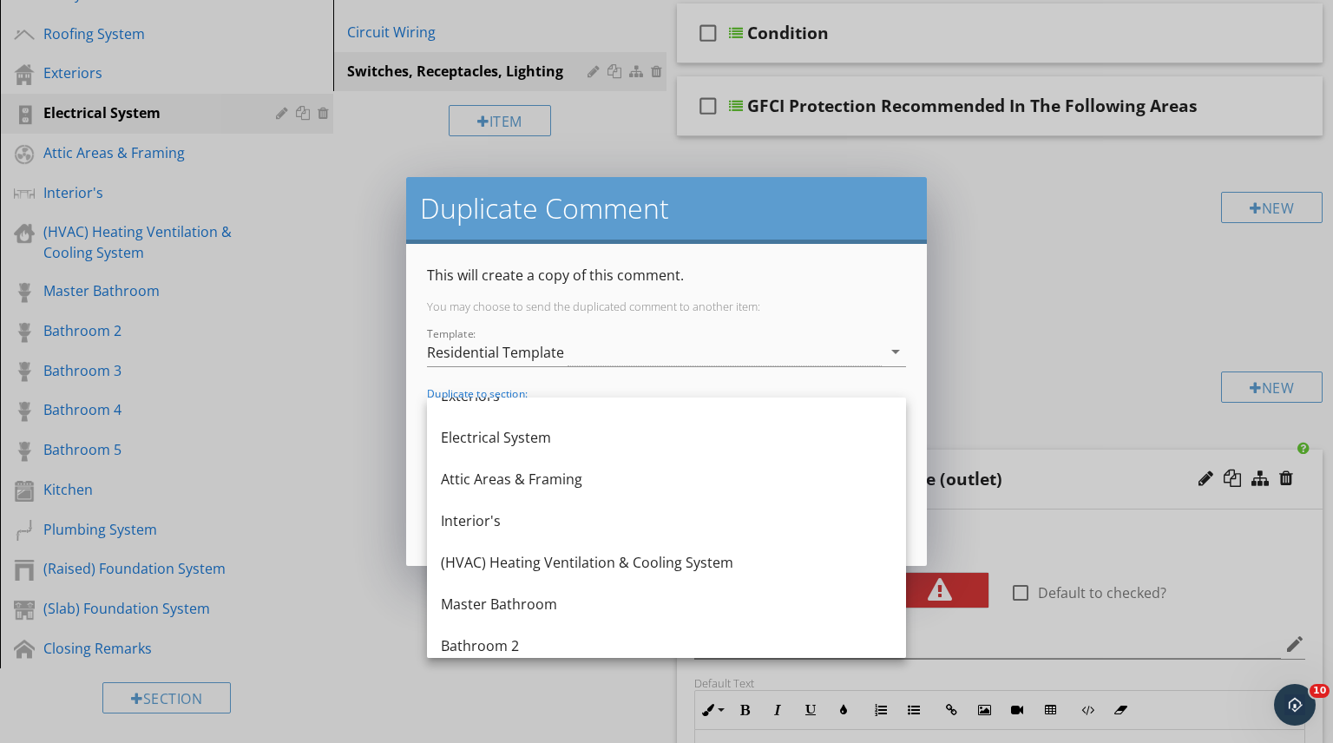
scroll to position [182, 0]
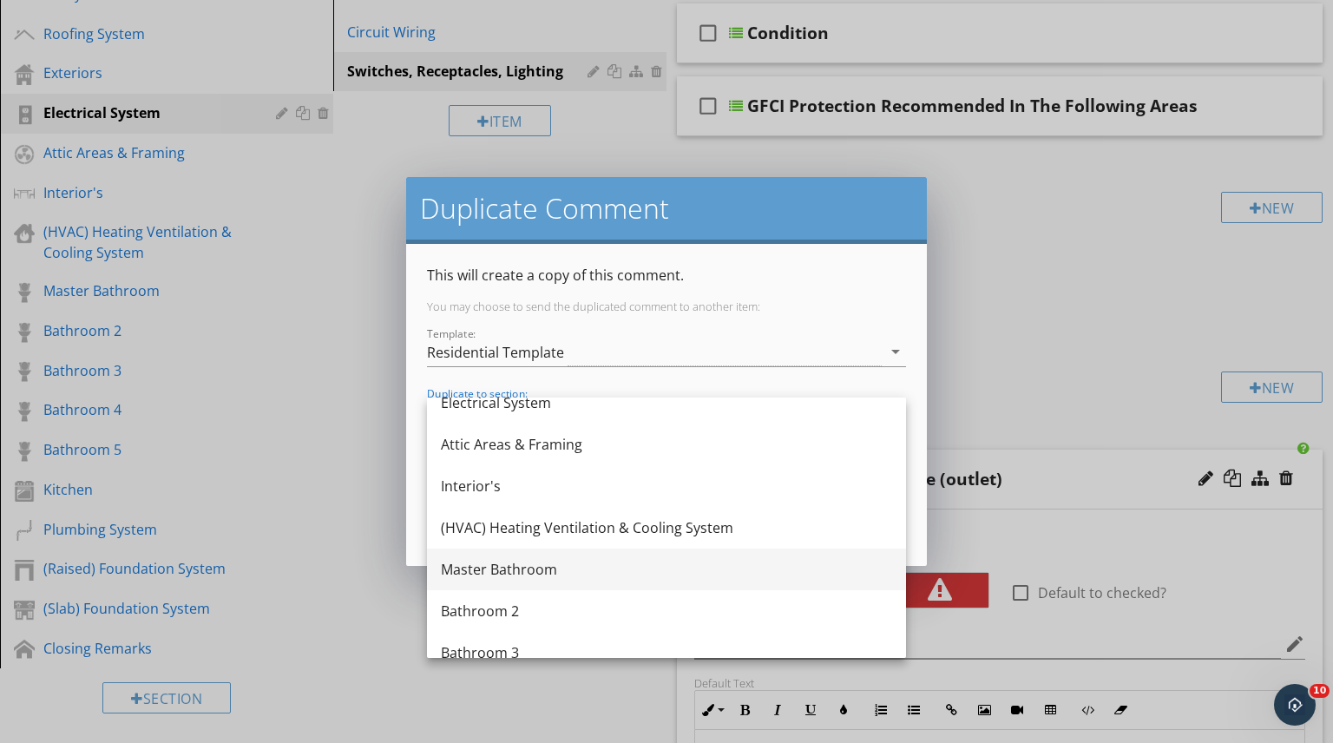
click at [577, 562] on div "Master Bathroom" at bounding box center [666, 569] width 451 height 21
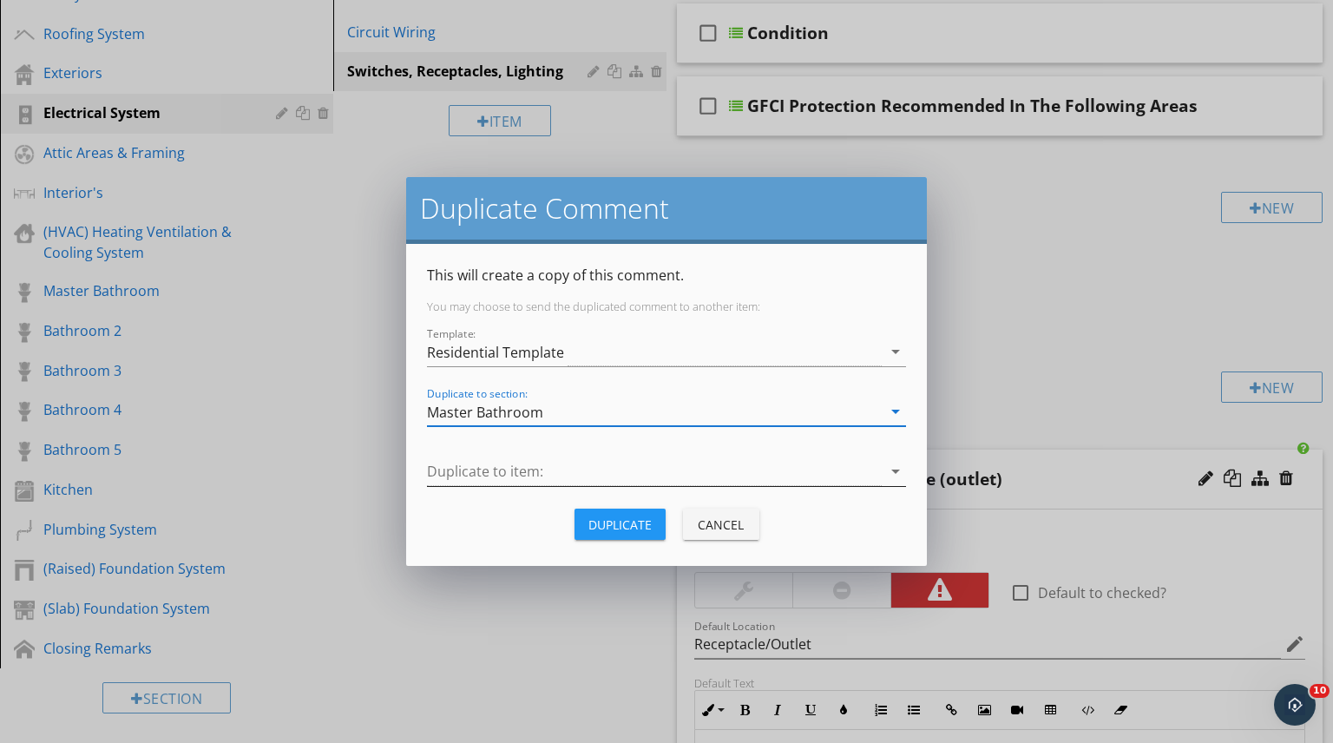
click at [863, 473] on div at bounding box center [654, 471] width 455 height 29
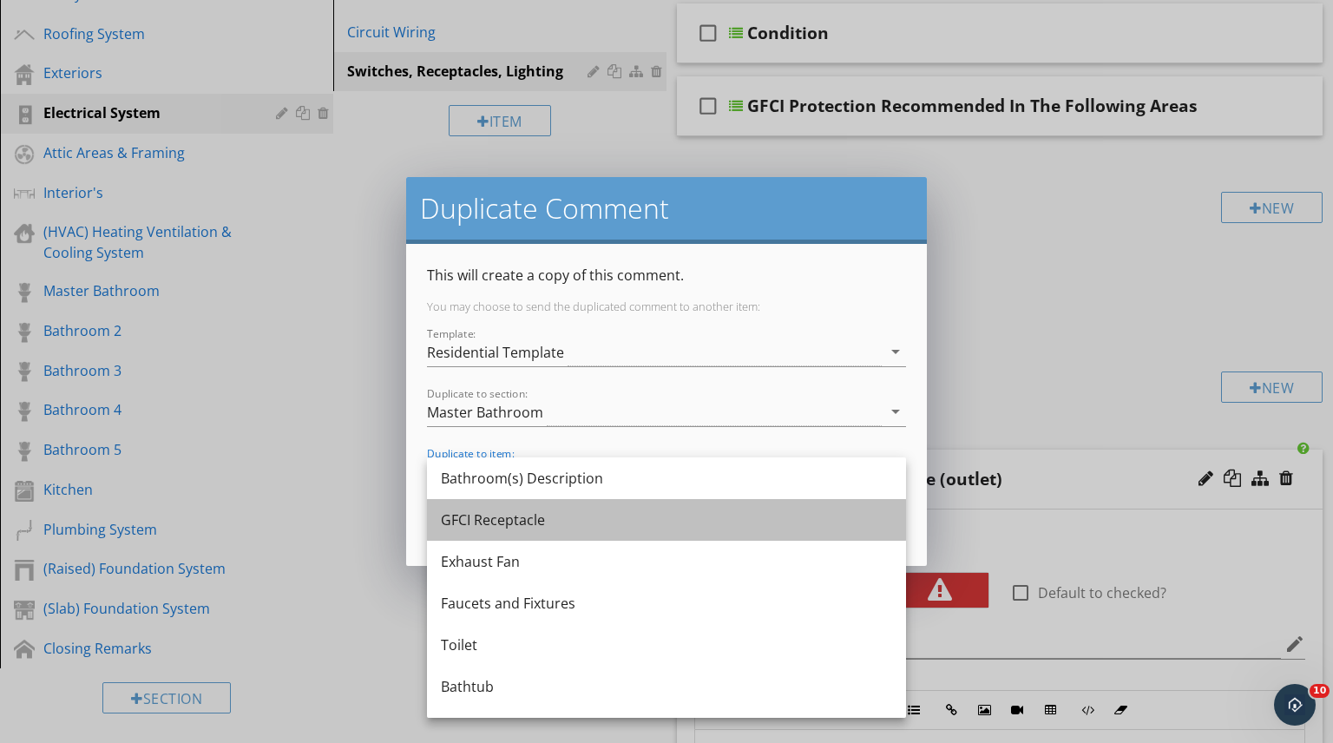
click at [503, 523] on div "GFCI Receptacle" at bounding box center [666, 519] width 451 height 21
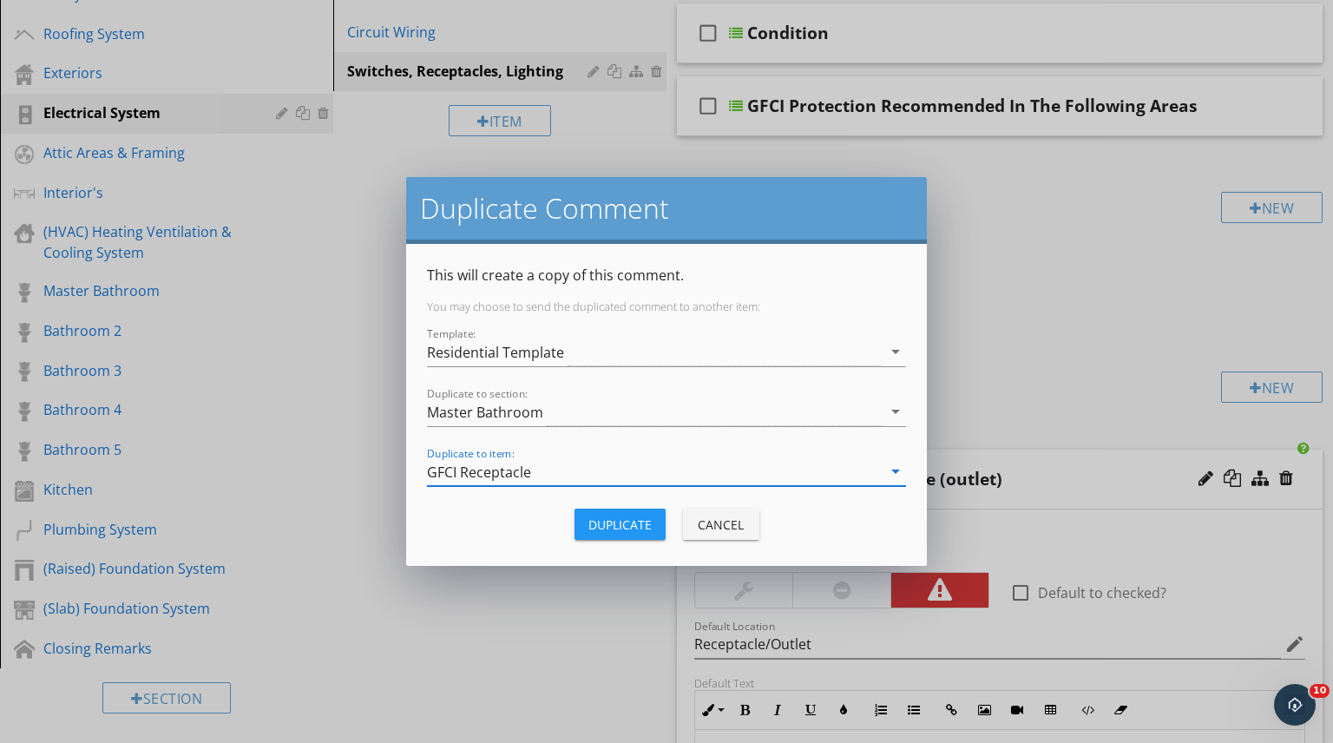
click at [622, 519] on div "Duplicate" at bounding box center [619, 525] width 63 height 18
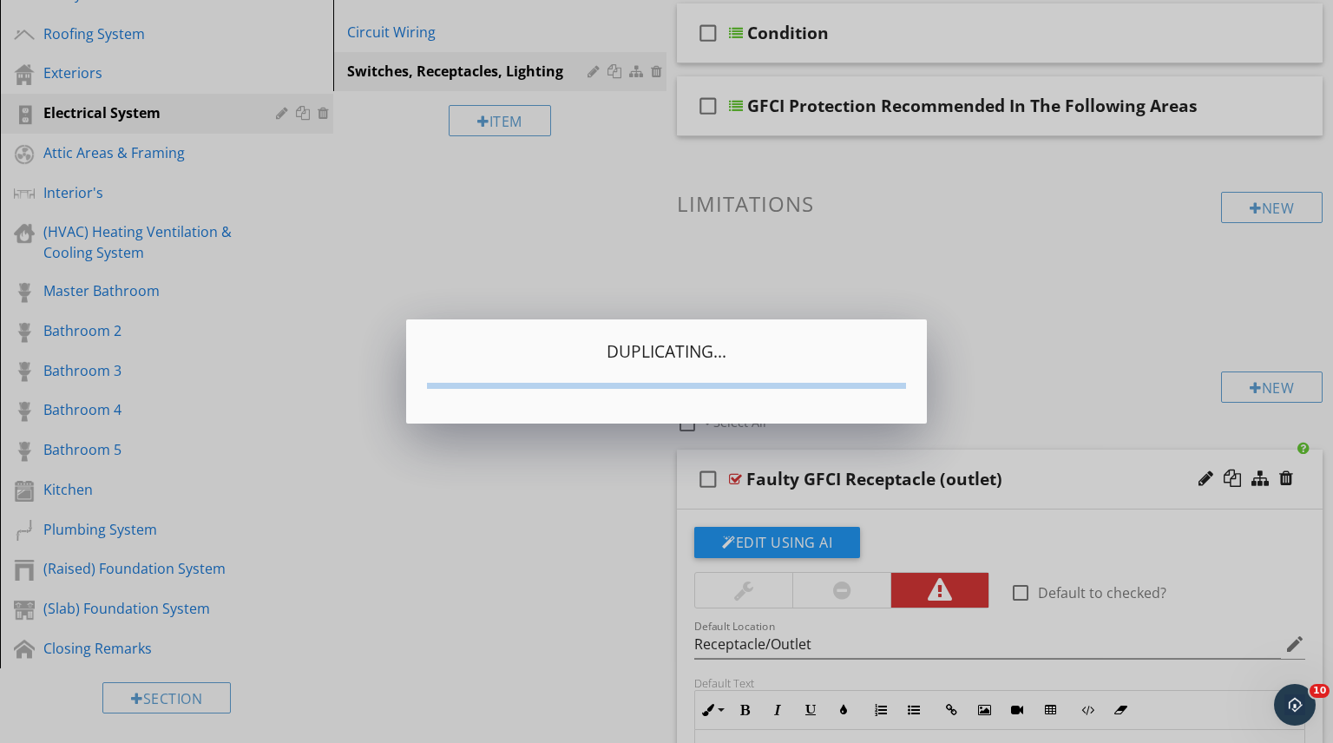
type textarea "<p><strong><span style="color: rgb(213, 54, 54);">Not Acceptable Be Advised:</s…"
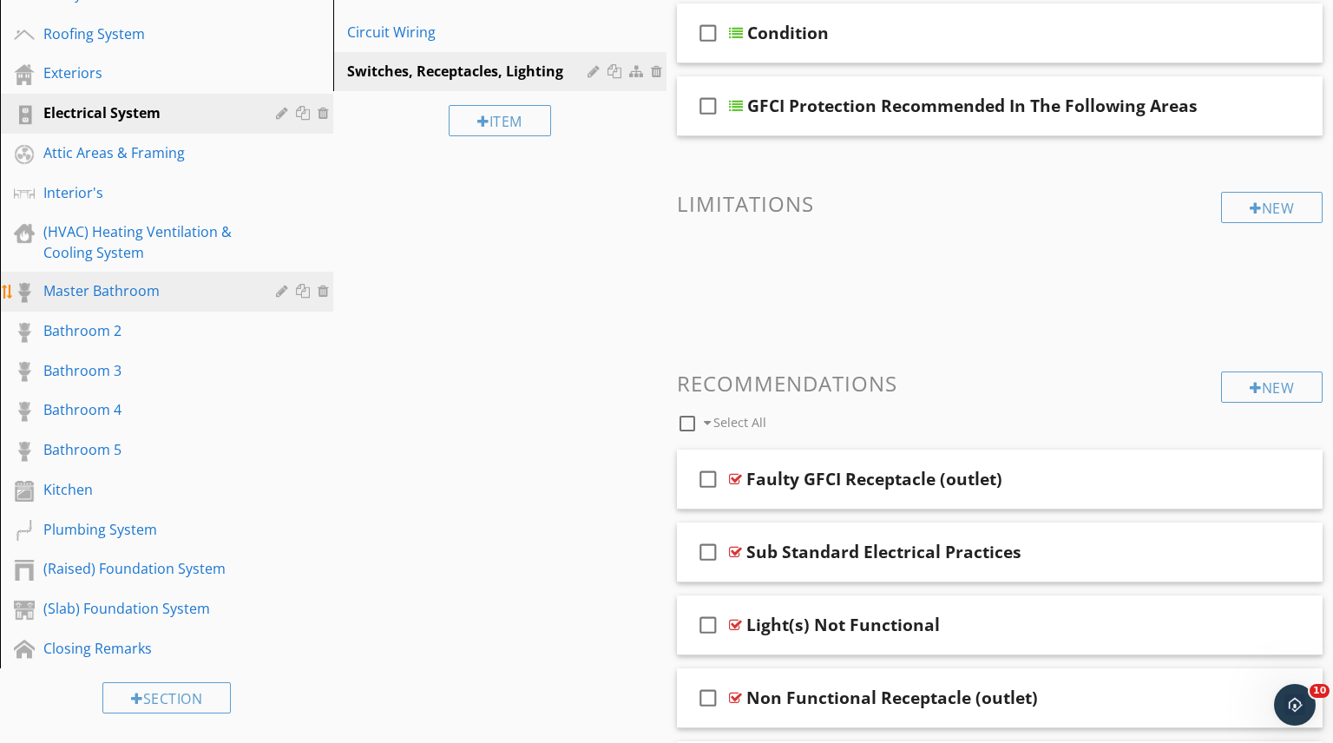
click at [108, 286] on div "Master Bathroom" at bounding box center [146, 290] width 207 height 21
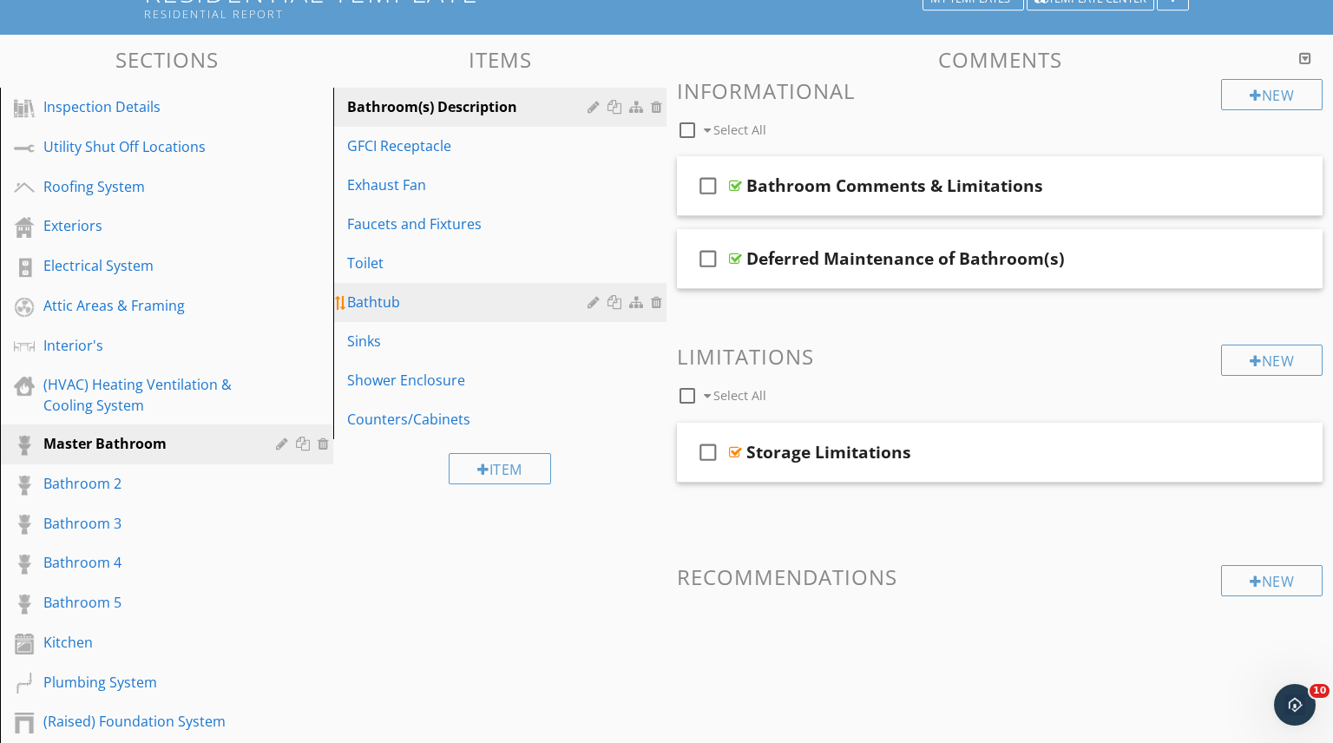
scroll to position [137, 0]
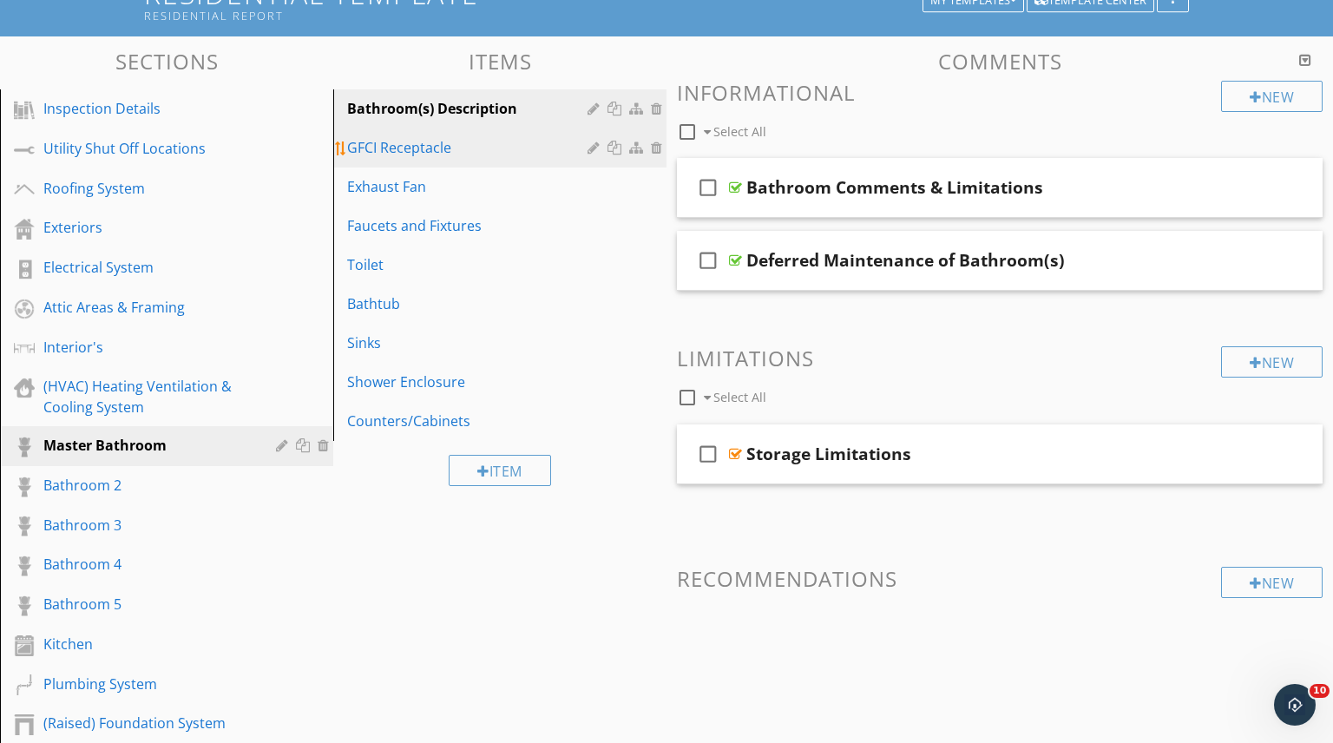
click at [410, 145] on div "GFCI Receptacle" at bounding box center [470, 147] width 246 height 21
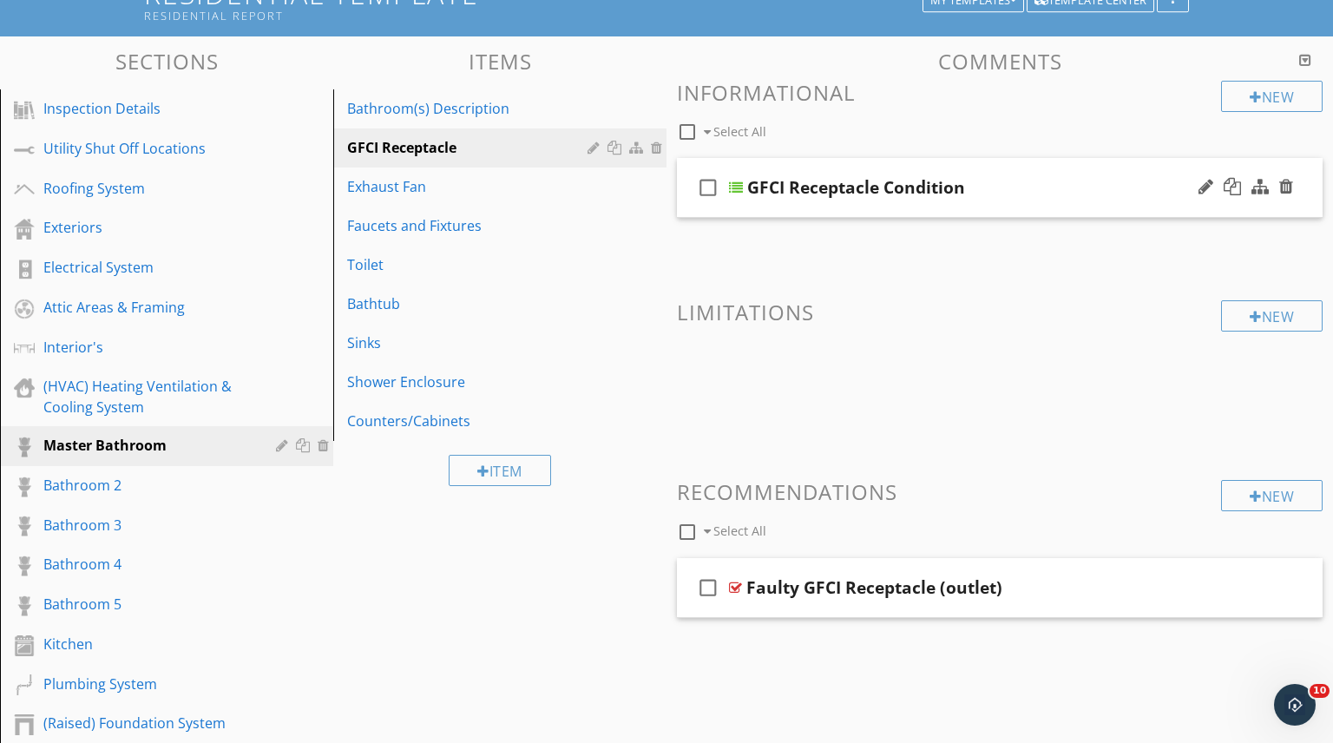
click at [1042, 194] on div "GFCI Receptacle Condition" at bounding box center [976, 187] width 458 height 21
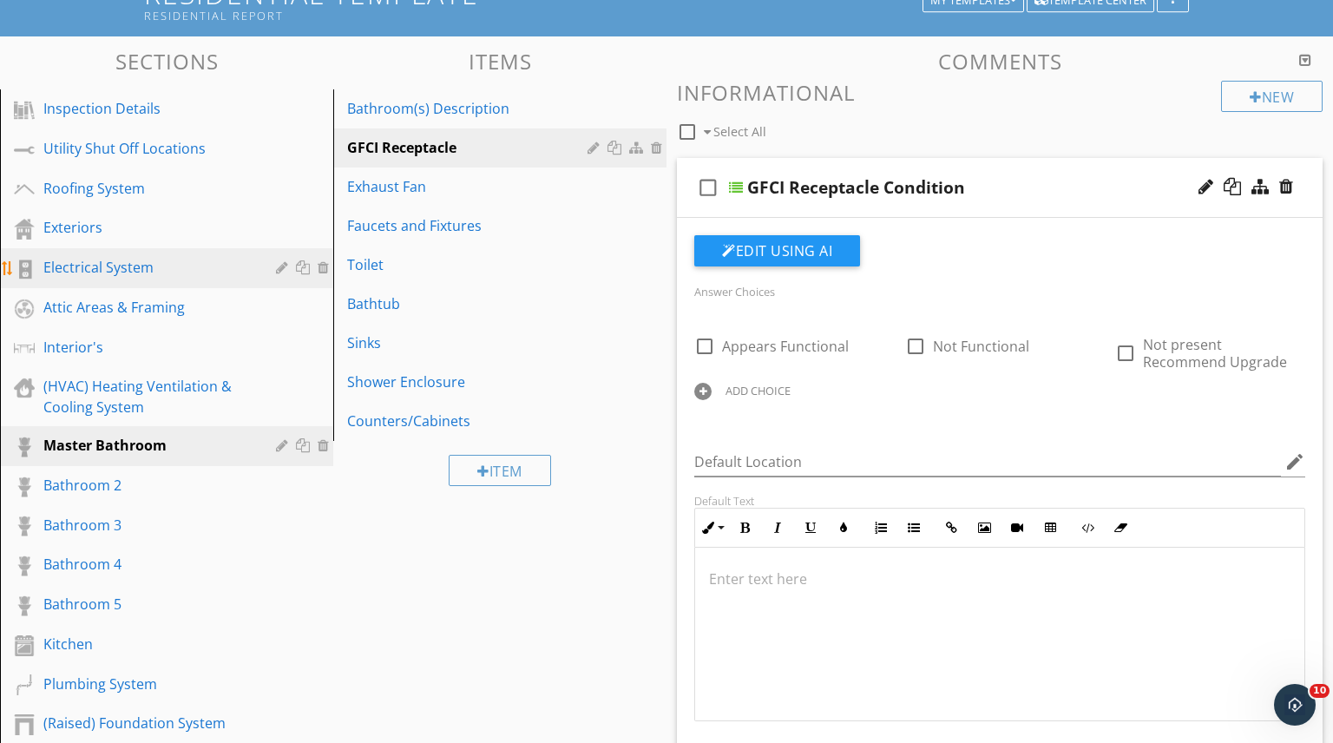
click at [128, 273] on div "Electrical System" at bounding box center [146, 267] width 207 height 21
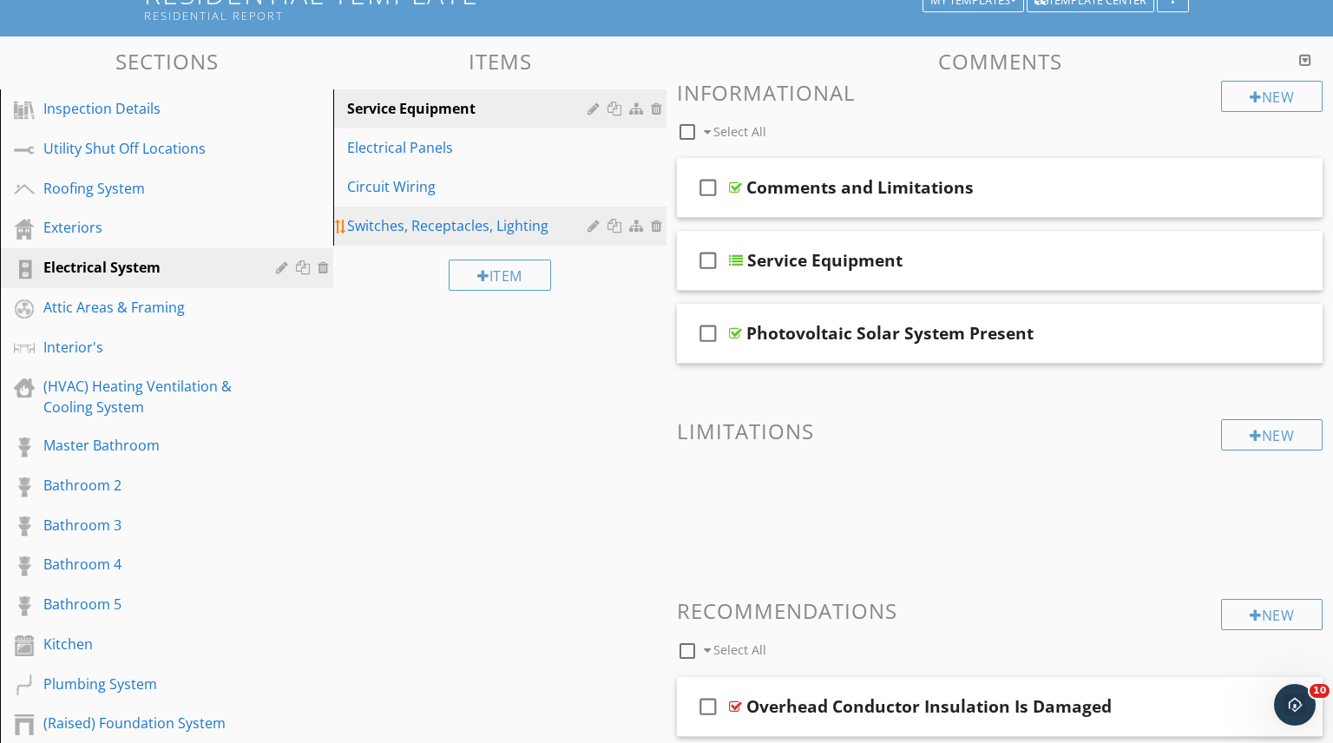
click at [432, 231] on div "Switches, Receptacles, Lighting" at bounding box center [470, 225] width 246 height 21
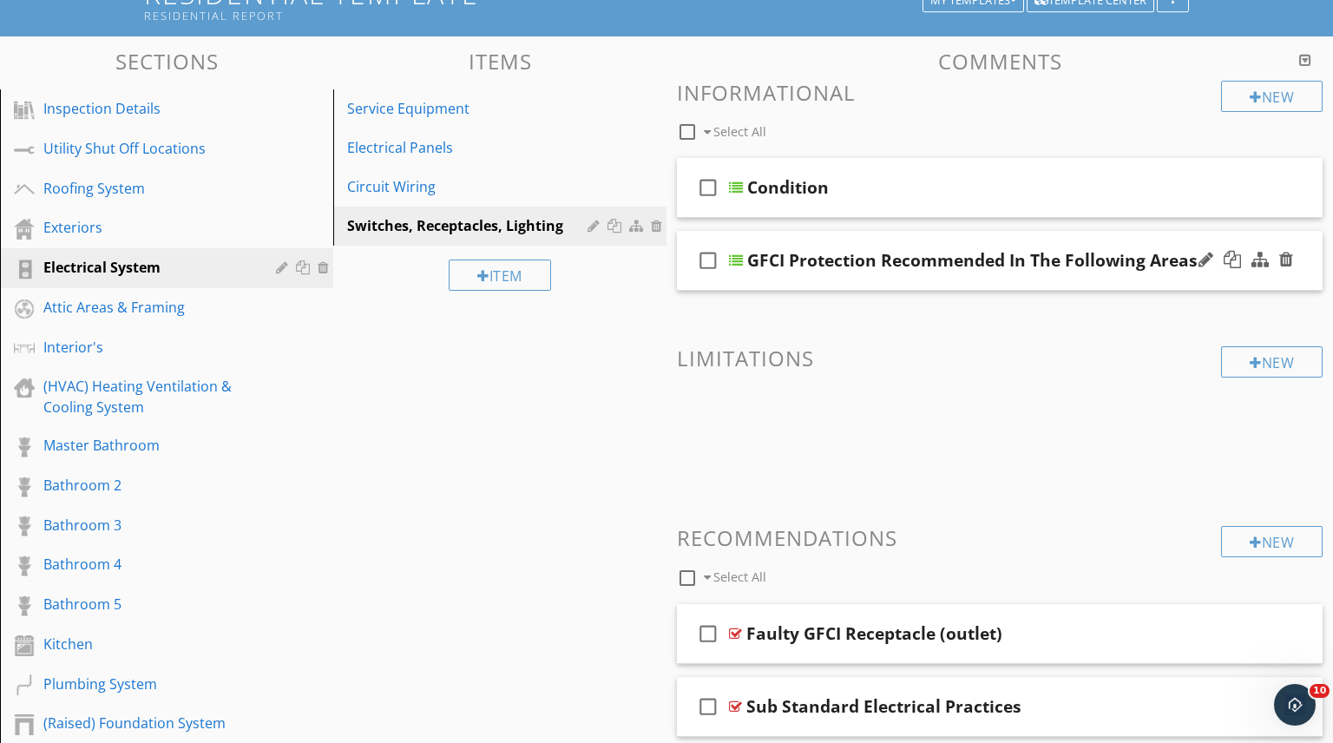
click at [955, 257] on div "GFCI Protection Recommended In The Following Areas" at bounding box center [972, 260] width 450 height 21
click at [1219, 282] on div "check_box_outline_blank GFCI Protection Recommended In The Following Areas" at bounding box center [1000, 261] width 646 height 60
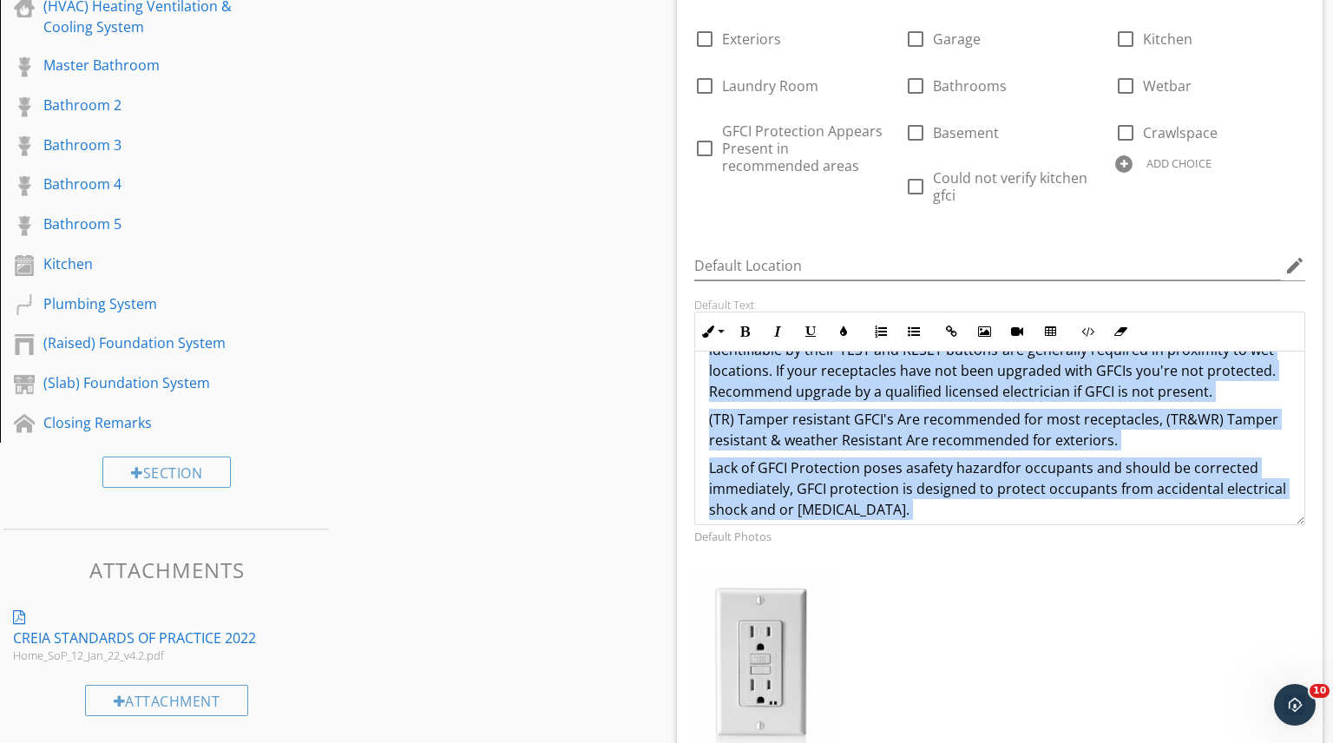
scroll to position [188, 0]
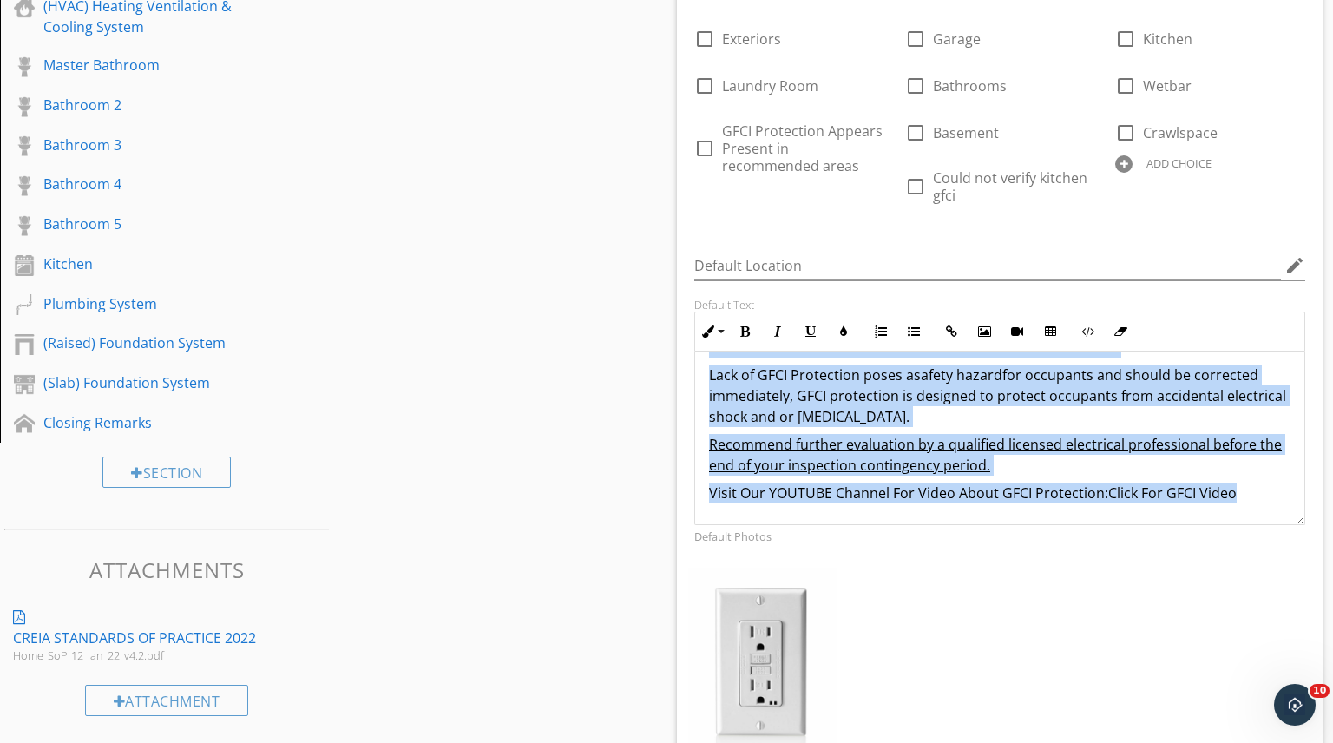
drag, startPoint x: 708, startPoint y: 382, endPoint x: 1014, endPoint y: 536, distance: 342.0
click at [1014, 536] on div "Answer Choices check_box_outline_blank Exteriors check_box_outline_blank Garage…" at bounding box center [1000, 396] width 632 height 936
copy div "GFCI (Ground Fault Circuit Interrupter) protection is recommended for outlets/r…"
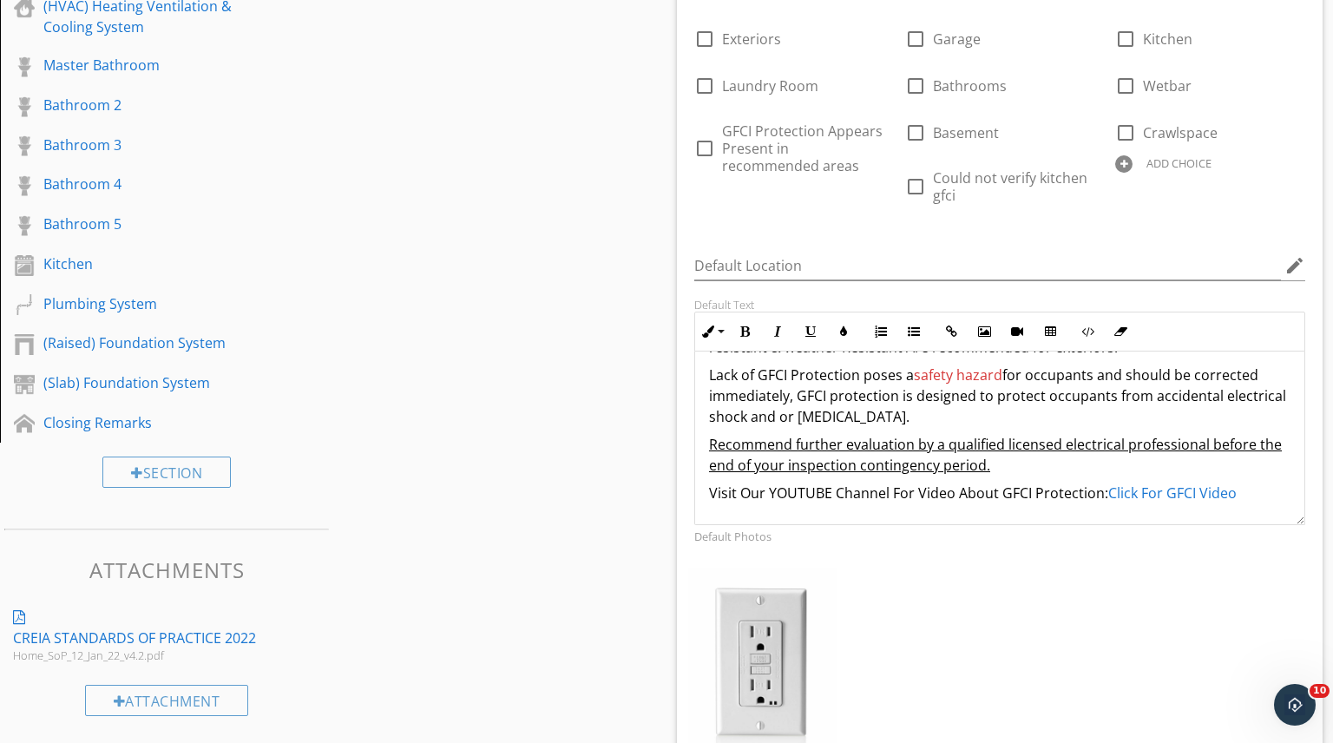
click at [1015, 544] on div "Default Photos" at bounding box center [1000, 535] width 632 height 21
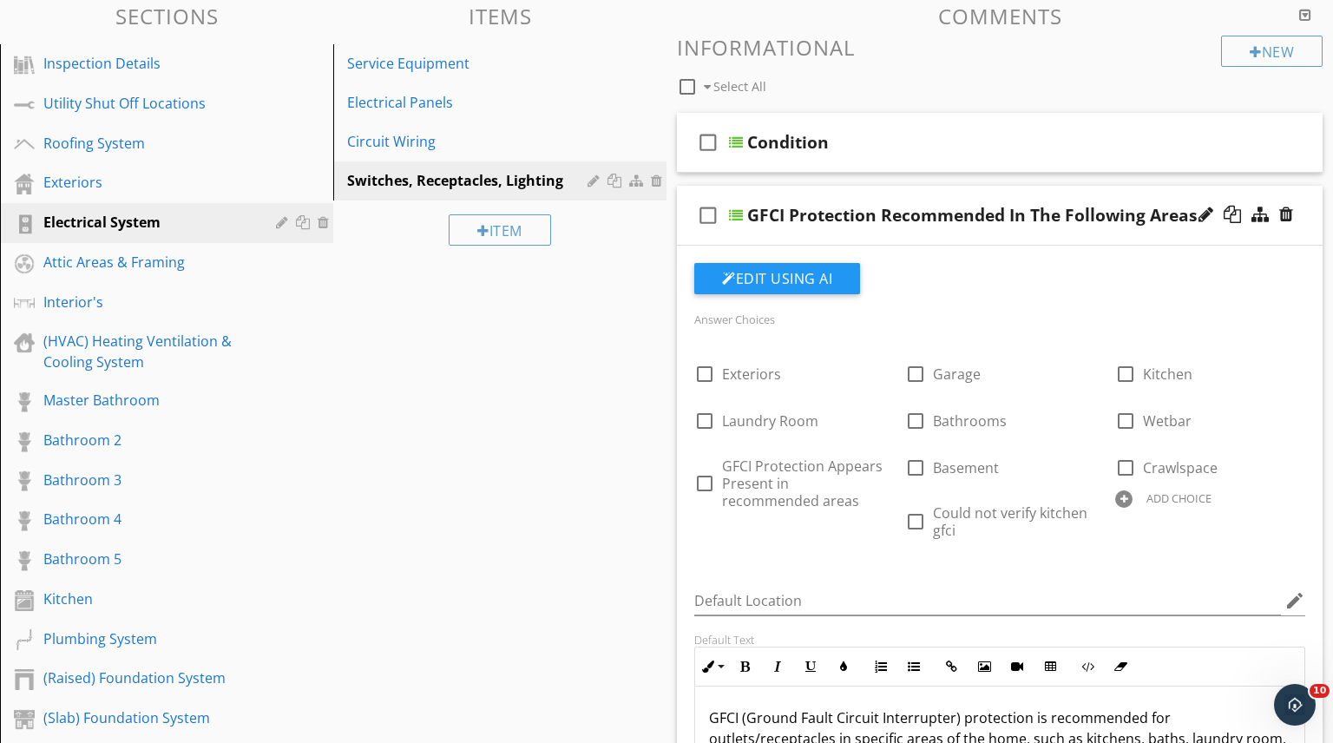
scroll to position [0, 0]
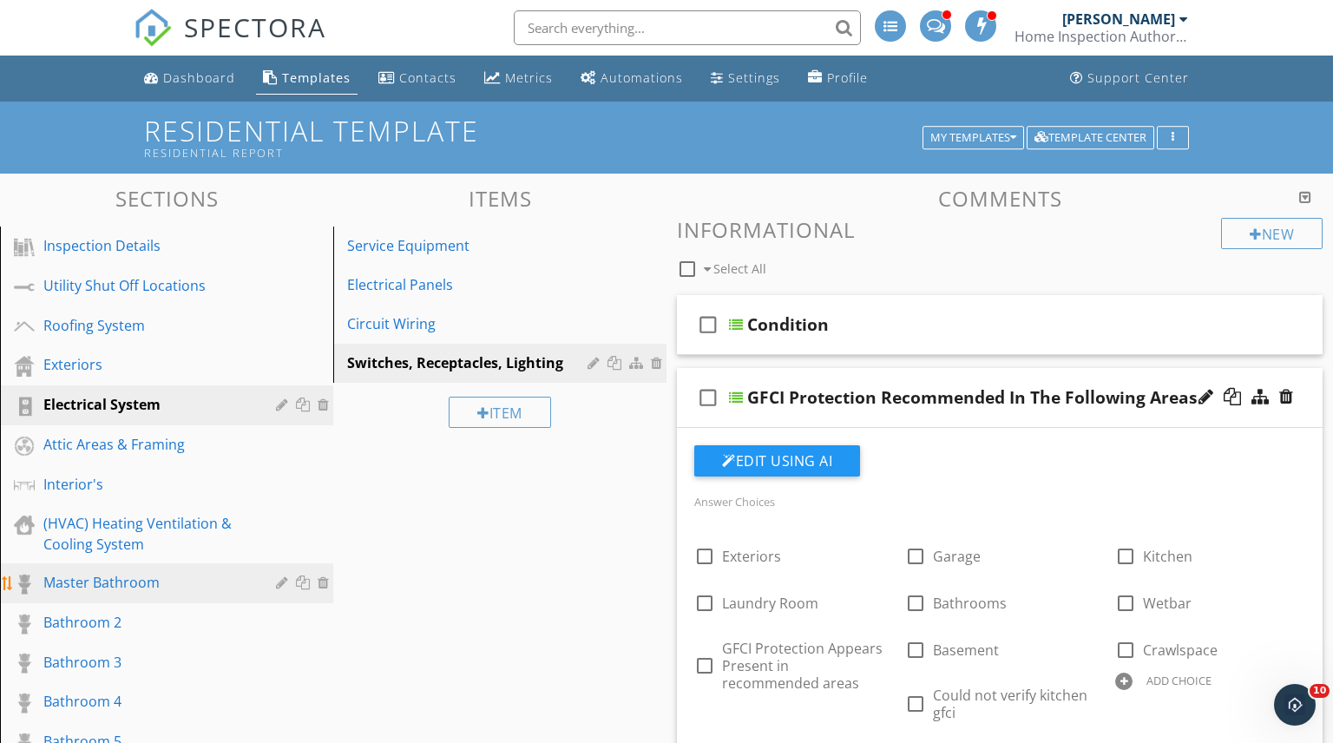
click at [102, 577] on div "Master Bathroom" at bounding box center [146, 582] width 207 height 21
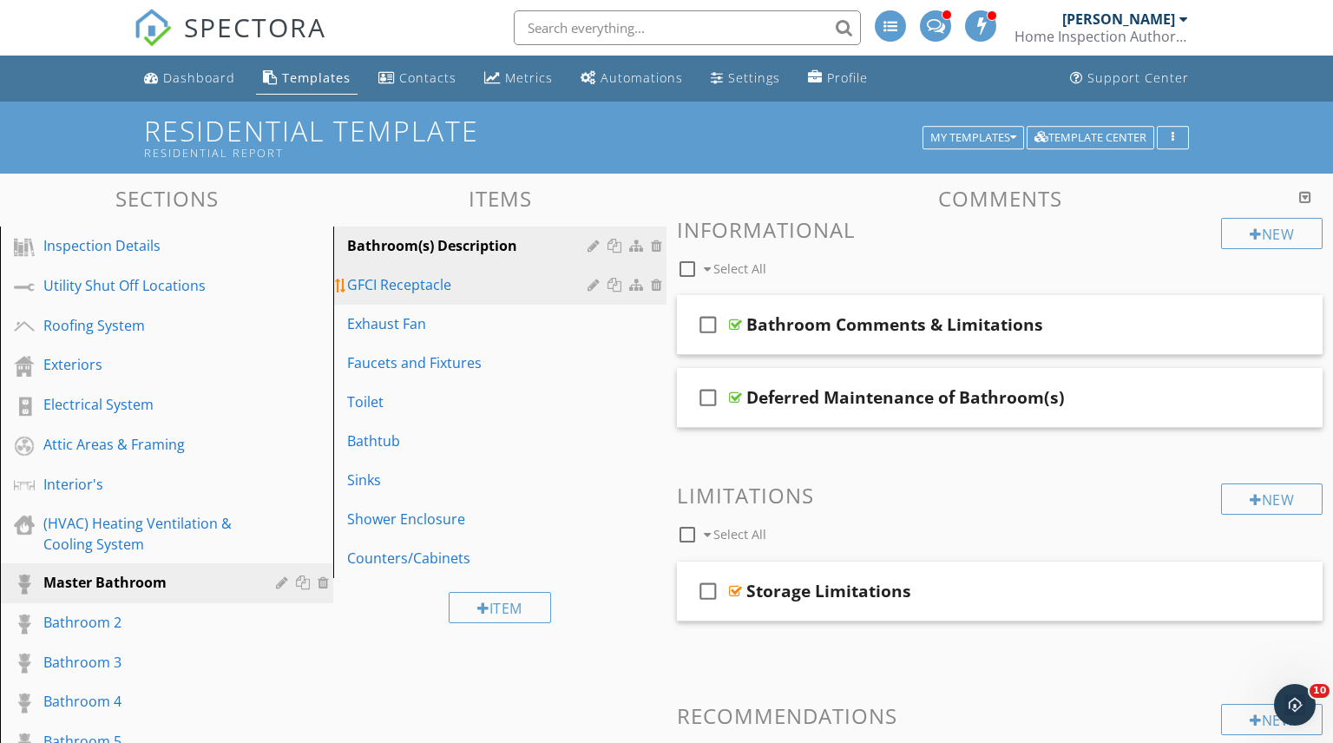
click at [403, 286] on div "GFCI Receptacle" at bounding box center [470, 284] width 246 height 21
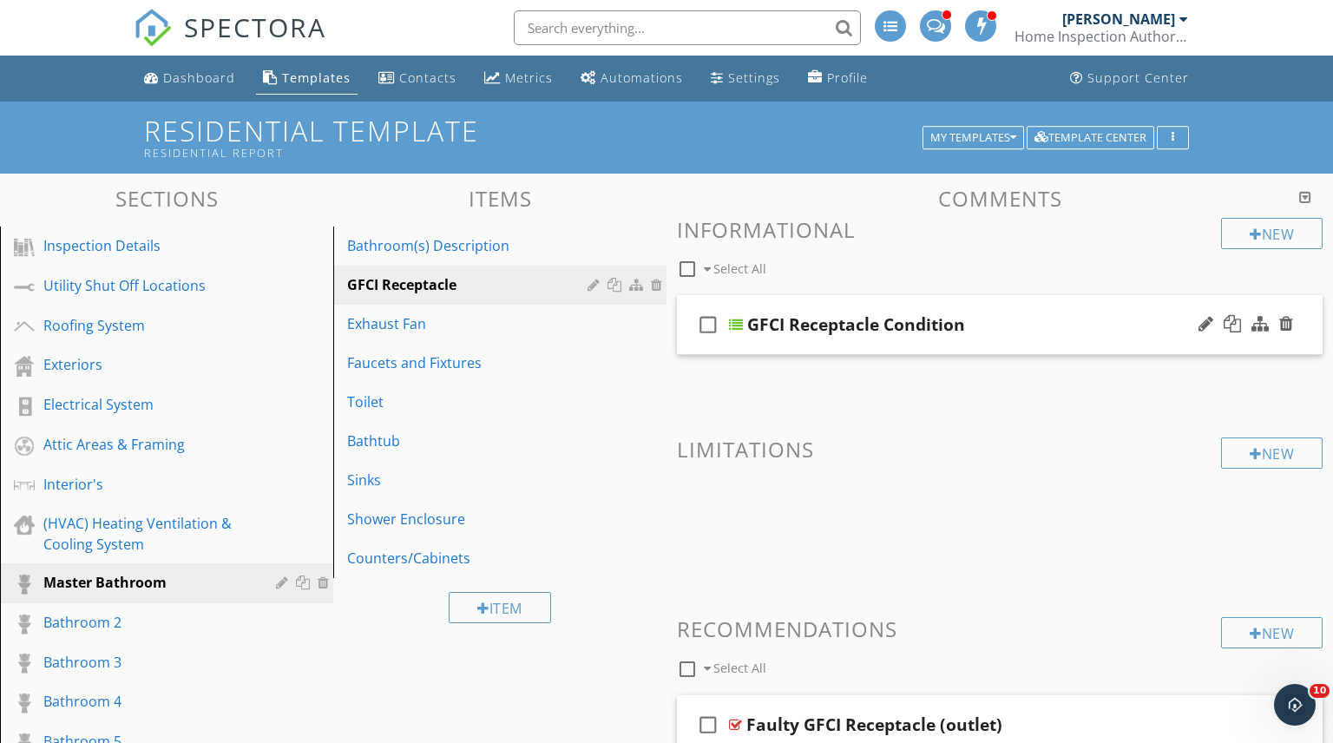
click at [1063, 333] on div "GFCI Receptacle Condition" at bounding box center [976, 324] width 458 height 21
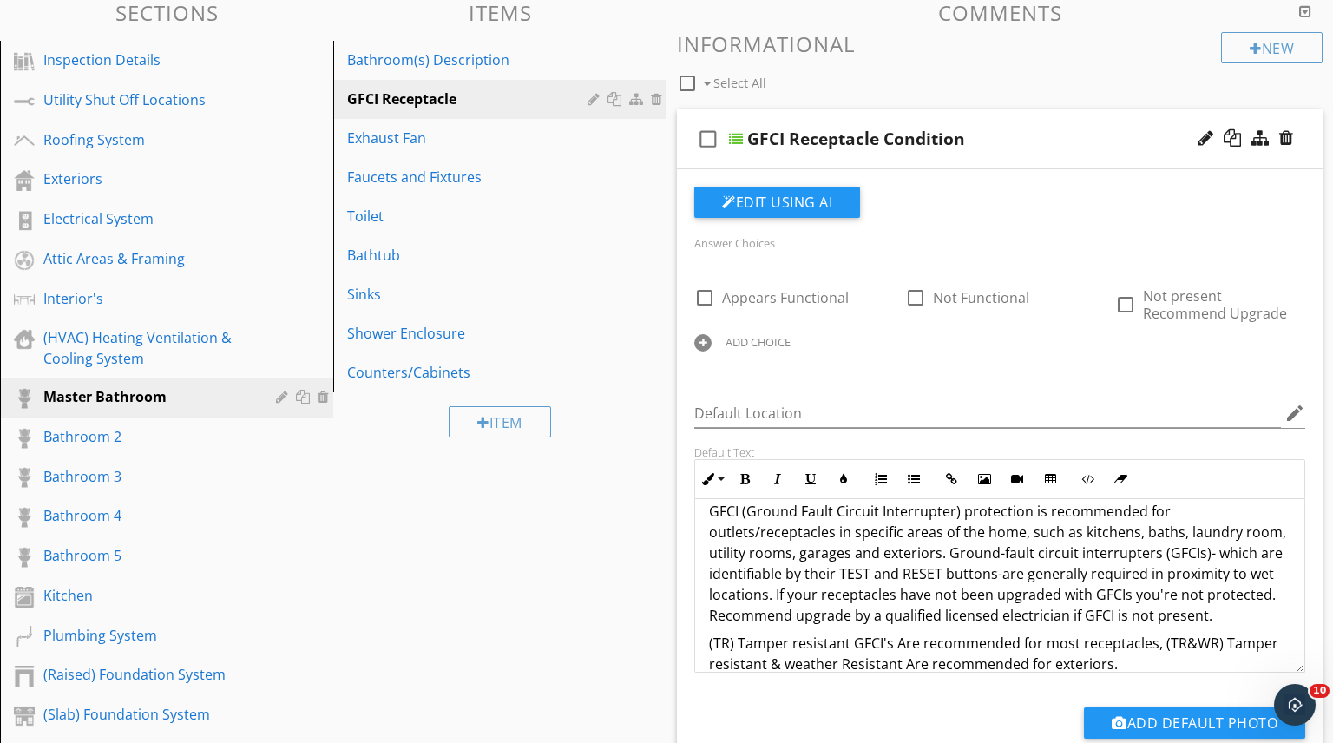
scroll to position [28, 0]
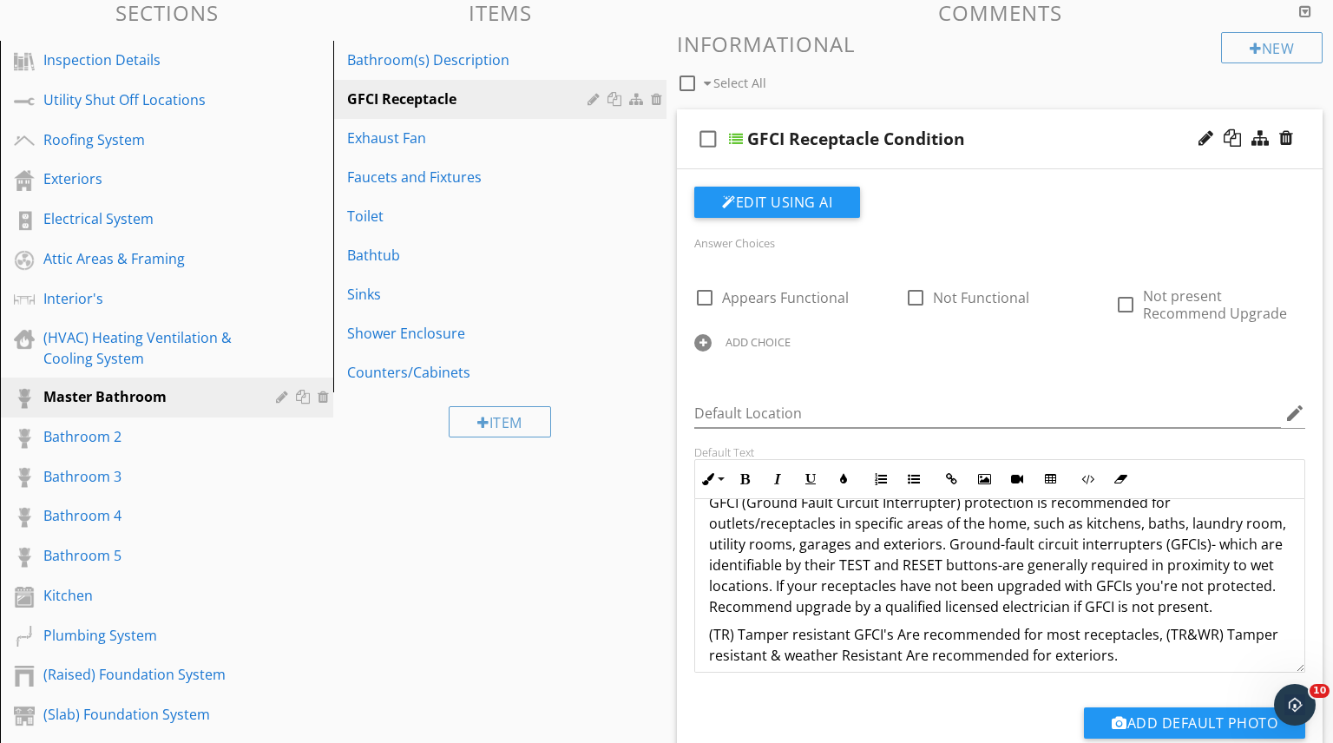
click at [1241, 569] on p "GFCI (Ground Fault Circuit Interrupter) protection is recommended for outlets/r…" at bounding box center [1000, 554] width 582 height 125
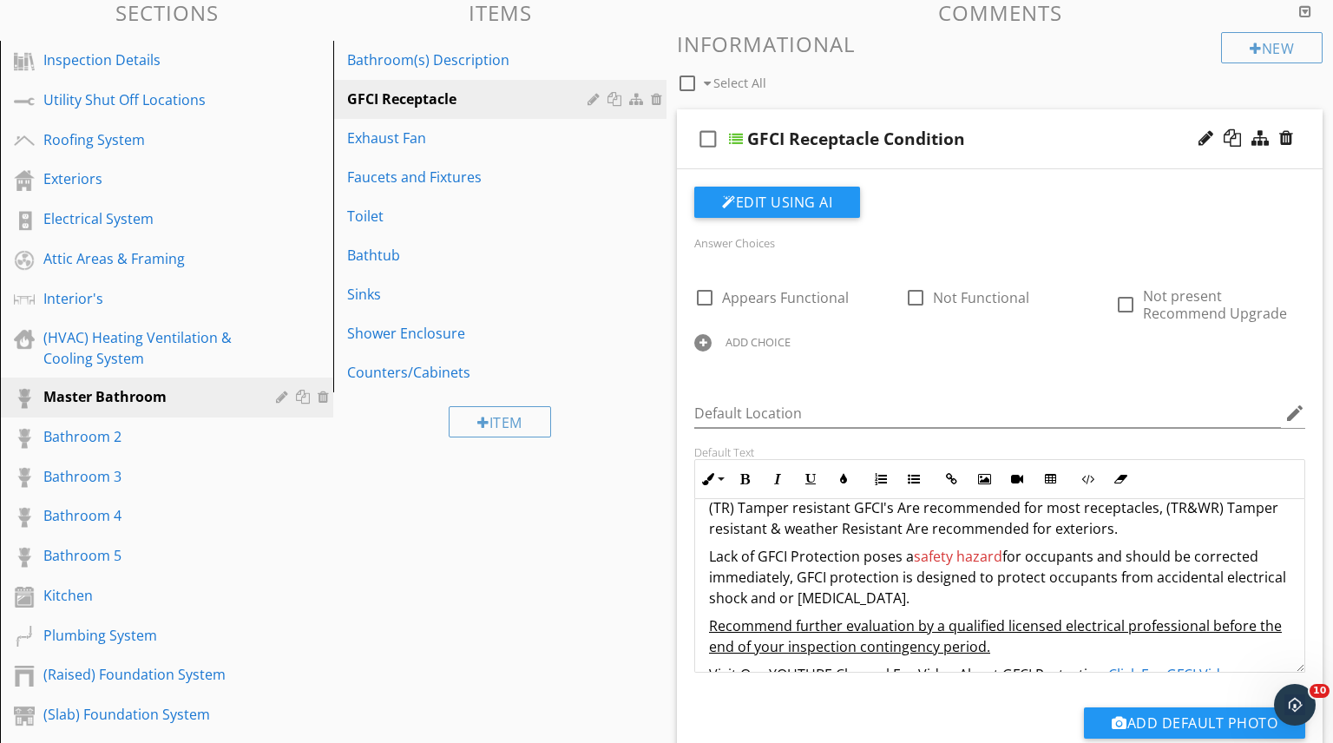
scroll to position [195, 0]
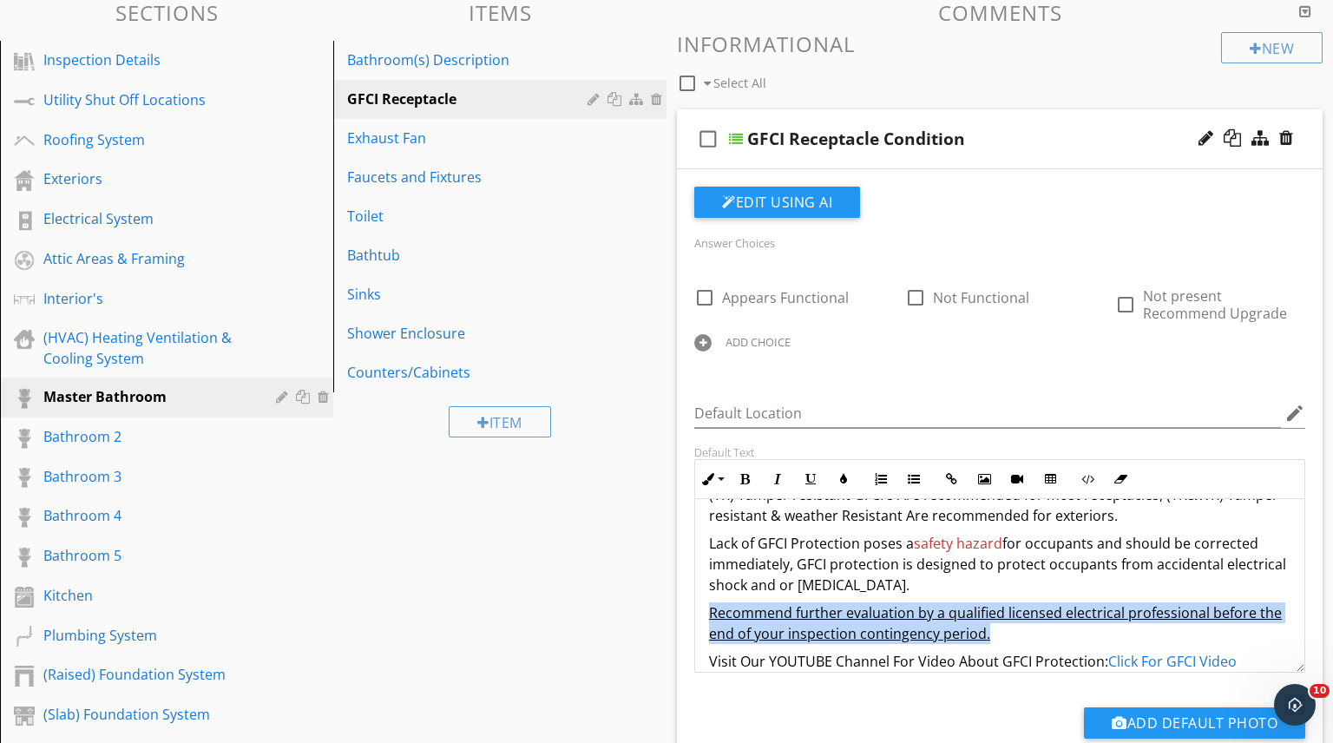
drag, startPoint x: 707, startPoint y: 590, endPoint x: 992, endPoint y: 621, distance: 286.4
click at [992, 621] on div "GFCI (Ground Fault Circuit Interrupter) protection is recommended for outlets/r…" at bounding box center [999, 498] width 609 height 389
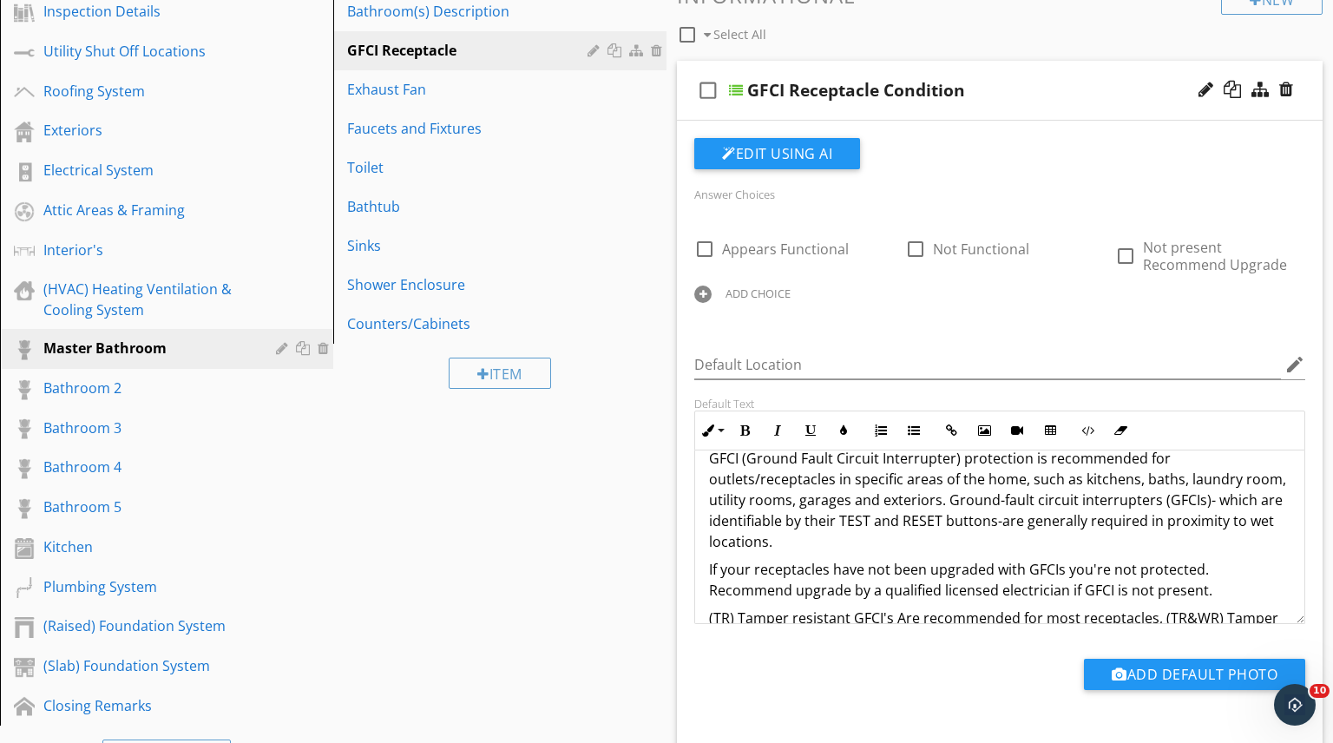
scroll to position [0, 0]
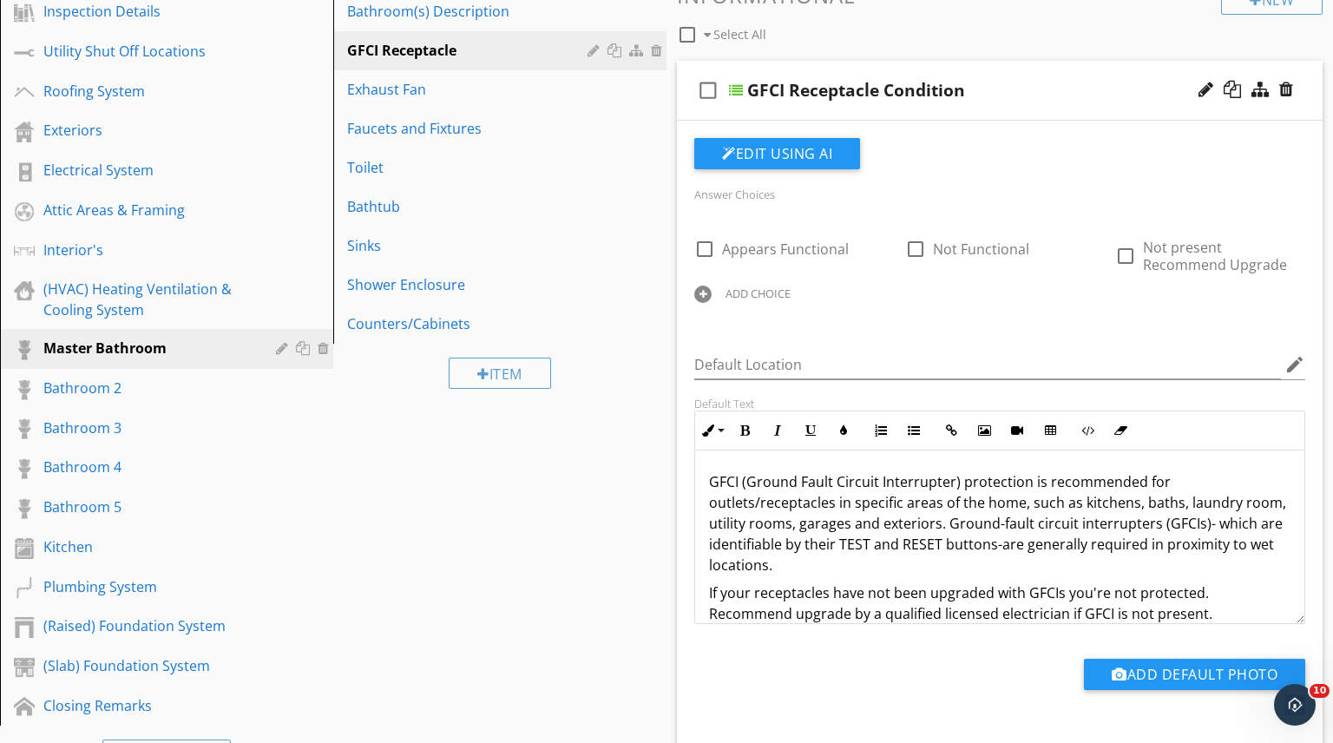
click at [1085, 89] on div "GFCI Receptacle Condition" at bounding box center [976, 90] width 458 height 21
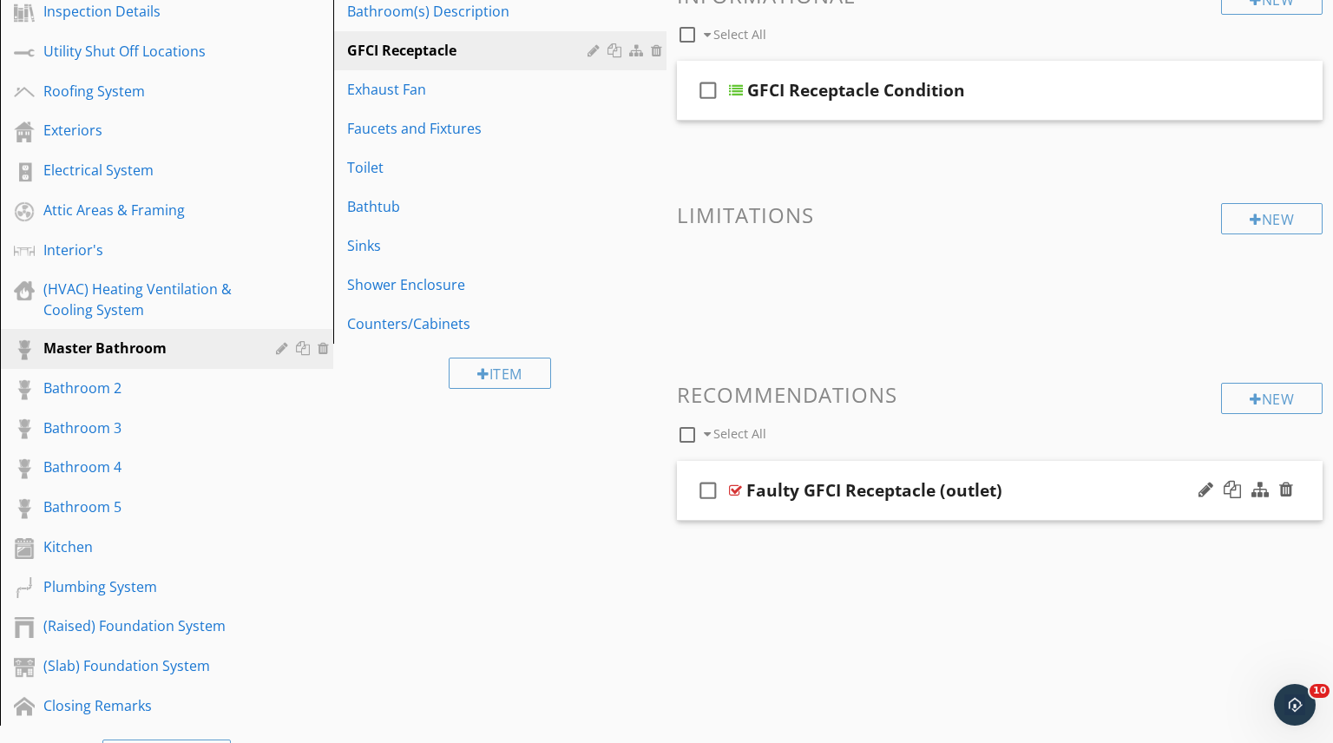
click at [1064, 494] on div "Faulty GFCI Receptacle (outlet)" at bounding box center [975, 490] width 458 height 21
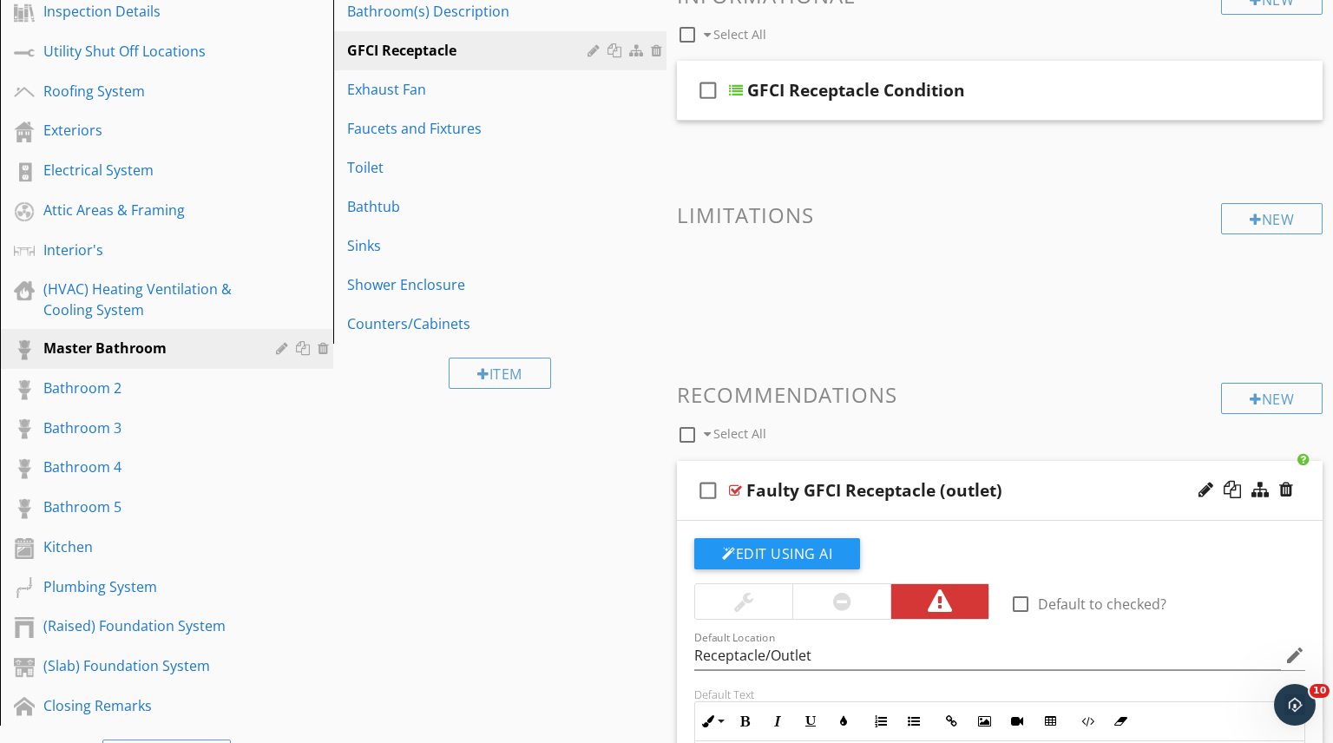
scroll to position [301, 0]
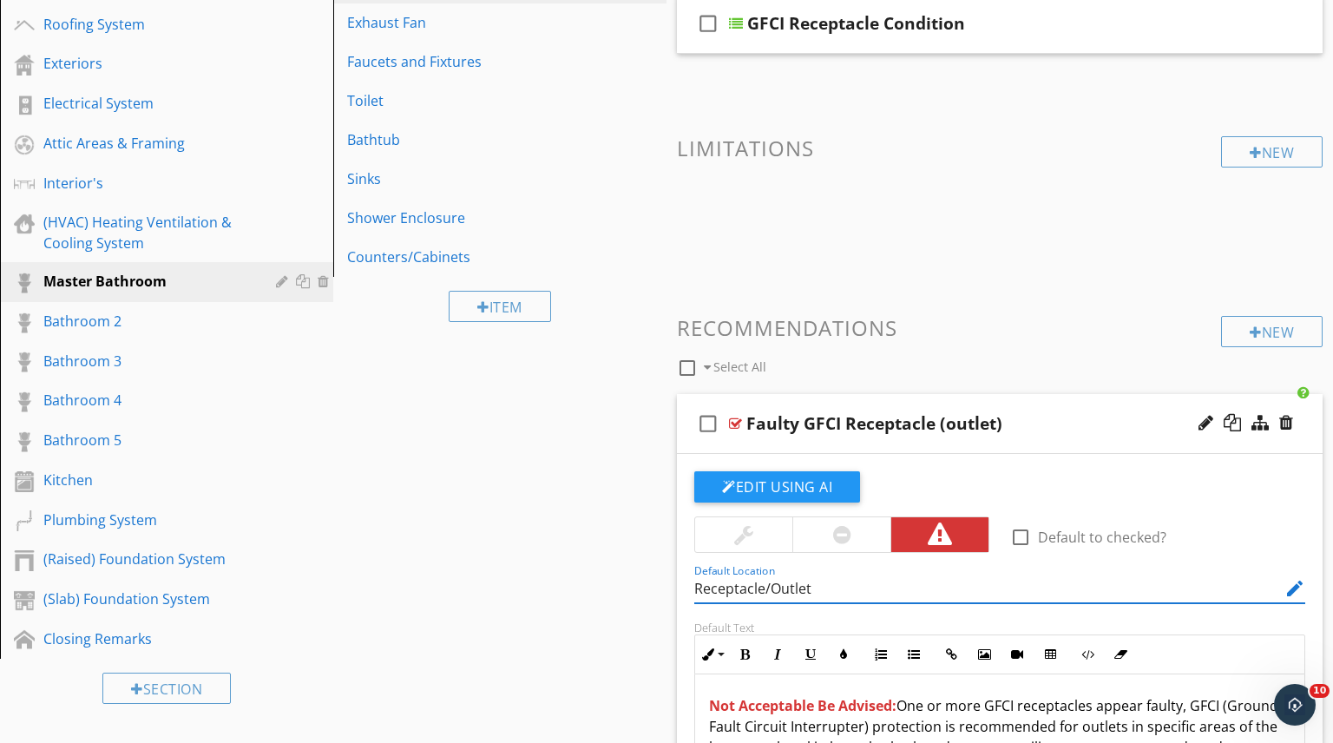
drag, startPoint x: 850, startPoint y: 590, endPoint x: 694, endPoint y: 585, distance: 155.4
click at [694, 585] on input "Receptacle/Outlet" at bounding box center [987, 589] width 587 height 29
type input "Master Bathroom"
click at [629, 552] on div "Sections Inspection Details Utility Shut Off Locations Roofing System Exteriors…" at bounding box center [666, 573] width 1333 height 1403
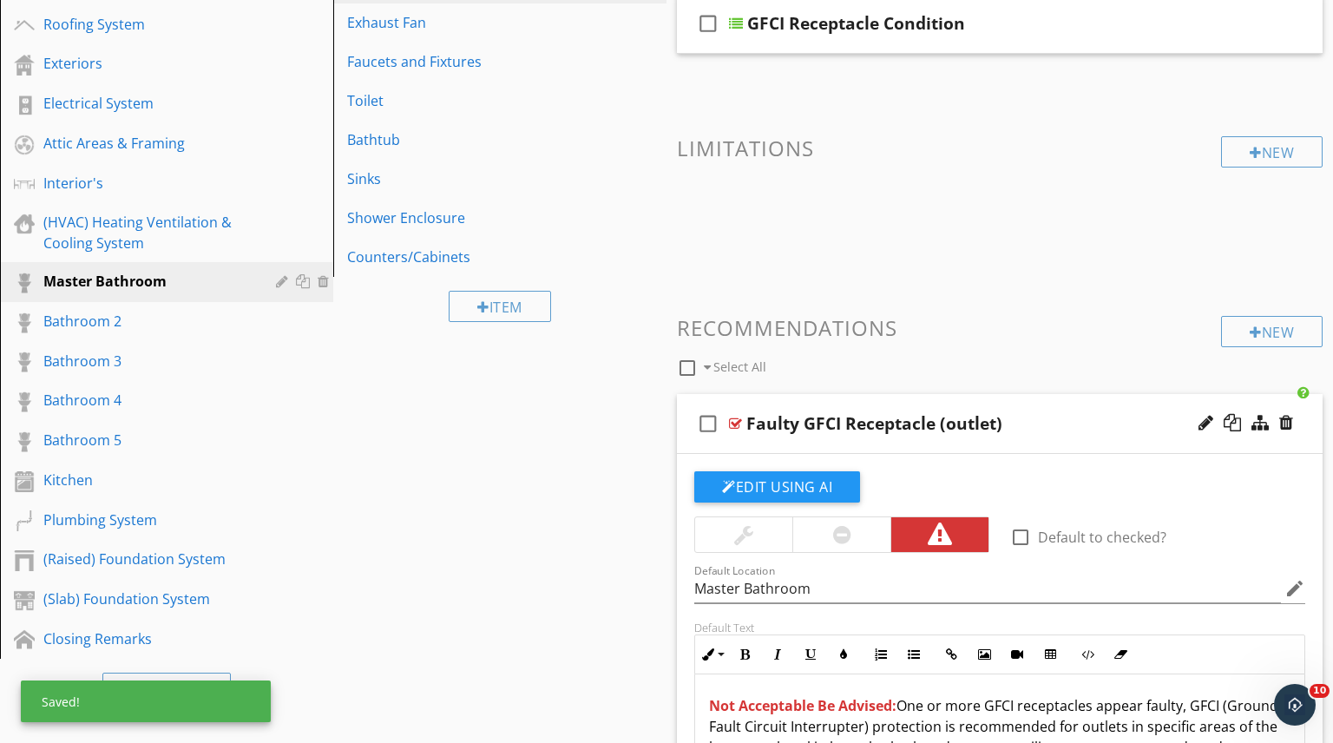
click at [1101, 431] on div "Faulty GFCI Receptacle (outlet)" at bounding box center [975, 423] width 458 height 21
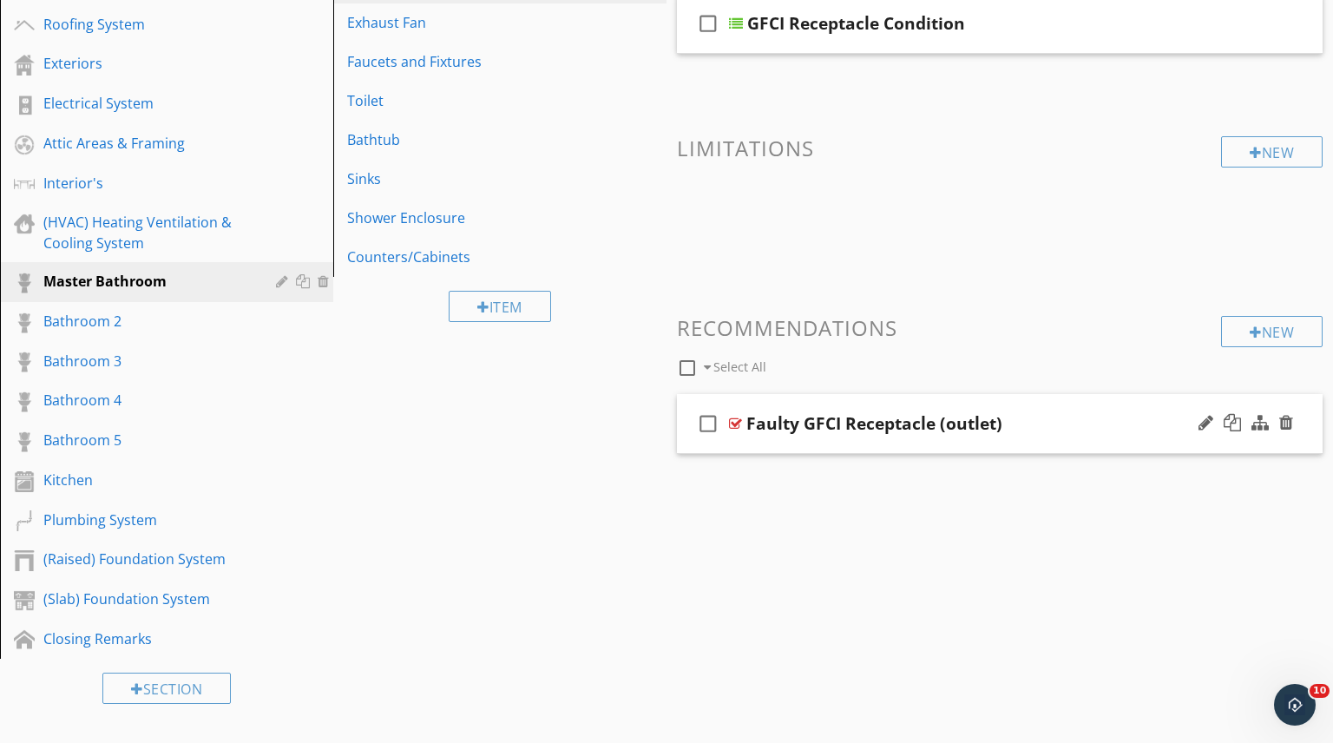
click at [1090, 428] on div "Faulty GFCI Receptacle (outlet)" at bounding box center [975, 423] width 458 height 21
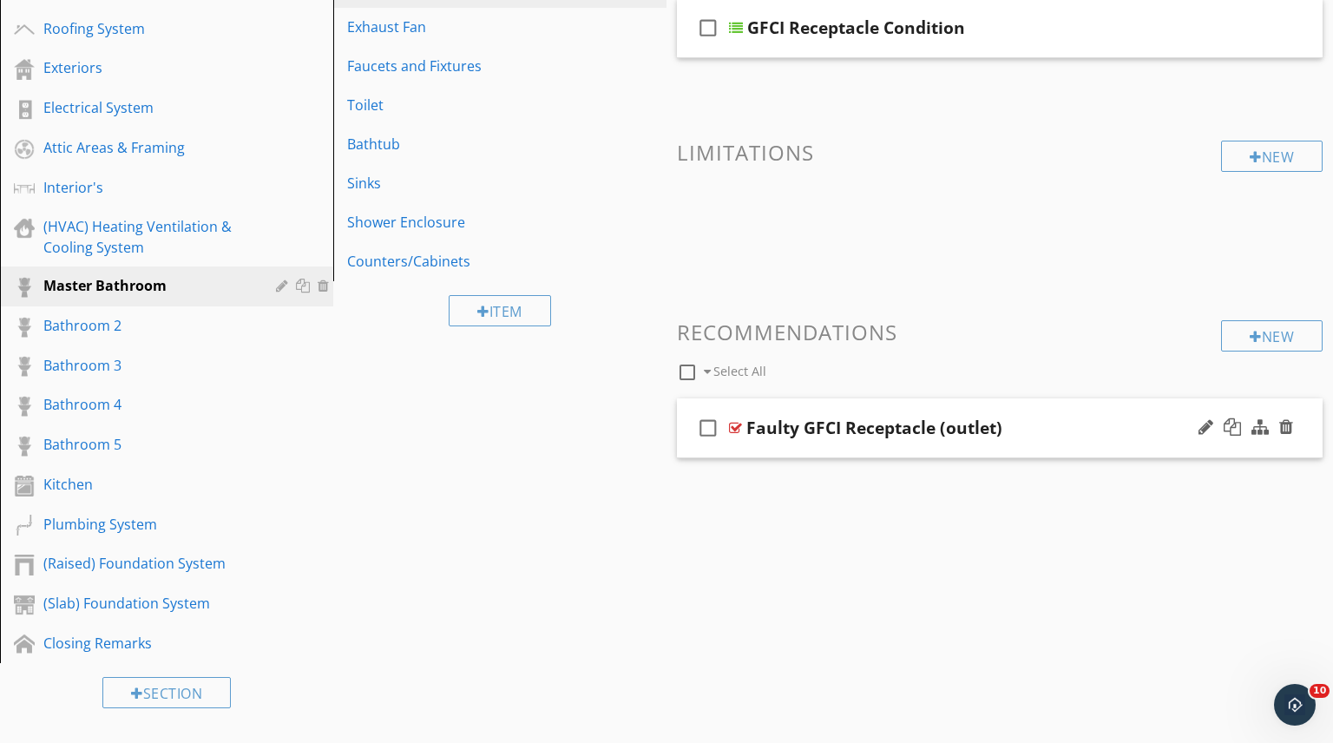
scroll to position [303, 0]
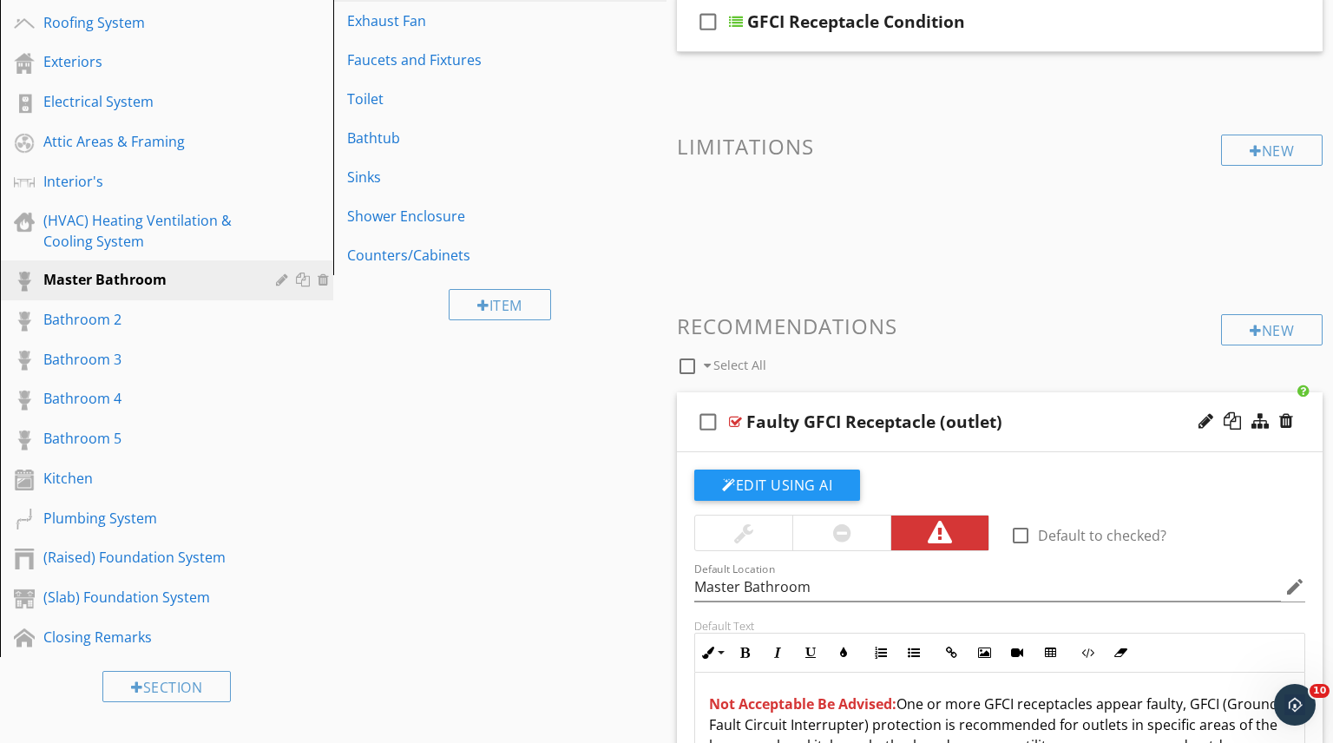
click at [1082, 426] on div "Faulty GFCI Receptacle (outlet)" at bounding box center [975, 421] width 458 height 21
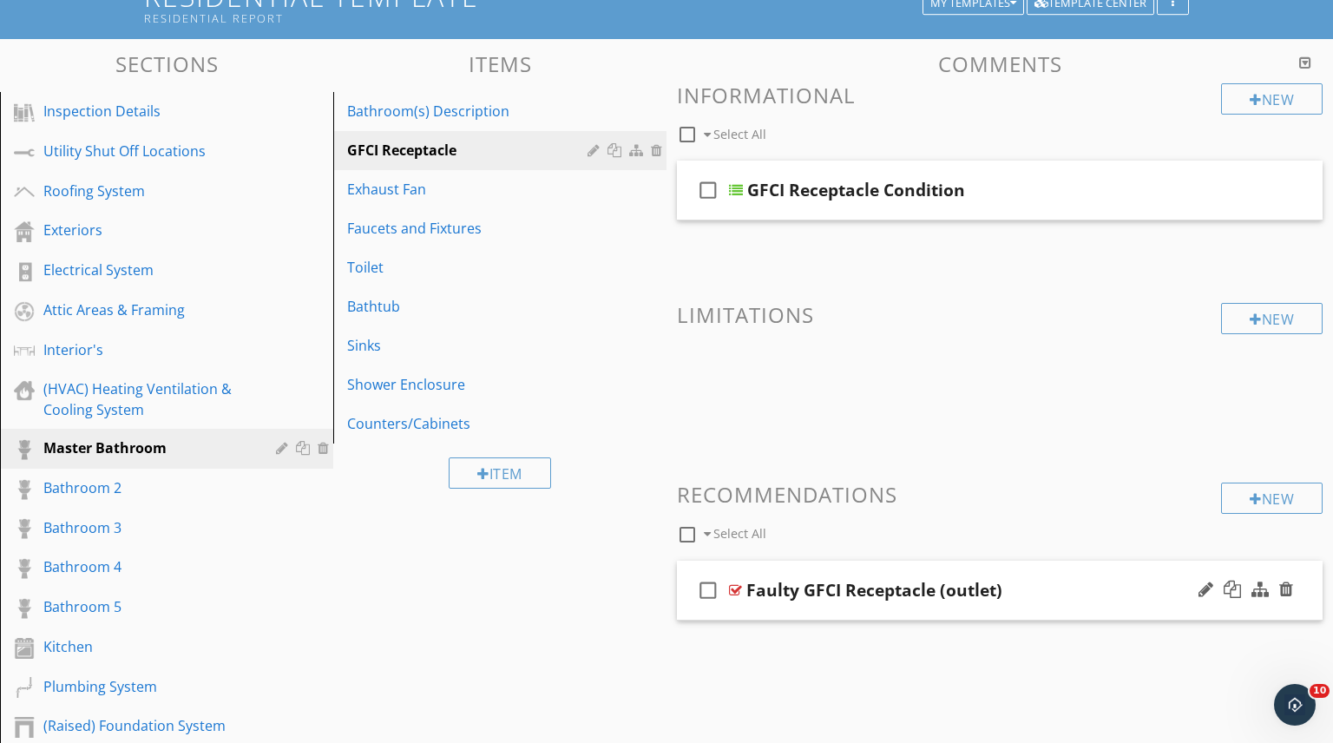
scroll to position [0, 0]
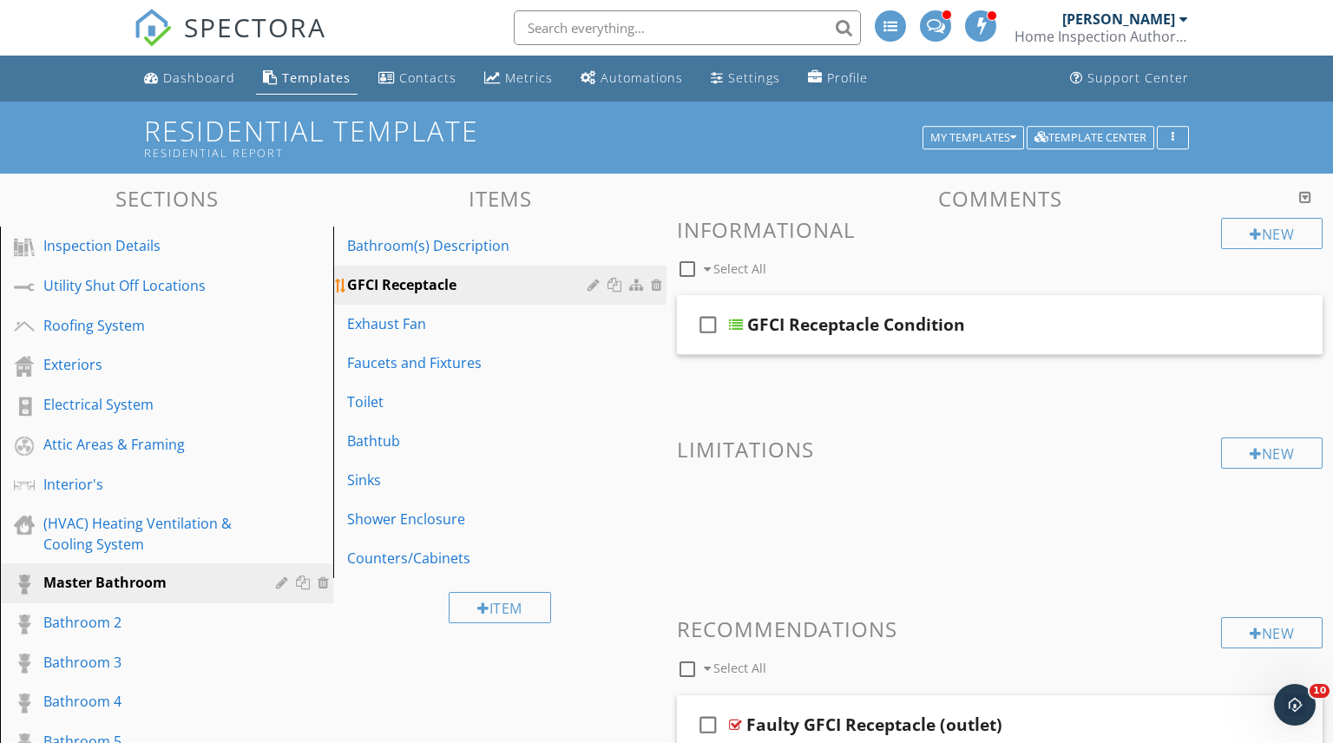
click at [615, 283] on div at bounding box center [617, 285] width 18 height 14
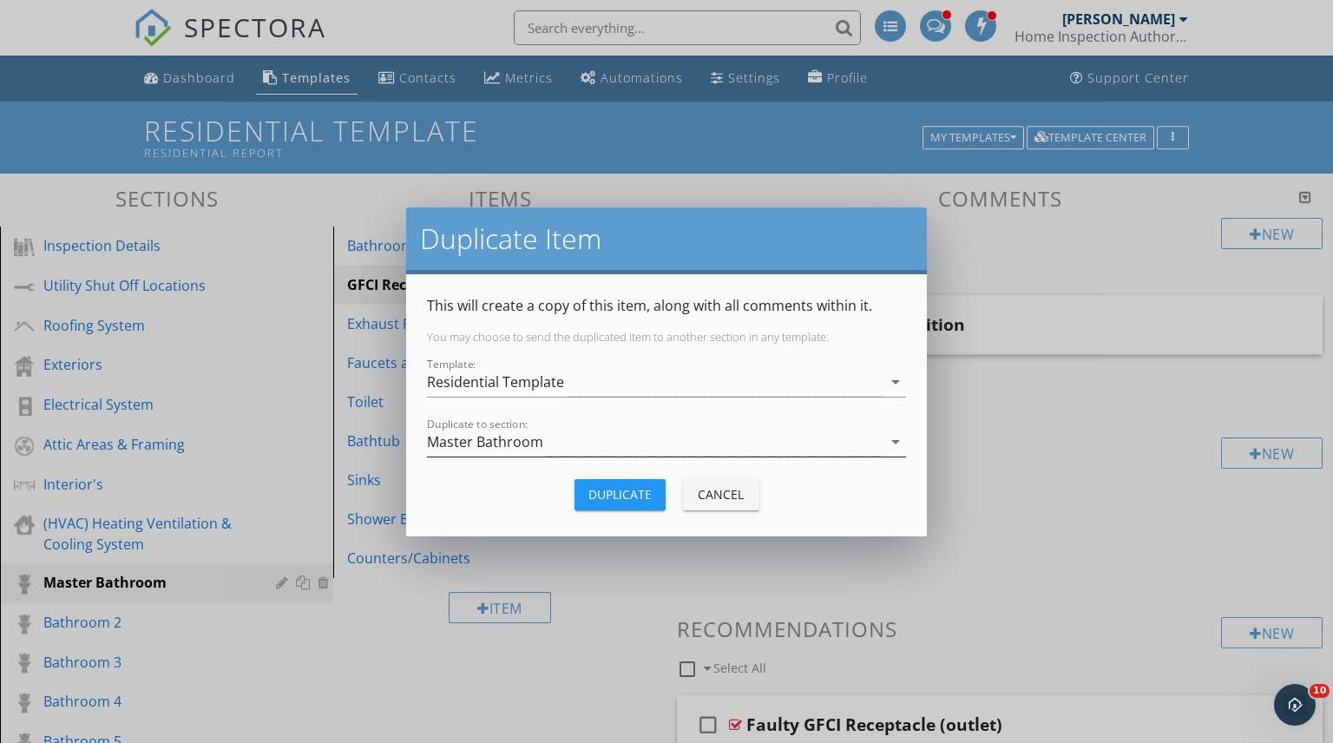
click at [880, 440] on div "Master Bathroom" at bounding box center [654, 442] width 455 height 29
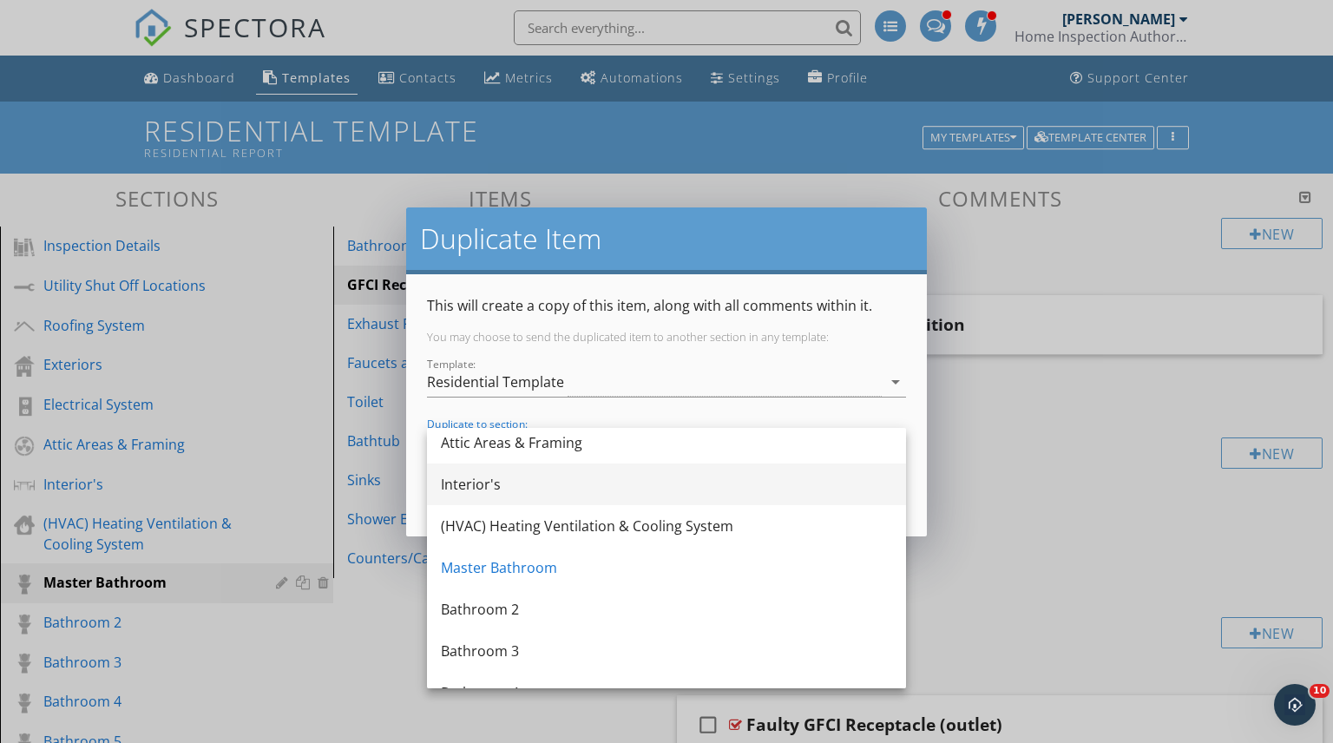
scroll to position [245, 0]
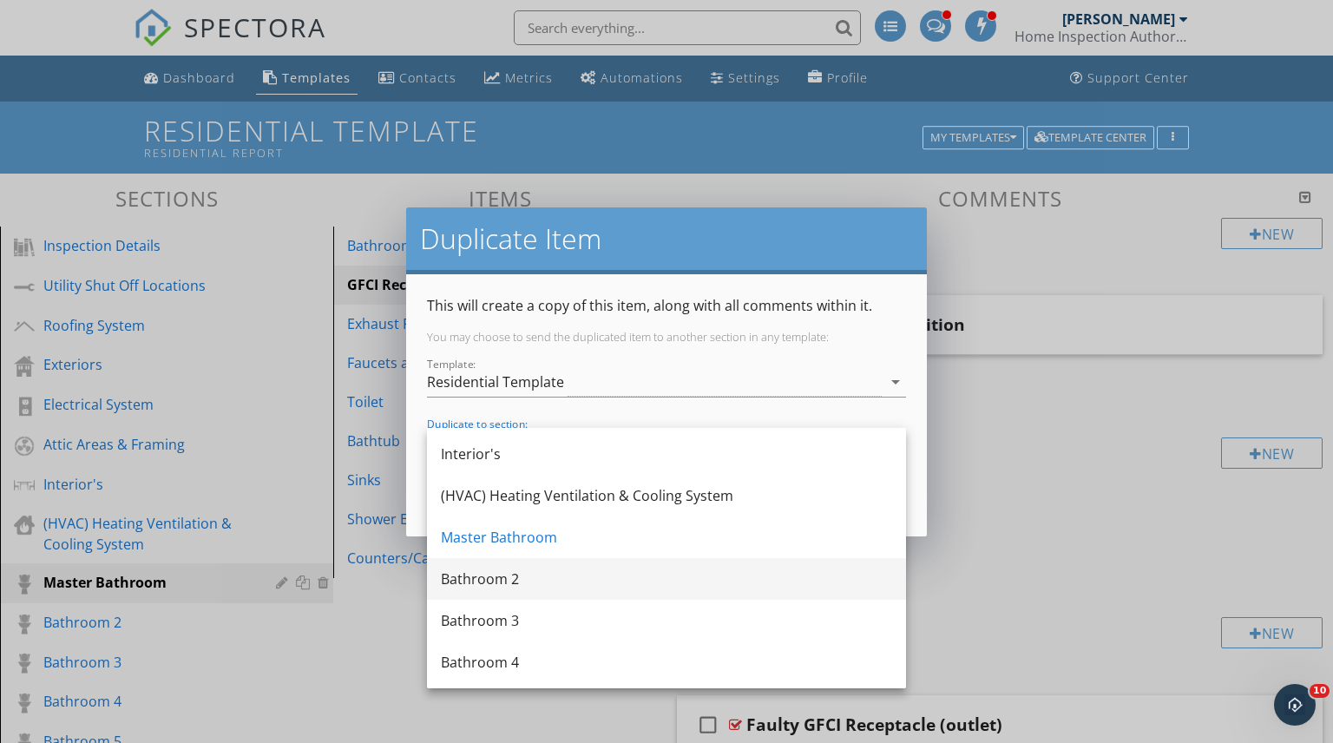
click at [492, 577] on div "Bathroom 2" at bounding box center [666, 579] width 451 height 21
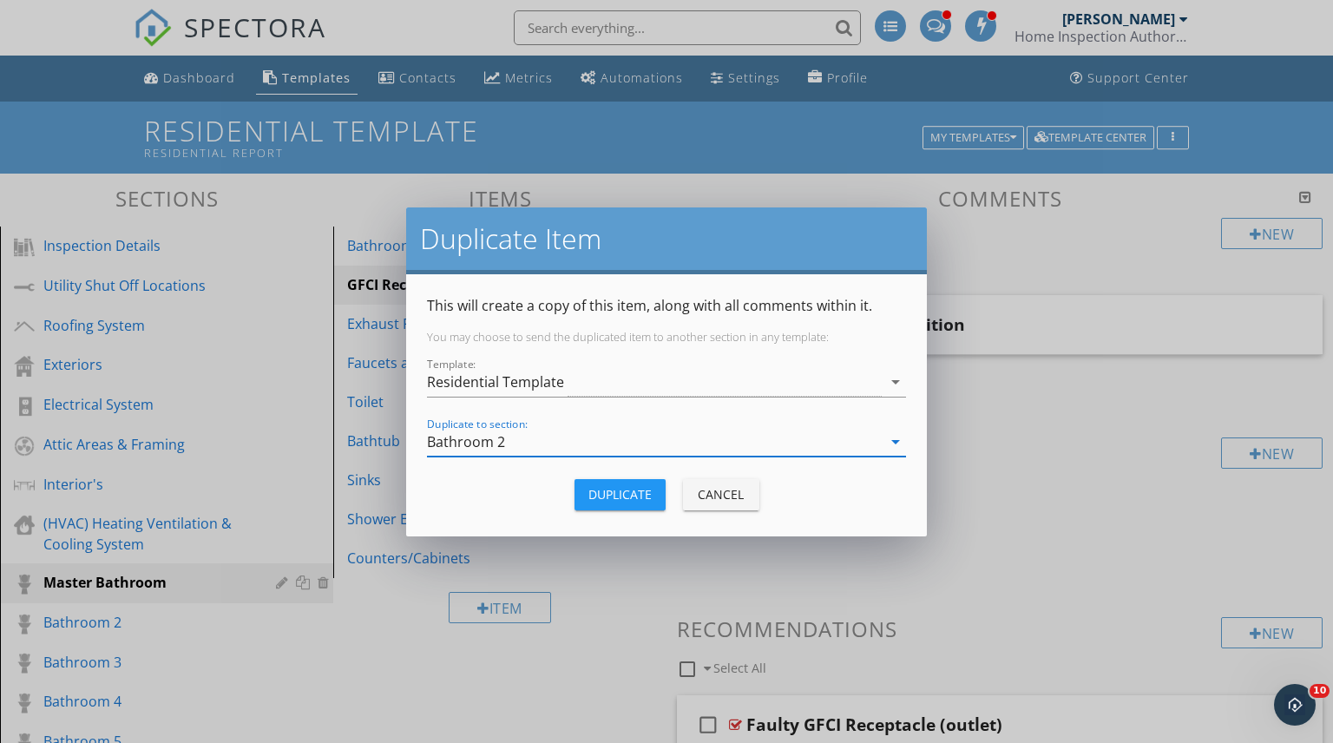
click at [625, 500] on div "Duplicate" at bounding box center [619, 494] width 63 height 18
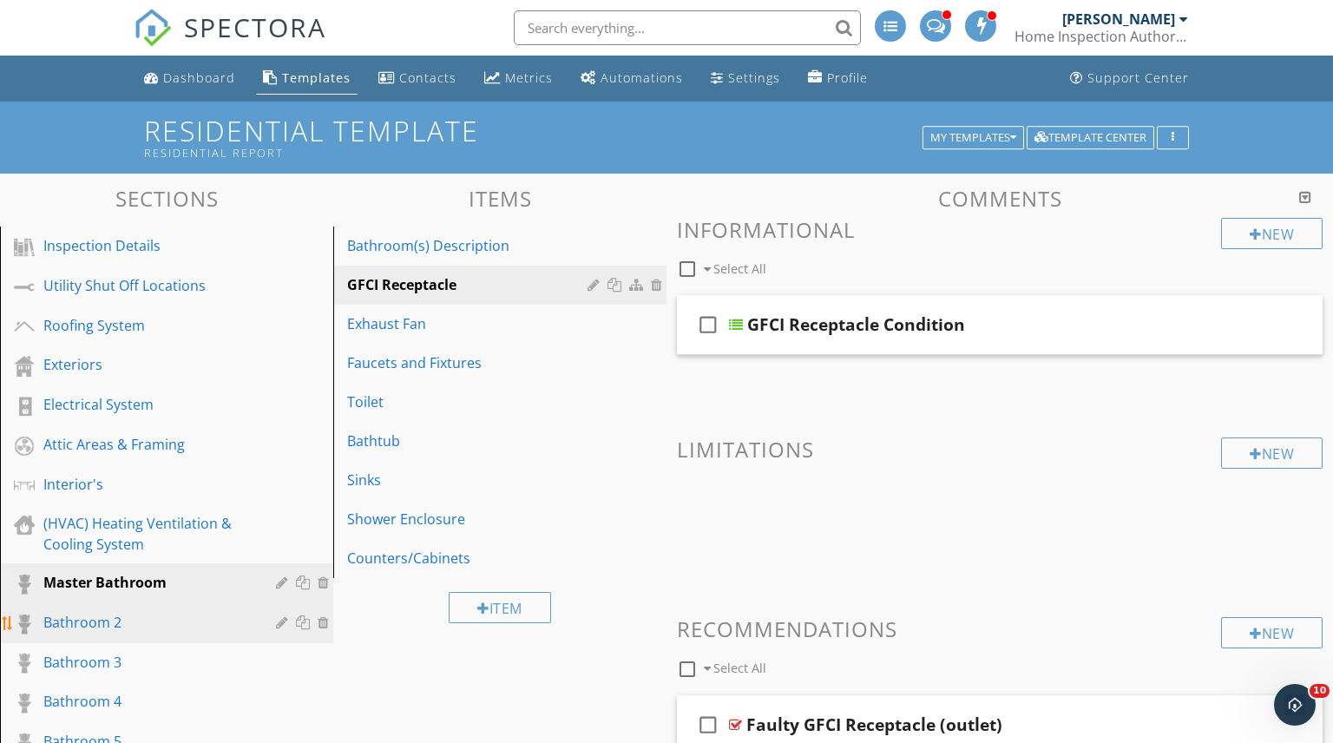
click at [121, 623] on div "Bathroom 2" at bounding box center [146, 622] width 207 height 21
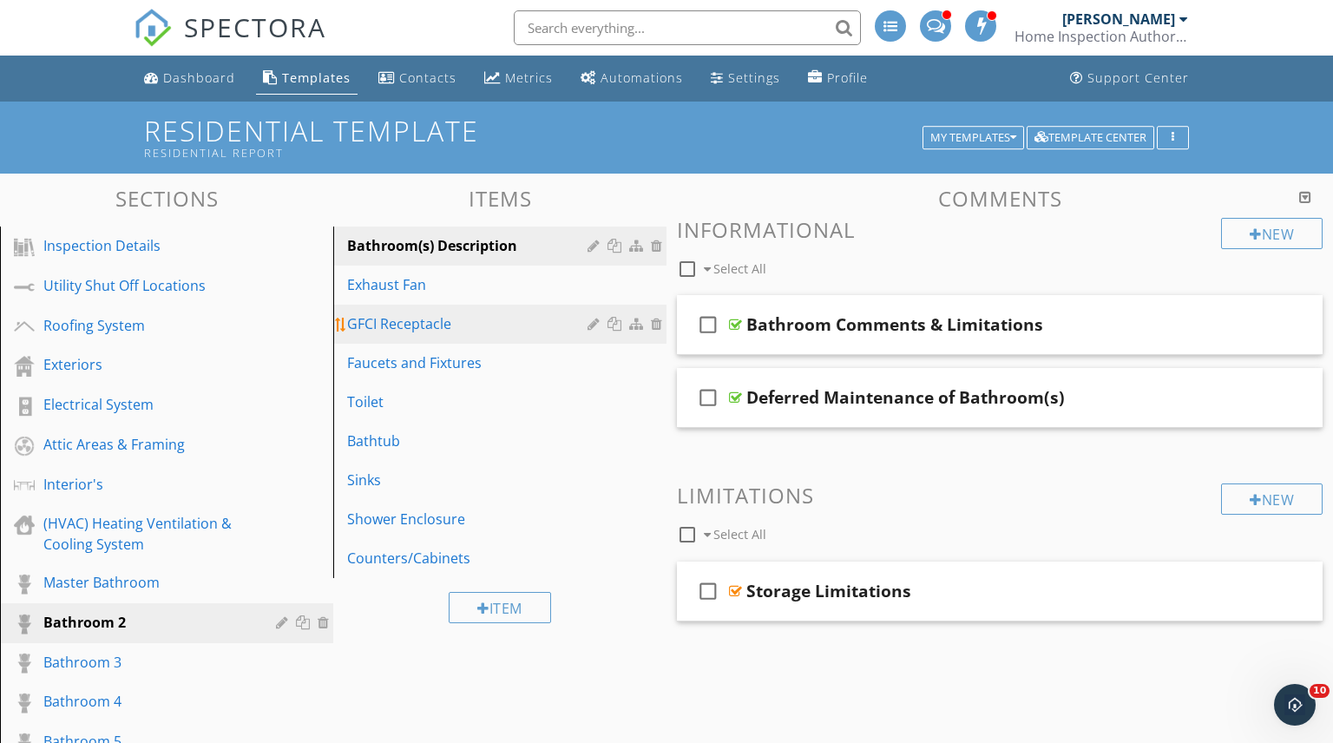
click at [428, 326] on div "GFCI Receptacle" at bounding box center [470, 323] width 246 height 21
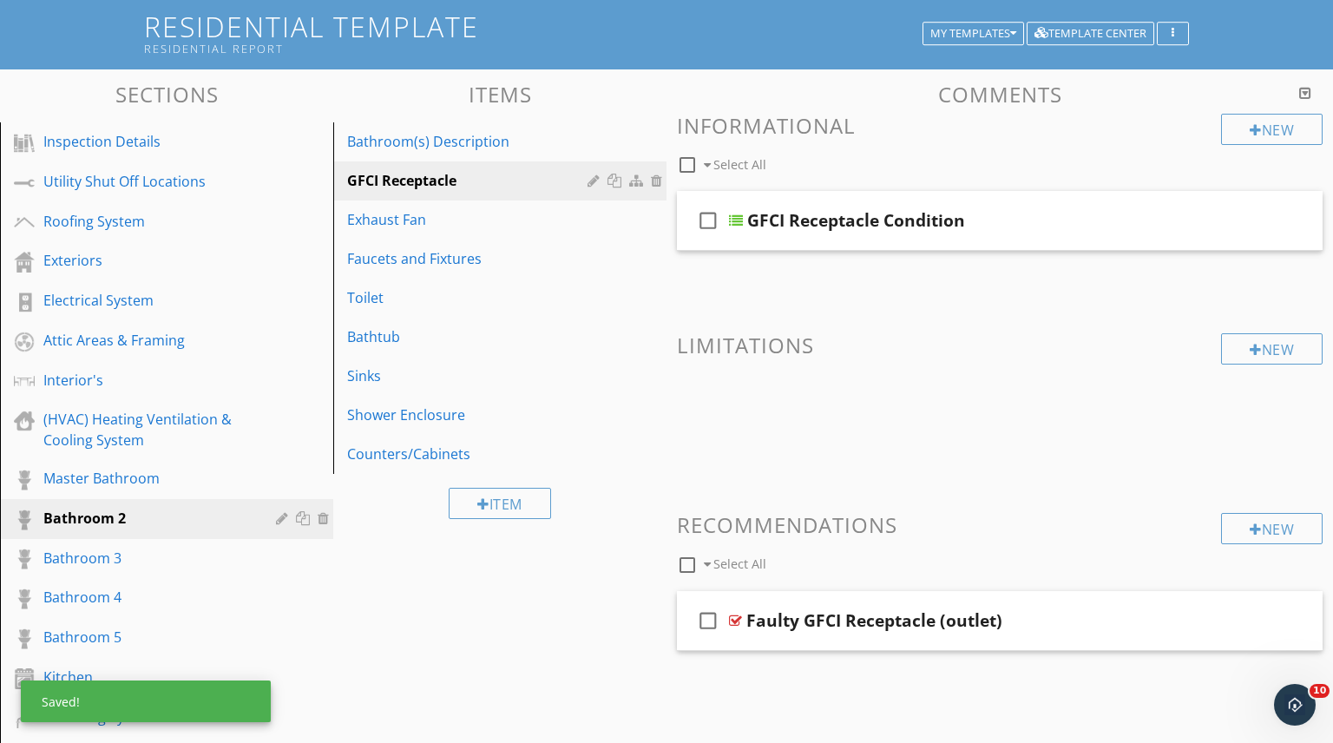
scroll to position [106, 0]
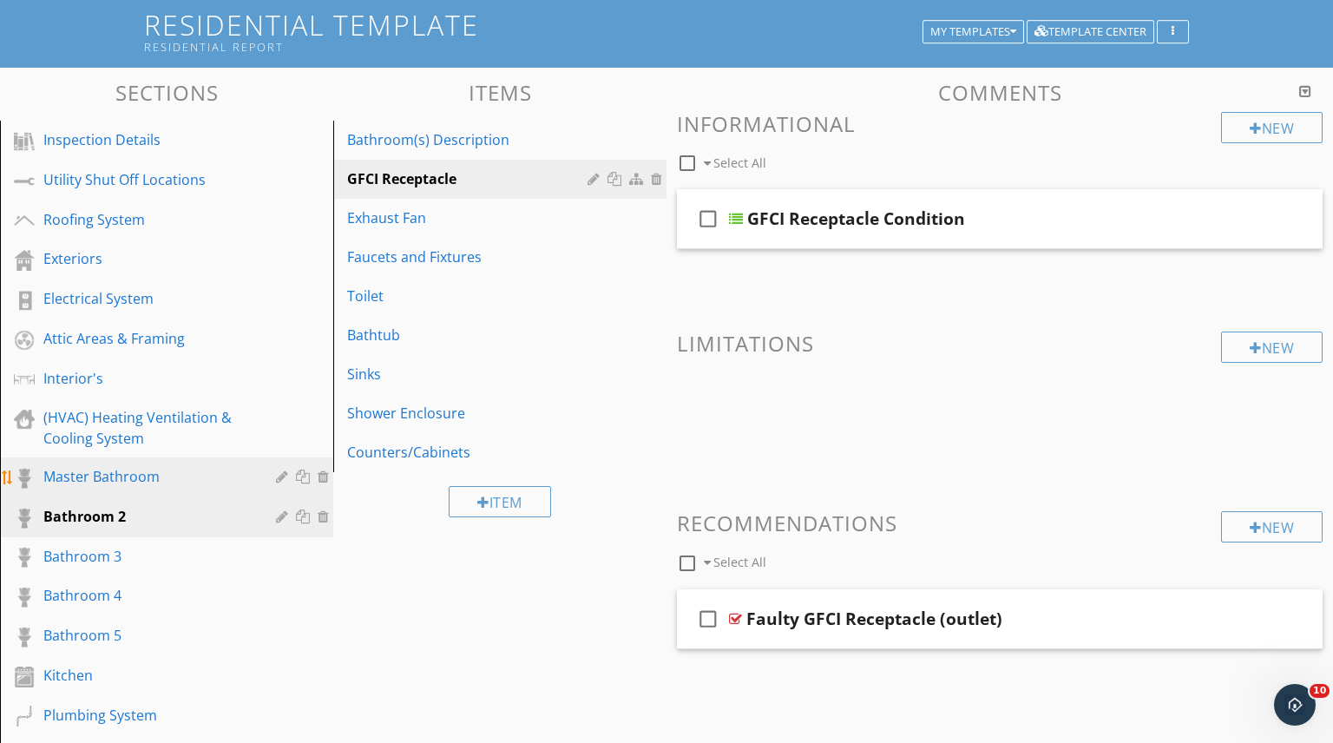
click at [157, 479] on div "Master Bathroom" at bounding box center [146, 476] width 207 height 21
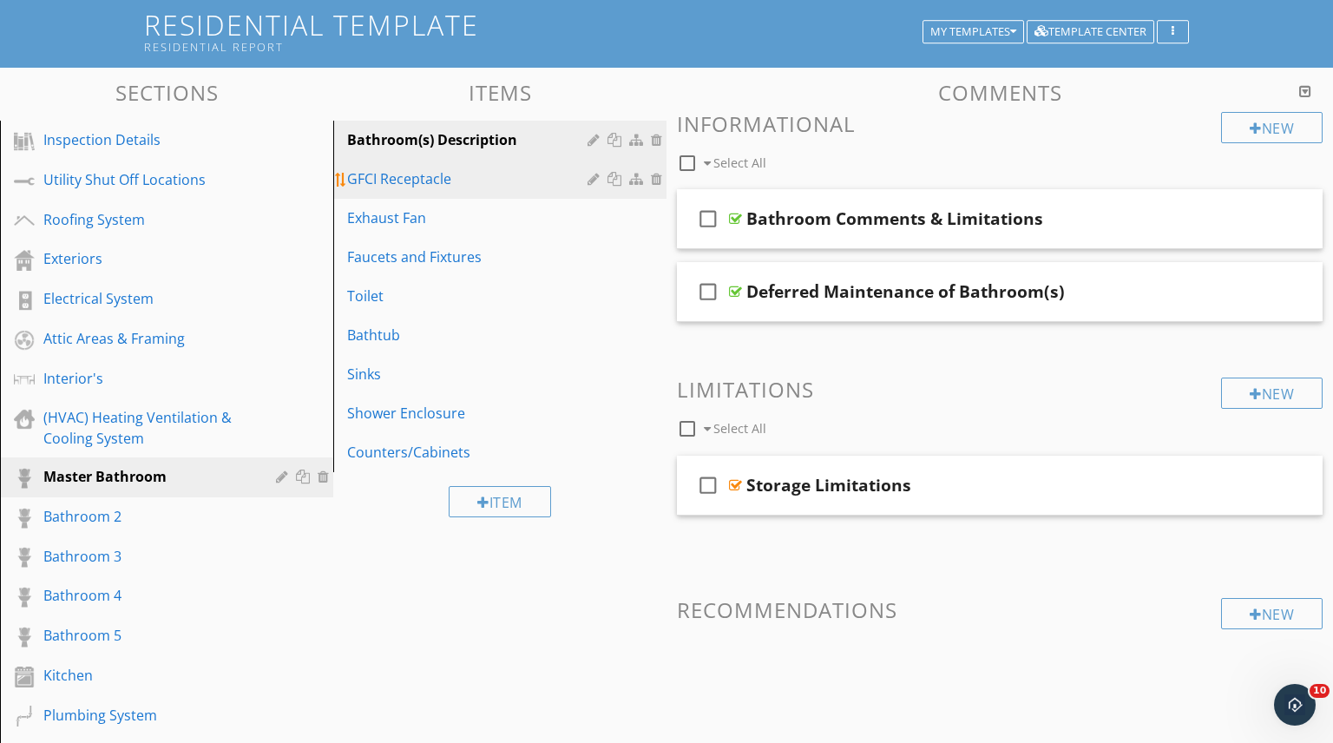
click at [398, 179] on div "GFCI Receptacle" at bounding box center [470, 178] width 246 height 21
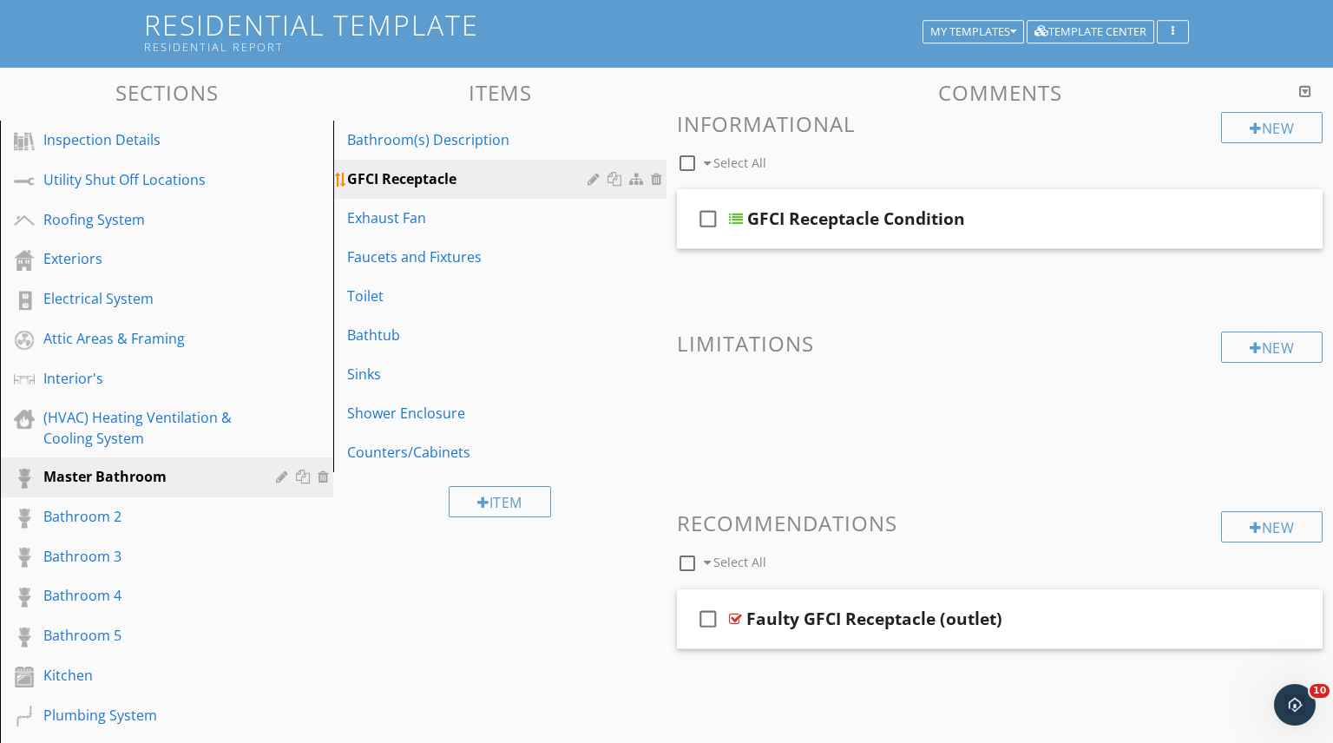
click at [615, 181] on div at bounding box center [617, 179] width 18 height 14
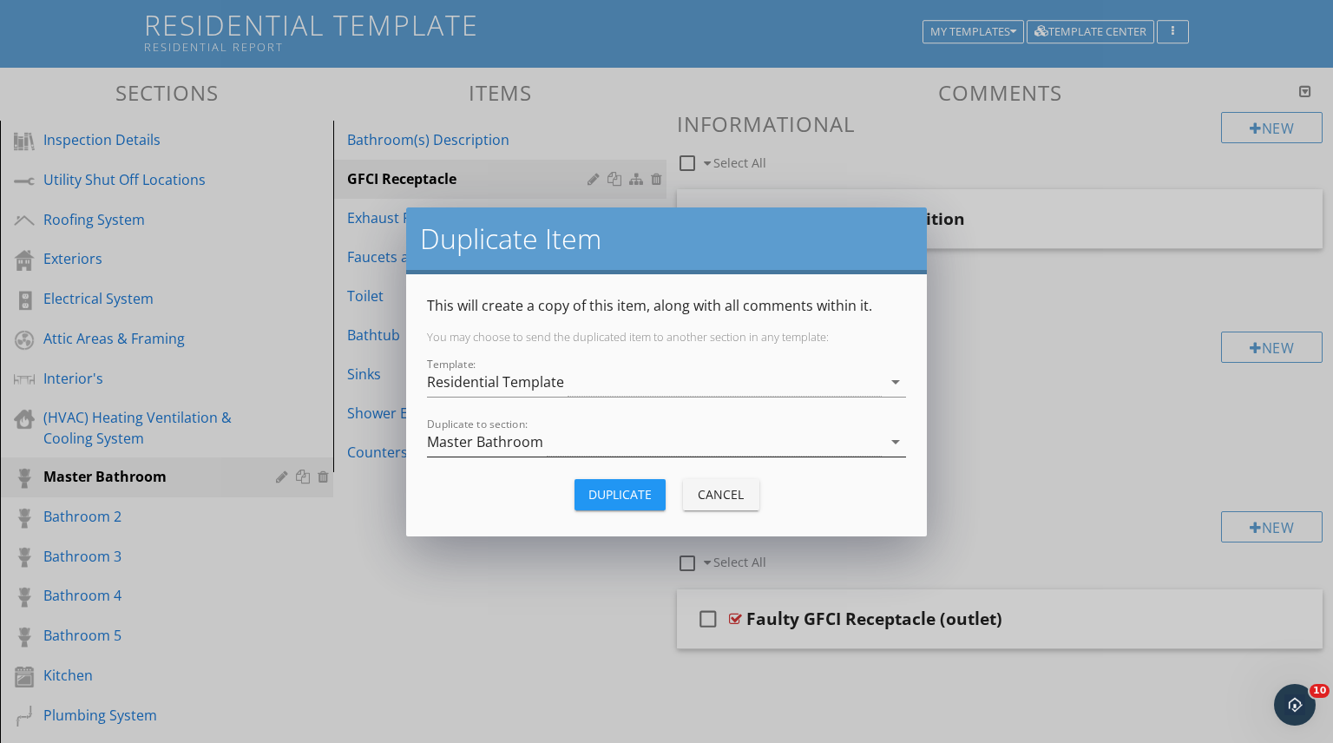
click at [816, 441] on div "Master Bathroom" at bounding box center [654, 442] width 455 height 29
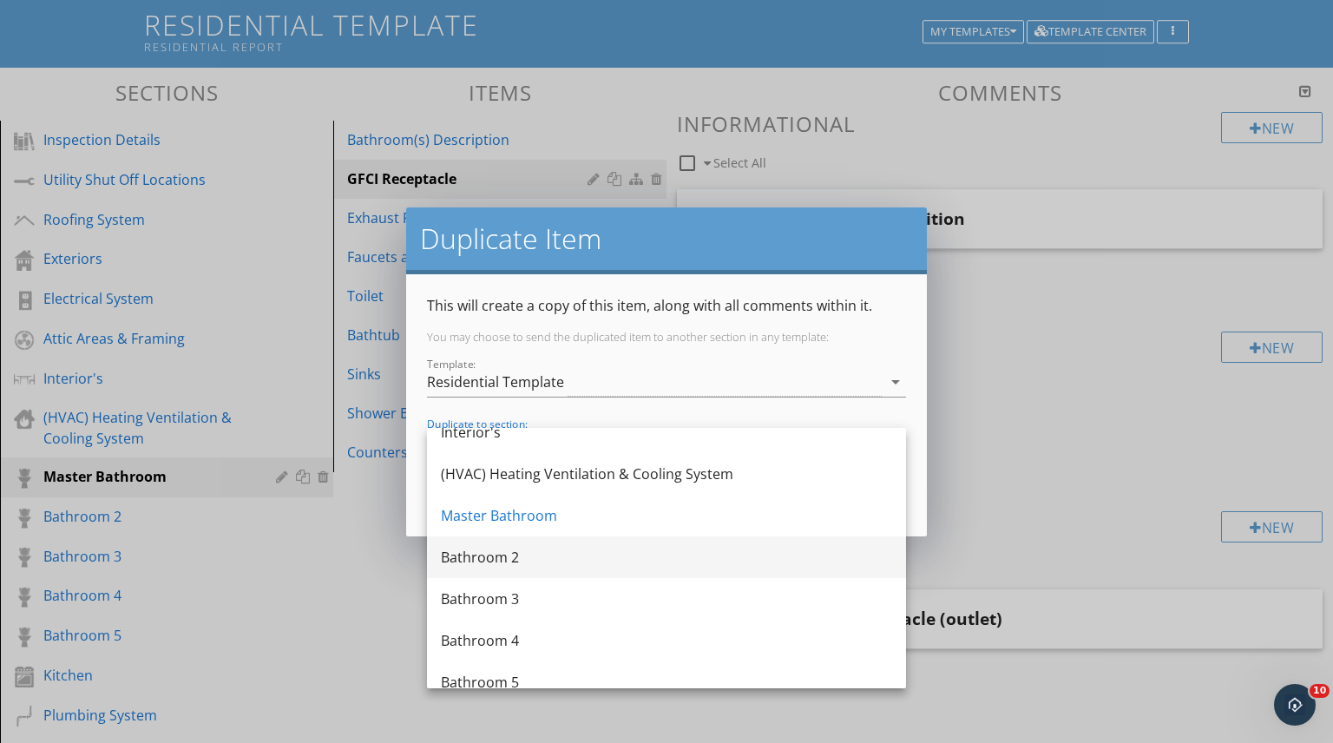
scroll to position [267, 0]
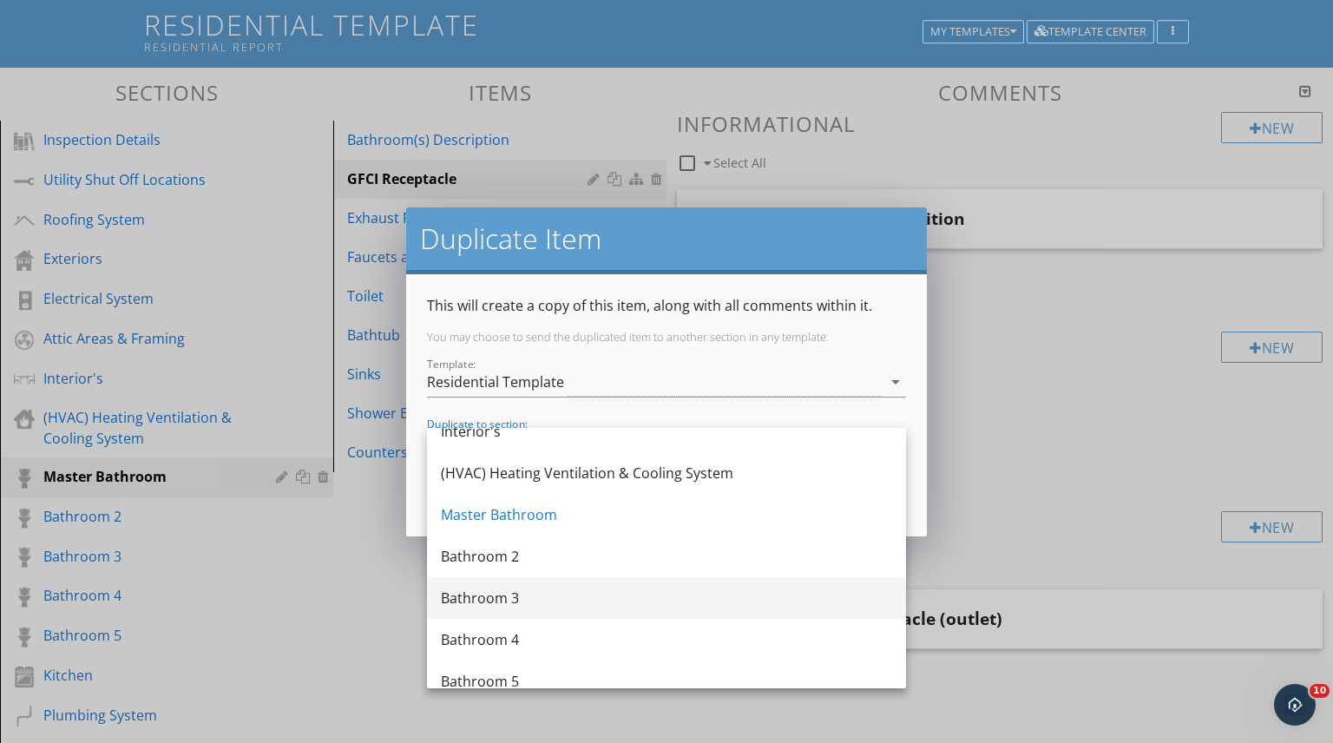
click at [503, 594] on div "Bathroom 3" at bounding box center [666, 598] width 451 height 21
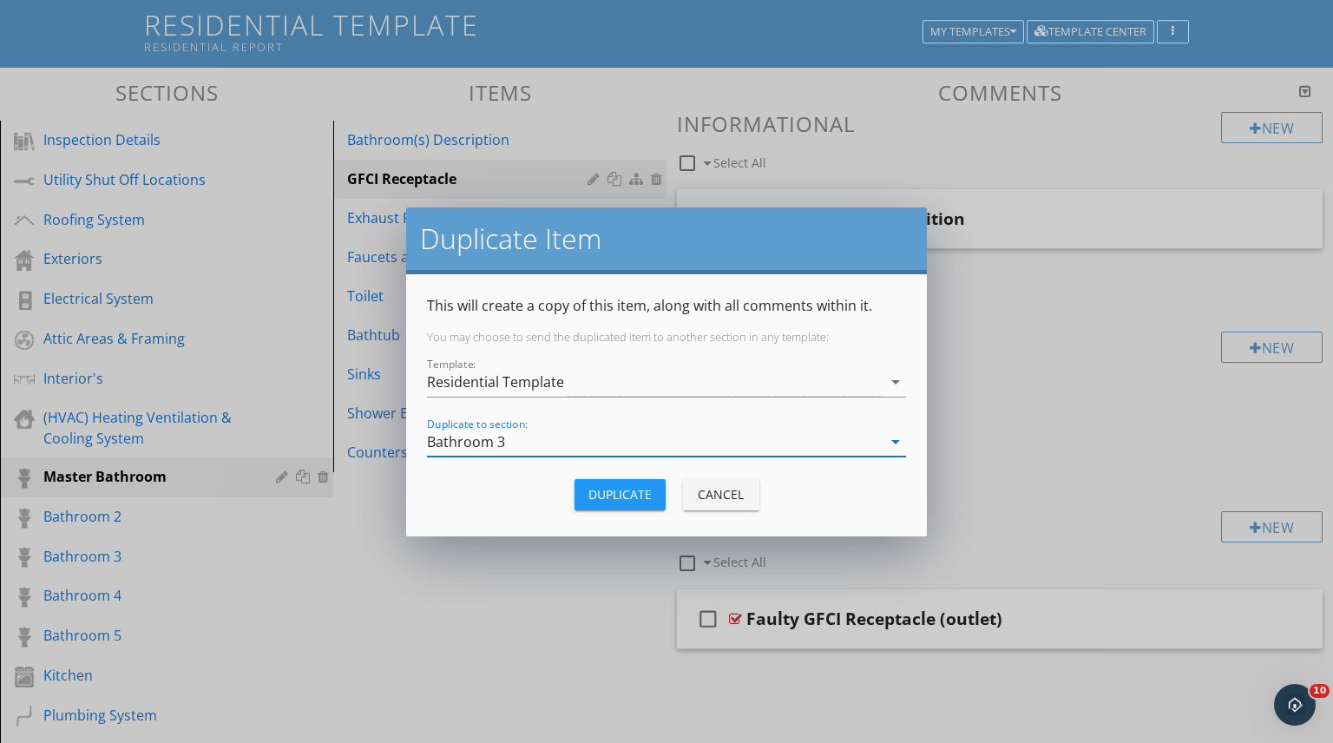
click at [626, 491] on div "Duplicate" at bounding box center [619, 494] width 63 height 18
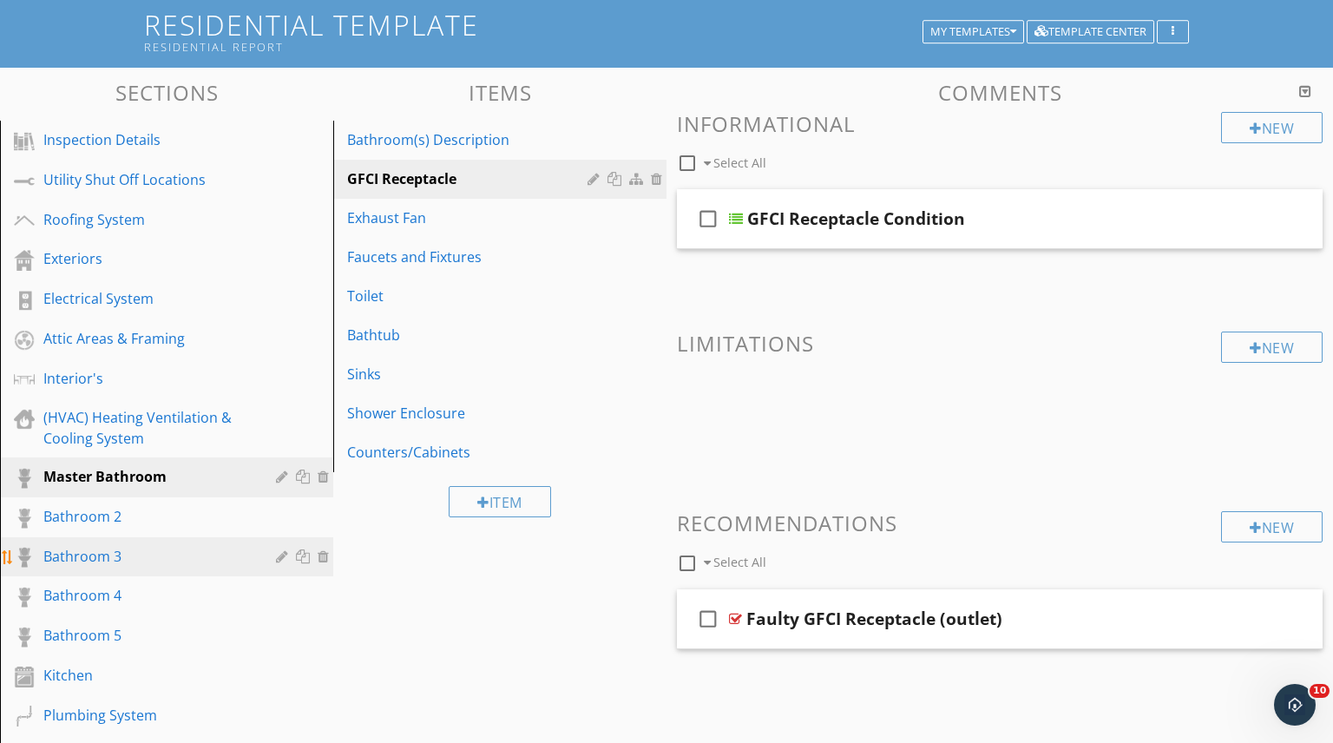
click at [87, 555] on div "Bathroom 3" at bounding box center [146, 556] width 207 height 21
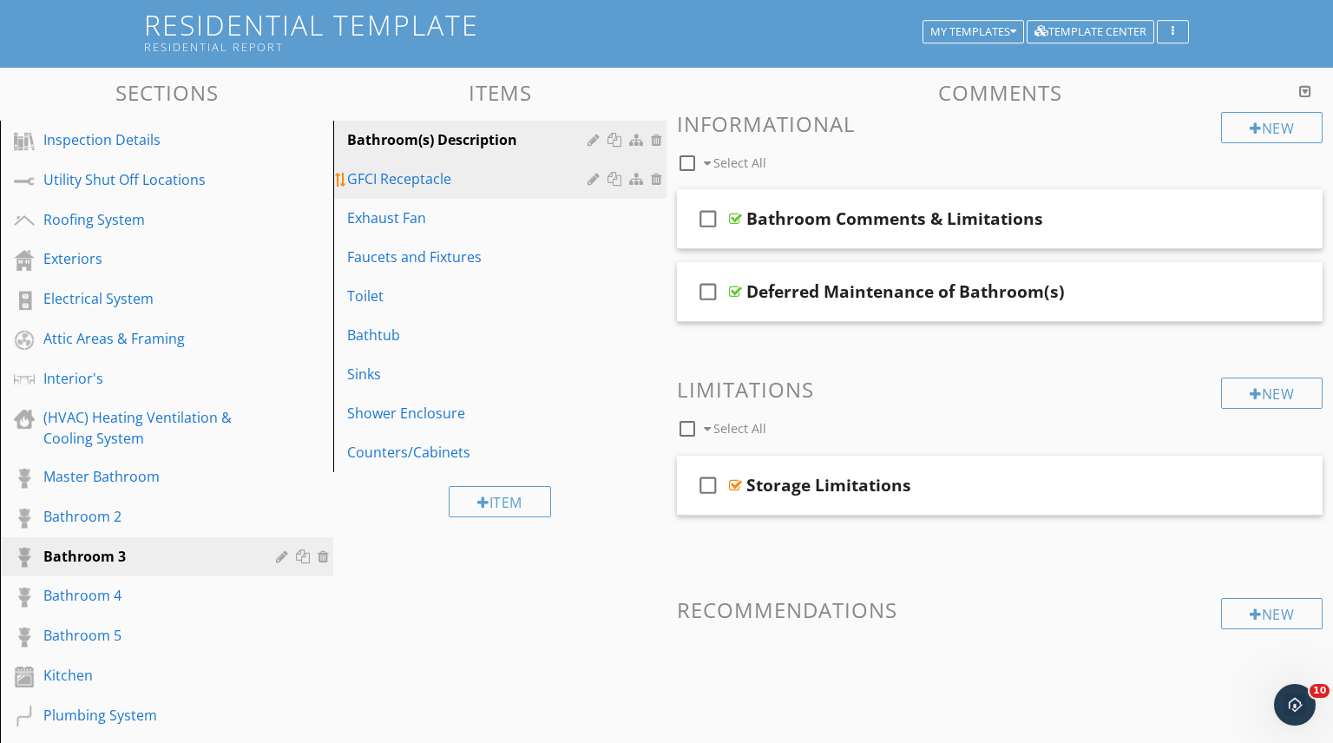
click at [425, 186] on div "GFCI Receptacle" at bounding box center [470, 178] width 246 height 21
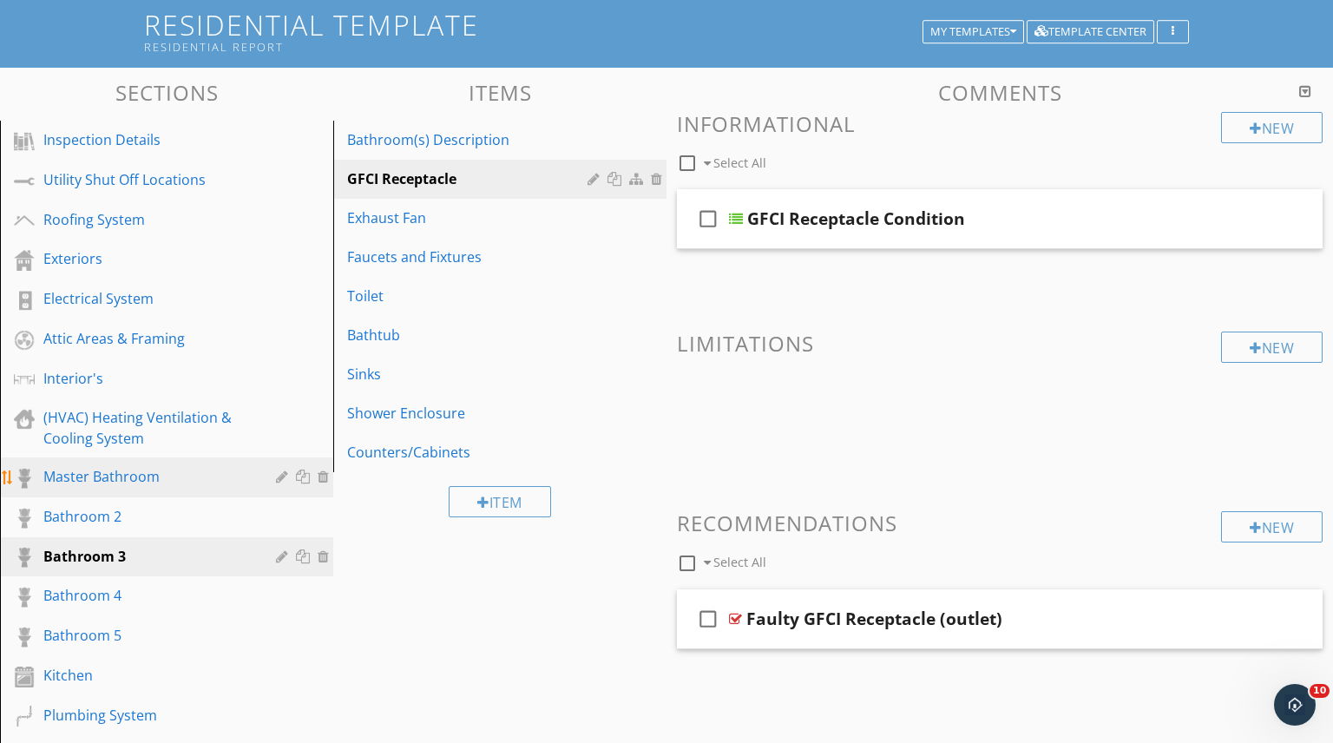
click at [135, 477] on div "Master Bathroom" at bounding box center [146, 476] width 207 height 21
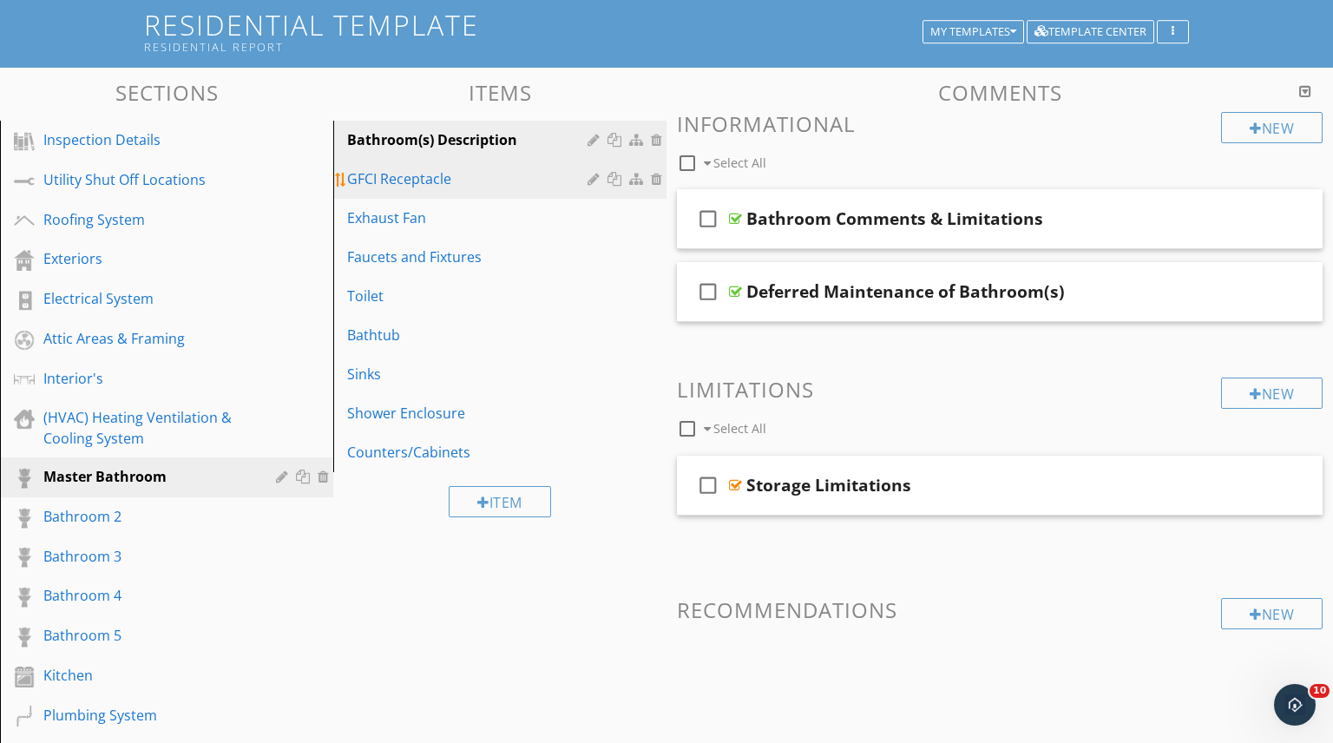
click at [449, 181] on div "GFCI Receptacle" at bounding box center [470, 178] width 246 height 21
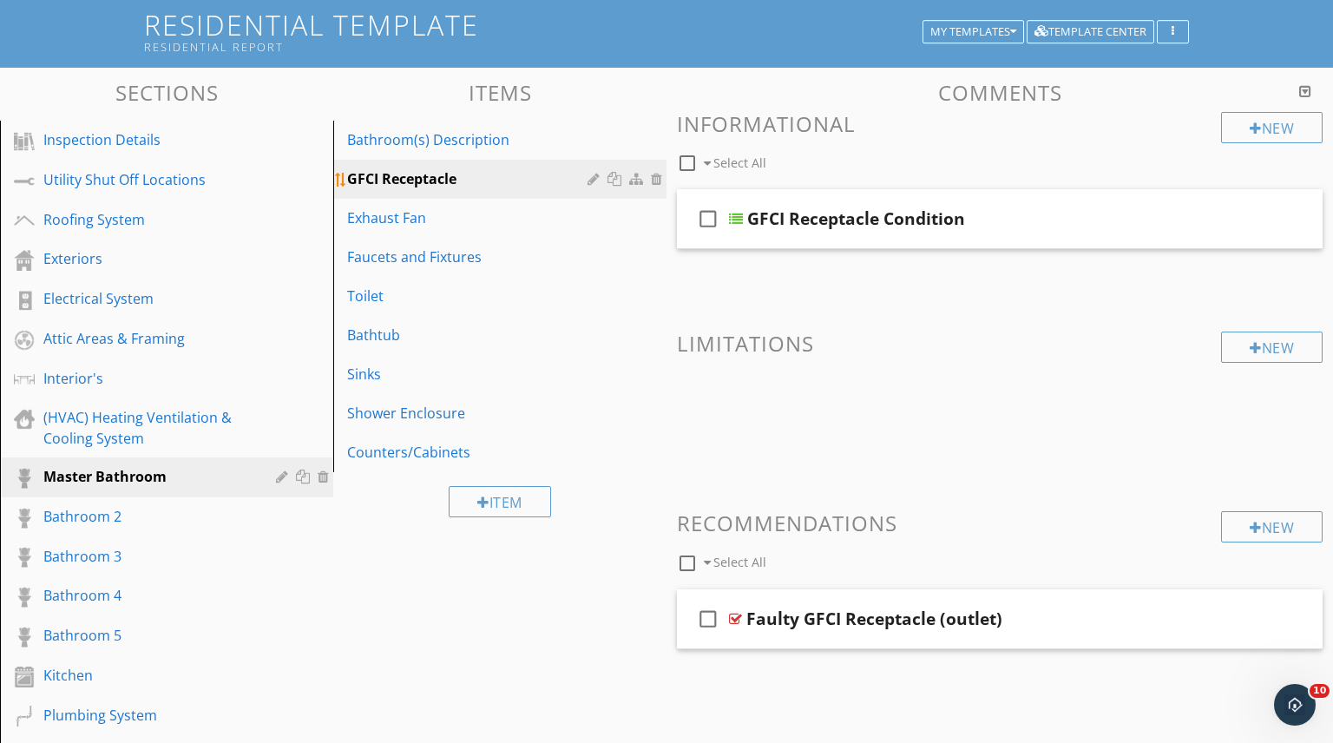
click at [613, 182] on div at bounding box center [617, 179] width 18 height 14
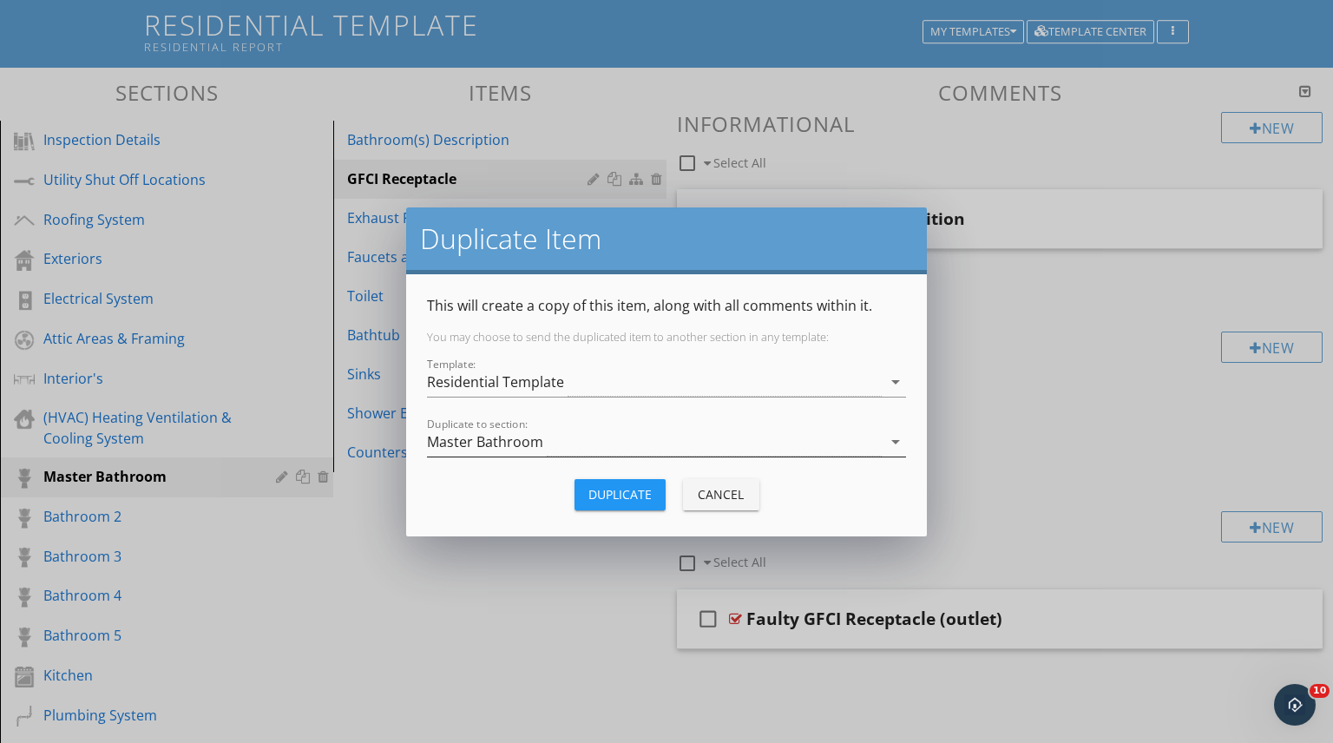
click at [858, 445] on div "Master Bathroom" at bounding box center [654, 442] width 455 height 29
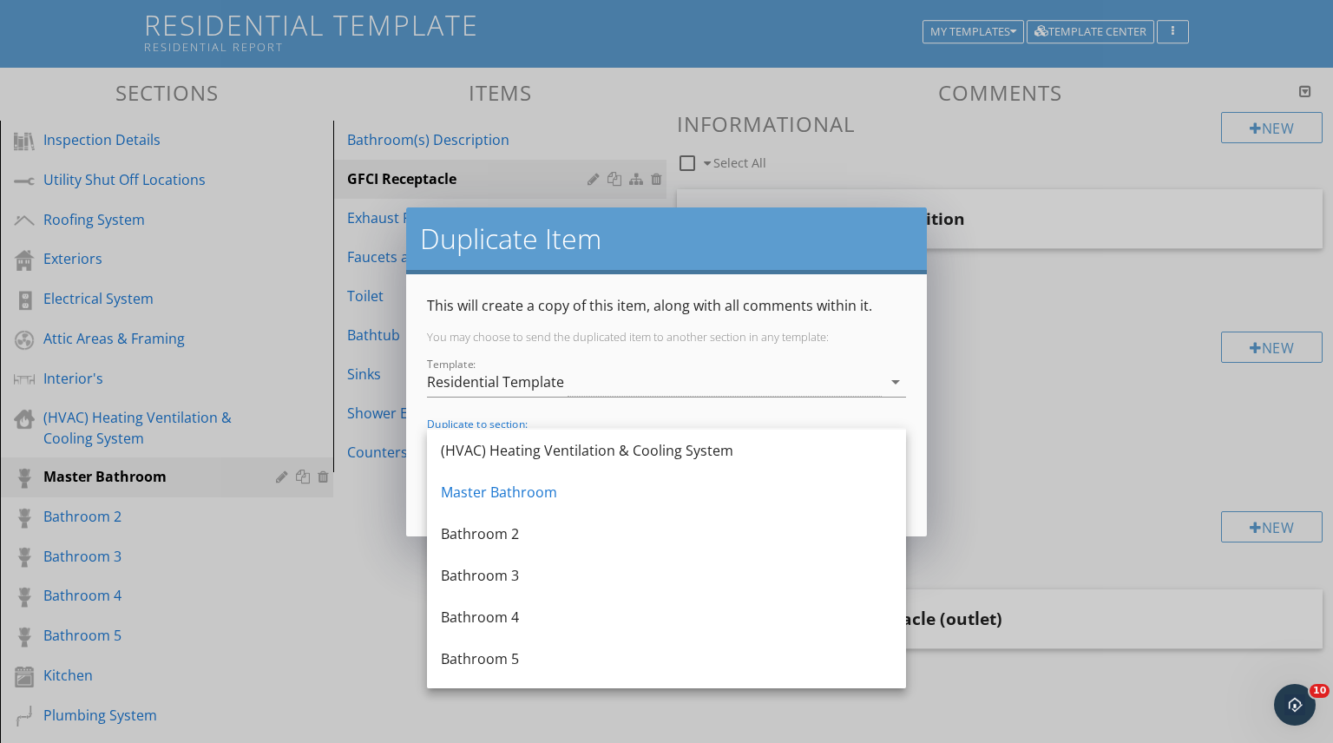
scroll to position [292, 0]
click at [499, 612] on div "Bathroom 4" at bounding box center [666, 615] width 451 height 21
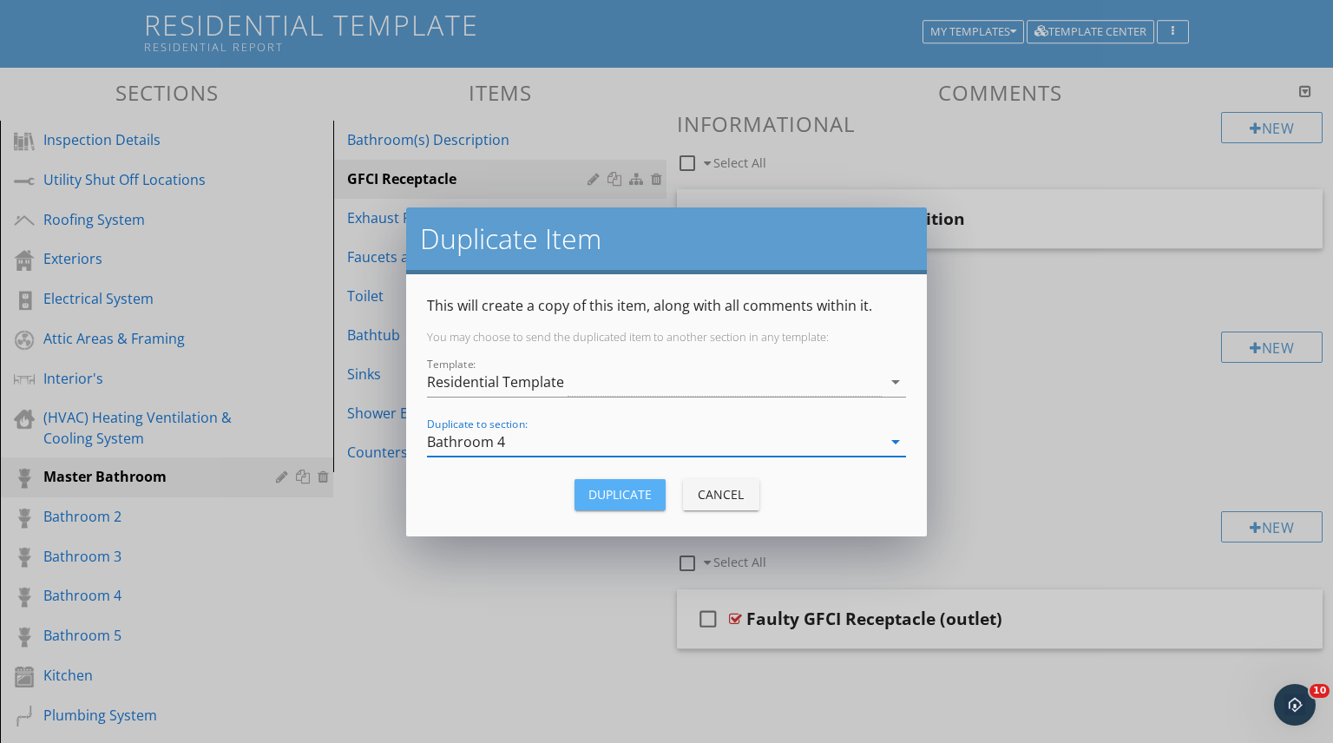
click at [615, 492] on div "Duplicate" at bounding box center [619, 494] width 63 height 18
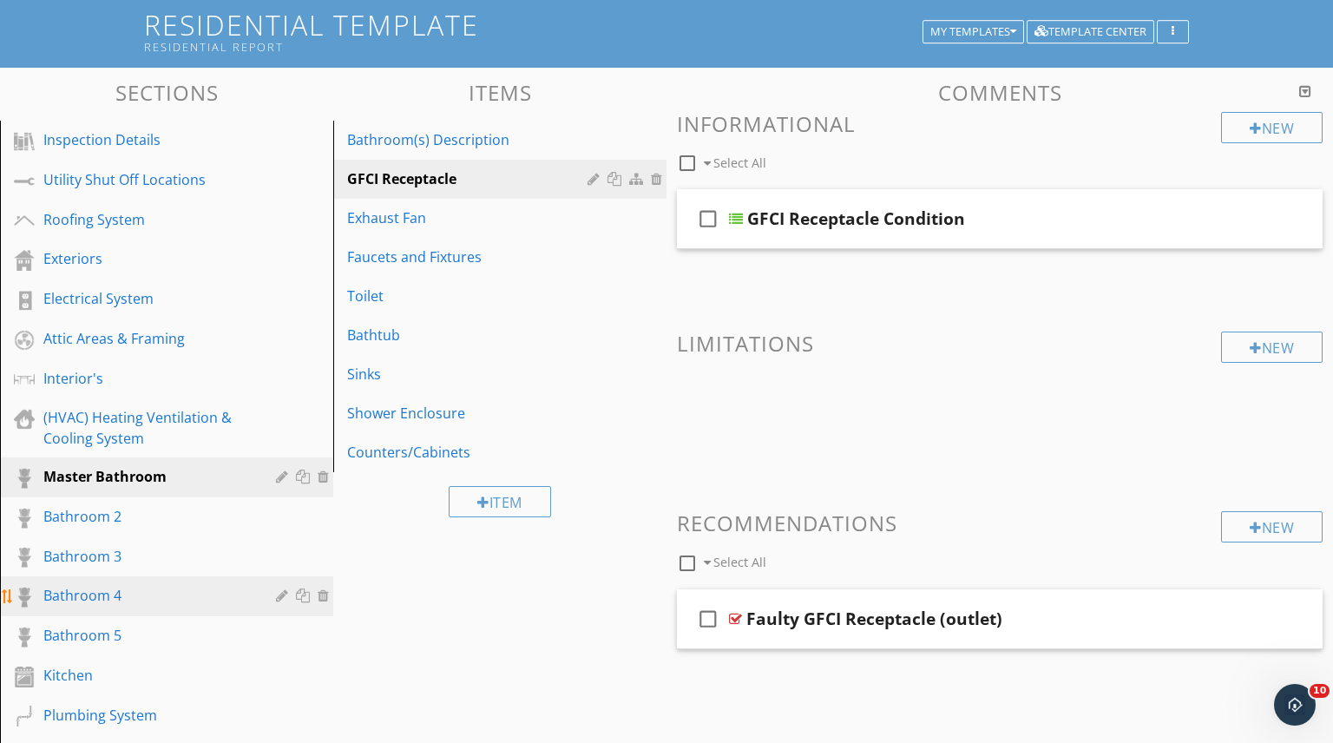
click at [105, 591] on div "Bathroom 4" at bounding box center [146, 595] width 207 height 21
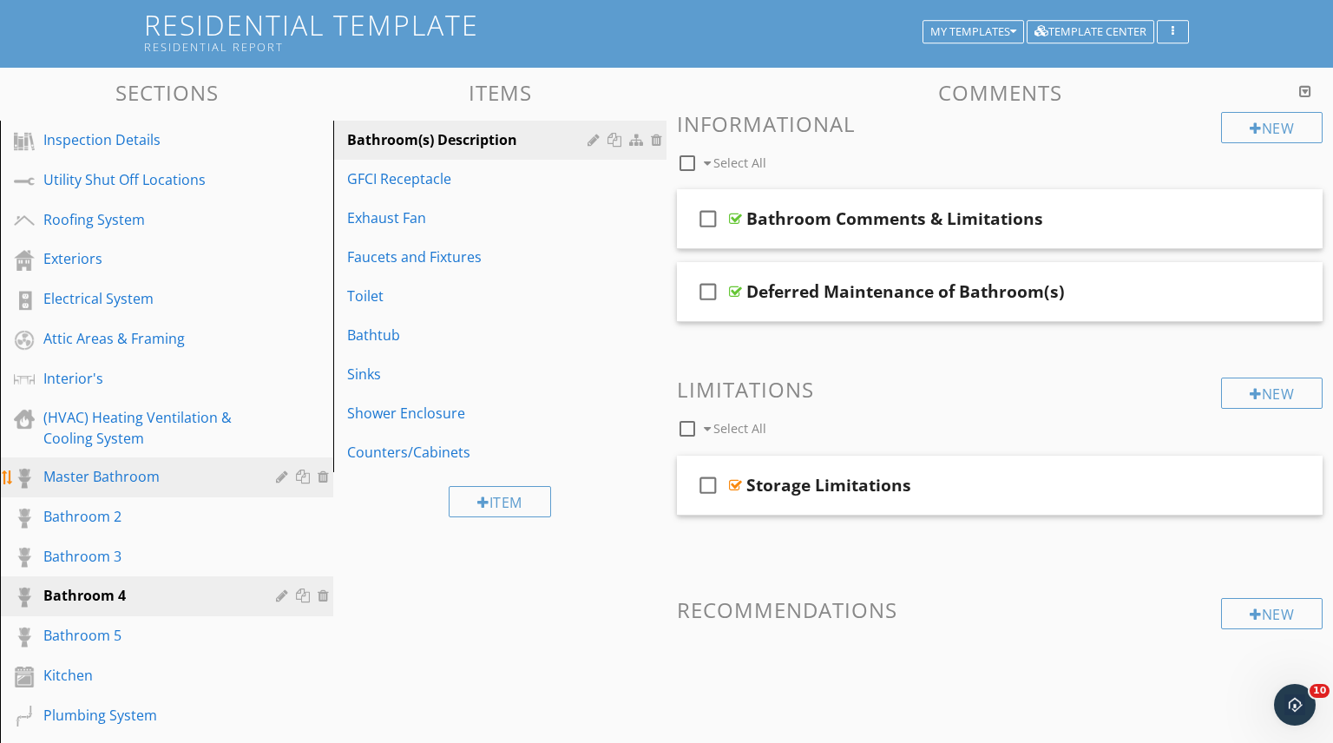
click at [128, 482] on div "Master Bathroom" at bounding box center [146, 476] width 207 height 21
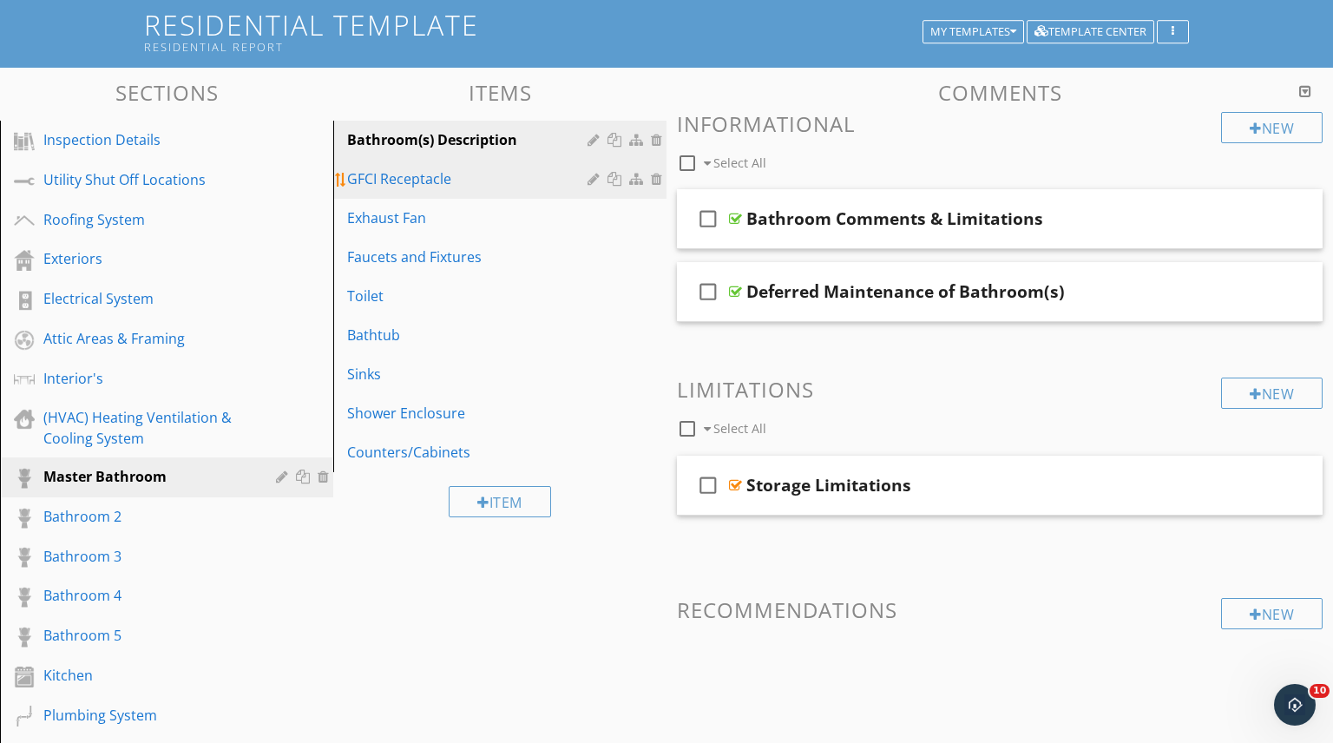
click at [486, 187] on div "GFCI Receptacle" at bounding box center [470, 178] width 246 height 21
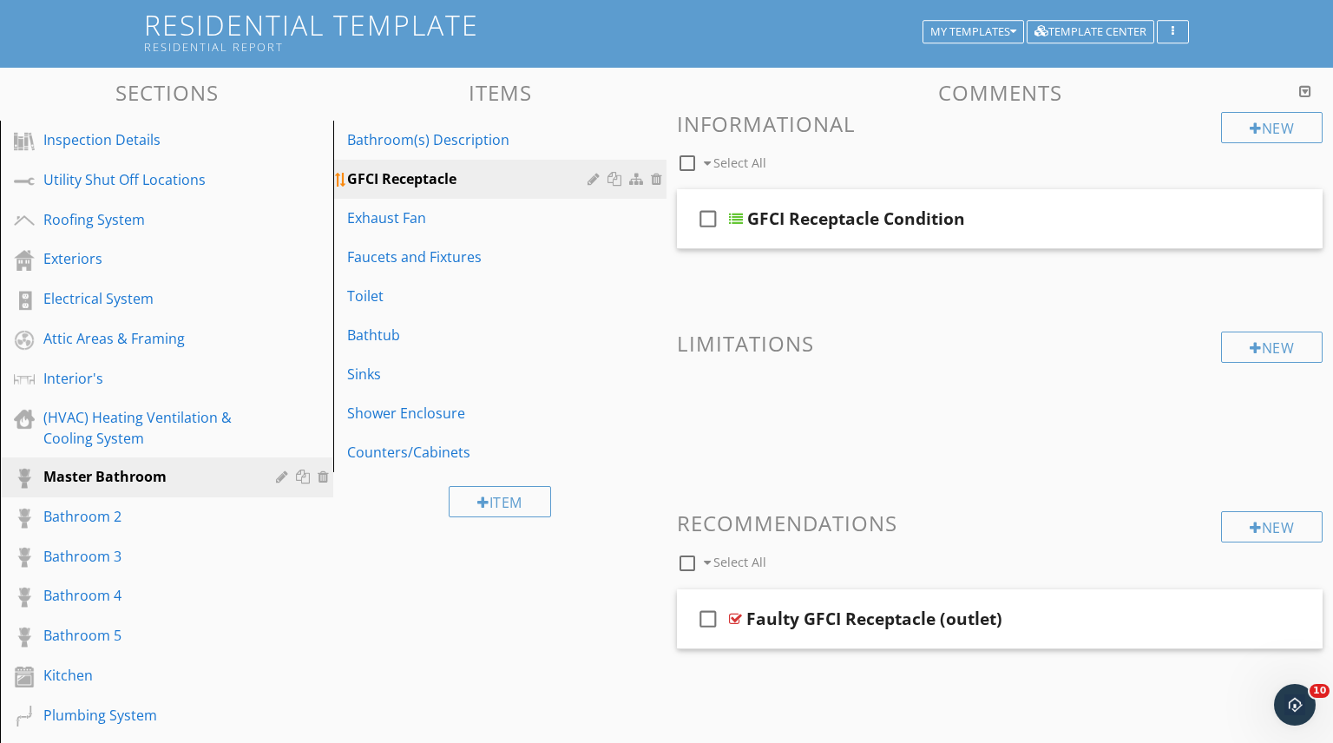
click at [617, 181] on div at bounding box center [617, 179] width 18 height 14
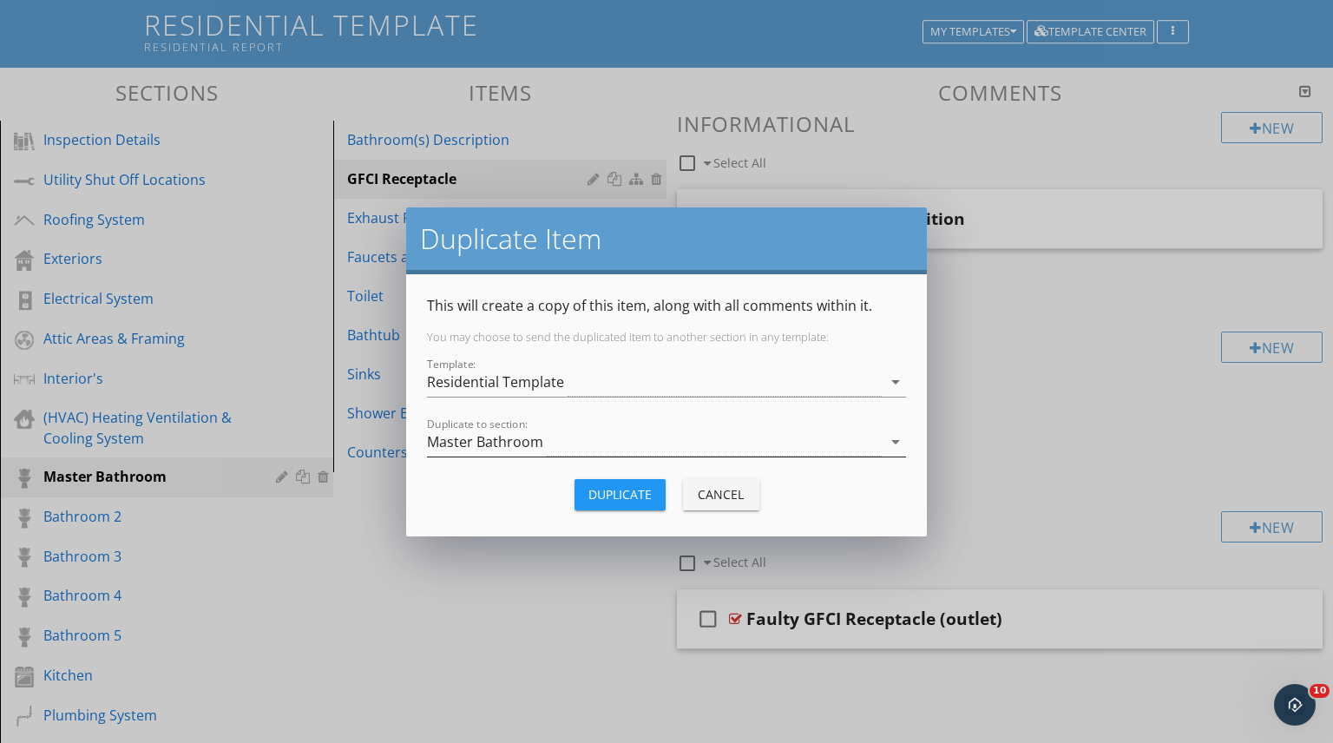
click at [802, 441] on div "Master Bathroom" at bounding box center [654, 442] width 455 height 29
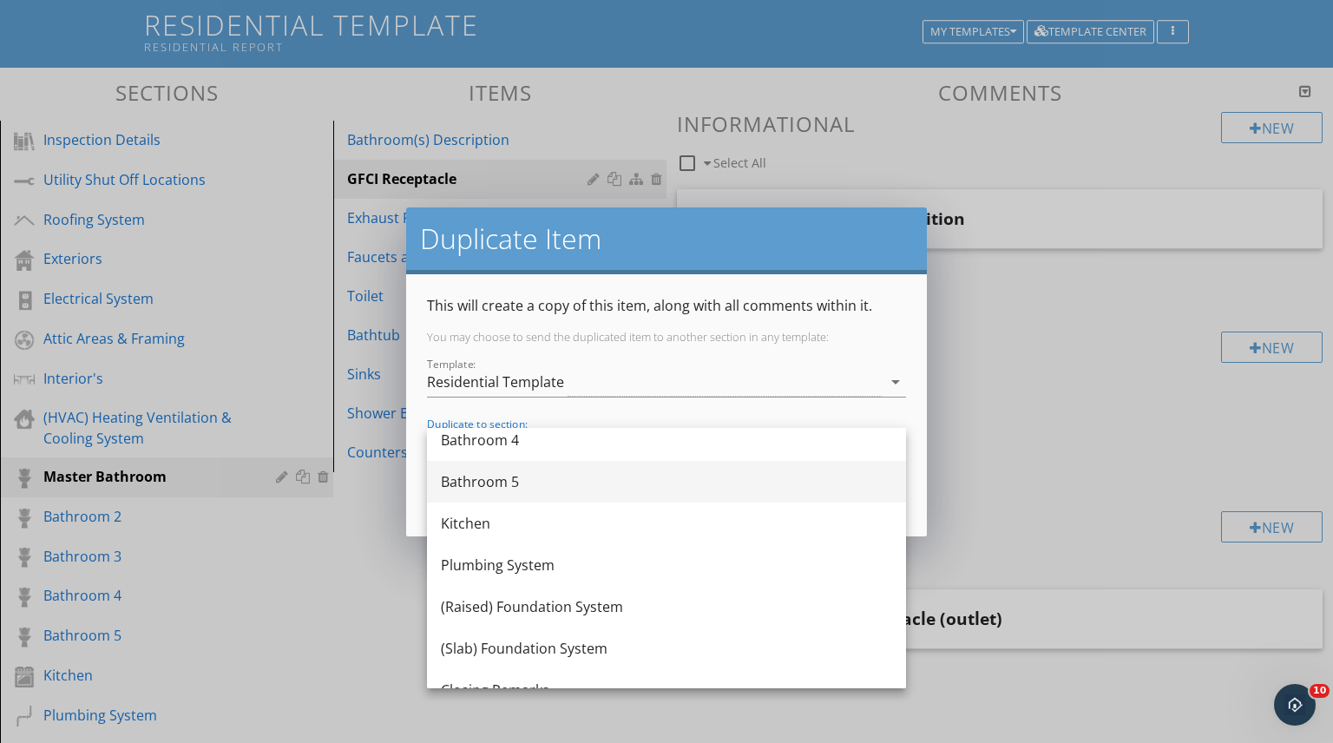
scroll to position [469, 0]
click at [505, 483] on div "Bathroom 5" at bounding box center [666, 480] width 451 height 21
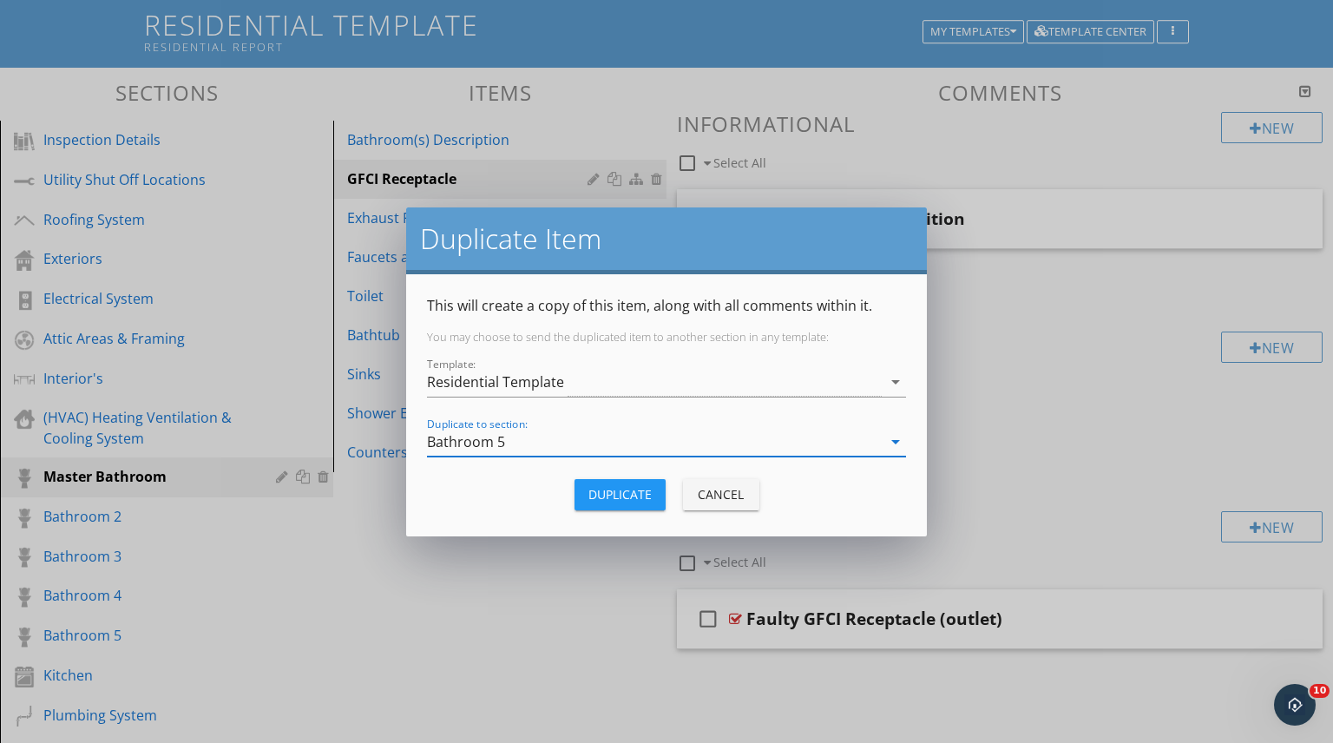
click at [623, 490] on div "Duplicate" at bounding box center [619, 494] width 63 height 18
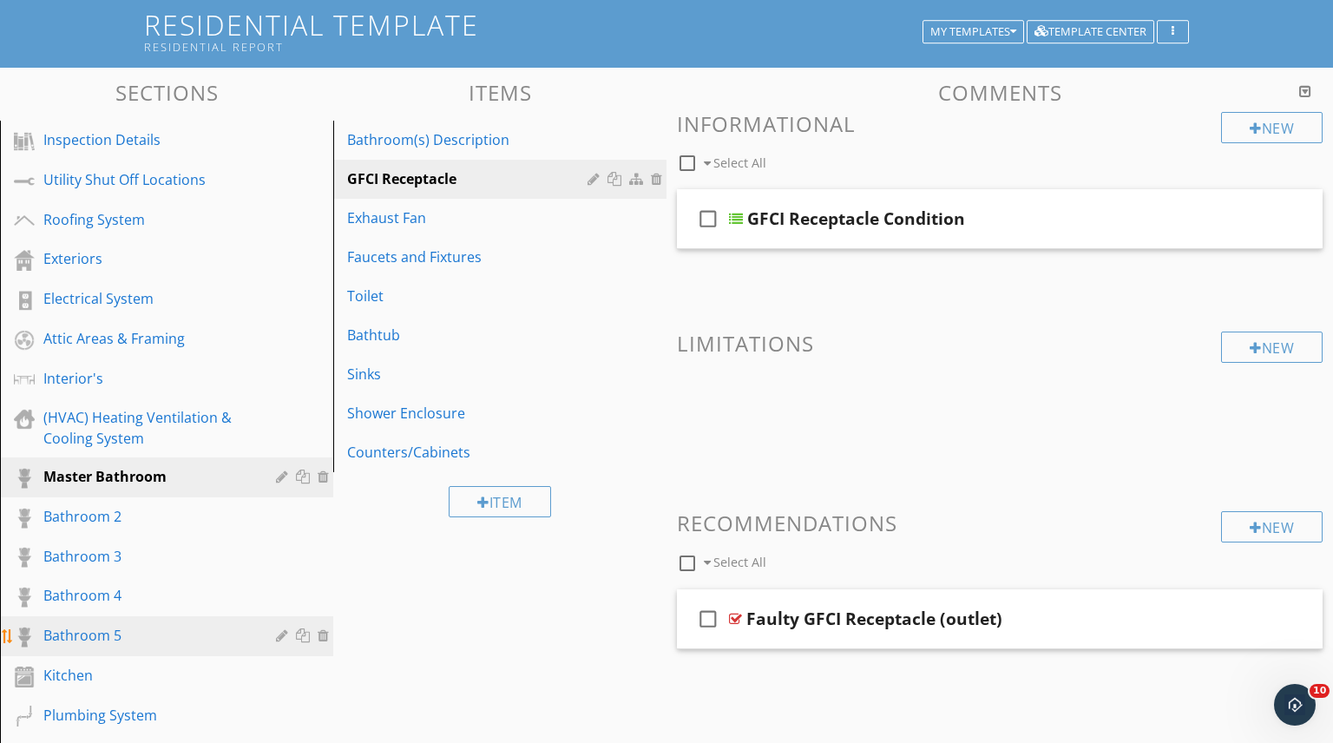
click at [92, 632] on div "Bathroom 5" at bounding box center [146, 635] width 207 height 21
